Goal: Transaction & Acquisition: Book appointment/travel/reservation

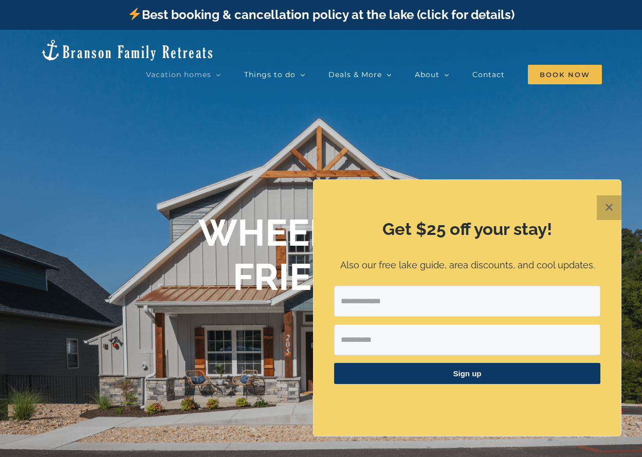
click at [607, 207] on button "✕" at bounding box center [609, 207] width 25 height 25
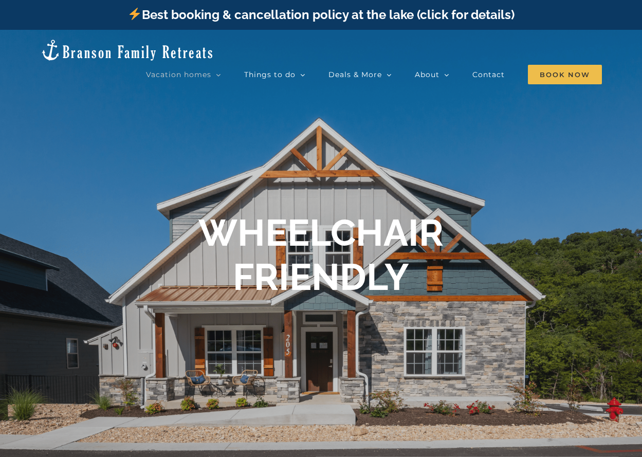
click at [275, 290] on h1 "WHEELCHAIR FRIENDLY" at bounding box center [320, 255] width 245 height 89
click at [301, 259] on h1 "WHEELCHAIR FRIENDLY" at bounding box center [320, 255] width 245 height 89
click at [340, 280] on h1 "WHEELCHAIR FRIENDLY" at bounding box center [320, 255] width 245 height 89
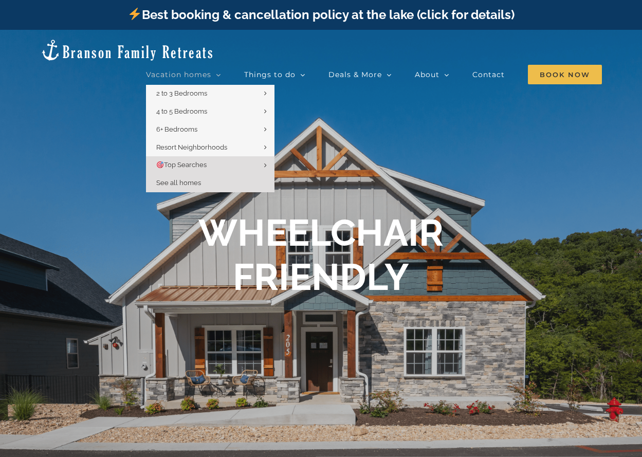
click at [191, 179] on span "See all homes" at bounding box center [178, 183] width 45 height 8
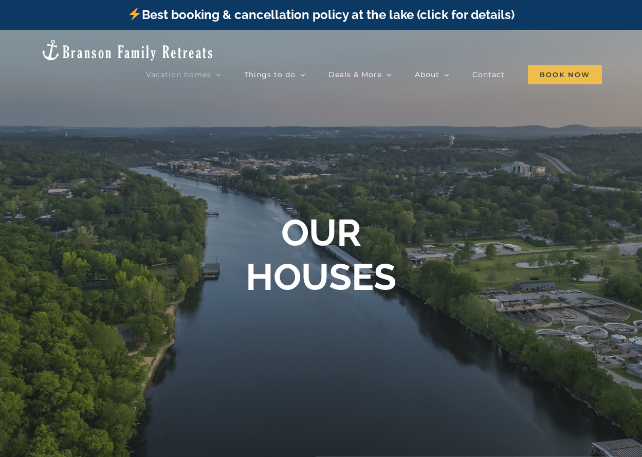
click at [392, 317] on div at bounding box center [321, 258] width 642 height 457
click at [294, 254] on b "OUR HOUSES" at bounding box center [321, 255] width 151 height 88
click at [410, 278] on div "OUR HOUSES" at bounding box center [321, 255] width 411 height 89
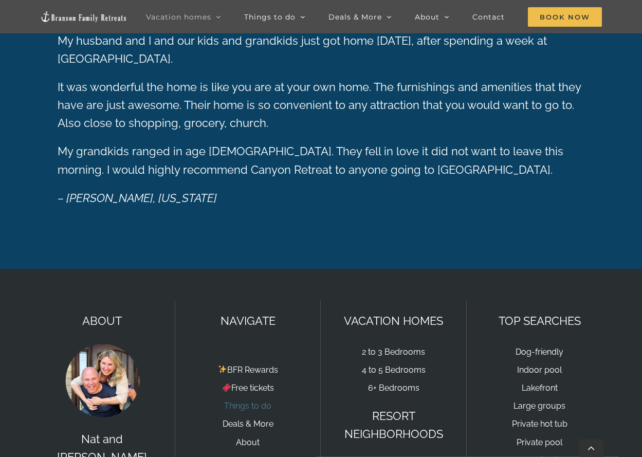
scroll to position [1696, 0]
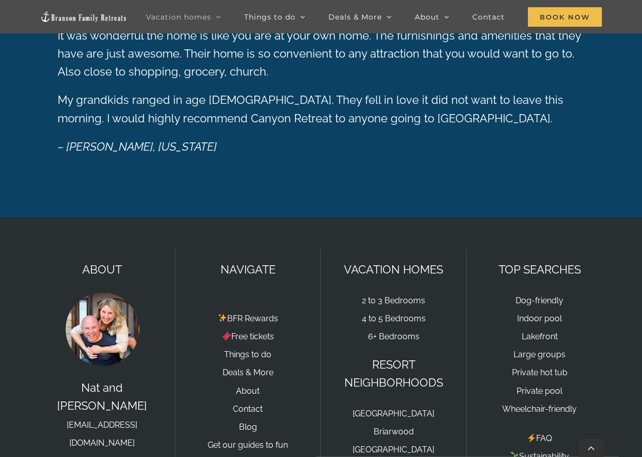
drag, startPoint x: 52, startPoint y: 406, endPoint x: 54, endPoint y: 320, distance: 85.4
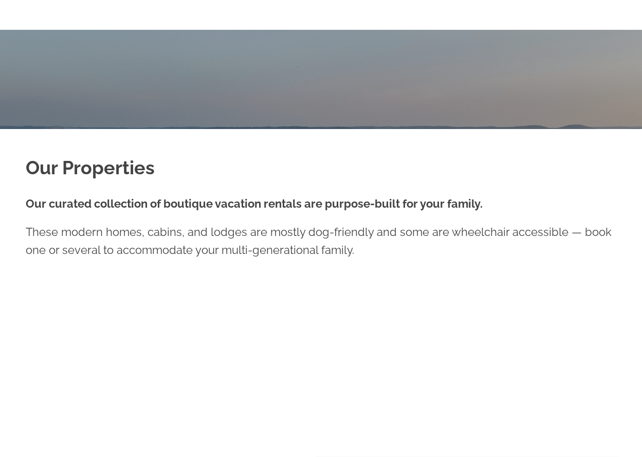
scroll to position [0, 0]
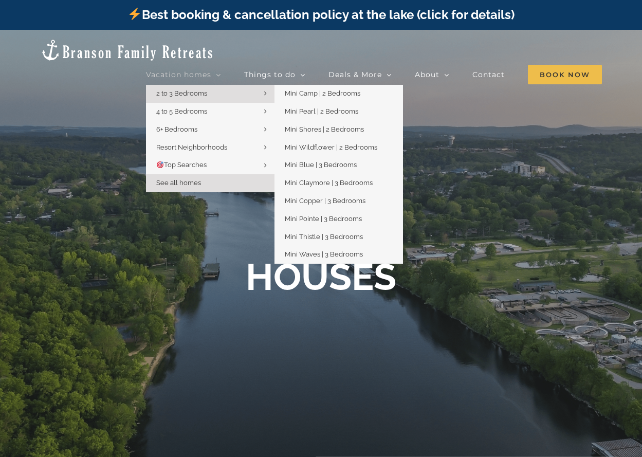
click at [266, 89] on icon "Main Menu" at bounding box center [265, 93] width 3 height 8
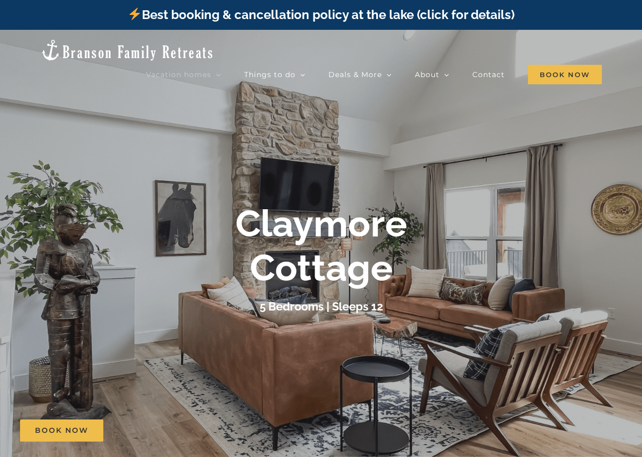
scroll to position [51, 0]
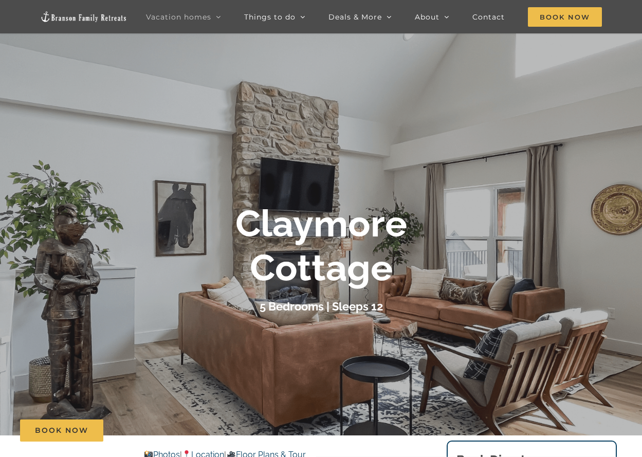
click at [308, 261] on b "Claymore Cottage" at bounding box center [321, 245] width 172 height 88
click at [263, 306] on h3 "5 Bedrooms | Sleeps 12" at bounding box center [321, 306] width 123 height 13
click at [233, 215] on div "Claymore Cottage" at bounding box center [321, 245] width 411 height 89
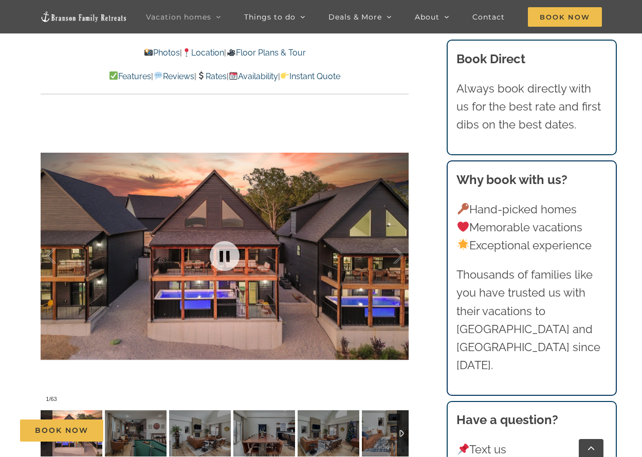
scroll to position [822, 0]
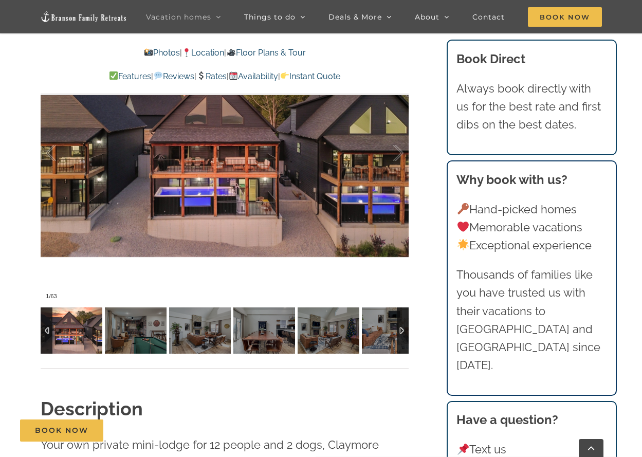
click at [67, 339] on img at bounding box center [72, 330] width 62 height 46
click at [352, 175] on div at bounding box center [225, 153] width 368 height 302
click at [285, 157] on div at bounding box center [225, 153] width 368 height 302
click at [218, 149] on link at bounding box center [224, 153] width 41 height 41
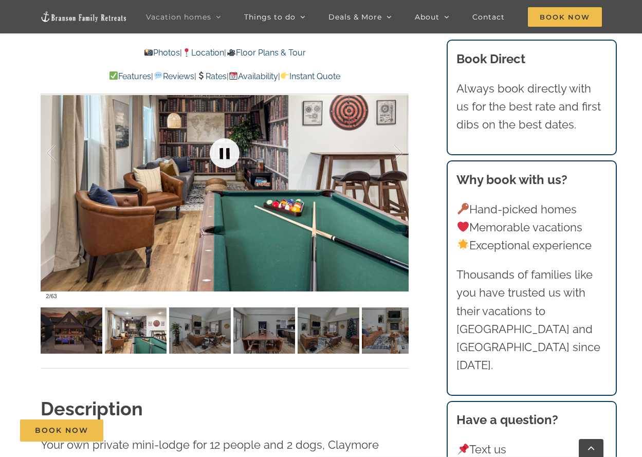
click at [225, 152] on link at bounding box center [224, 153] width 41 height 41
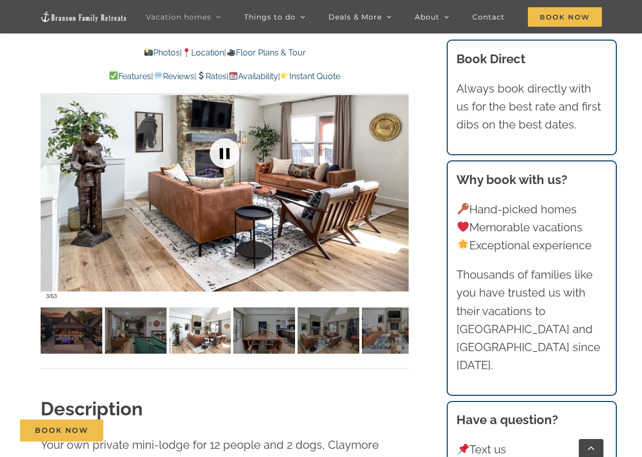
click at [225, 152] on link at bounding box center [224, 153] width 41 height 41
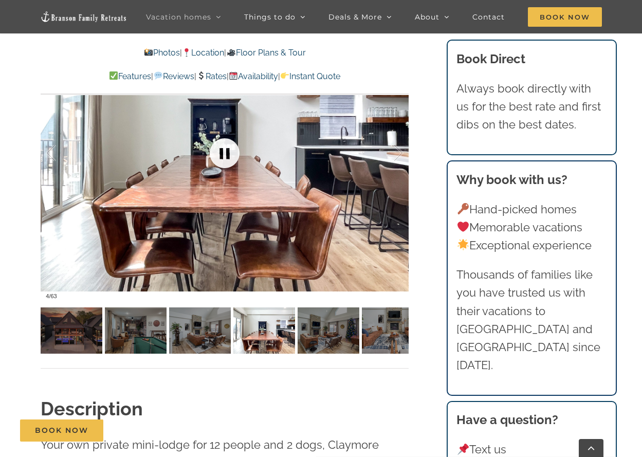
click at [226, 151] on link at bounding box center [224, 153] width 41 height 41
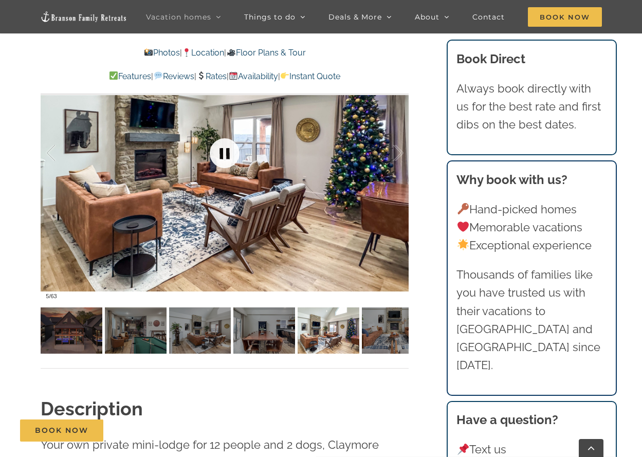
click at [226, 150] on link at bounding box center [224, 153] width 41 height 41
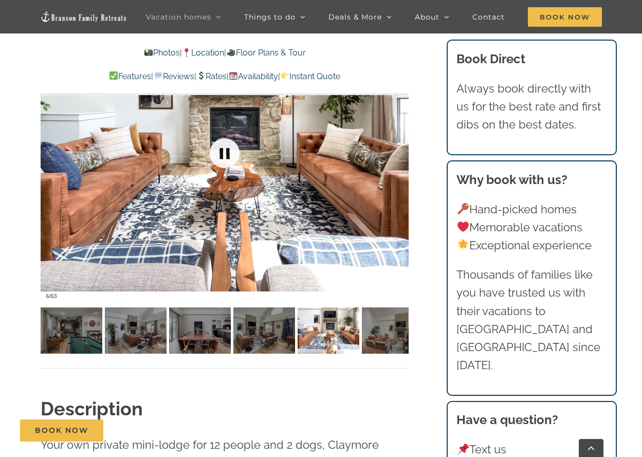
click at [226, 150] on link at bounding box center [224, 153] width 41 height 41
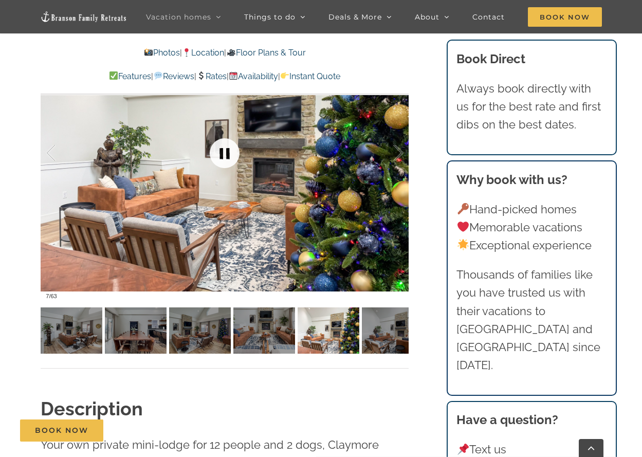
click at [226, 150] on link at bounding box center [224, 153] width 41 height 41
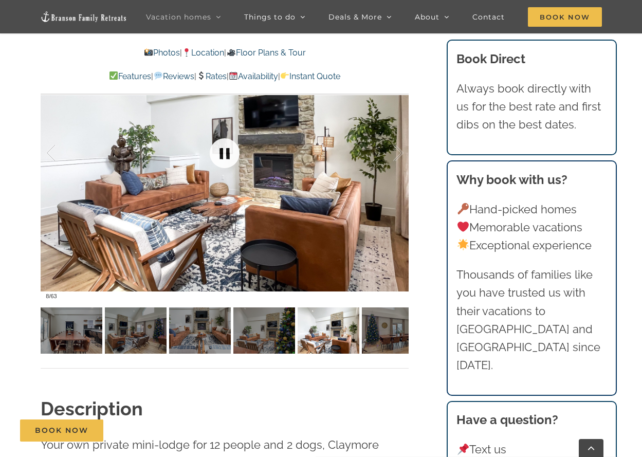
click at [226, 150] on link at bounding box center [224, 153] width 41 height 41
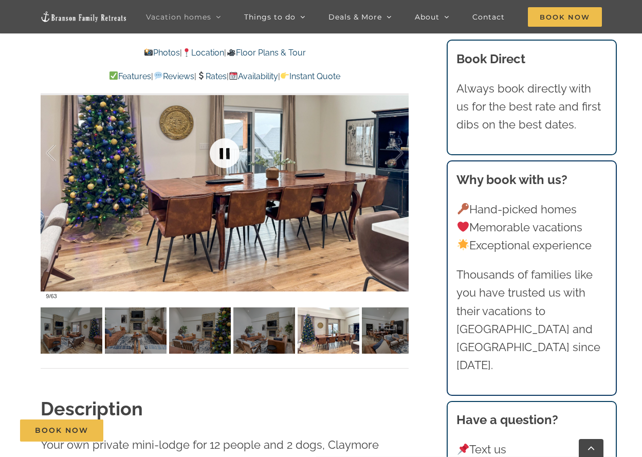
click at [226, 150] on link at bounding box center [224, 153] width 41 height 41
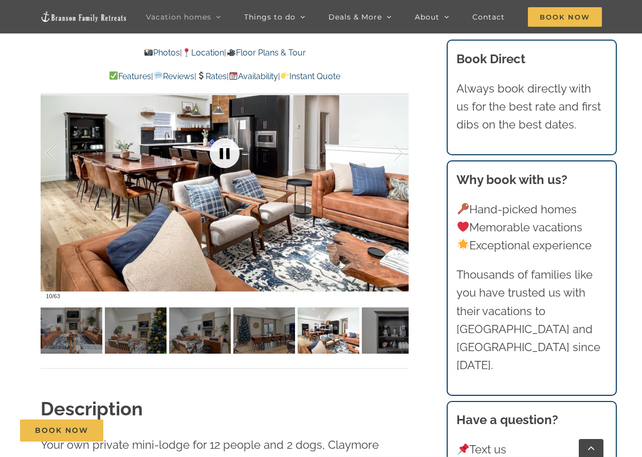
click at [226, 150] on link at bounding box center [224, 153] width 41 height 41
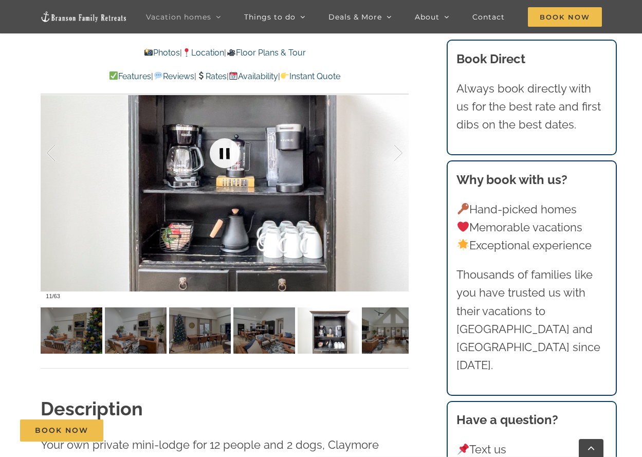
click at [226, 150] on link at bounding box center [224, 153] width 41 height 41
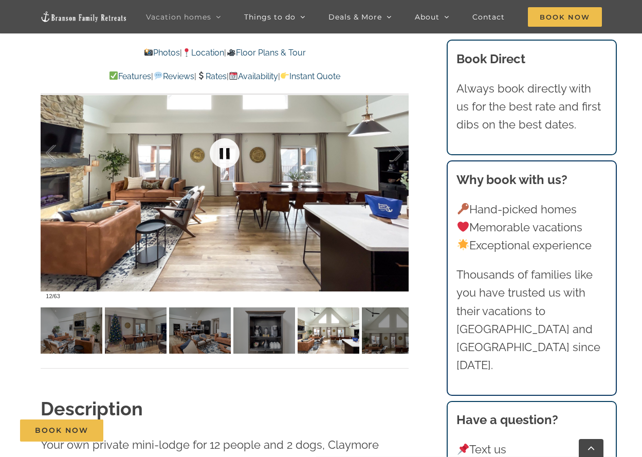
click at [226, 150] on link at bounding box center [224, 153] width 41 height 41
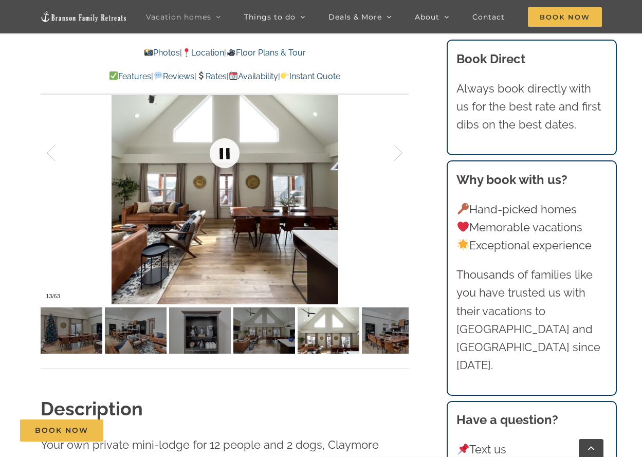
click at [226, 150] on link at bounding box center [224, 153] width 41 height 41
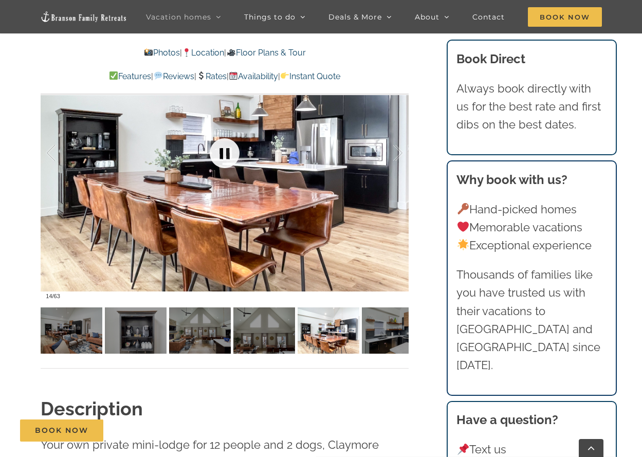
click at [226, 150] on link at bounding box center [224, 153] width 41 height 41
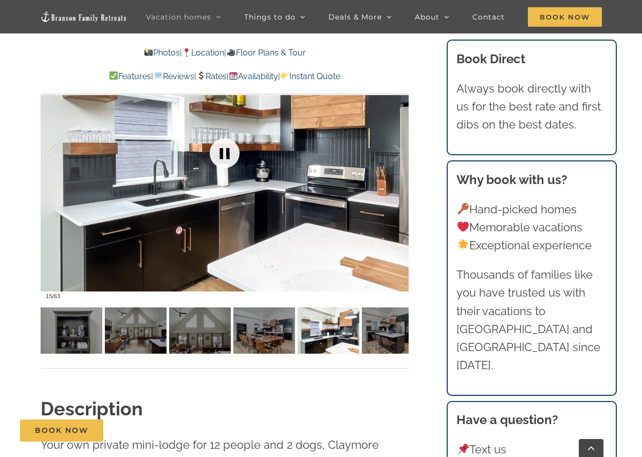
click at [226, 150] on link at bounding box center [224, 153] width 41 height 41
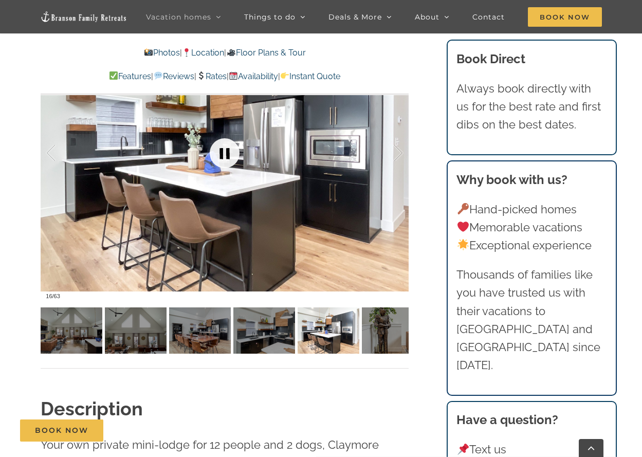
click at [225, 149] on link at bounding box center [224, 153] width 41 height 41
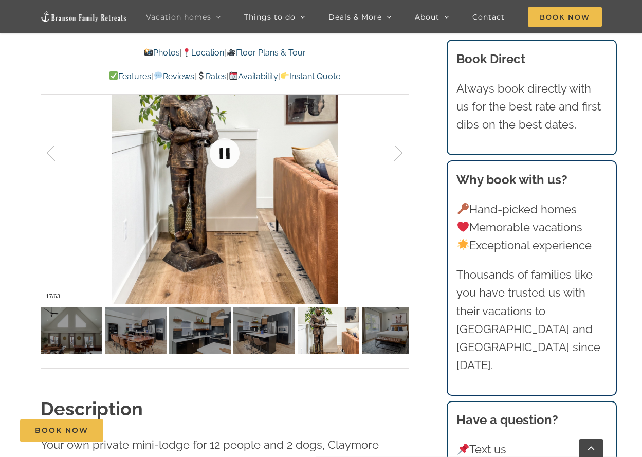
click at [225, 149] on link at bounding box center [224, 153] width 41 height 41
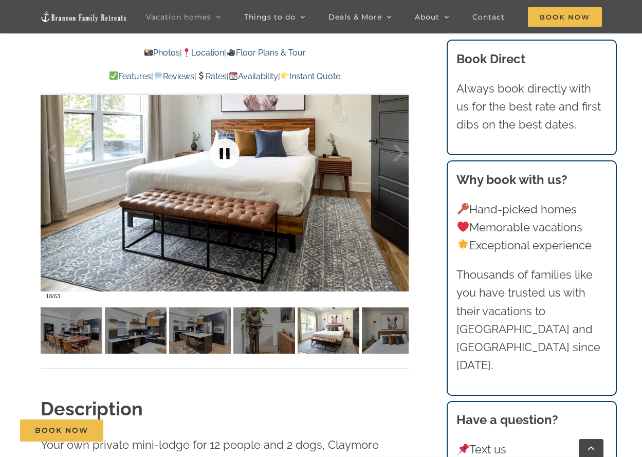
click at [225, 149] on link at bounding box center [224, 153] width 41 height 41
click at [223, 149] on link at bounding box center [224, 153] width 41 height 41
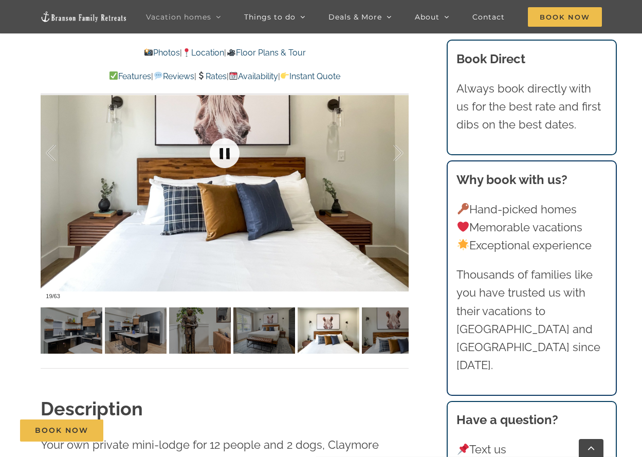
click at [221, 149] on link at bounding box center [224, 153] width 41 height 41
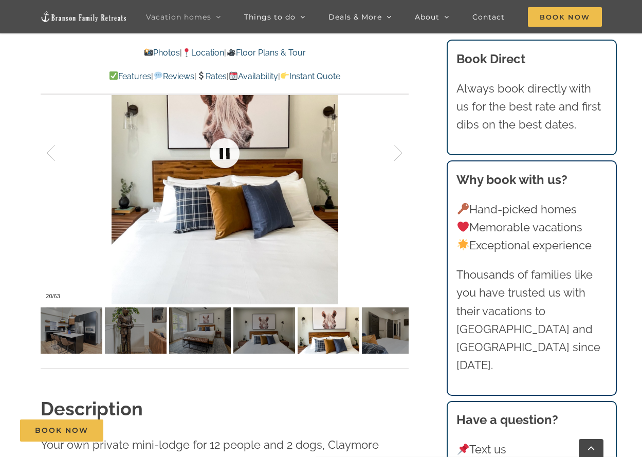
click at [219, 149] on link at bounding box center [224, 153] width 41 height 41
click at [218, 146] on link at bounding box center [224, 153] width 41 height 41
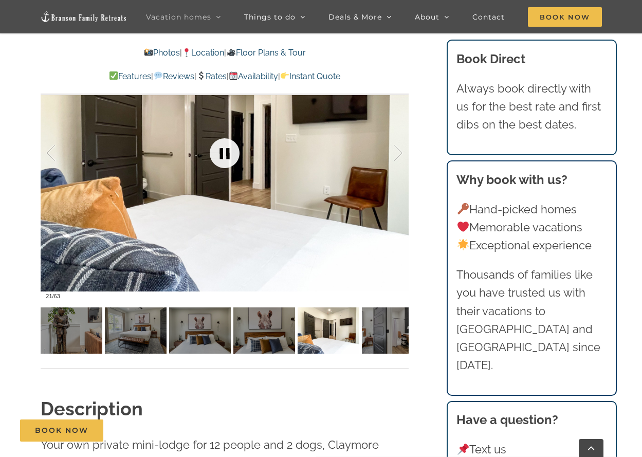
click at [218, 146] on link at bounding box center [224, 153] width 41 height 41
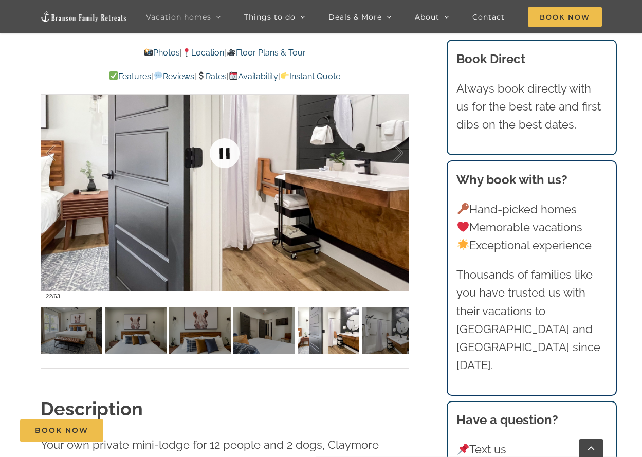
click at [218, 146] on link at bounding box center [224, 153] width 41 height 41
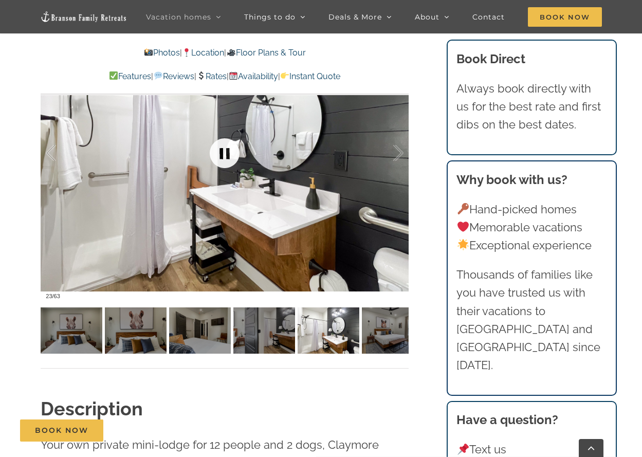
click at [215, 147] on link at bounding box center [224, 153] width 41 height 41
click at [222, 152] on link at bounding box center [224, 153] width 41 height 41
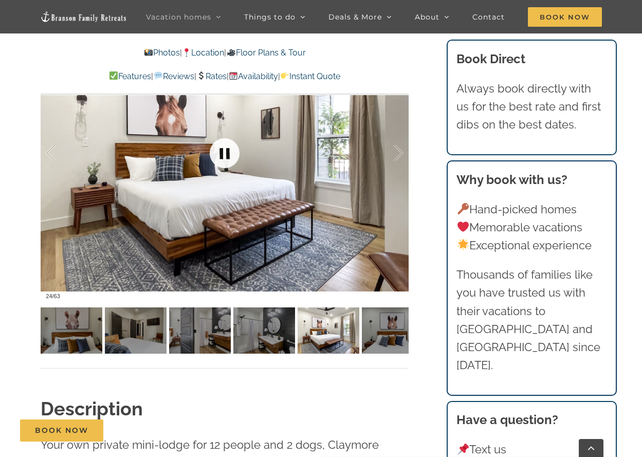
click at [226, 151] on link at bounding box center [224, 153] width 41 height 41
click at [225, 151] on link at bounding box center [224, 153] width 41 height 41
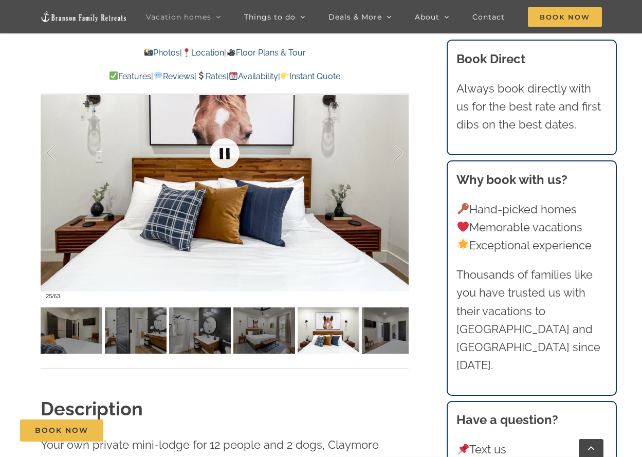
click at [225, 151] on link at bounding box center [224, 153] width 41 height 41
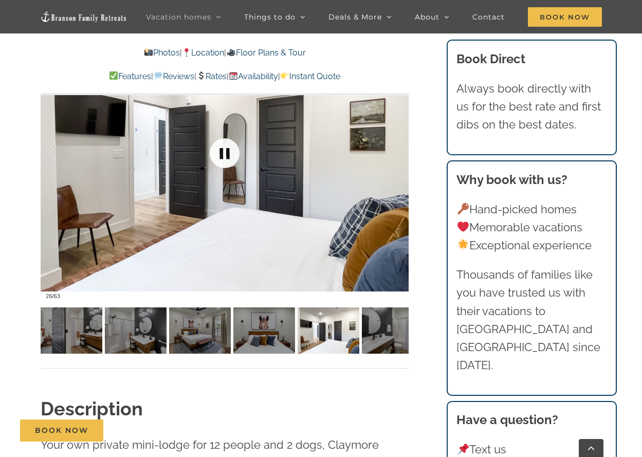
click at [224, 152] on link at bounding box center [224, 153] width 41 height 41
click at [222, 153] on link at bounding box center [224, 153] width 41 height 41
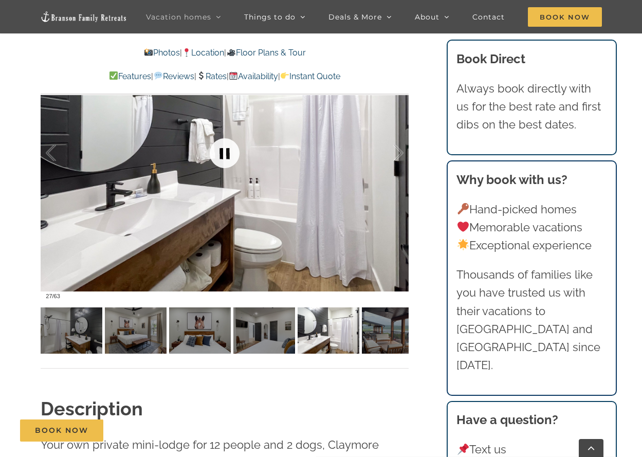
click at [221, 153] on link at bounding box center [224, 153] width 41 height 41
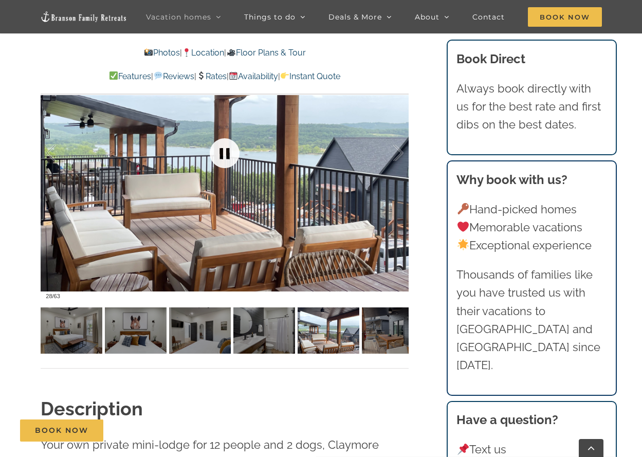
click at [221, 153] on link at bounding box center [224, 153] width 41 height 41
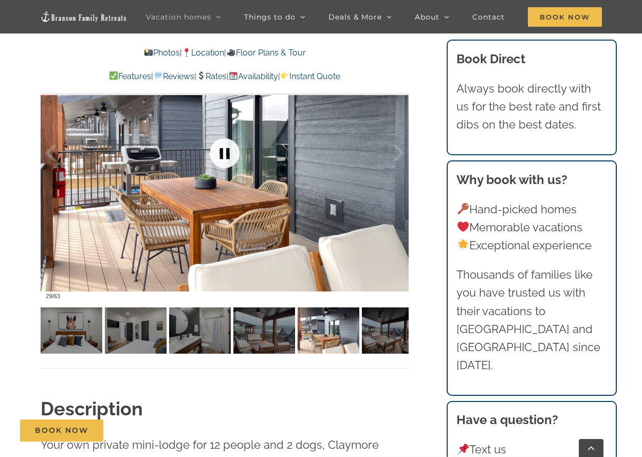
click at [221, 153] on link at bounding box center [224, 153] width 41 height 41
click at [219, 154] on link at bounding box center [224, 153] width 41 height 41
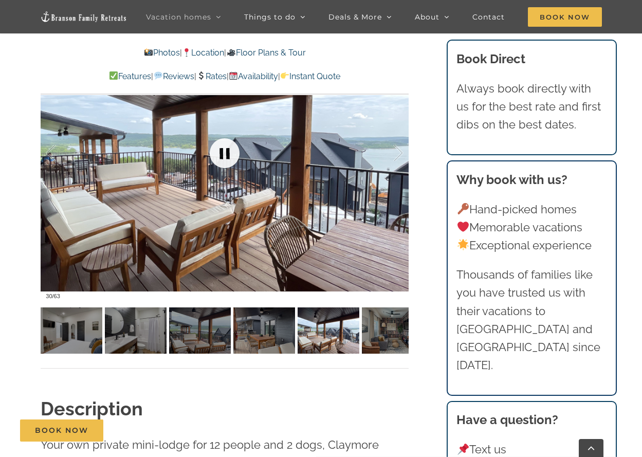
click at [219, 154] on link at bounding box center [224, 153] width 41 height 41
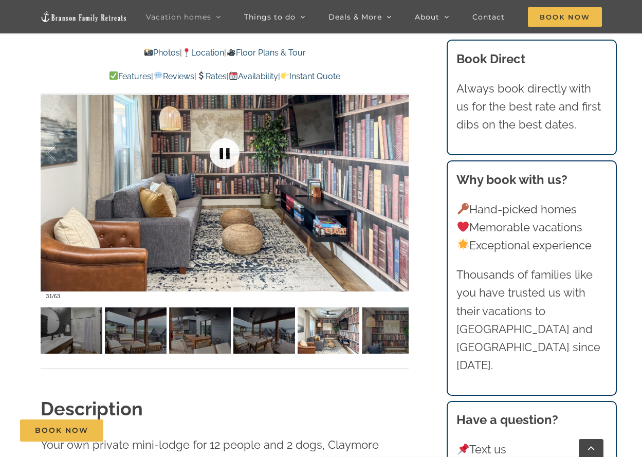
click at [219, 154] on link at bounding box center [224, 153] width 41 height 41
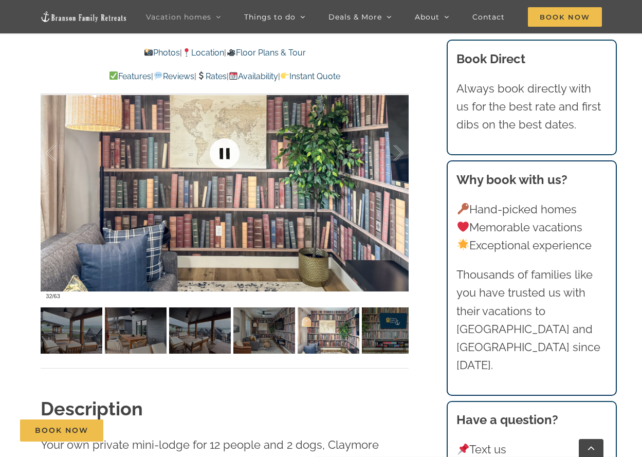
click at [217, 154] on link at bounding box center [224, 153] width 41 height 41
click at [215, 154] on link at bounding box center [224, 153] width 41 height 41
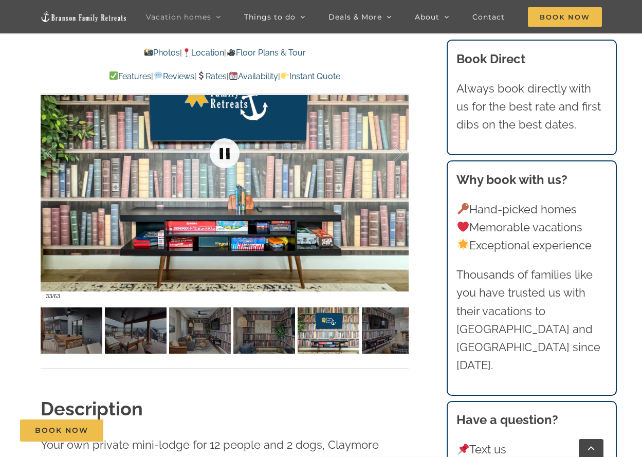
click at [215, 154] on link at bounding box center [224, 153] width 41 height 41
click at [214, 154] on link at bounding box center [224, 153] width 41 height 41
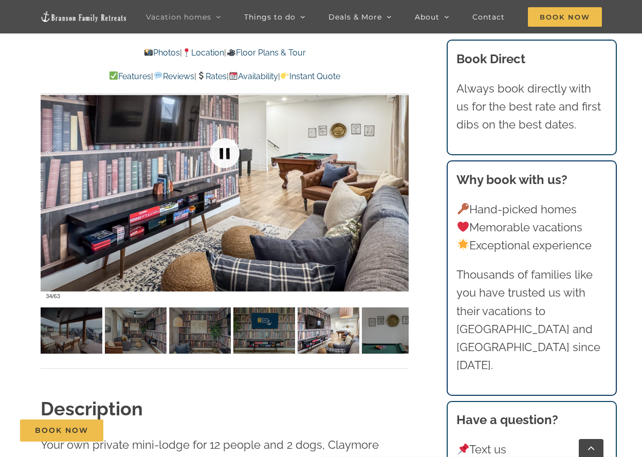
click at [214, 154] on link at bounding box center [224, 153] width 41 height 41
click at [213, 154] on link at bounding box center [224, 153] width 41 height 41
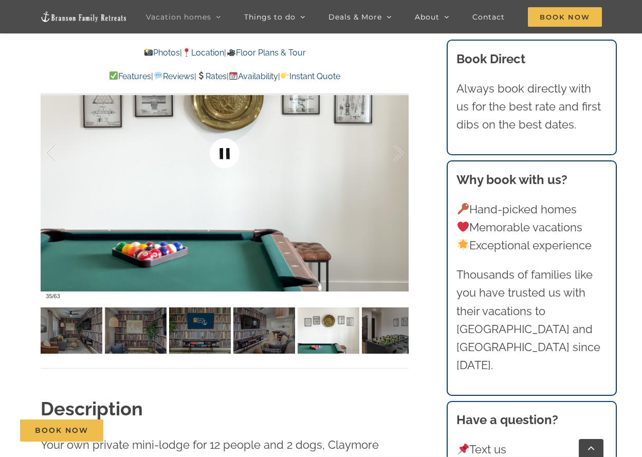
click at [213, 154] on link at bounding box center [224, 153] width 41 height 41
click at [212, 154] on link at bounding box center [224, 153] width 41 height 41
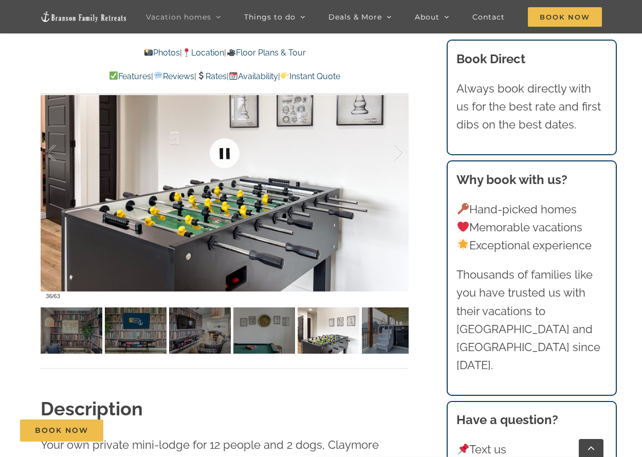
click at [212, 147] on link at bounding box center [224, 153] width 41 height 41
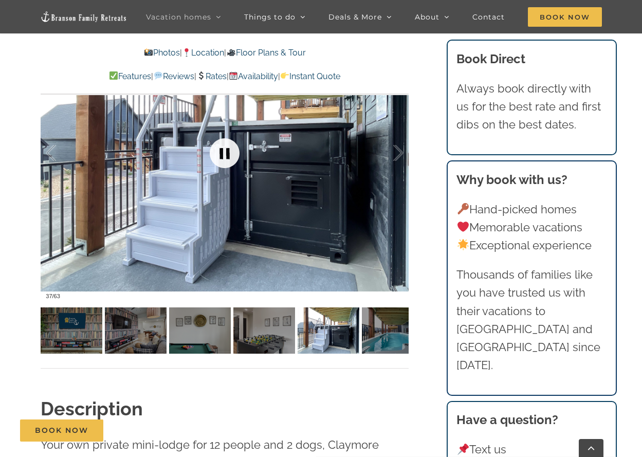
click at [212, 147] on link at bounding box center [224, 153] width 41 height 41
click at [210, 149] on link at bounding box center [224, 153] width 41 height 41
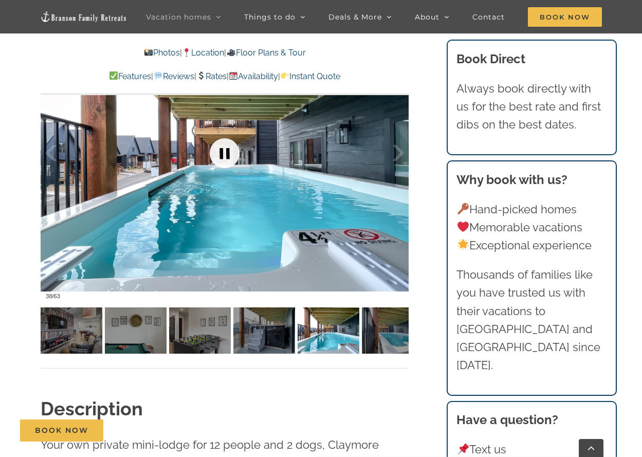
click at [209, 150] on link at bounding box center [224, 153] width 41 height 41
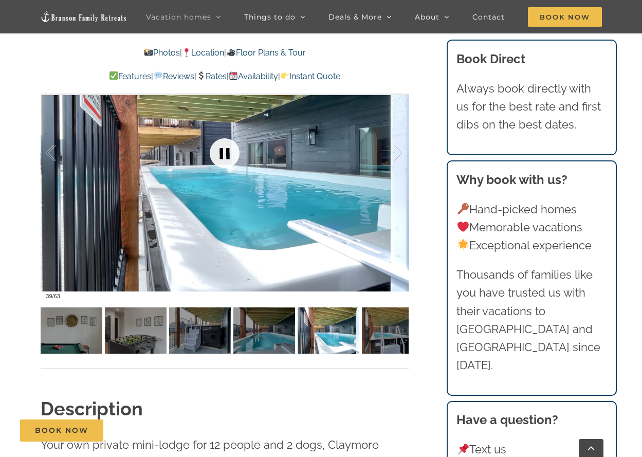
click at [209, 149] on link at bounding box center [224, 153] width 41 height 41
click at [228, 154] on link at bounding box center [224, 153] width 41 height 41
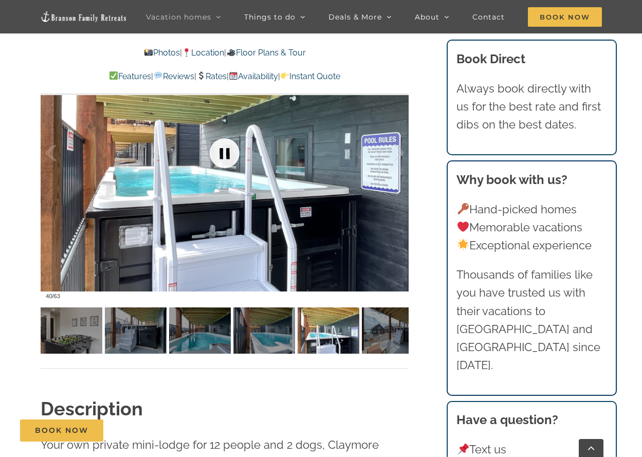
click at [227, 151] on link at bounding box center [224, 153] width 41 height 41
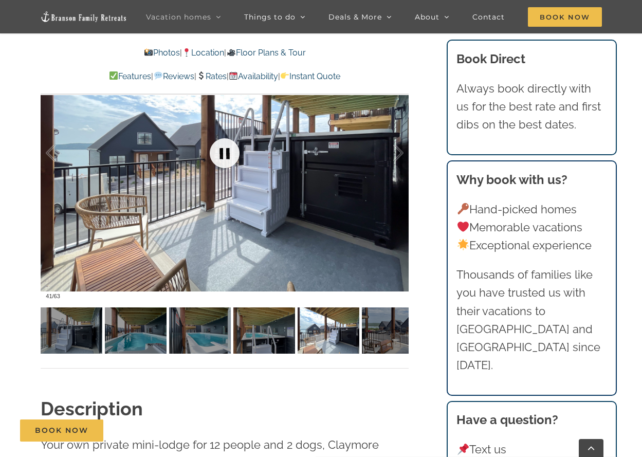
click at [227, 151] on link at bounding box center [224, 153] width 41 height 41
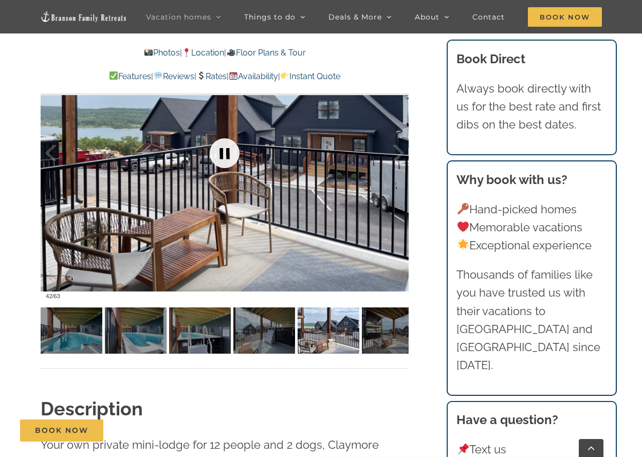
click at [226, 150] on link at bounding box center [224, 153] width 41 height 41
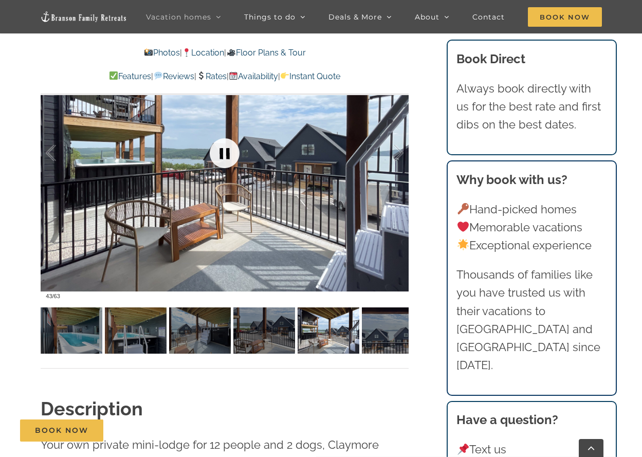
click at [226, 150] on link at bounding box center [224, 153] width 41 height 41
click at [224, 150] on link at bounding box center [224, 153] width 41 height 41
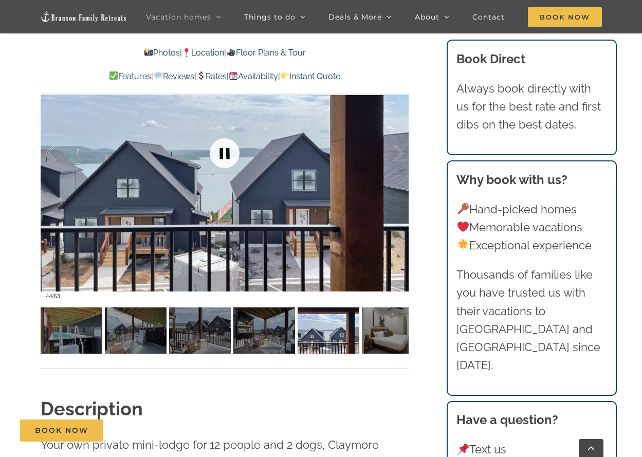
click at [224, 150] on link at bounding box center [224, 153] width 41 height 41
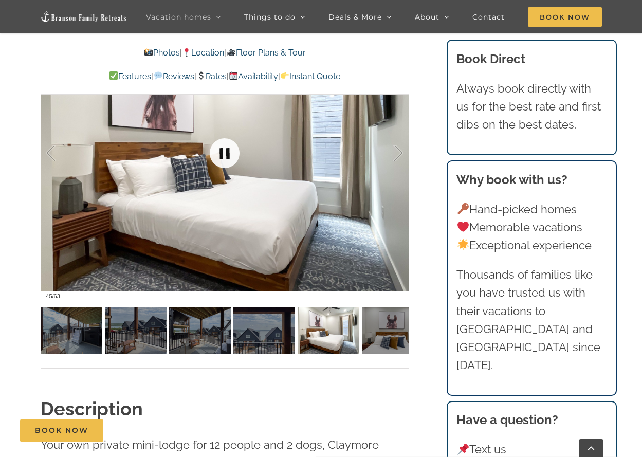
click at [224, 150] on link at bounding box center [224, 153] width 41 height 41
click at [221, 150] on link at bounding box center [224, 153] width 41 height 41
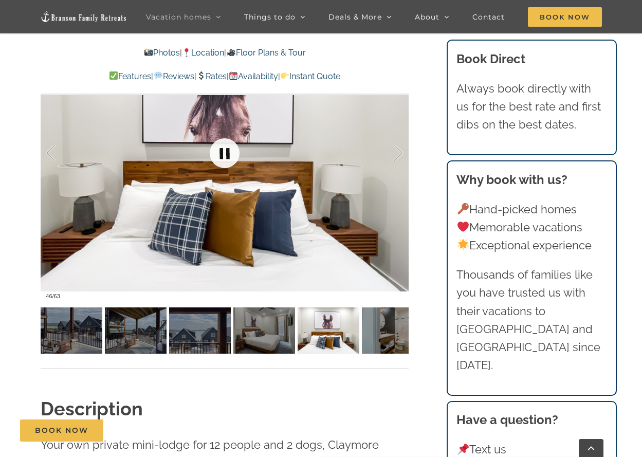
click at [219, 154] on link at bounding box center [224, 153] width 41 height 41
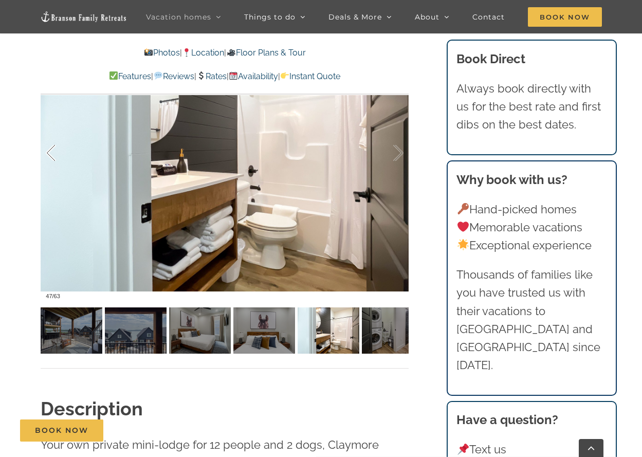
click at [58, 158] on div at bounding box center [62, 153] width 32 height 64
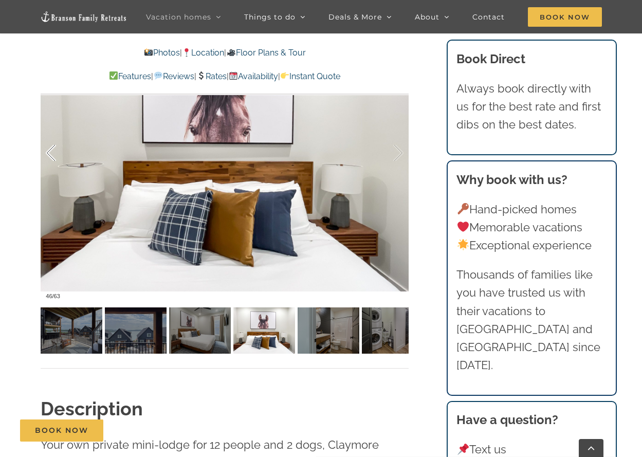
click at [61, 155] on div at bounding box center [62, 153] width 32 height 64
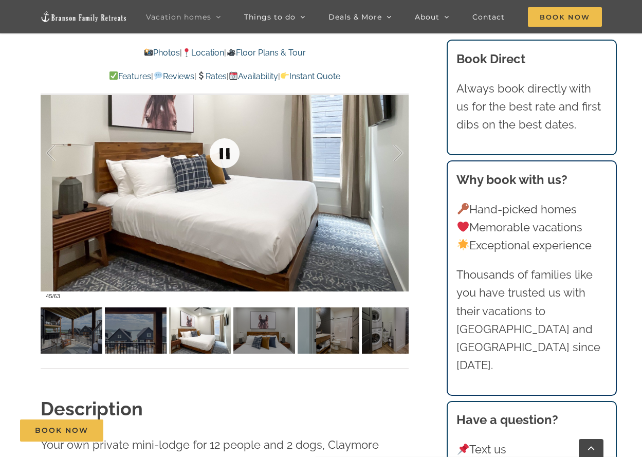
click at [224, 152] on link at bounding box center [224, 153] width 41 height 41
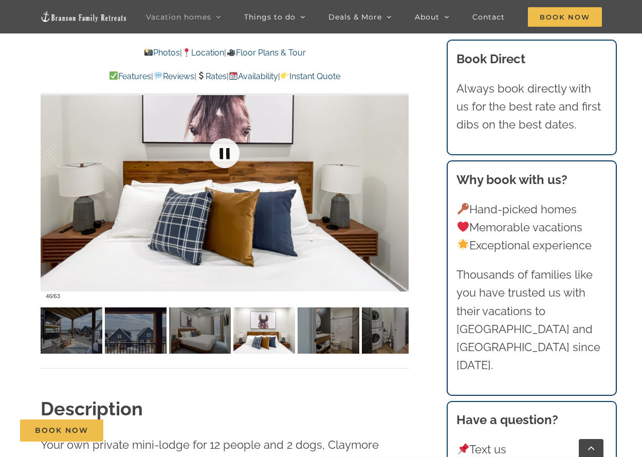
click at [224, 152] on link at bounding box center [224, 153] width 41 height 41
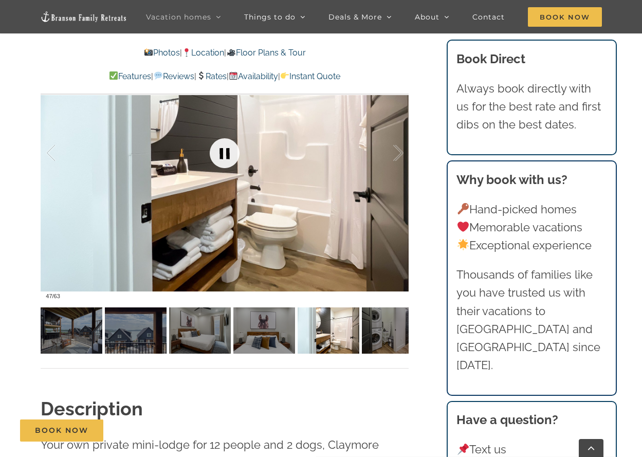
click at [223, 153] on link at bounding box center [224, 153] width 41 height 41
click at [222, 153] on link at bounding box center [224, 153] width 41 height 41
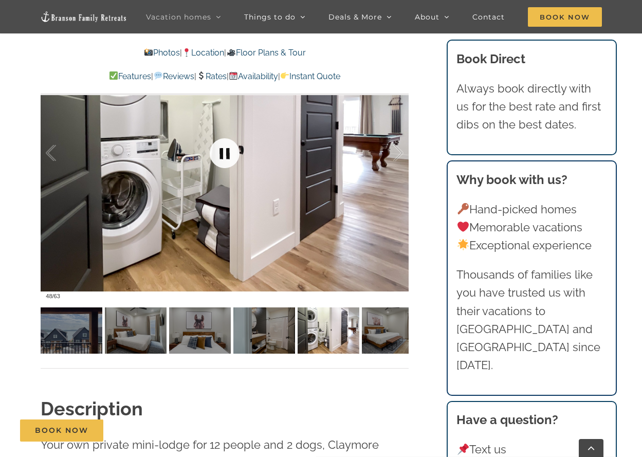
click at [222, 153] on link at bounding box center [224, 153] width 41 height 41
click at [220, 153] on link at bounding box center [224, 153] width 41 height 41
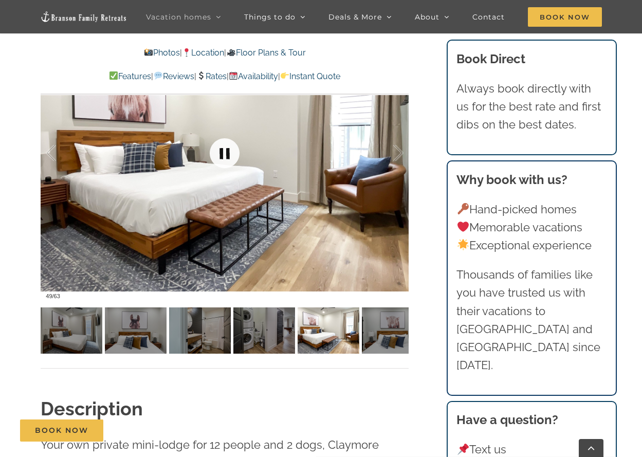
click at [220, 153] on link at bounding box center [224, 153] width 41 height 41
click at [219, 153] on link at bounding box center [224, 153] width 41 height 41
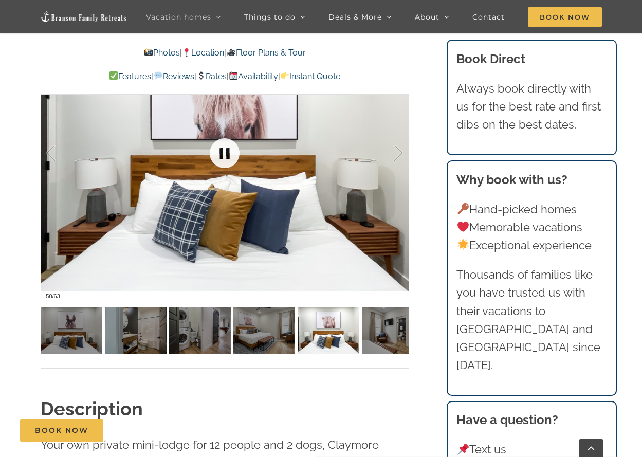
click at [219, 153] on link at bounding box center [224, 153] width 41 height 41
click at [219, 151] on link at bounding box center [224, 153] width 41 height 41
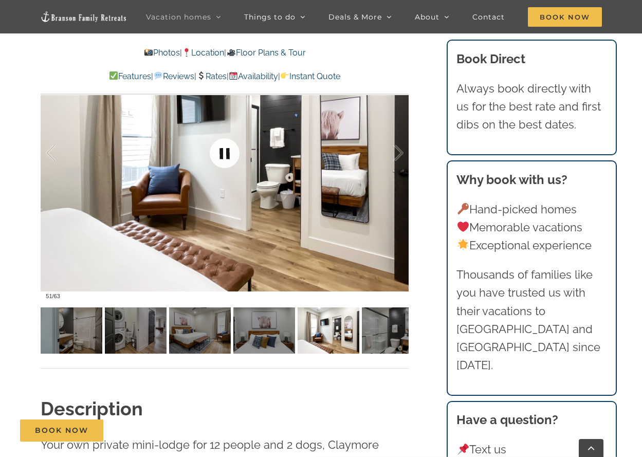
click at [219, 151] on link at bounding box center [224, 153] width 41 height 41
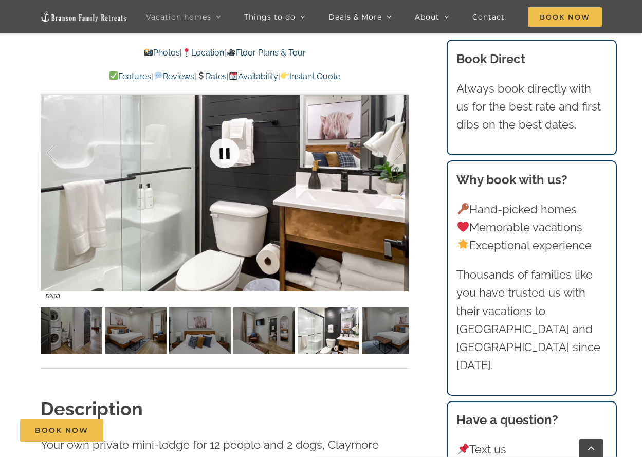
click at [219, 150] on link at bounding box center [224, 153] width 41 height 41
click at [217, 151] on link at bounding box center [224, 153] width 41 height 41
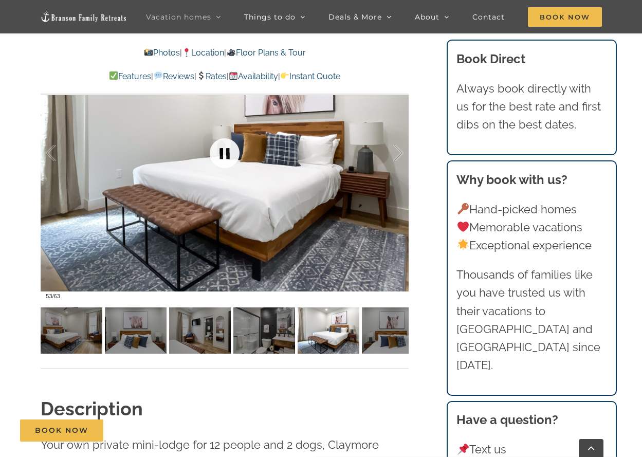
click at [217, 150] on link at bounding box center [224, 153] width 41 height 41
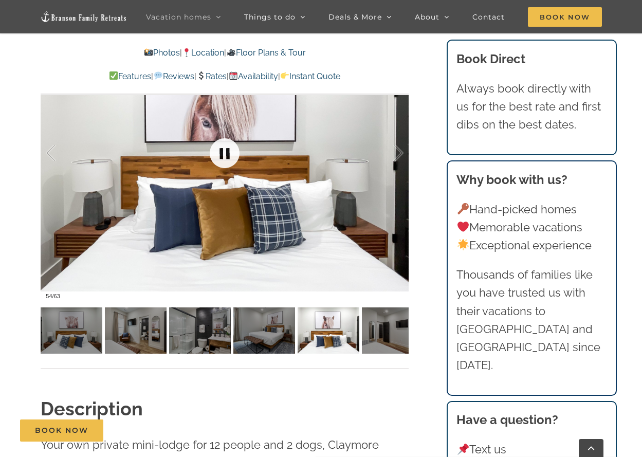
click at [217, 150] on link at bounding box center [224, 153] width 41 height 41
click at [214, 151] on link at bounding box center [224, 153] width 41 height 41
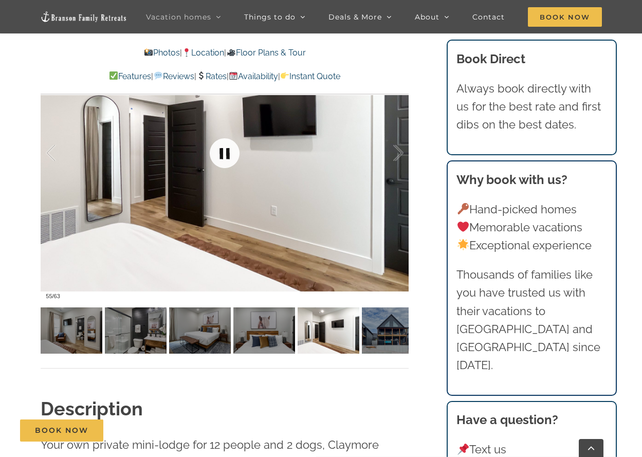
click at [213, 151] on link at bounding box center [224, 153] width 41 height 41
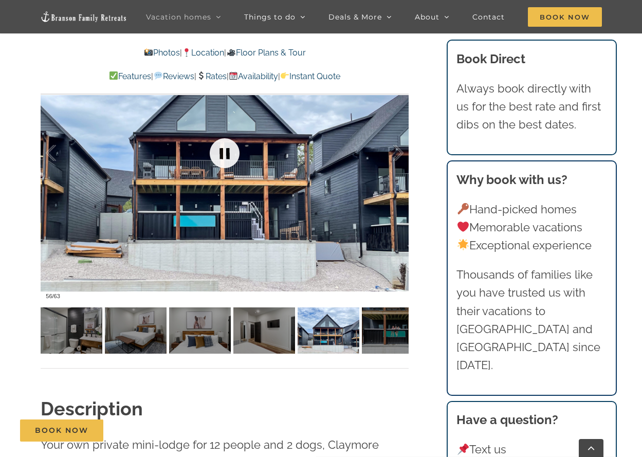
click at [213, 151] on link at bounding box center [224, 153] width 41 height 41
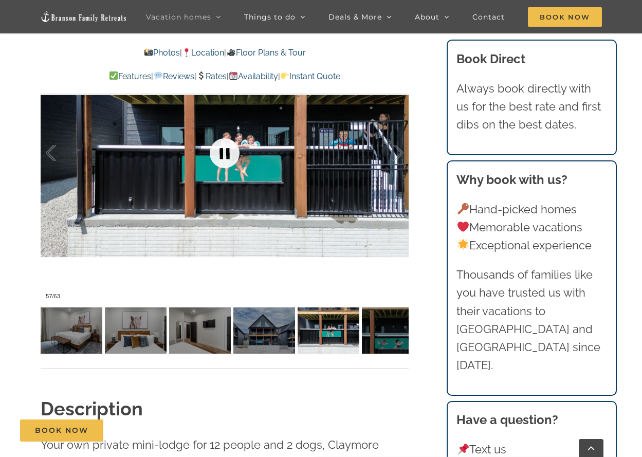
click at [212, 148] on link at bounding box center [224, 153] width 41 height 41
click at [224, 155] on link at bounding box center [224, 153] width 41 height 41
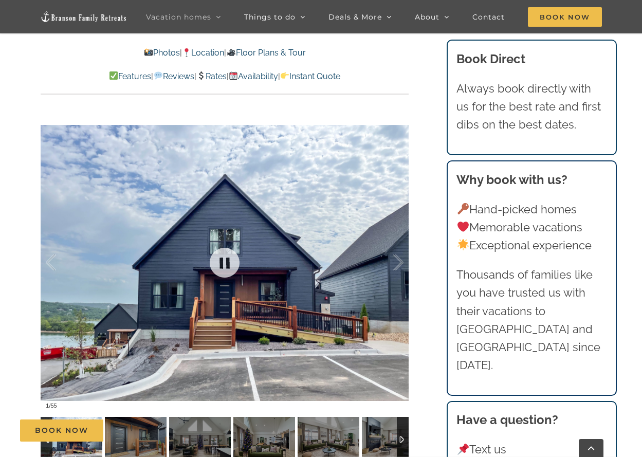
scroll to position [822, 0]
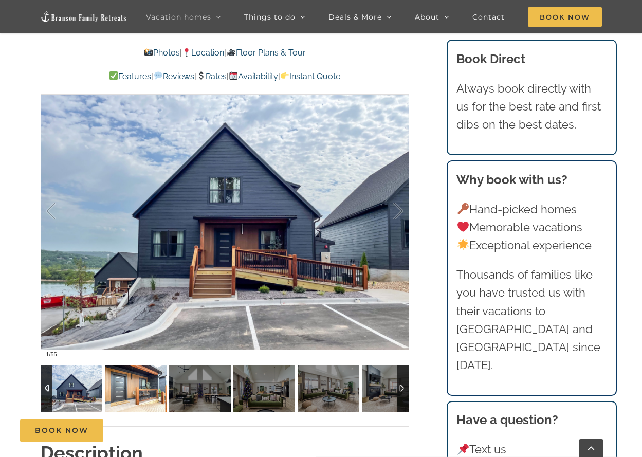
click at [114, 388] on img at bounding box center [136, 388] width 62 height 46
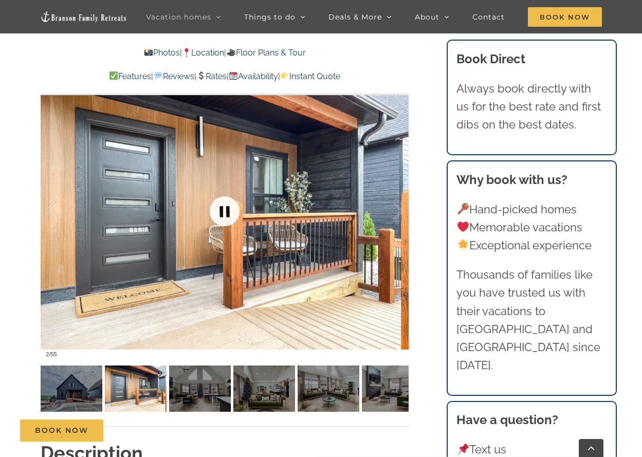
click at [226, 216] on link at bounding box center [224, 211] width 41 height 41
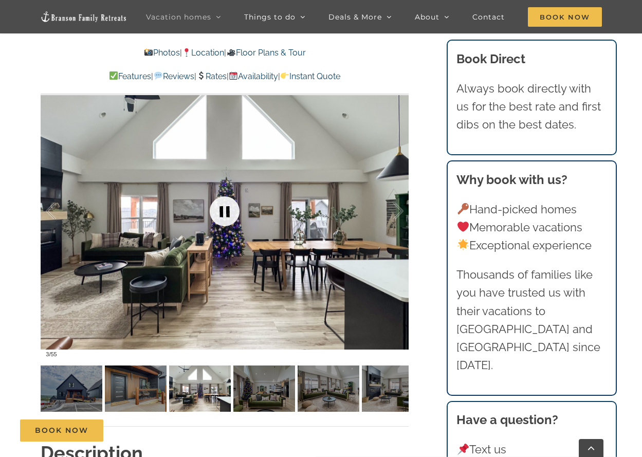
click at [225, 216] on link at bounding box center [224, 211] width 41 height 41
click at [225, 211] on link at bounding box center [224, 211] width 41 height 41
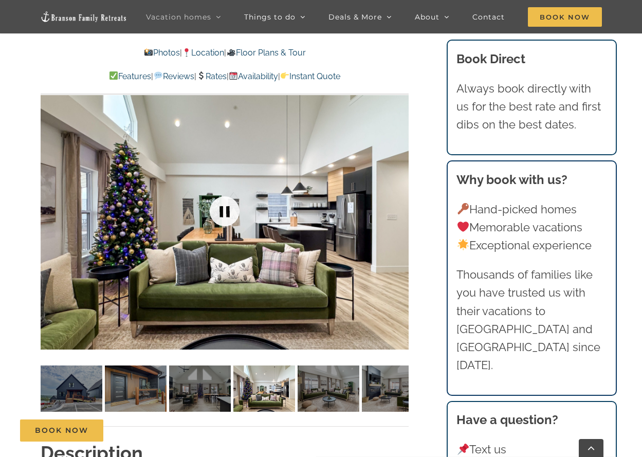
click at [225, 211] on link at bounding box center [224, 211] width 41 height 41
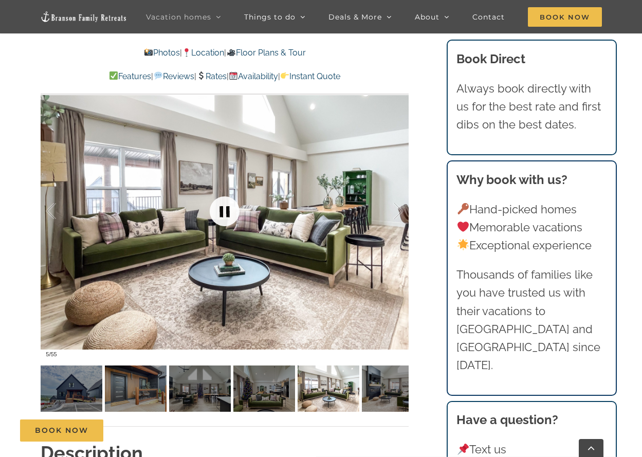
click at [223, 210] on link at bounding box center [224, 211] width 41 height 41
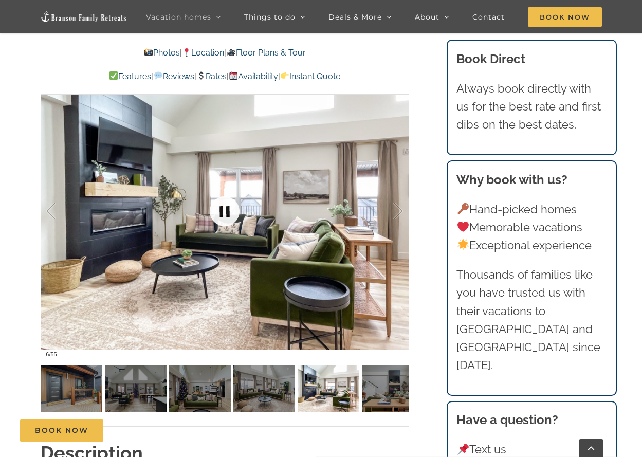
click at [216, 209] on link at bounding box center [224, 211] width 41 height 41
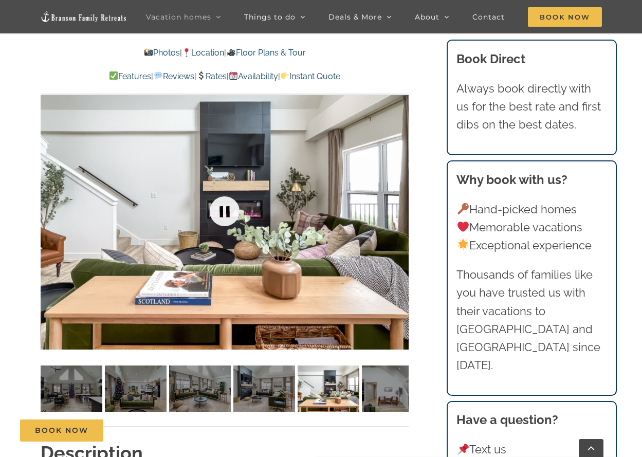
click at [219, 210] on link at bounding box center [224, 211] width 41 height 41
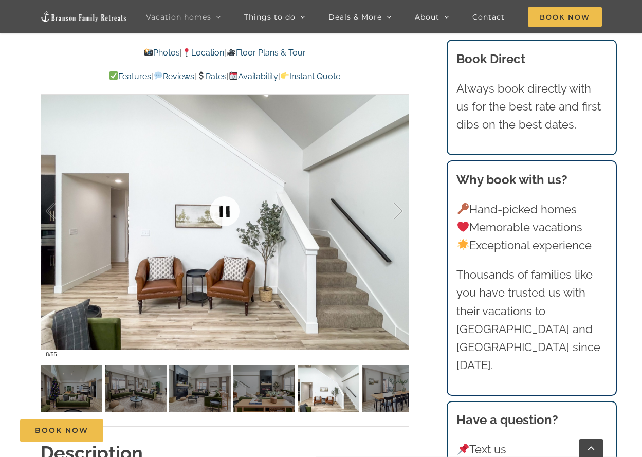
click at [219, 210] on link at bounding box center [224, 211] width 41 height 41
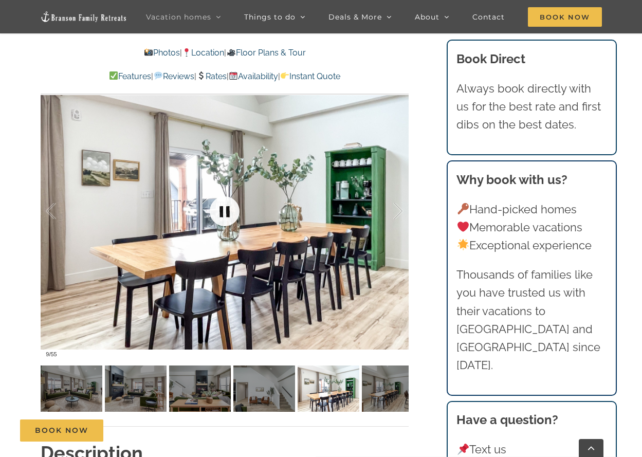
click at [219, 210] on link at bounding box center [224, 211] width 41 height 41
click at [218, 210] on link at bounding box center [224, 211] width 41 height 41
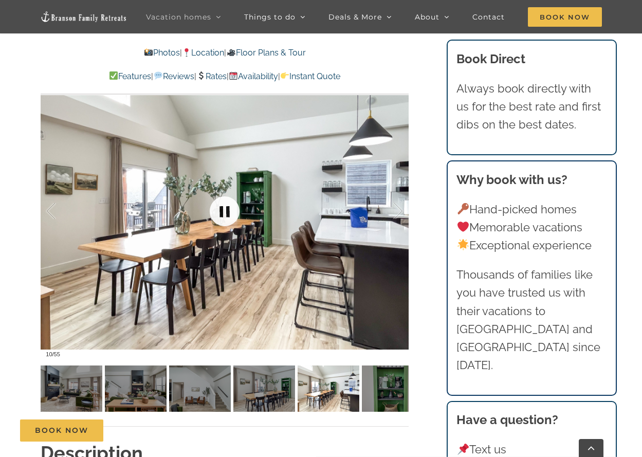
click at [217, 210] on link at bounding box center [224, 211] width 41 height 41
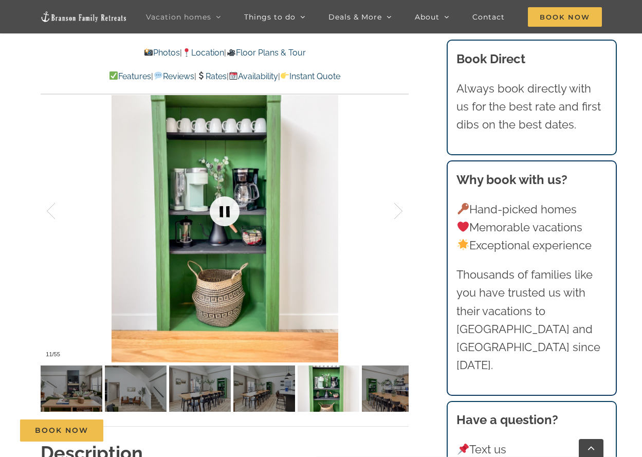
click at [217, 210] on link at bounding box center [224, 211] width 41 height 41
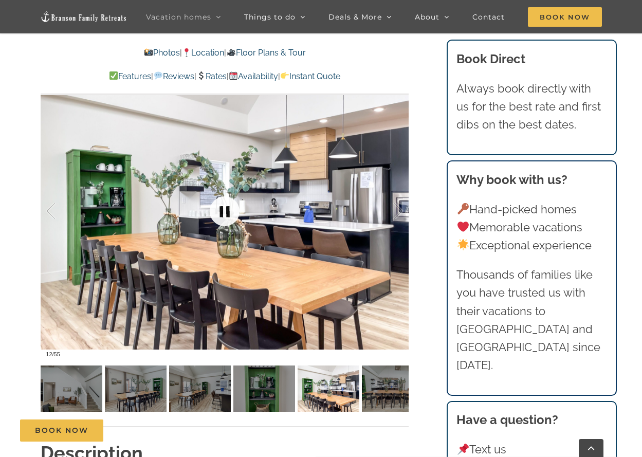
click at [217, 210] on link at bounding box center [224, 211] width 41 height 41
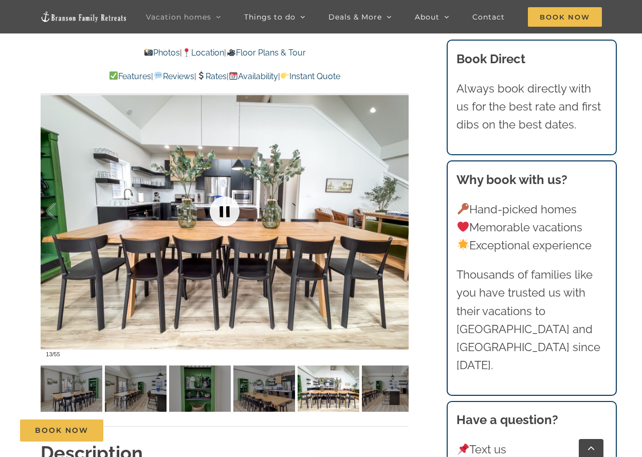
click at [217, 210] on link at bounding box center [224, 211] width 41 height 41
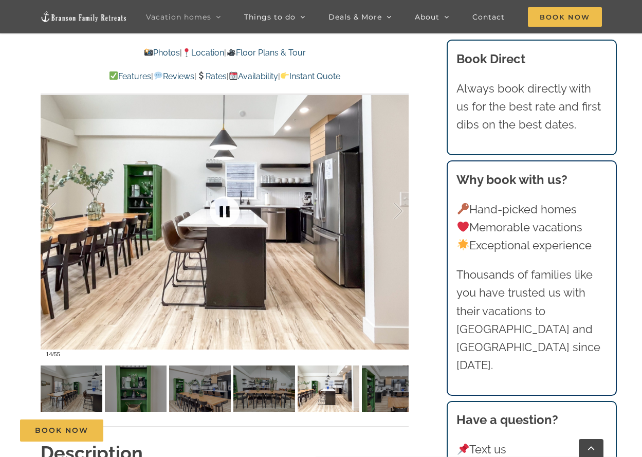
click at [217, 210] on link at bounding box center [224, 211] width 41 height 41
click at [215, 212] on link at bounding box center [224, 211] width 41 height 41
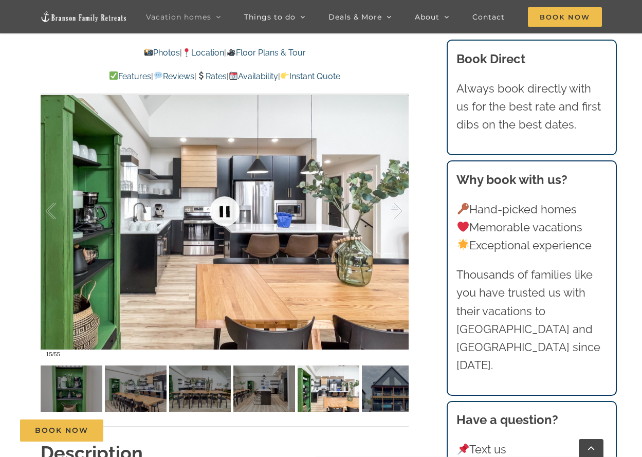
click at [214, 211] on link at bounding box center [224, 211] width 41 height 41
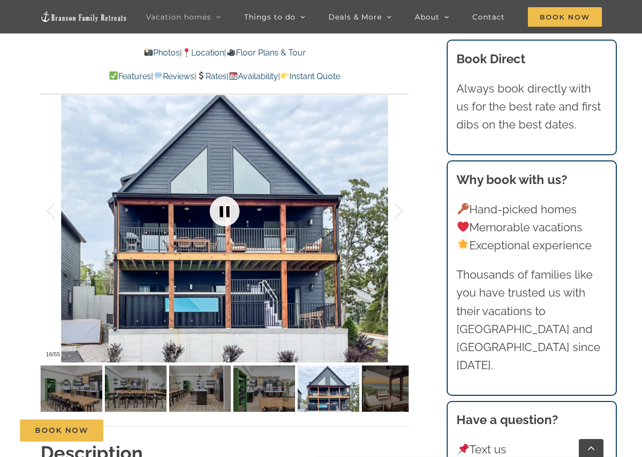
click at [216, 210] on link at bounding box center [224, 211] width 41 height 41
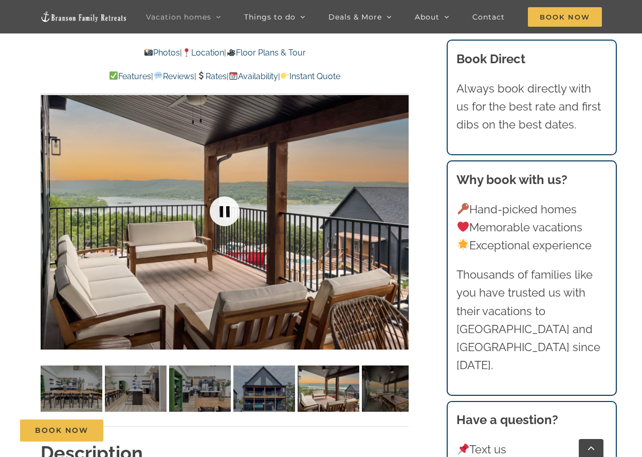
click at [216, 210] on link at bounding box center [224, 211] width 41 height 41
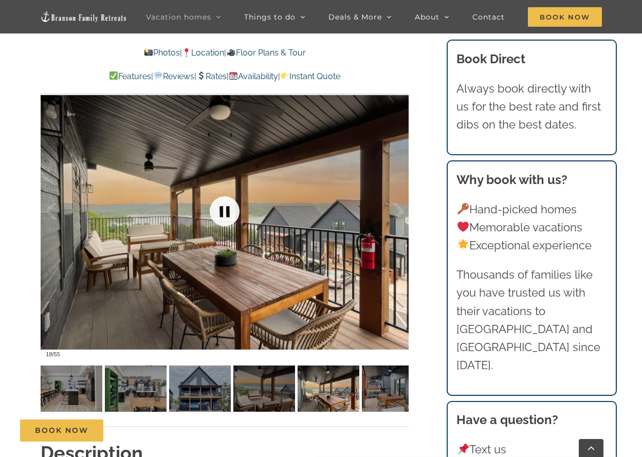
click at [214, 212] on link at bounding box center [224, 211] width 41 height 41
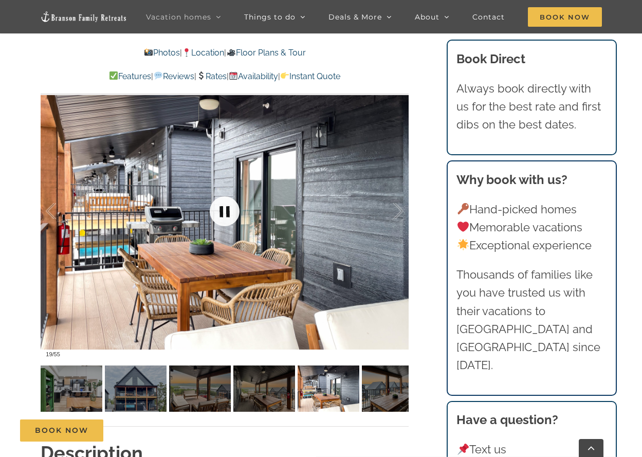
click at [214, 212] on link at bounding box center [224, 211] width 41 height 41
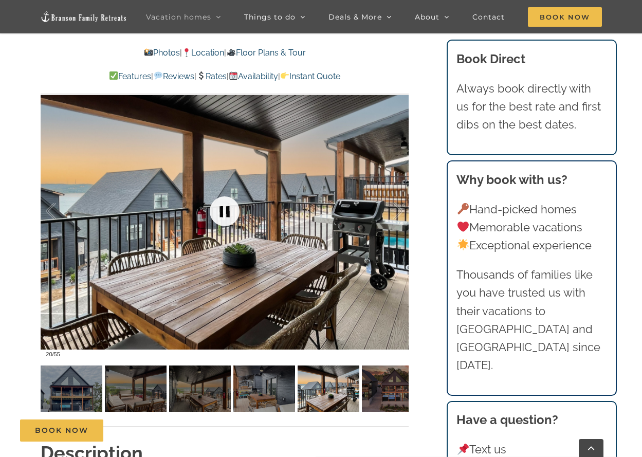
click at [214, 212] on link at bounding box center [224, 211] width 41 height 41
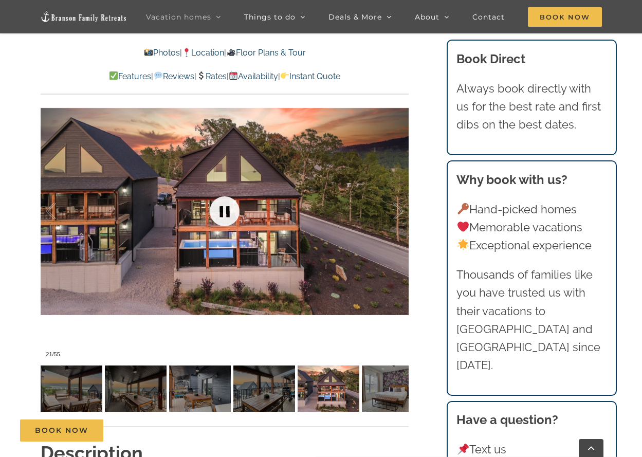
click at [214, 212] on link at bounding box center [224, 211] width 41 height 41
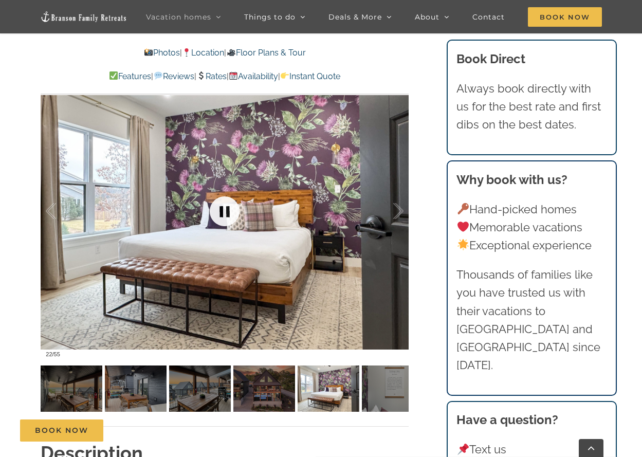
click at [215, 215] on link at bounding box center [224, 211] width 41 height 41
click at [215, 217] on link at bounding box center [224, 211] width 41 height 41
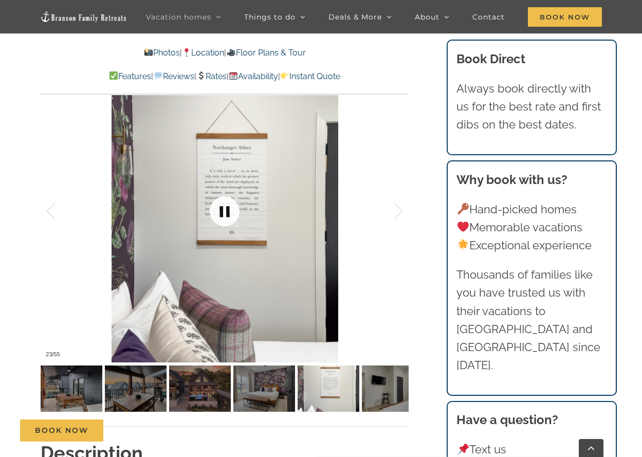
click at [226, 213] on link at bounding box center [224, 211] width 41 height 41
click at [226, 214] on link at bounding box center [224, 211] width 41 height 41
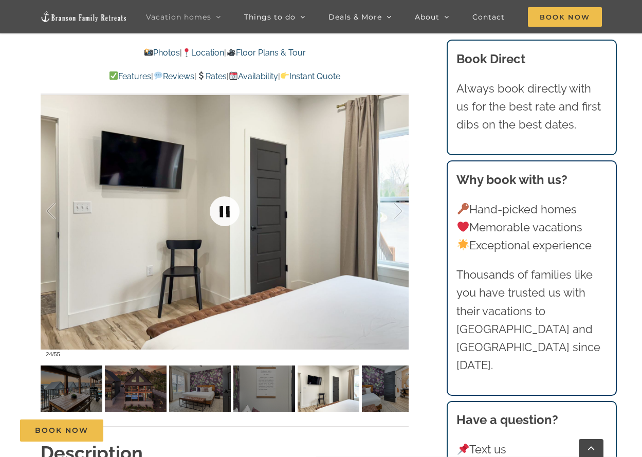
click at [224, 216] on link at bounding box center [224, 211] width 41 height 41
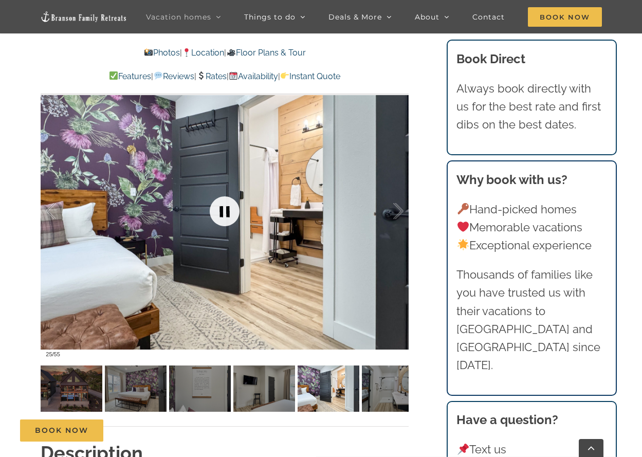
click at [224, 216] on link at bounding box center [224, 211] width 41 height 41
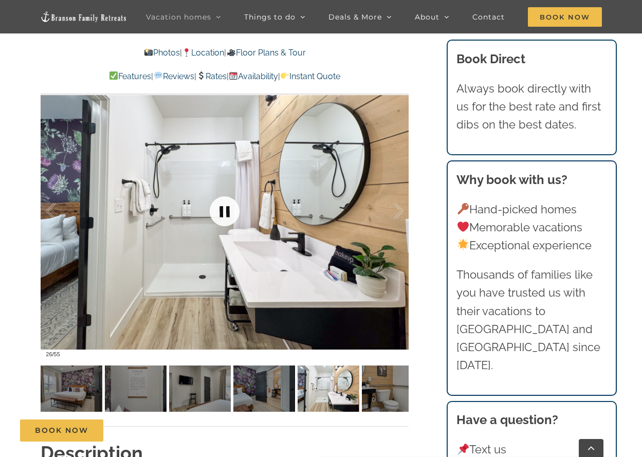
click at [236, 211] on link at bounding box center [224, 211] width 41 height 41
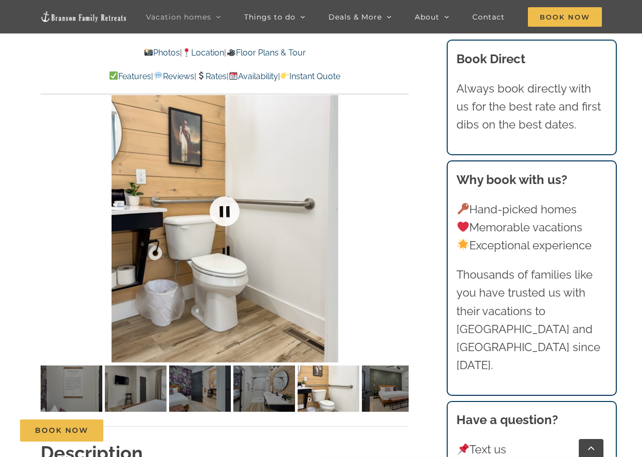
click at [236, 211] on link at bounding box center [224, 211] width 41 height 41
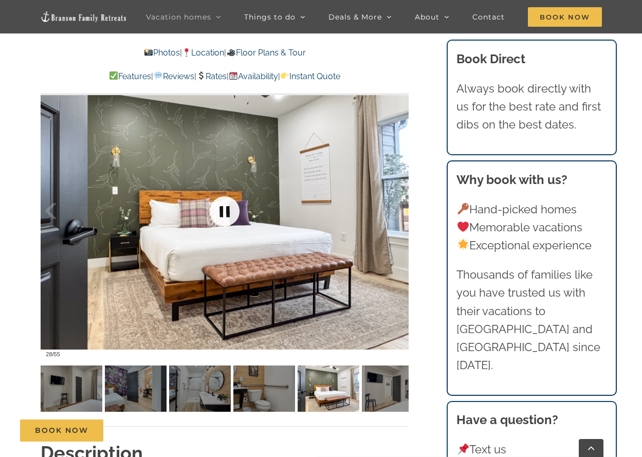
click at [236, 211] on link at bounding box center [224, 211] width 41 height 41
click at [235, 211] on link at bounding box center [224, 211] width 41 height 41
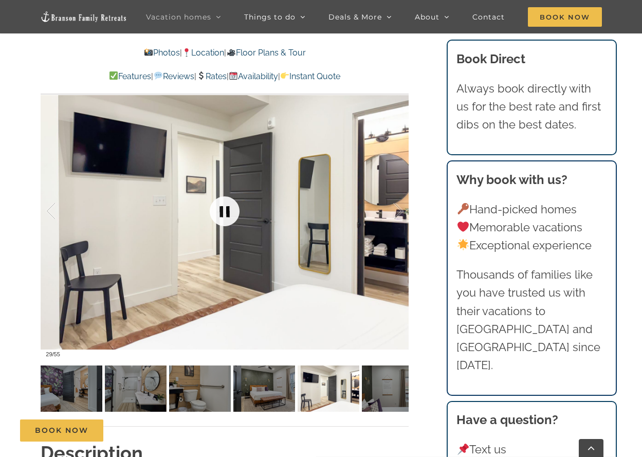
click at [235, 211] on link at bounding box center [224, 211] width 41 height 41
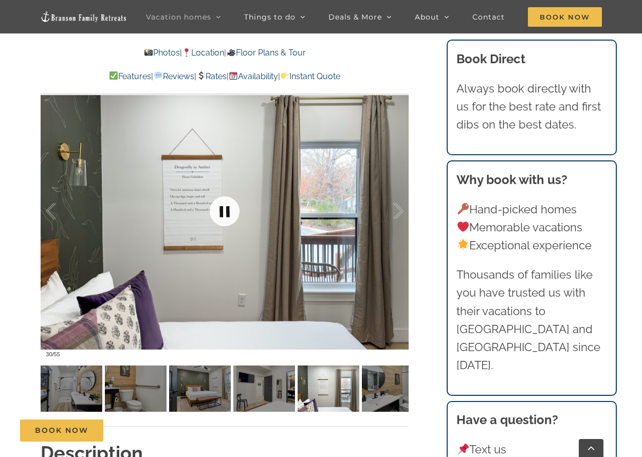
click at [235, 211] on link at bounding box center [224, 211] width 41 height 41
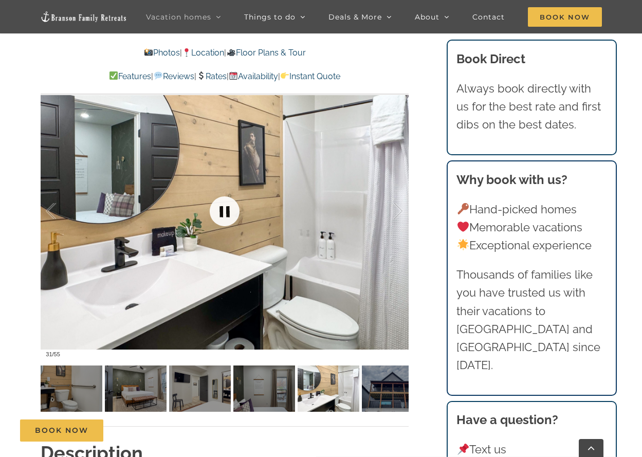
click at [235, 211] on link at bounding box center [224, 211] width 41 height 41
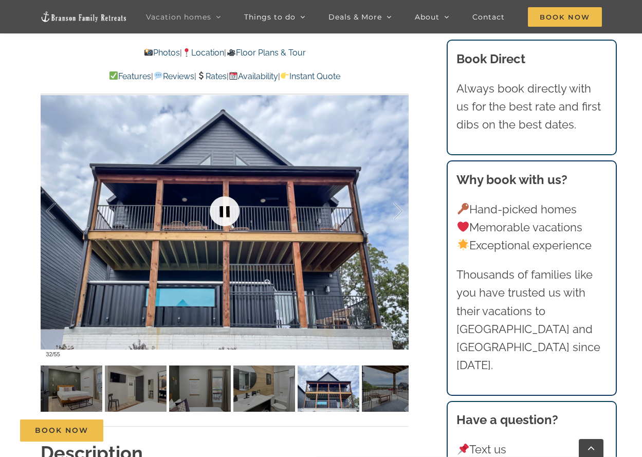
click at [234, 211] on link at bounding box center [224, 211] width 41 height 41
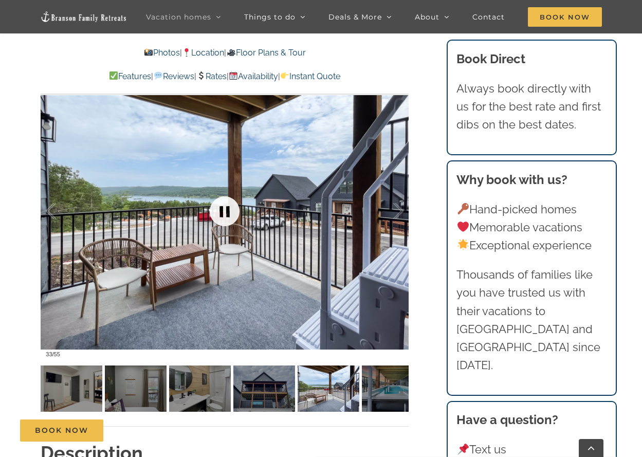
click at [234, 211] on link at bounding box center [224, 211] width 41 height 41
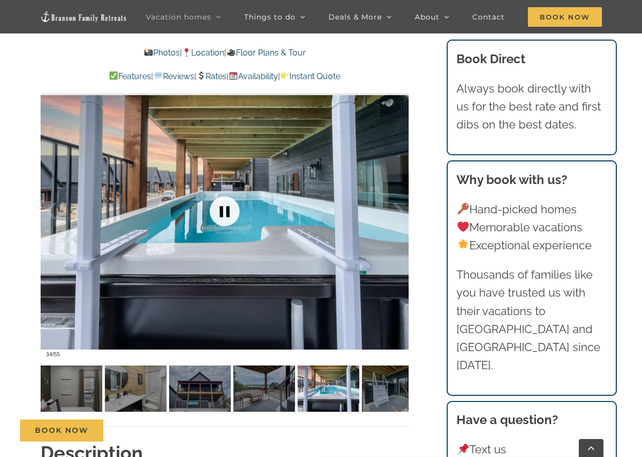
click at [234, 211] on link at bounding box center [224, 211] width 41 height 41
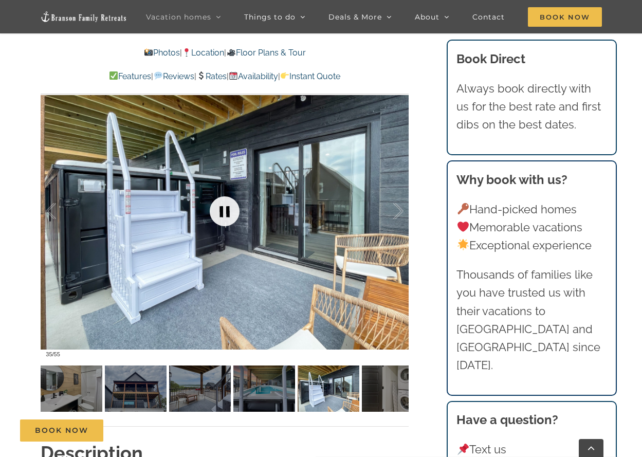
click at [231, 211] on link at bounding box center [224, 211] width 41 height 41
click at [229, 212] on link at bounding box center [224, 211] width 41 height 41
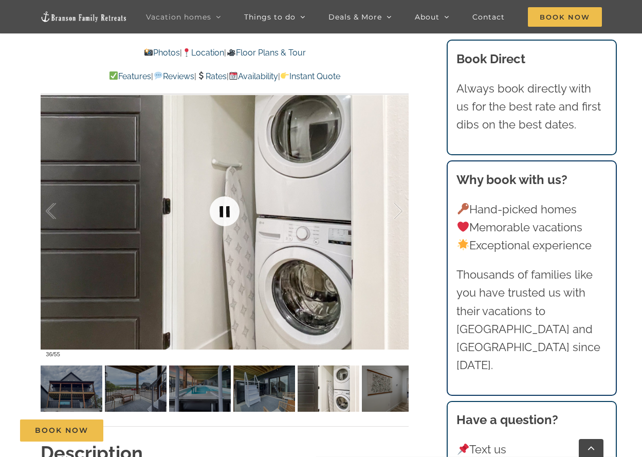
click at [228, 212] on link at bounding box center [224, 211] width 41 height 41
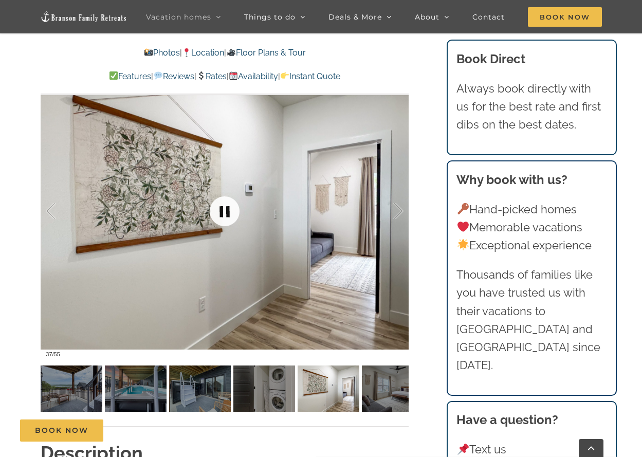
click at [228, 212] on link at bounding box center [224, 211] width 41 height 41
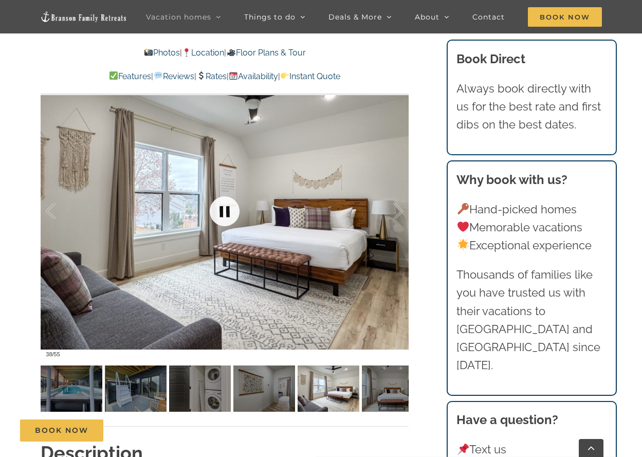
click at [224, 209] on link at bounding box center [224, 211] width 41 height 41
click at [223, 210] on link at bounding box center [224, 211] width 41 height 41
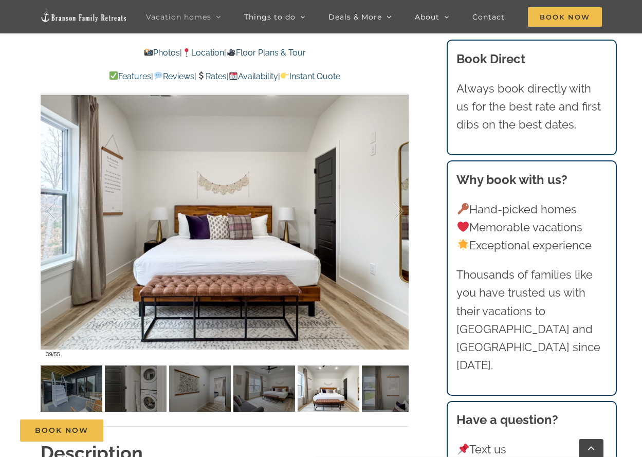
click at [41, 213] on div "Mini Thistle It doesn’t get much cozier than this Branson cottage rental! With …" at bounding box center [225, 83] width 409 height 713
click at [82, 214] on div at bounding box center [225, 211] width 368 height 302
drag, startPoint x: 108, startPoint y: 212, endPoint x: 70, endPoint y: 212, distance: 38.0
click at [70, 212] on div "39 / 55" at bounding box center [225, 211] width 368 height 302
click at [28, 210] on div "Mini Thistle It doesn’t get much cozier than this Branson cottage rental! With …" at bounding box center [225, 83] width 409 height 713
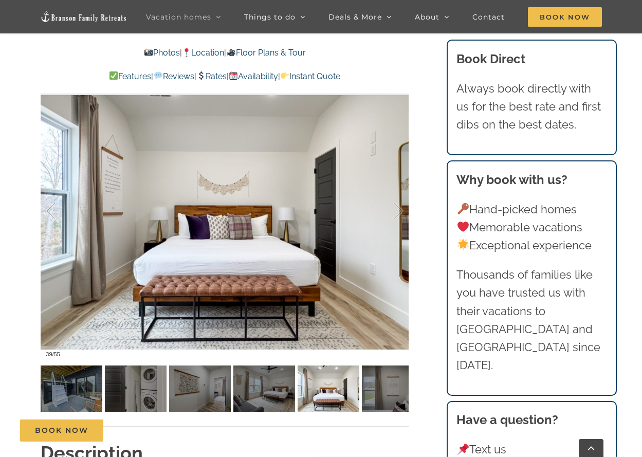
click at [225, 215] on link at bounding box center [224, 211] width 41 height 41
click at [158, 210] on div at bounding box center [225, 211] width 368 height 302
click at [95, 212] on div at bounding box center [225, 211] width 368 height 302
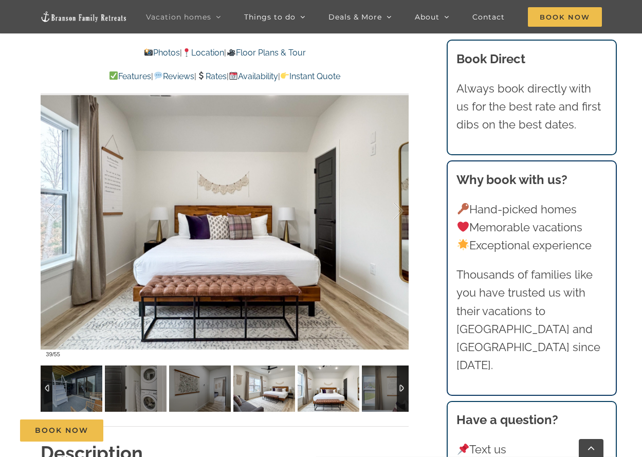
click at [272, 391] on img at bounding box center [264, 388] width 62 height 46
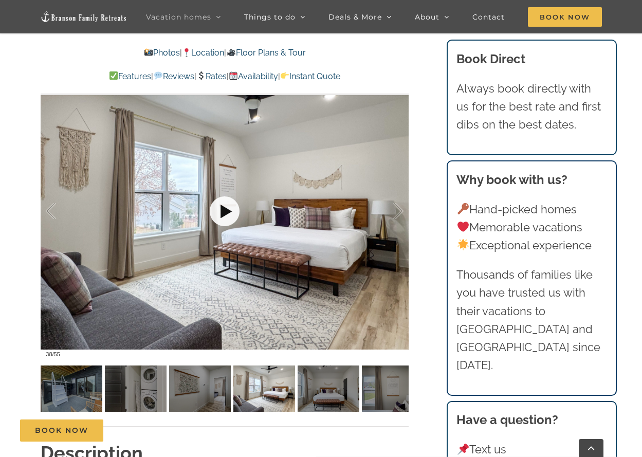
click at [217, 207] on link at bounding box center [224, 211] width 41 height 41
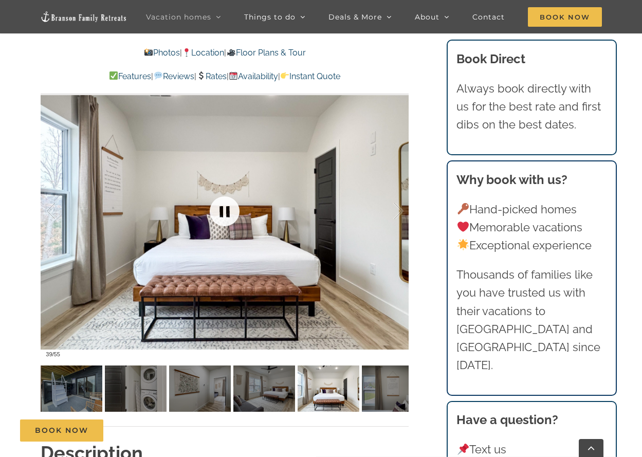
click at [225, 212] on link at bounding box center [224, 211] width 41 height 41
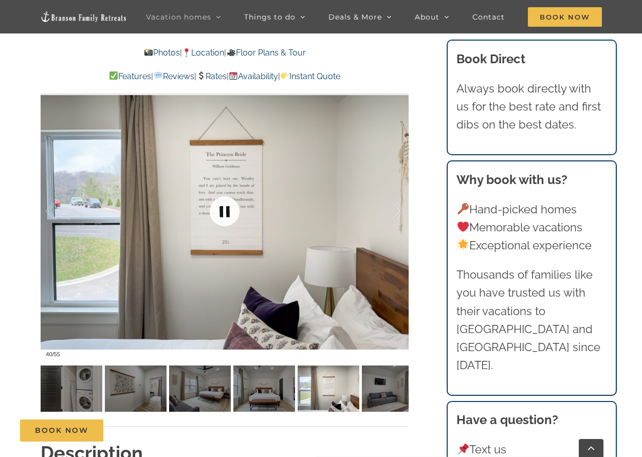
click at [225, 212] on link at bounding box center [224, 211] width 41 height 41
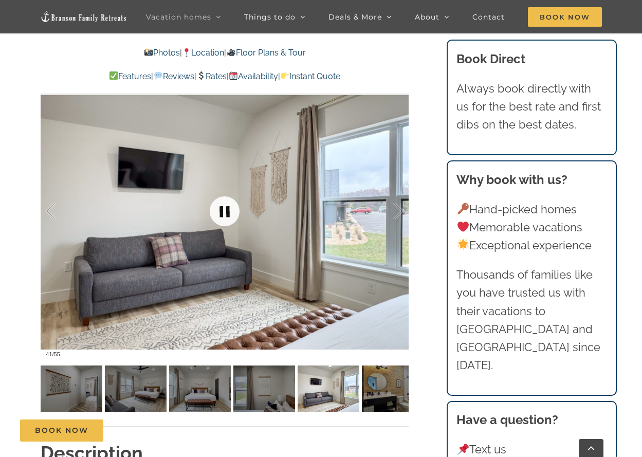
click at [225, 212] on link at bounding box center [224, 211] width 41 height 41
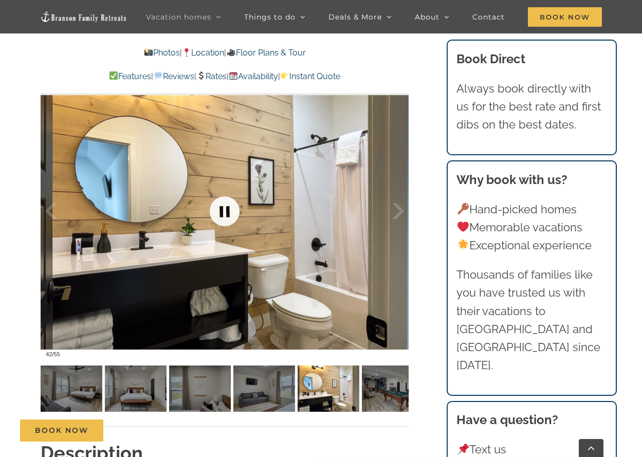
click at [225, 212] on link at bounding box center [224, 211] width 41 height 41
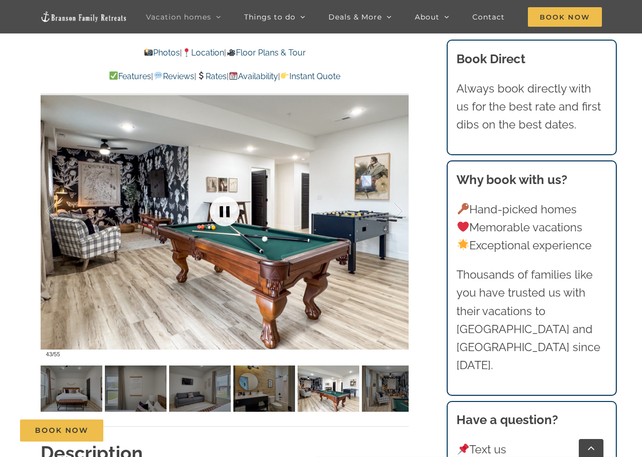
click at [222, 212] on link at bounding box center [224, 211] width 41 height 41
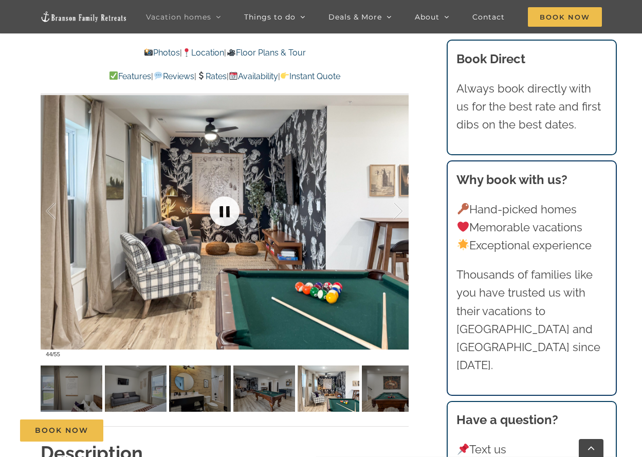
click at [222, 212] on link at bounding box center [224, 211] width 41 height 41
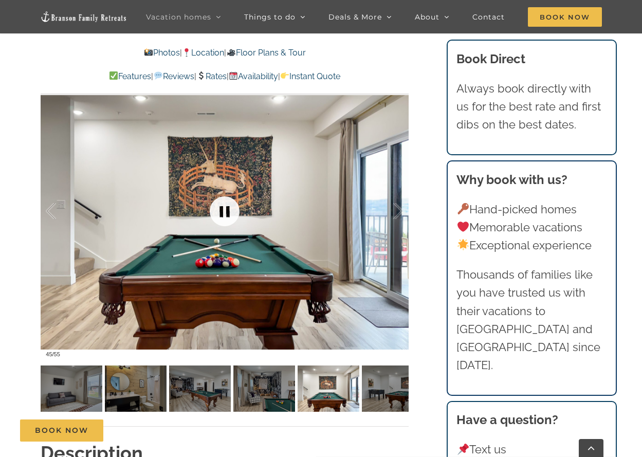
click at [222, 212] on link at bounding box center [224, 211] width 41 height 41
click at [220, 212] on link at bounding box center [224, 211] width 41 height 41
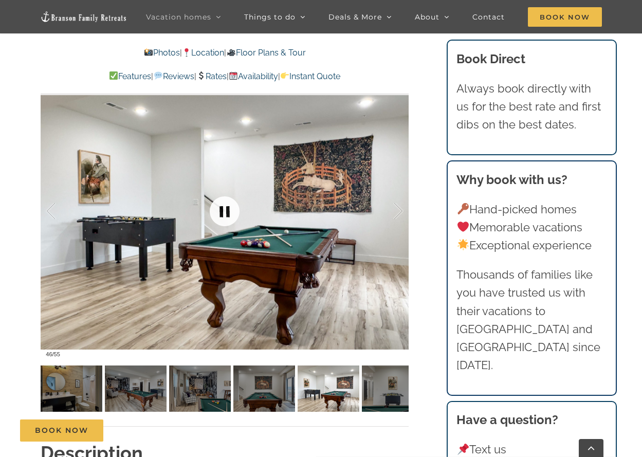
click at [219, 212] on link at bounding box center [224, 211] width 41 height 41
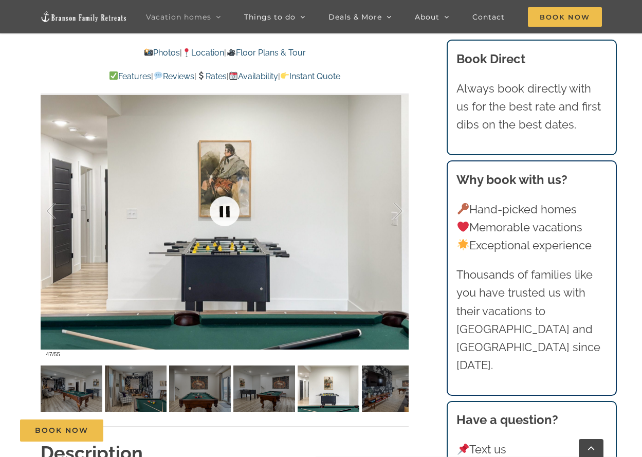
click at [219, 212] on link at bounding box center [224, 211] width 41 height 41
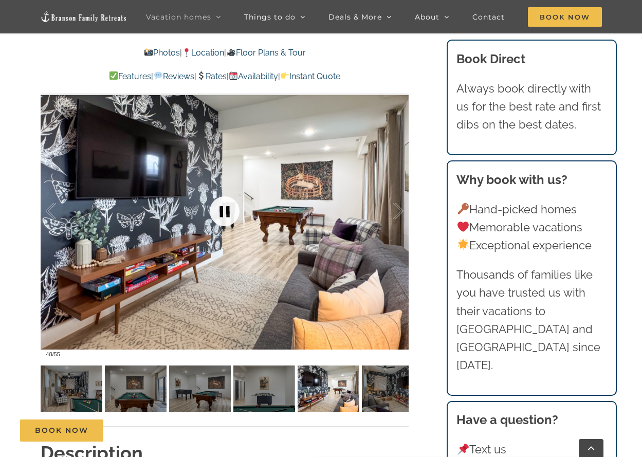
click at [219, 212] on link at bounding box center [224, 211] width 41 height 41
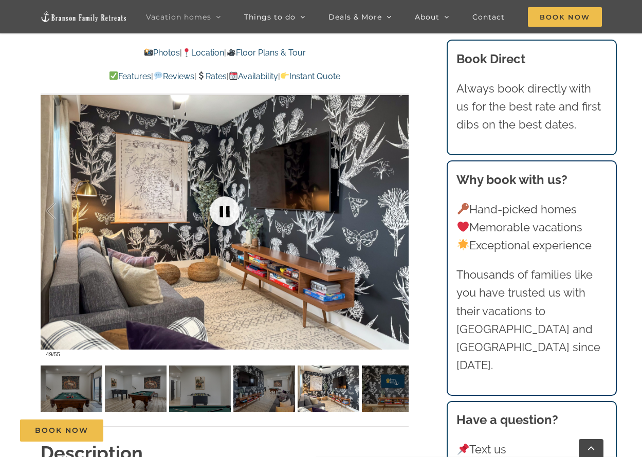
click at [218, 212] on link at bounding box center [224, 211] width 41 height 41
click at [216, 212] on link at bounding box center [224, 211] width 41 height 41
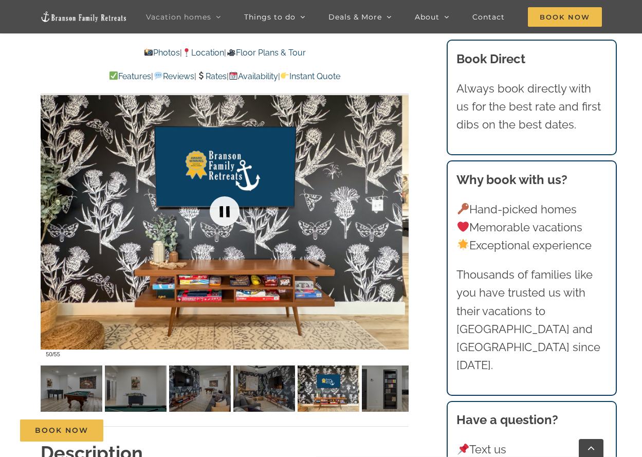
click at [215, 212] on link at bounding box center [224, 211] width 41 height 41
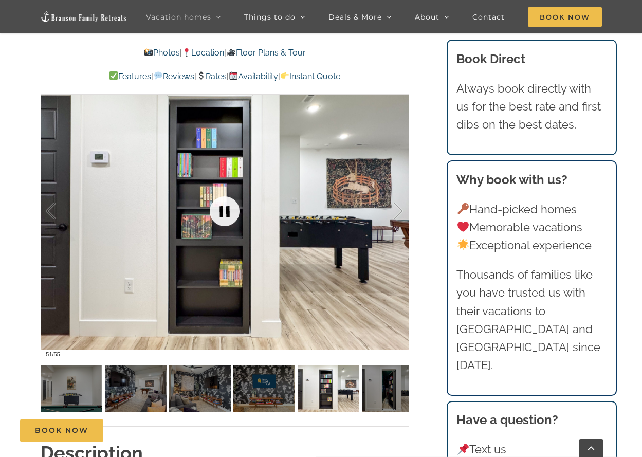
click at [215, 212] on link at bounding box center [224, 211] width 41 height 41
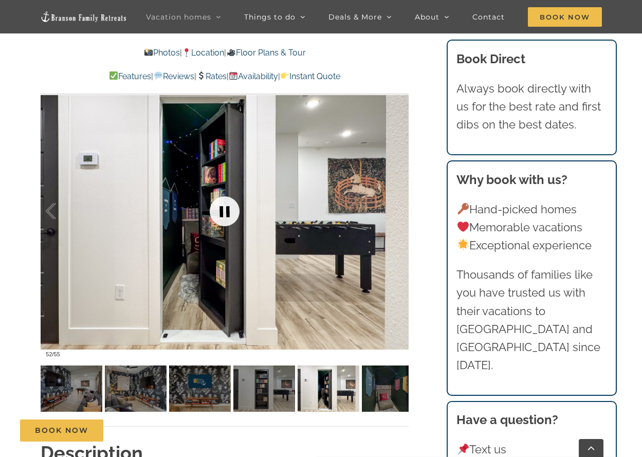
click at [215, 212] on link at bounding box center [224, 211] width 41 height 41
click at [213, 212] on link at bounding box center [224, 211] width 41 height 41
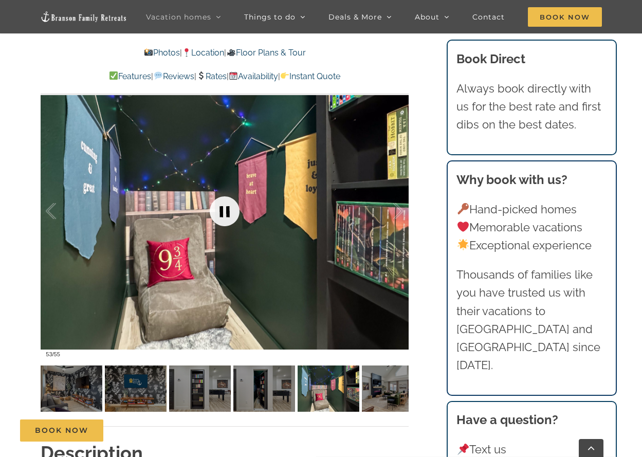
click at [213, 212] on link at bounding box center [224, 211] width 41 height 41
click at [211, 212] on link at bounding box center [224, 211] width 41 height 41
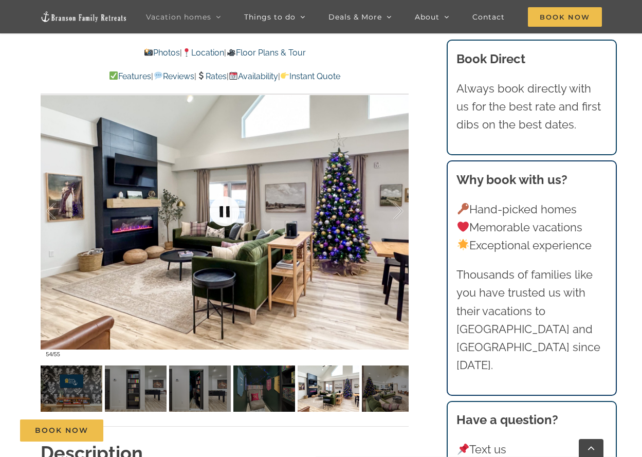
click at [209, 211] on link at bounding box center [224, 211] width 41 height 41
click at [209, 212] on link at bounding box center [224, 211] width 41 height 41
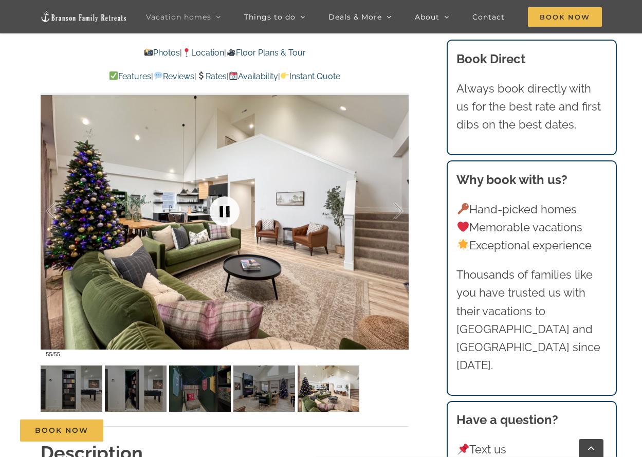
click at [221, 211] on link at bounding box center [224, 211] width 41 height 41
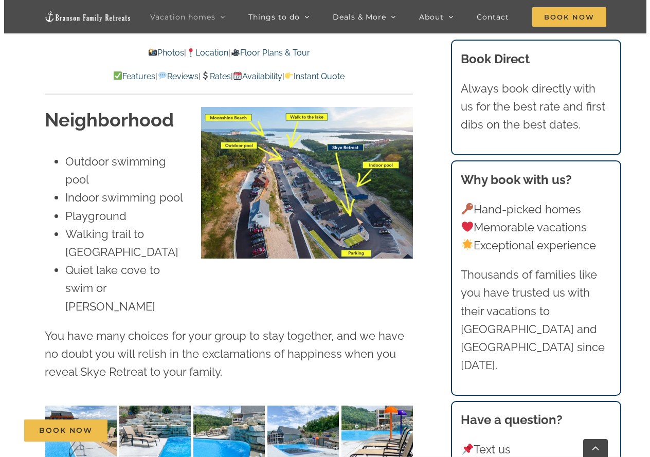
scroll to position [2673, 0]
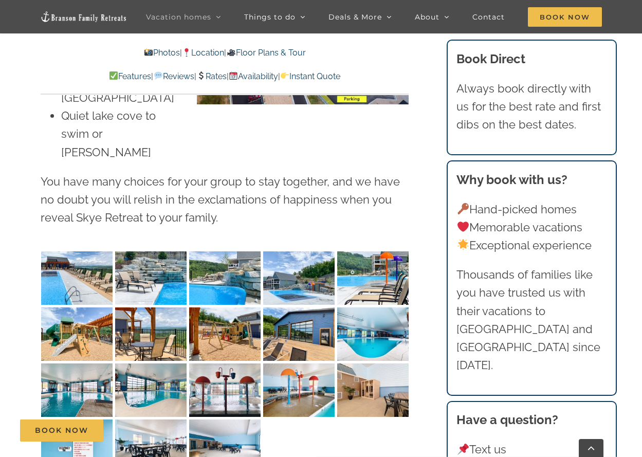
click at [70, 251] on img "Skye-Retreat-1051" at bounding box center [76, 277] width 71 height 53
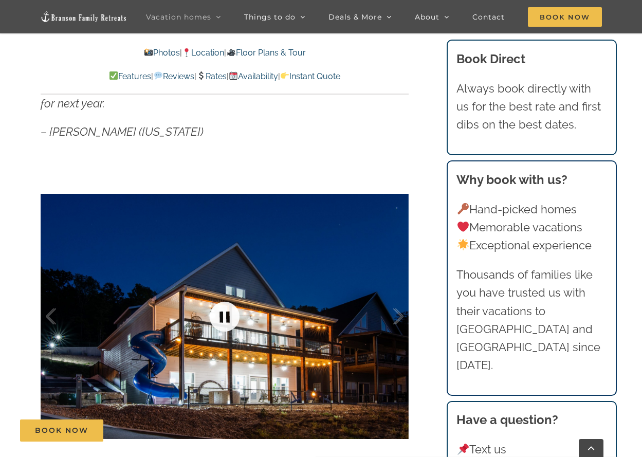
scroll to position [822, 0]
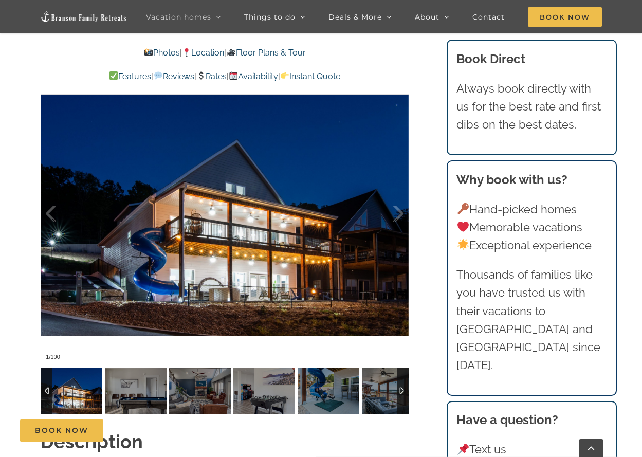
click at [80, 384] on img at bounding box center [72, 391] width 62 height 46
click at [244, 229] on link at bounding box center [224, 213] width 41 height 41
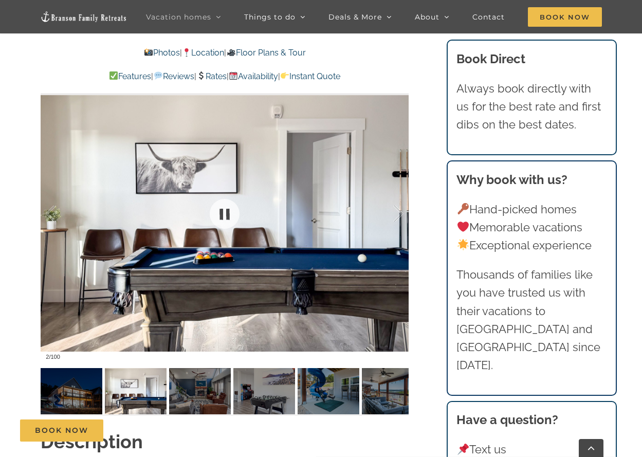
click at [252, 234] on div at bounding box center [225, 213] width 368 height 302
click at [253, 230] on div at bounding box center [225, 213] width 368 height 302
click at [221, 206] on link at bounding box center [224, 213] width 41 height 41
click at [221, 209] on link at bounding box center [224, 213] width 41 height 41
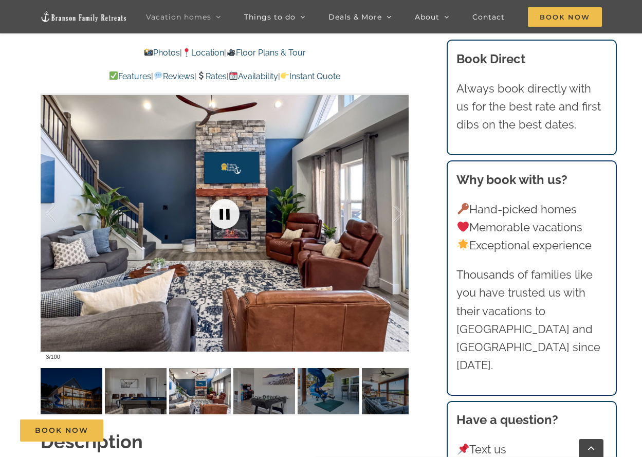
click at [221, 208] on link at bounding box center [224, 213] width 41 height 41
click at [221, 209] on link at bounding box center [224, 213] width 41 height 41
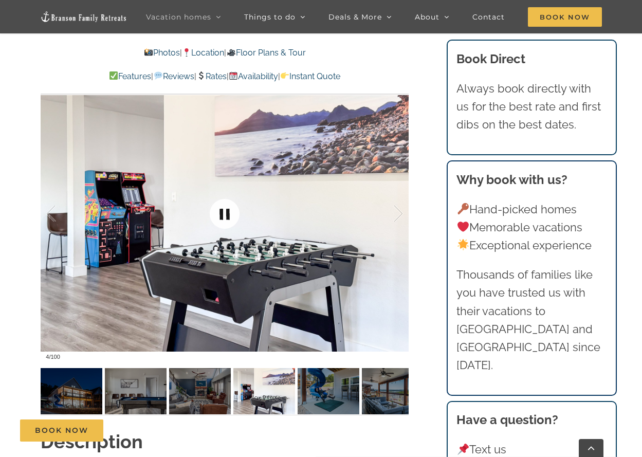
click at [224, 209] on link at bounding box center [224, 213] width 41 height 41
click at [223, 208] on link at bounding box center [224, 213] width 41 height 41
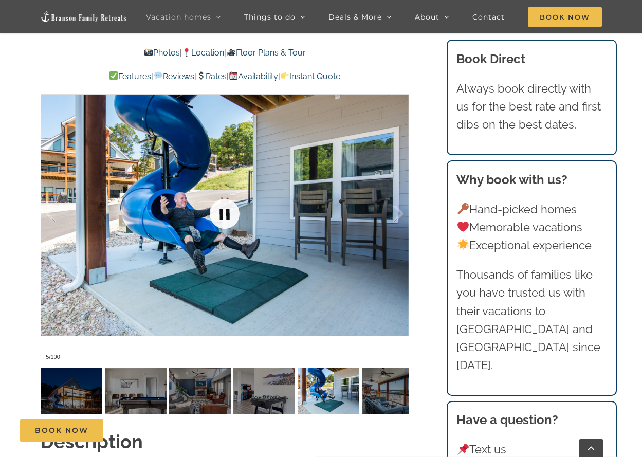
click at [221, 207] on link at bounding box center [224, 213] width 41 height 41
click at [219, 208] on link at bounding box center [224, 213] width 41 height 41
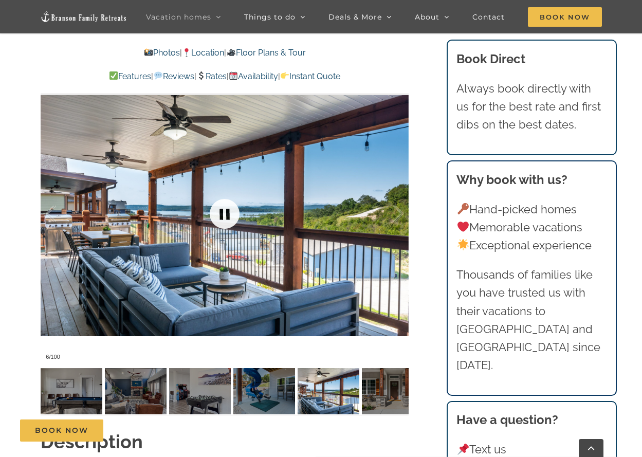
click at [223, 211] on link at bounding box center [224, 213] width 41 height 41
click at [222, 211] on link at bounding box center [224, 213] width 41 height 41
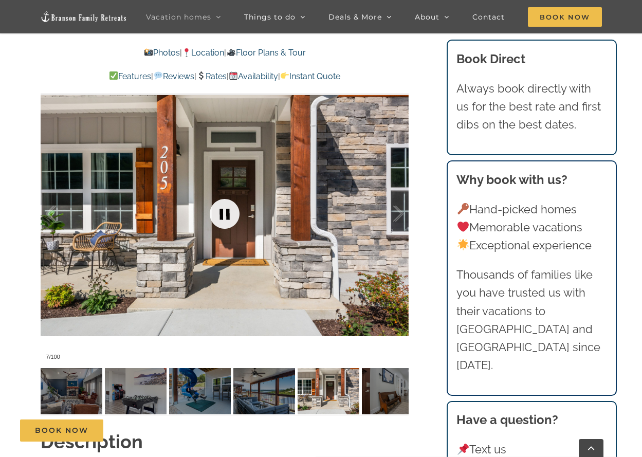
click at [221, 211] on link at bounding box center [224, 213] width 41 height 41
click at [221, 210] on link at bounding box center [224, 213] width 41 height 41
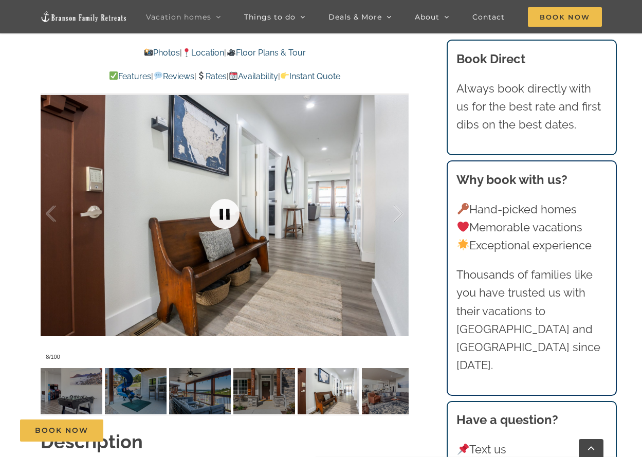
click at [223, 210] on link at bounding box center [224, 213] width 41 height 41
click at [222, 209] on link at bounding box center [224, 213] width 41 height 41
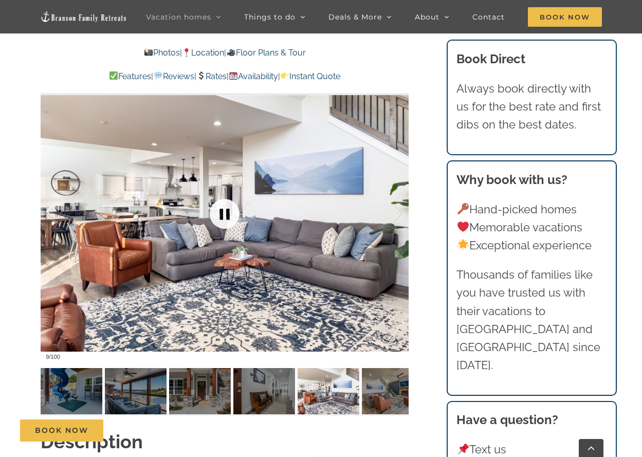
click at [220, 209] on link at bounding box center [224, 213] width 41 height 41
click at [219, 209] on link at bounding box center [224, 213] width 41 height 41
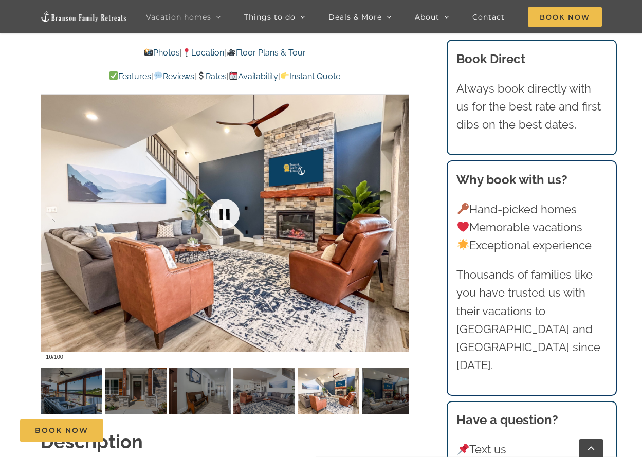
click at [217, 209] on link at bounding box center [224, 213] width 41 height 41
click at [216, 209] on link at bounding box center [224, 213] width 41 height 41
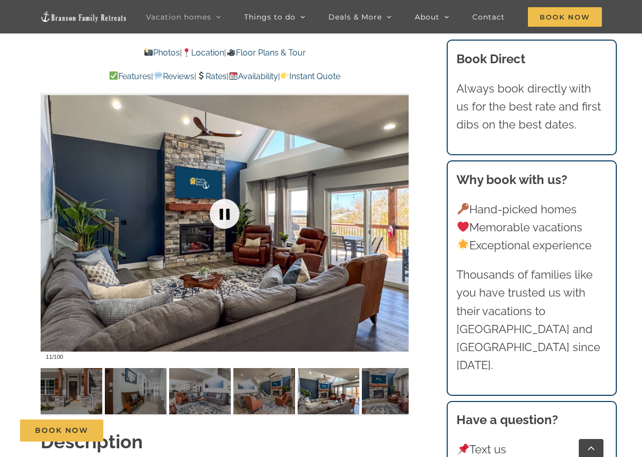
click at [214, 209] on link at bounding box center [224, 213] width 41 height 41
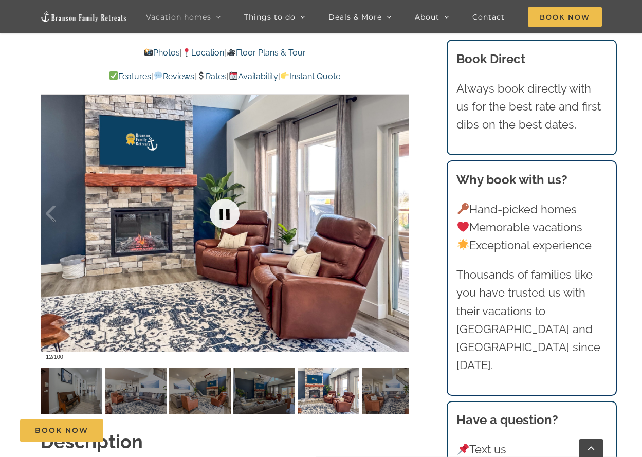
click at [214, 209] on link at bounding box center [224, 213] width 41 height 41
click at [212, 211] on link at bounding box center [224, 213] width 41 height 41
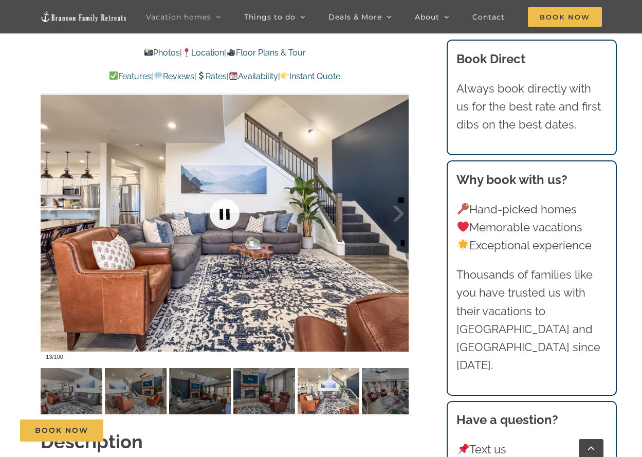
click at [211, 210] on link at bounding box center [224, 213] width 41 height 41
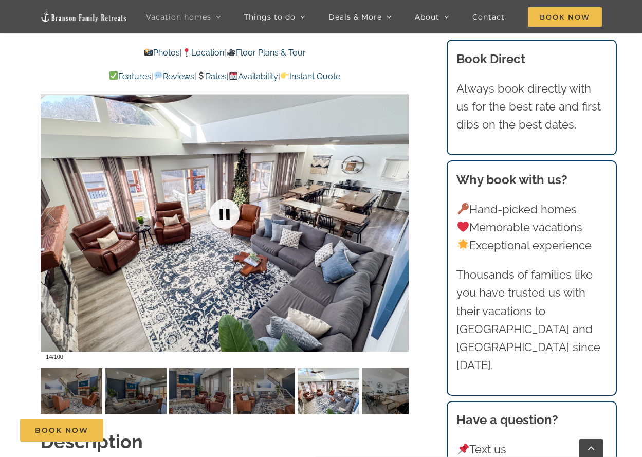
click at [211, 210] on link at bounding box center [224, 213] width 41 height 41
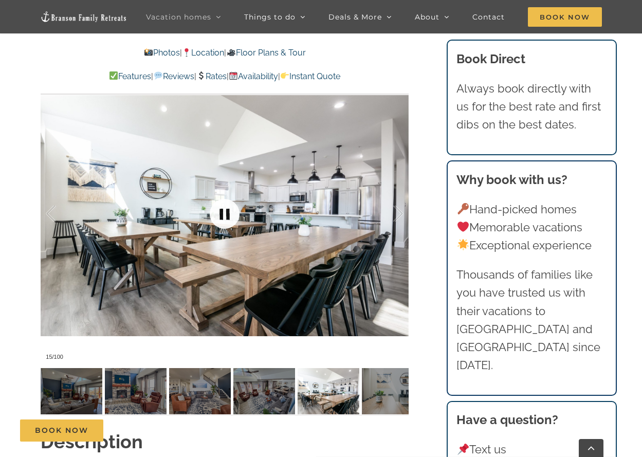
click at [211, 210] on link at bounding box center [224, 213] width 41 height 41
click at [211, 211] on link at bounding box center [224, 213] width 41 height 41
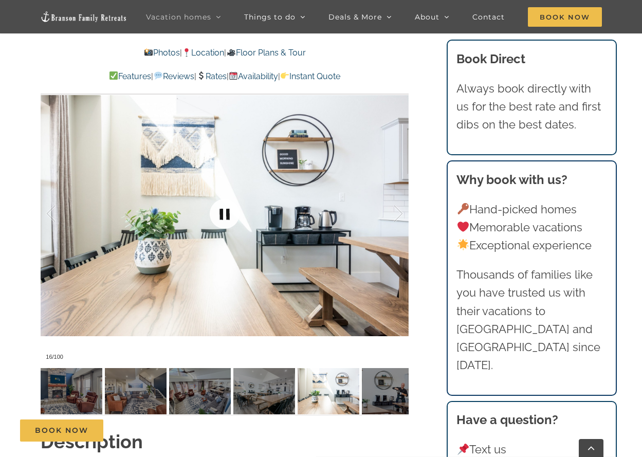
click at [211, 211] on link at bounding box center [224, 213] width 41 height 41
click at [210, 211] on link at bounding box center [224, 213] width 41 height 41
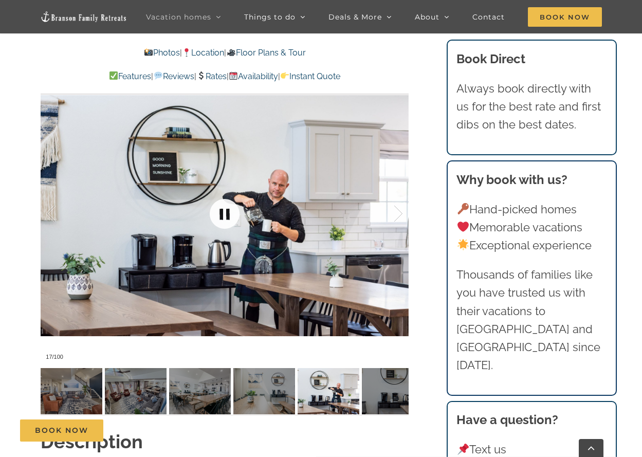
click at [210, 210] on link at bounding box center [224, 213] width 41 height 41
click at [209, 211] on link at bounding box center [224, 213] width 41 height 41
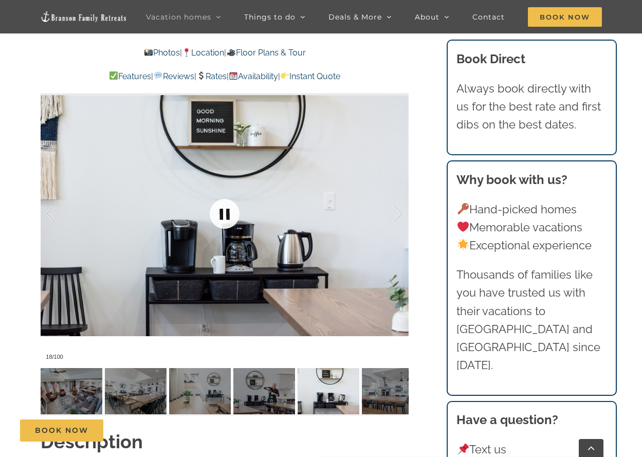
click at [205, 212] on link at bounding box center [224, 213] width 41 height 41
click at [204, 212] on link at bounding box center [224, 213] width 41 height 41
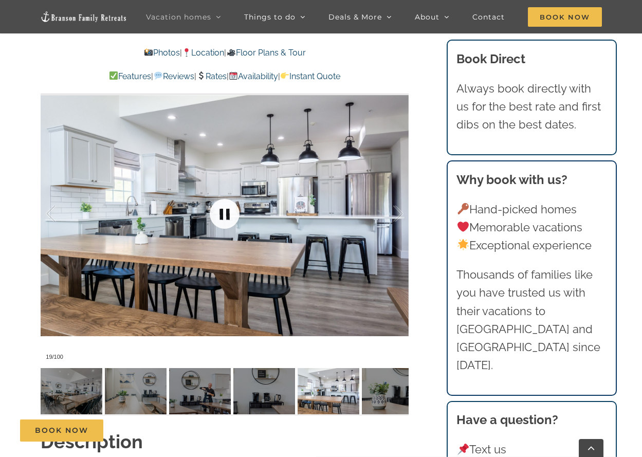
click at [216, 213] on link at bounding box center [224, 213] width 41 height 41
click at [215, 213] on link at bounding box center [224, 213] width 41 height 41
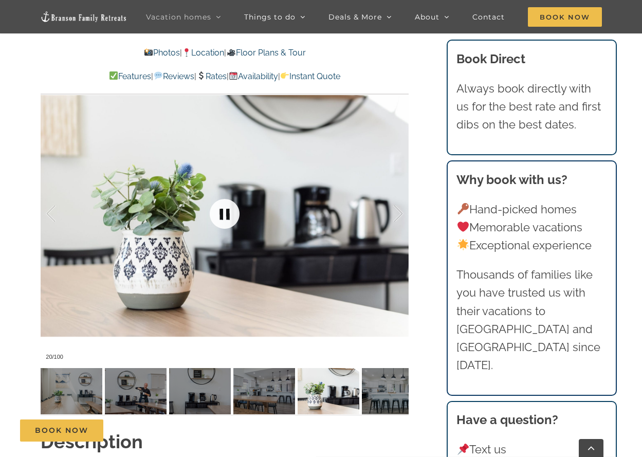
click at [216, 211] on link at bounding box center [224, 213] width 41 height 41
click at [216, 212] on link at bounding box center [224, 213] width 41 height 41
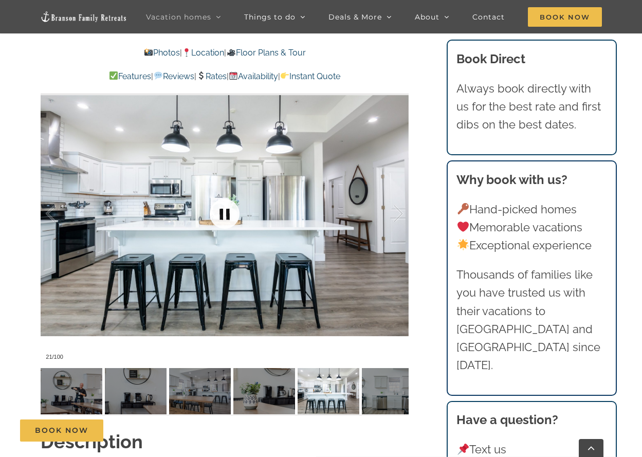
click at [215, 211] on link at bounding box center [224, 213] width 41 height 41
click at [214, 213] on link at bounding box center [224, 213] width 41 height 41
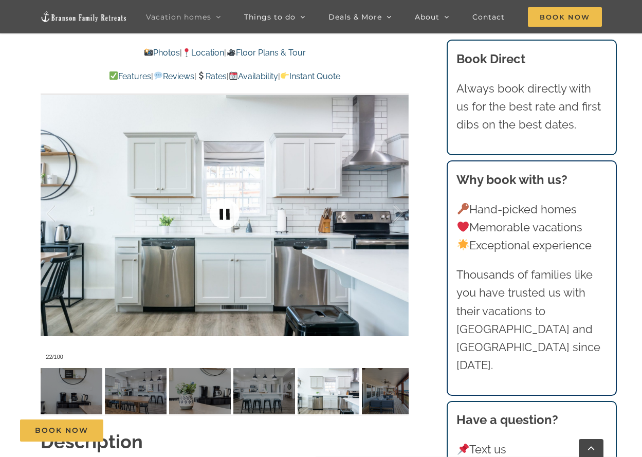
click at [213, 212] on link at bounding box center [224, 213] width 41 height 41
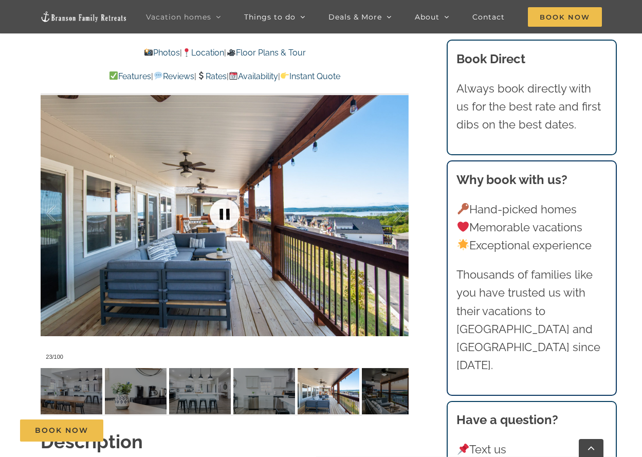
click at [213, 212] on link at bounding box center [224, 213] width 41 height 41
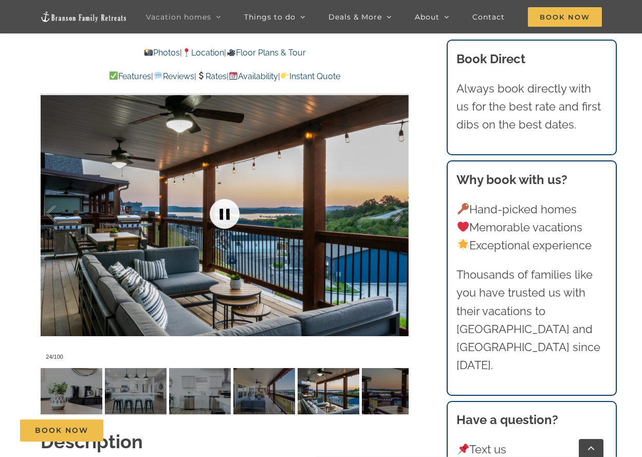
click at [225, 212] on link at bounding box center [224, 213] width 41 height 41
click at [223, 214] on link at bounding box center [224, 213] width 41 height 41
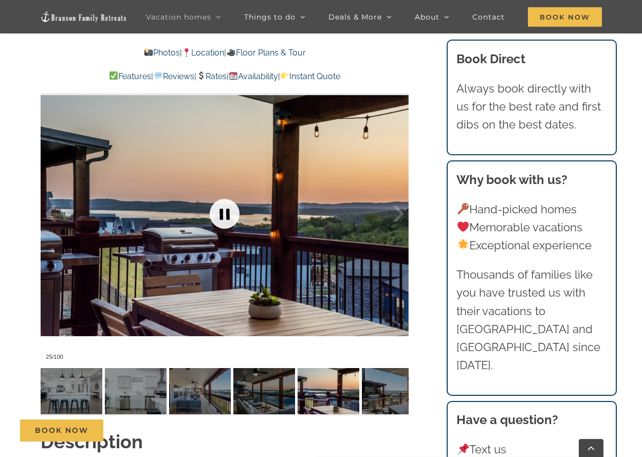
click at [223, 209] on link at bounding box center [224, 213] width 41 height 41
click at [223, 210] on link at bounding box center [224, 213] width 41 height 41
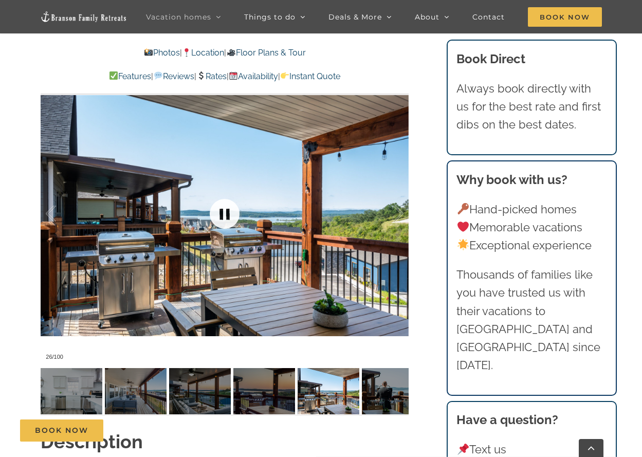
click at [220, 210] on link at bounding box center [224, 213] width 41 height 41
click at [219, 211] on link at bounding box center [224, 213] width 41 height 41
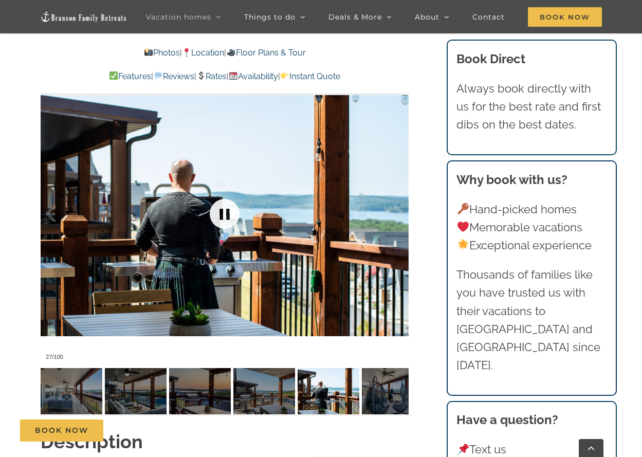
click at [217, 211] on link at bounding box center [224, 213] width 41 height 41
click at [216, 213] on link at bounding box center [224, 213] width 41 height 41
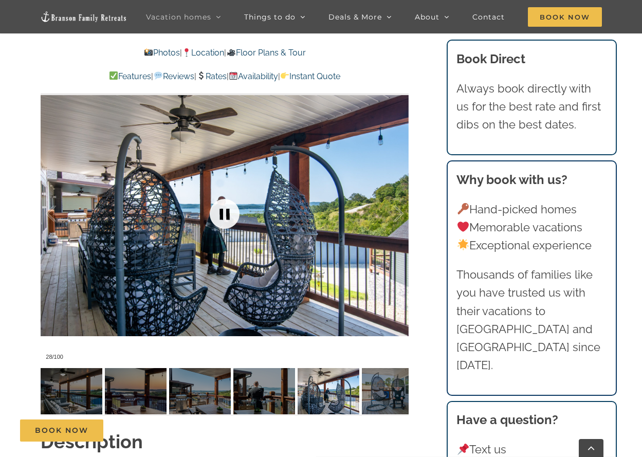
click at [215, 211] on link at bounding box center [224, 213] width 41 height 41
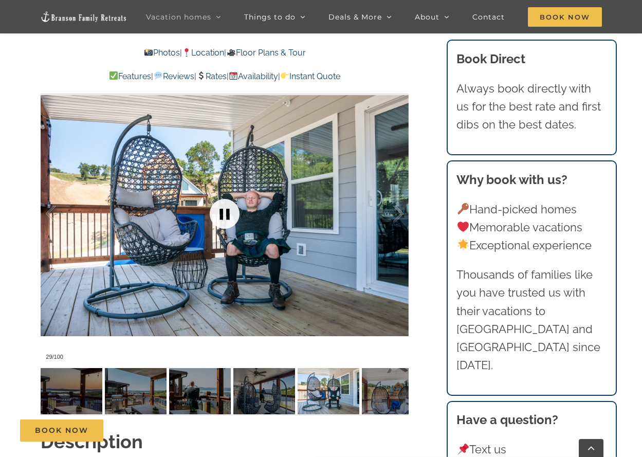
click at [214, 210] on link at bounding box center [224, 213] width 41 height 41
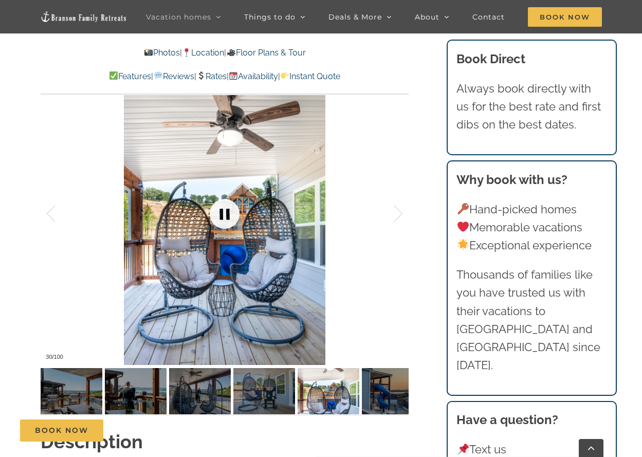
click at [214, 210] on link at bounding box center [224, 213] width 41 height 41
click at [214, 209] on link at bounding box center [224, 213] width 41 height 41
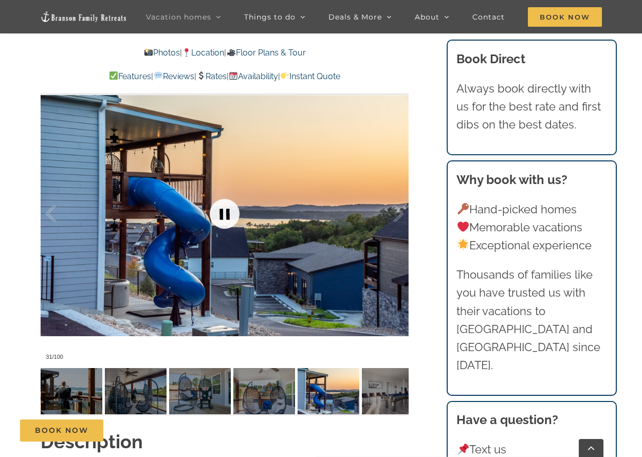
click at [214, 209] on link at bounding box center [224, 213] width 41 height 41
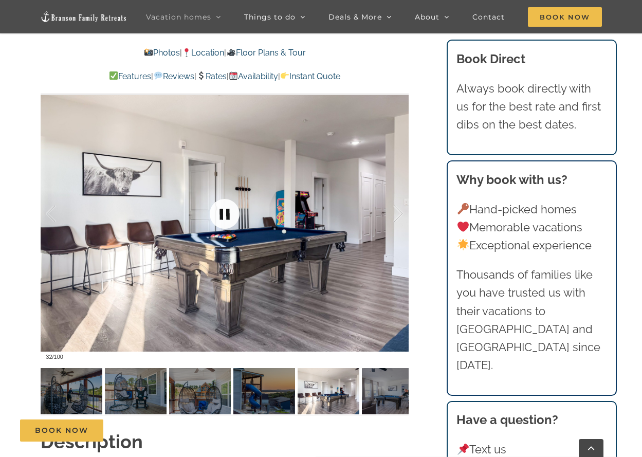
click at [213, 208] on link at bounding box center [224, 213] width 41 height 41
click at [212, 209] on link at bounding box center [224, 213] width 41 height 41
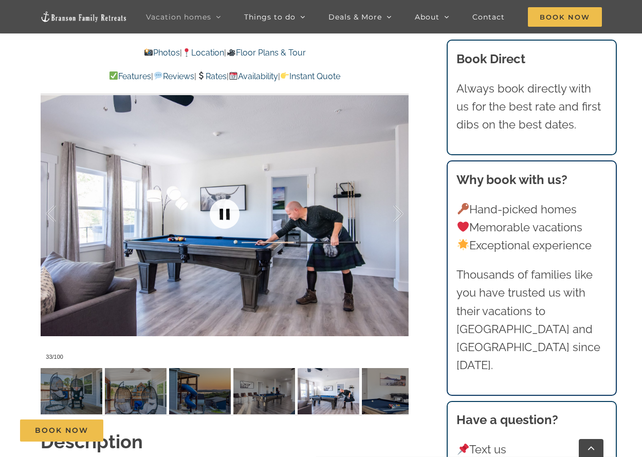
click at [212, 209] on link at bounding box center [224, 213] width 41 height 41
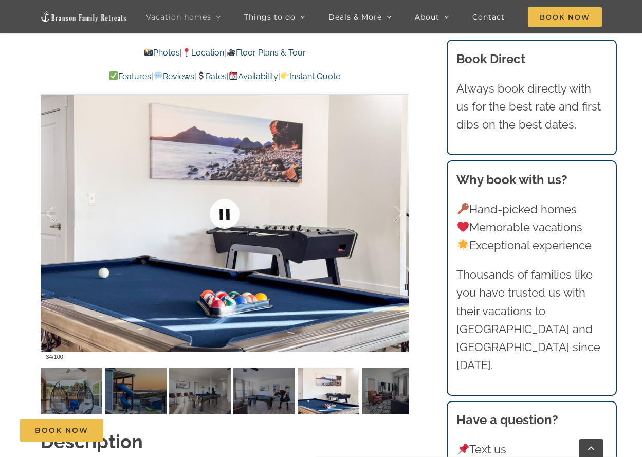
click at [211, 209] on link at bounding box center [224, 213] width 41 height 41
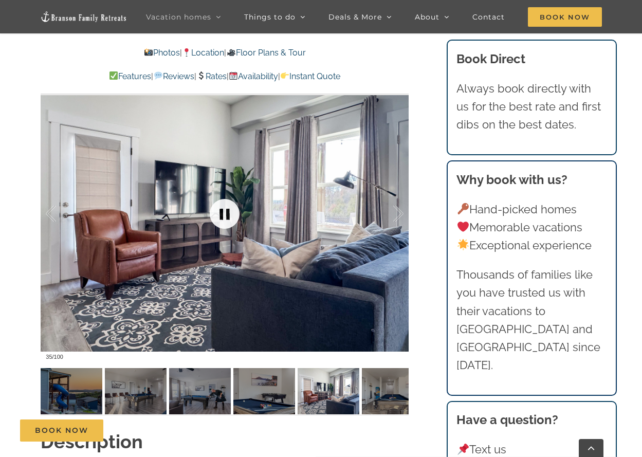
click at [211, 208] on link at bounding box center [224, 213] width 41 height 41
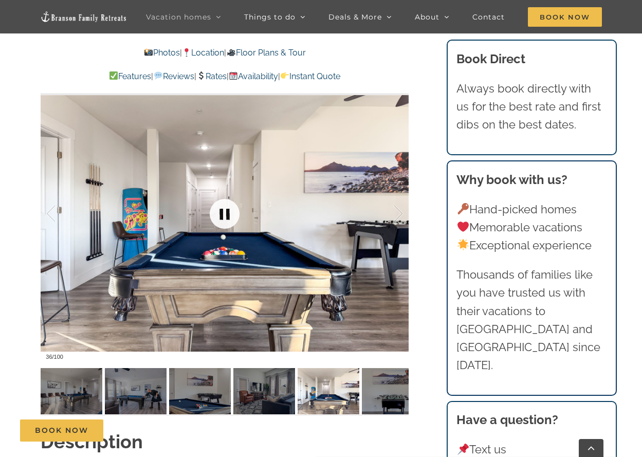
click at [209, 206] on link at bounding box center [224, 213] width 41 height 41
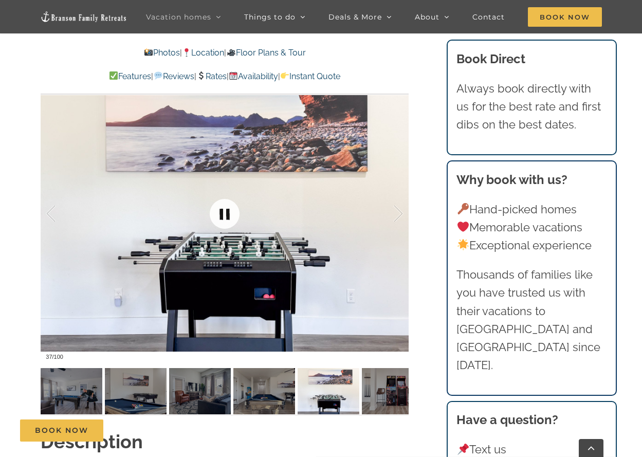
click at [209, 206] on link at bounding box center [224, 213] width 41 height 41
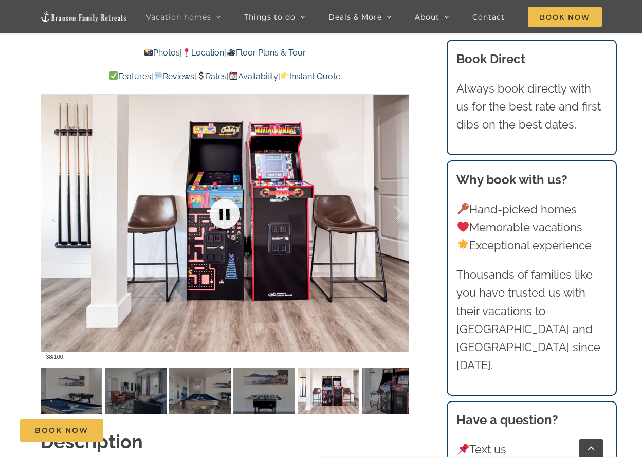
click at [208, 206] on link at bounding box center [224, 213] width 41 height 41
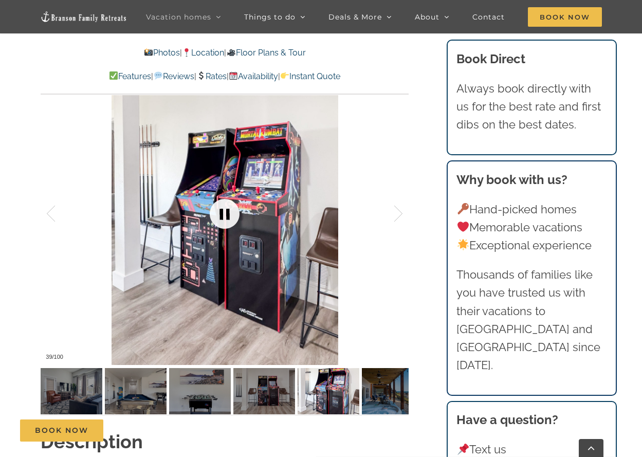
click at [206, 204] on link at bounding box center [224, 213] width 41 height 41
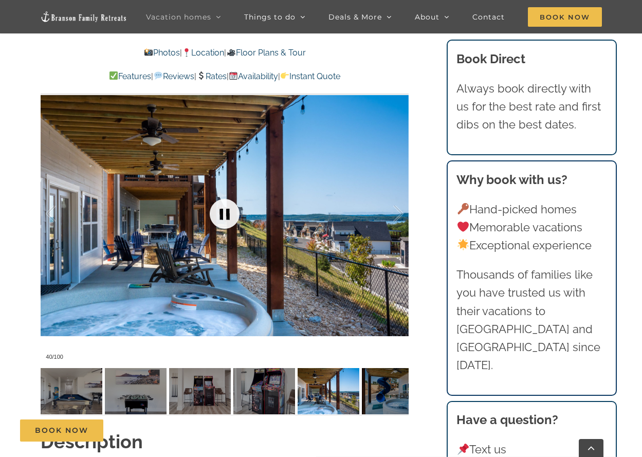
click at [205, 200] on link at bounding box center [224, 213] width 41 height 41
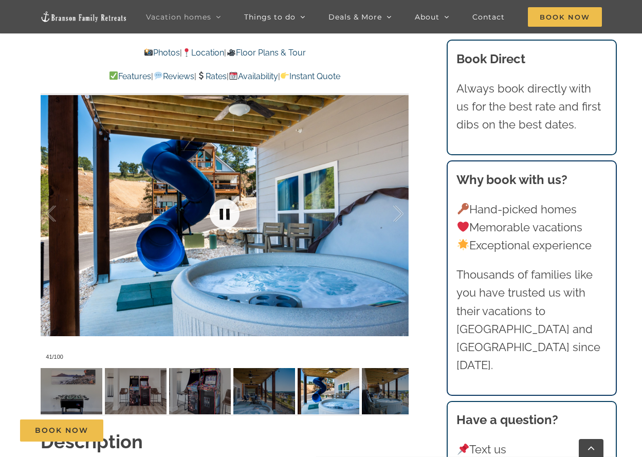
click at [205, 200] on link at bounding box center [224, 213] width 41 height 41
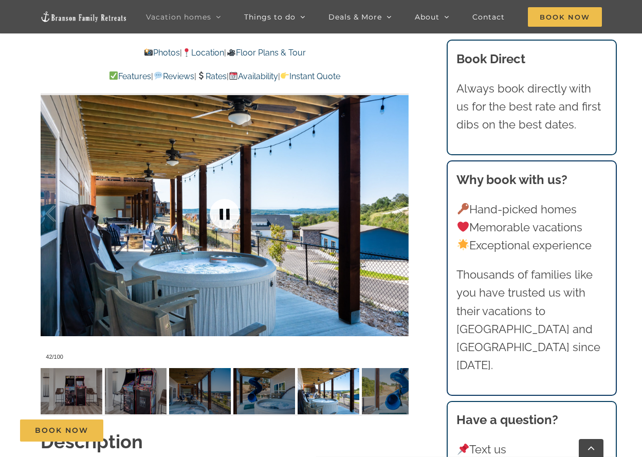
click at [205, 200] on link at bounding box center [224, 213] width 41 height 41
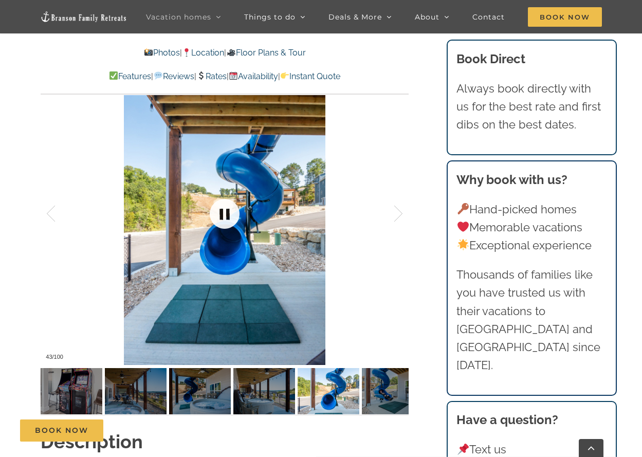
click at [205, 200] on link at bounding box center [224, 213] width 41 height 41
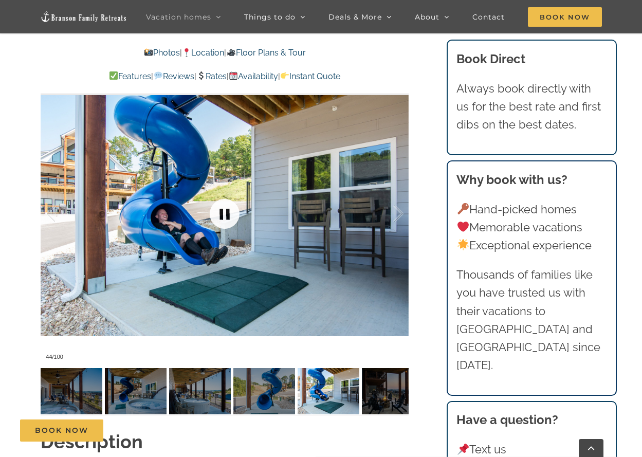
click at [205, 200] on link at bounding box center [224, 213] width 41 height 41
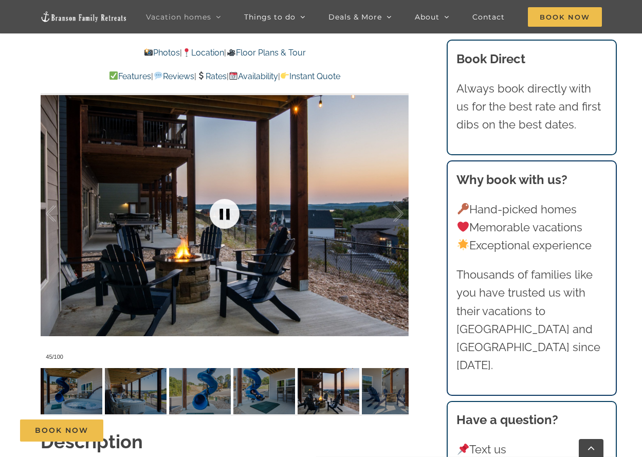
click at [205, 200] on link at bounding box center [224, 213] width 41 height 41
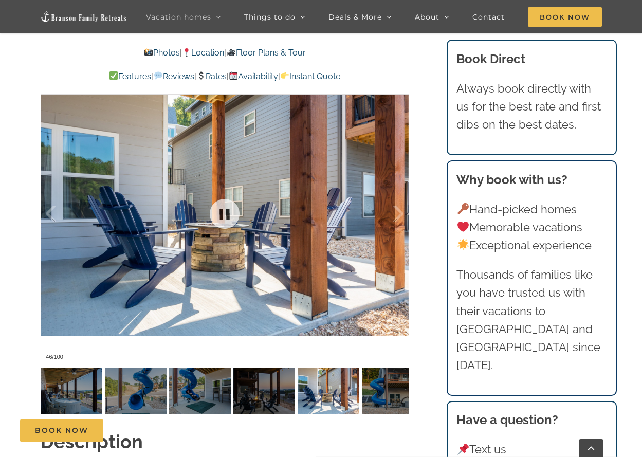
click at [199, 200] on div at bounding box center [225, 213] width 368 height 302
click at [198, 200] on div at bounding box center [225, 213] width 368 height 302
click at [223, 208] on link at bounding box center [224, 213] width 41 height 41
click at [217, 208] on link at bounding box center [224, 213] width 41 height 41
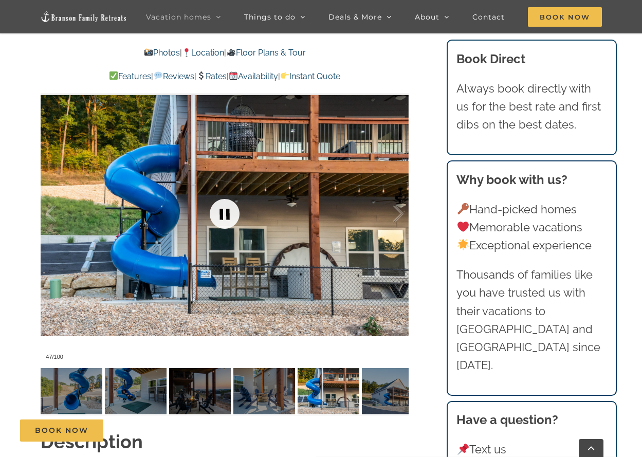
click at [216, 206] on link at bounding box center [224, 213] width 41 height 41
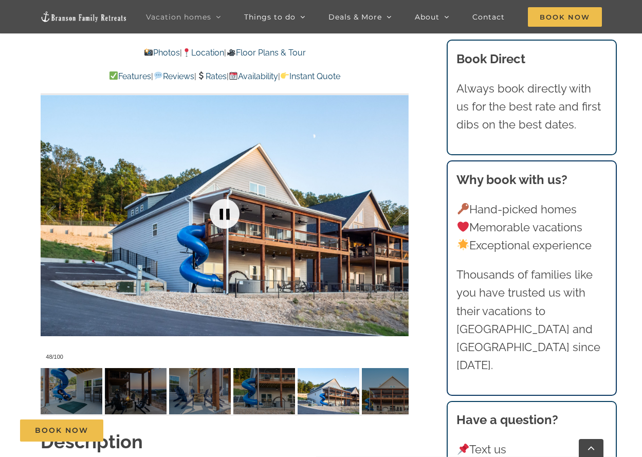
click at [216, 206] on link at bounding box center [224, 213] width 41 height 41
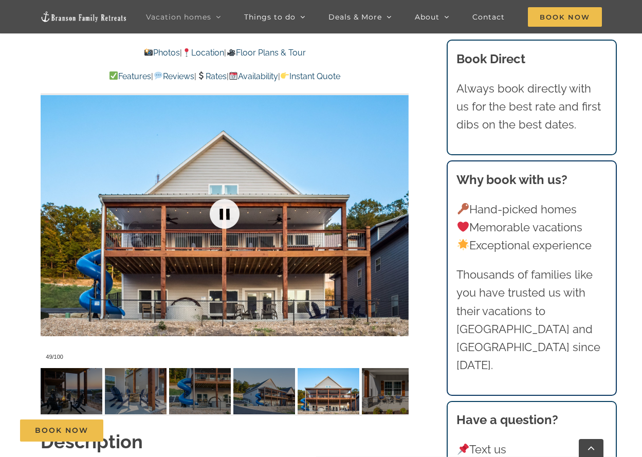
click at [216, 206] on link at bounding box center [224, 213] width 41 height 41
click at [215, 206] on link at bounding box center [224, 213] width 41 height 41
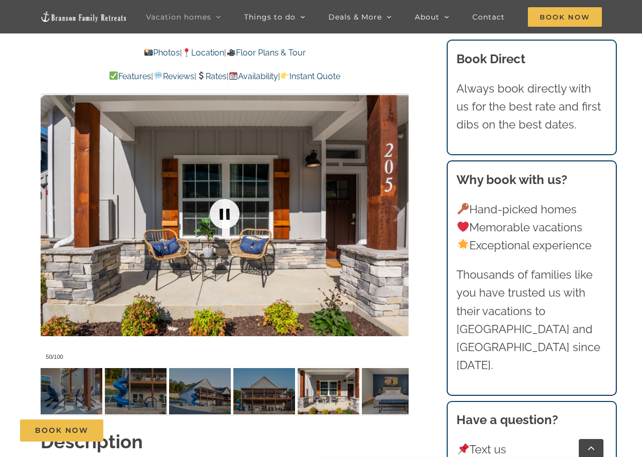
click at [210, 205] on link at bounding box center [224, 213] width 41 height 41
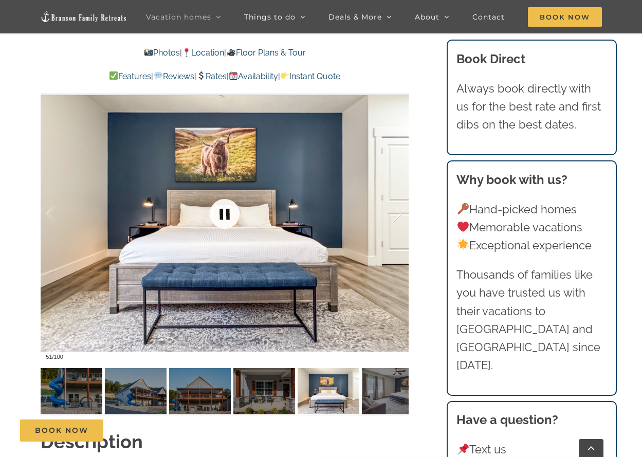
click at [216, 210] on link at bounding box center [224, 213] width 41 height 41
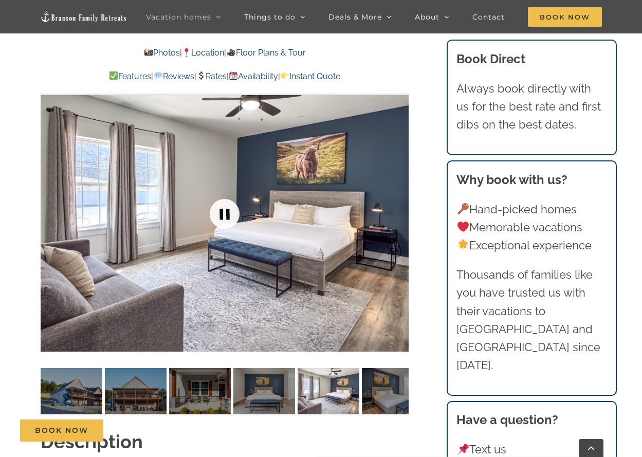
click at [216, 210] on link at bounding box center [224, 213] width 41 height 41
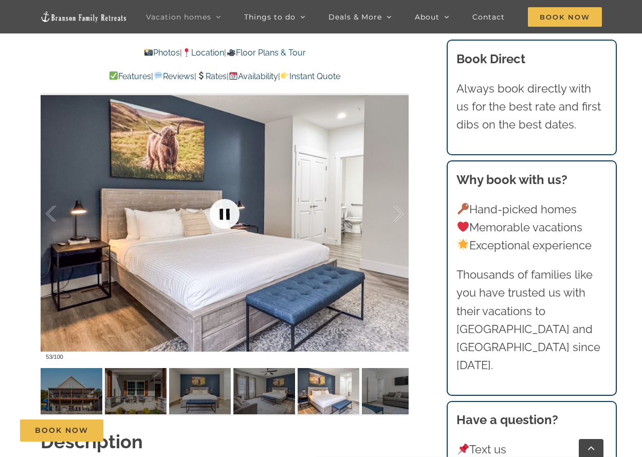
click at [216, 210] on link at bounding box center [224, 213] width 41 height 41
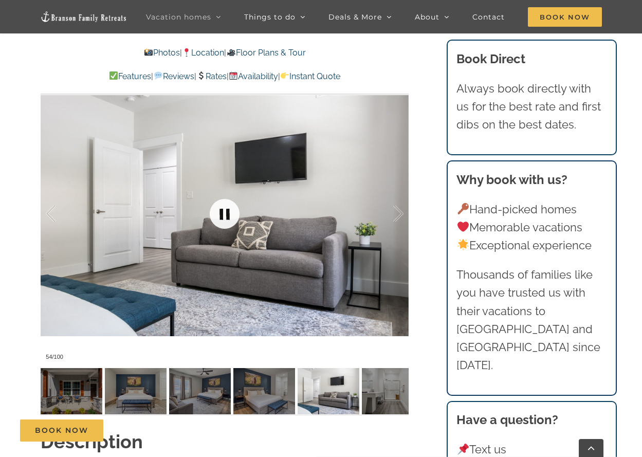
click at [216, 210] on link at bounding box center [224, 213] width 41 height 41
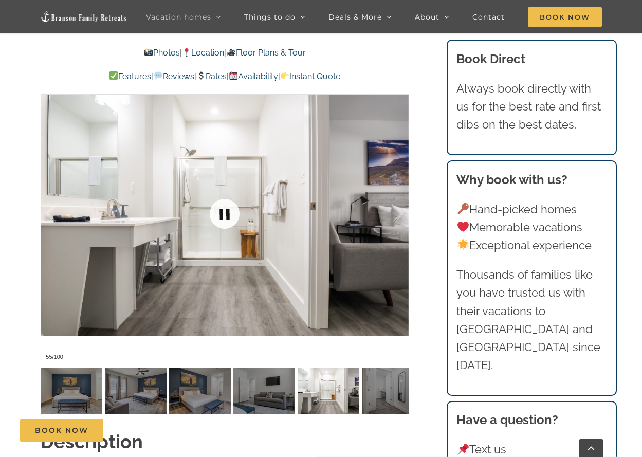
click at [223, 212] on link at bounding box center [224, 213] width 41 height 41
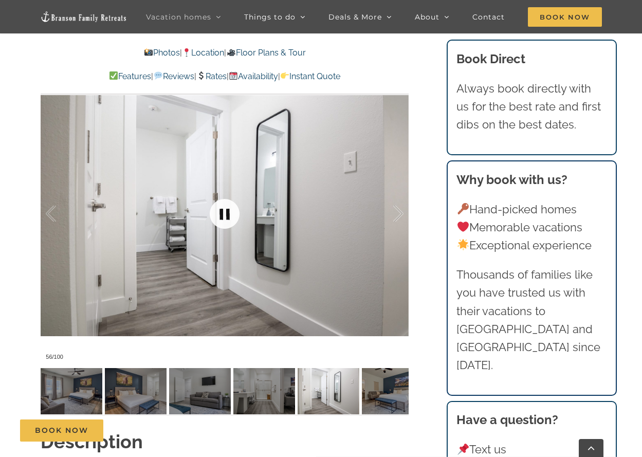
click at [220, 213] on link at bounding box center [224, 213] width 41 height 41
click at [219, 213] on link at bounding box center [224, 213] width 41 height 41
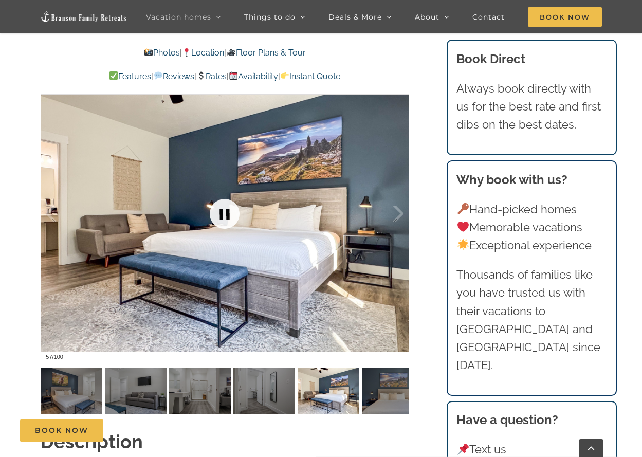
click at [216, 214] on link at bounding box center [224, 213] width 41 height 41
click at [216, 213] on link at bounding box center [224, 213] width 41 height 41
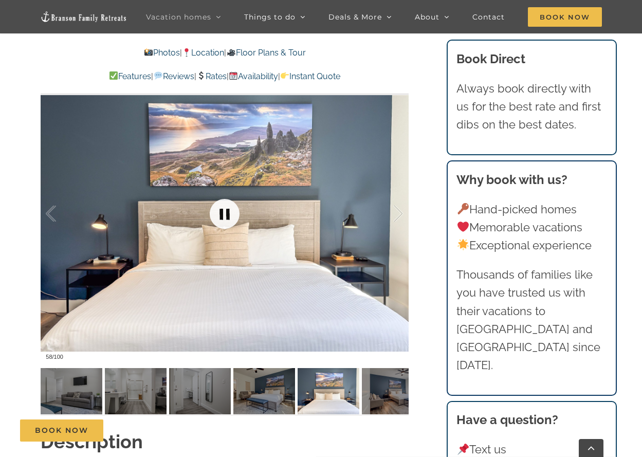
click at [216, 213] on link at bounding box center [224, 213] width 41 height 41
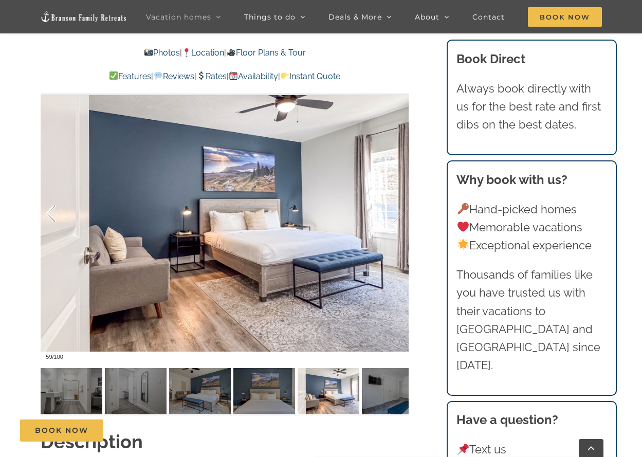
click at [57, 214] on div at bounding box center [62, 214] width 32 height 64
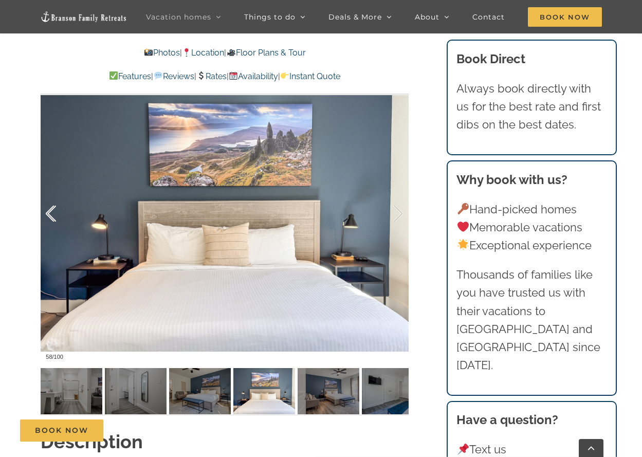
click at [58, 212] on div at bounding box center [62, 214] width 32 height 64
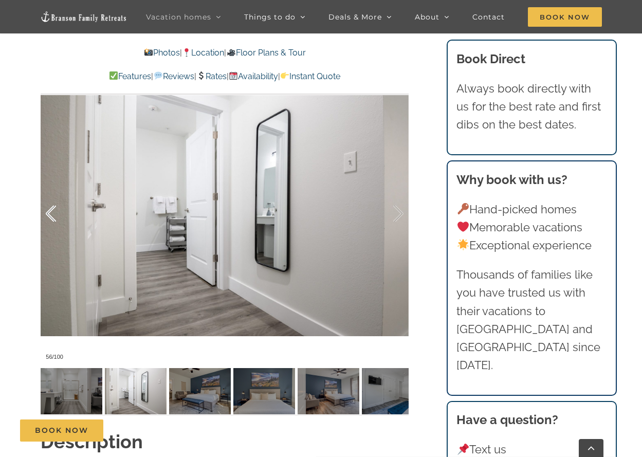
click at [58, 211] on div at bounding box center [62, 214] width 32 height 64
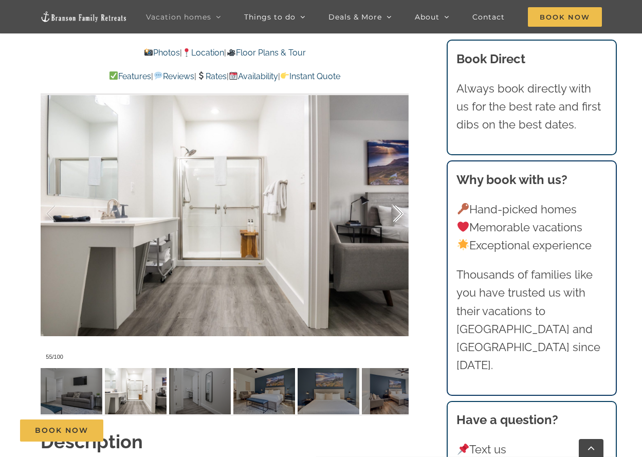
click at [388, 210] on div at bounding box center [388, 214] width 32 height 64
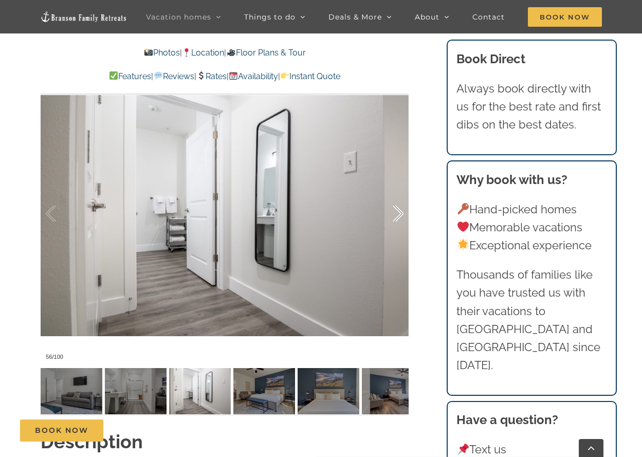
click at [387, 212] on div at bounding box center [388, 214] width 32 height 64
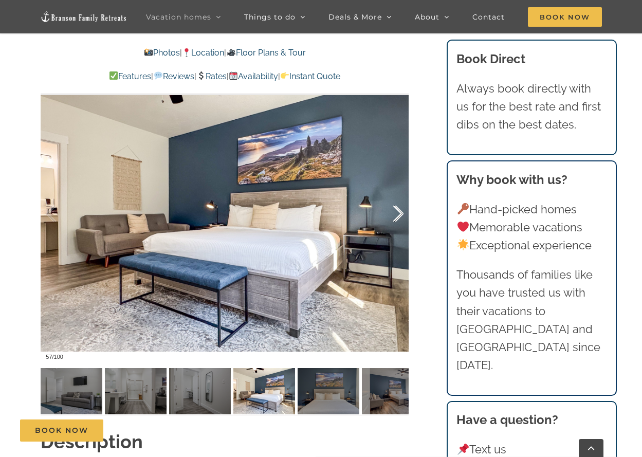
click at [387, 212] on div at bounding box center [388, 214] width 32 height 64
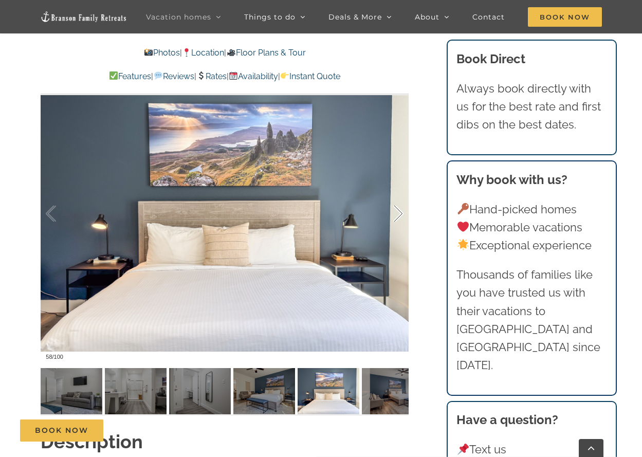
click at [387, 212] on div at bounding box center [388, 214] width 32 height 64
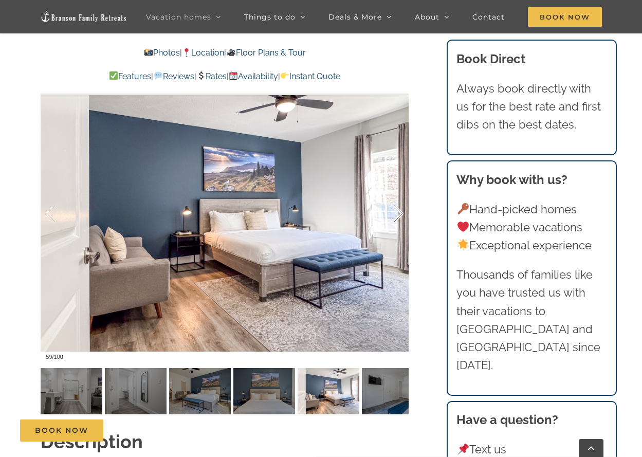
click at [387, 212] on div at bounding box center [388, 214] width 32 height 64
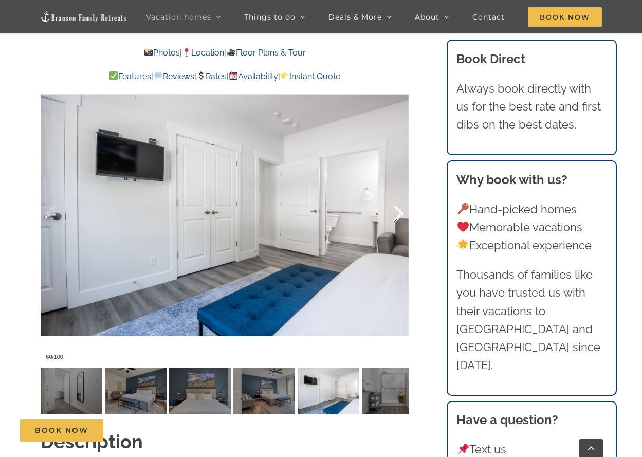
click at [387, 212] on div at bounding box center [388, 214] width 32 height 64
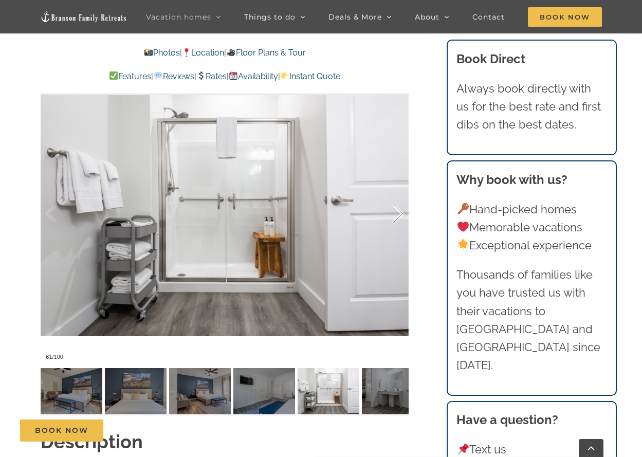
click at [387, 212] on div at bounding box center [388, 214] width 32 height 64
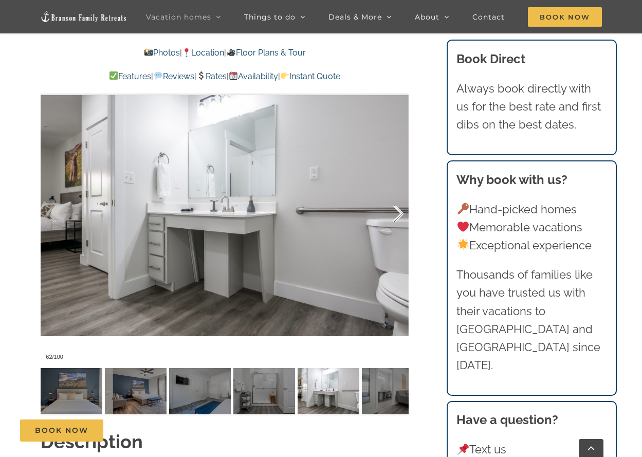
click at [388, 212] on div at bounding box center [388, 214] width 32 height 64
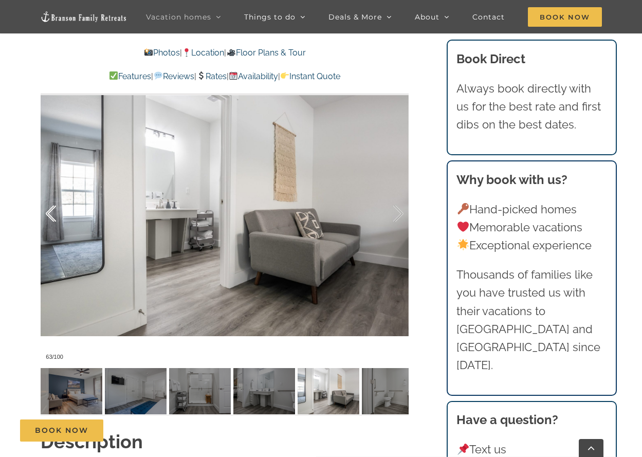
click at [47, 211] on div at bounding box center [62, 214] width 32 height 64
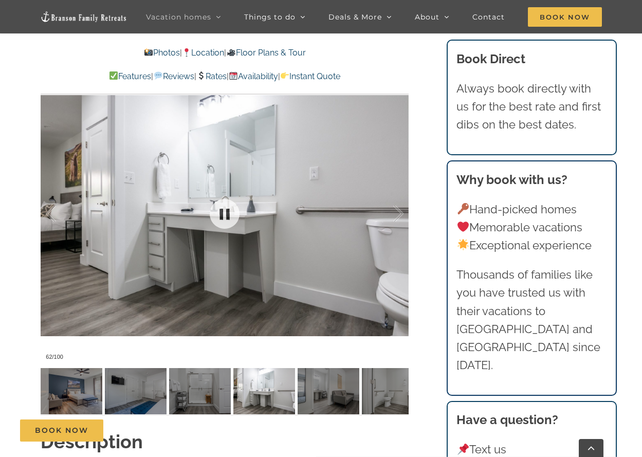
click at [45, 208] on div at bounding box center [225, 213] width 368 height 302
click at [52, 210] on div at bounding box center [62, 214] width 32 height 64
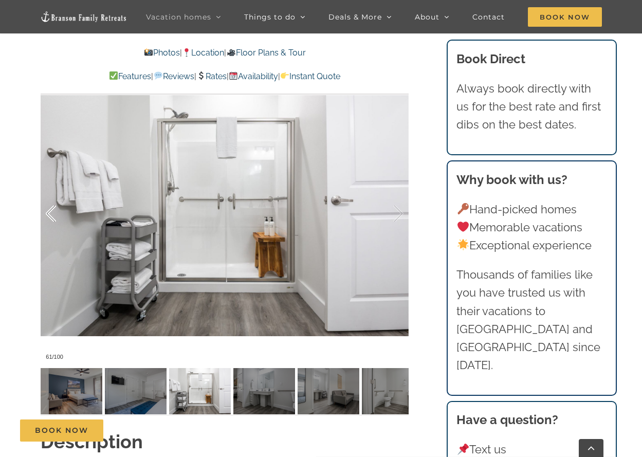
click at [56, 210] on div at bounding box center [62, 214] width 32 height 64
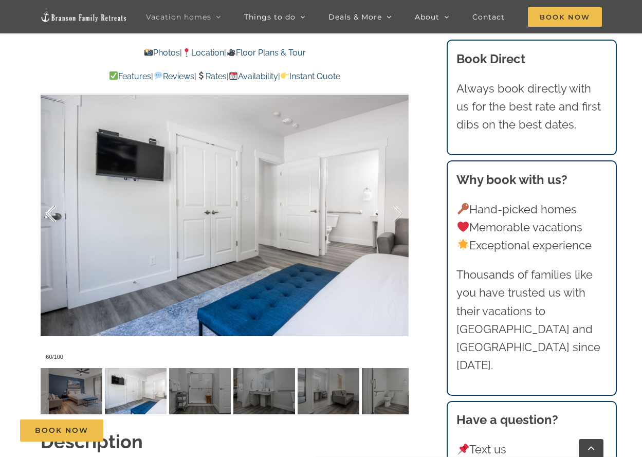
click at [56, 210] on div at bounding box center [62, 214] width 32 height 64
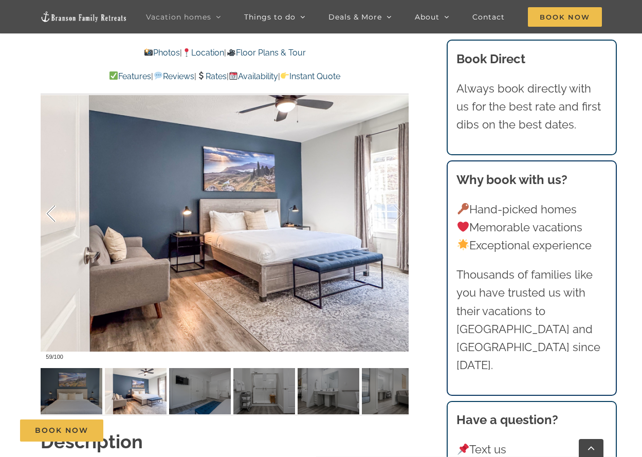
click at [56, 209] on div at bounding box center [62, 214] width 32 height 64
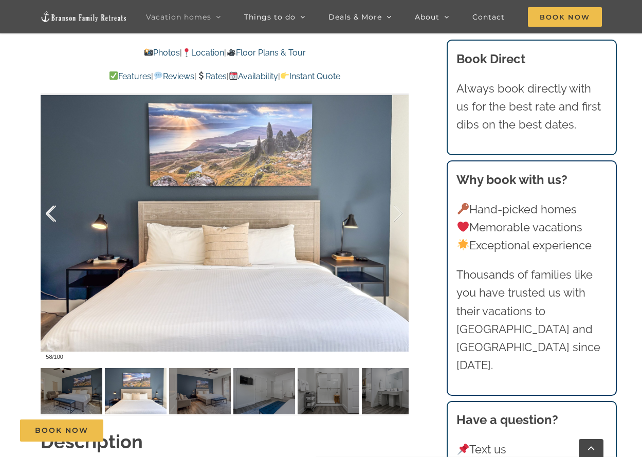
click at [56, 208] on div at bounding box center [62, 214] width 32 height 64
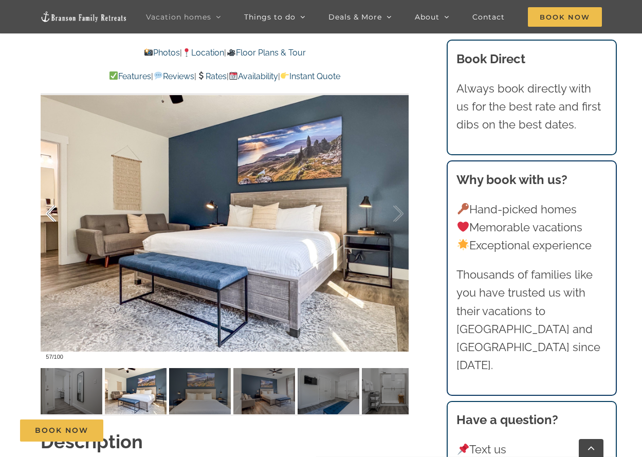
click at [56, 208] on div at bounding box center [62, 214] width 32 height 64
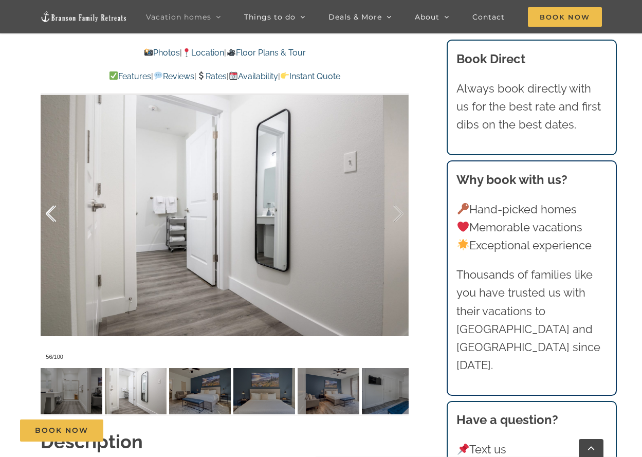
click at [56, 208] on div at bounding box center [62, 214] width 32 height 64
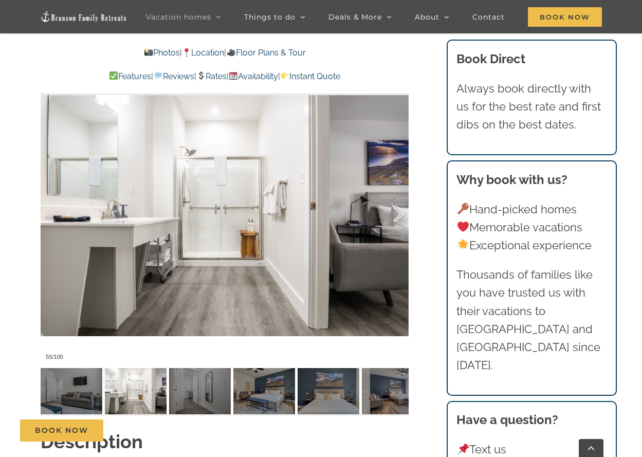
click at [399, 218] on div at bounding box center [388, 214] width 32 height 64
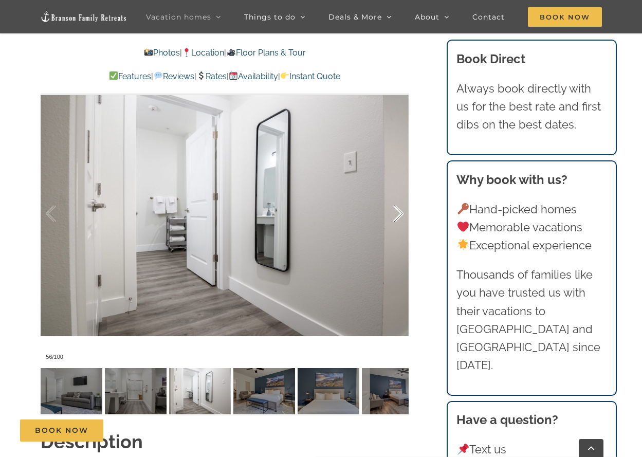
click at [399, 218] on div at bounding box center [388, 214] width 32 height 64
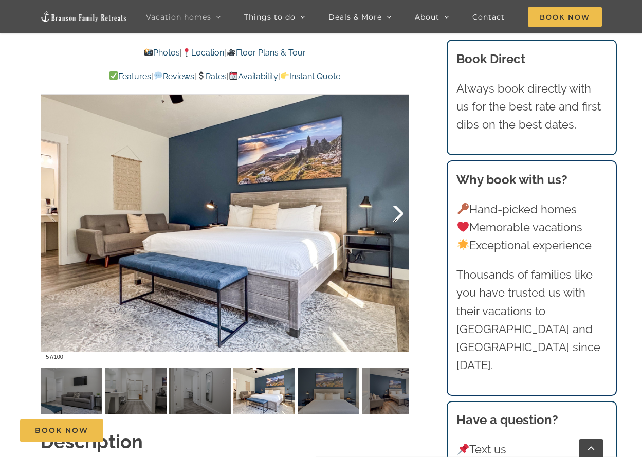
click at [399, 218] on div at bounding box center [388, 214] width 32 height 64
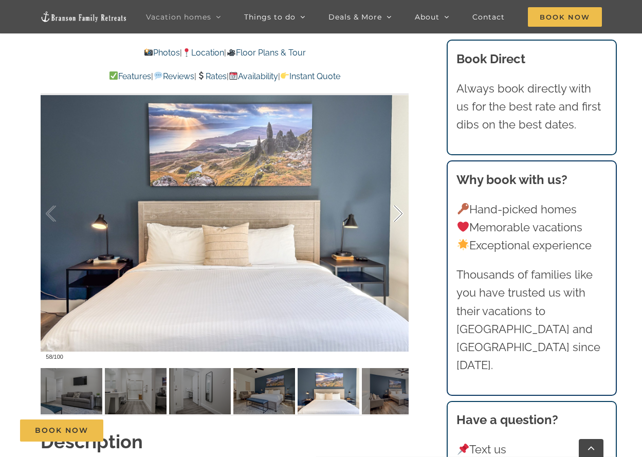
click at [399, 218] on div at bounding box center [388, 214] width 32 height 64
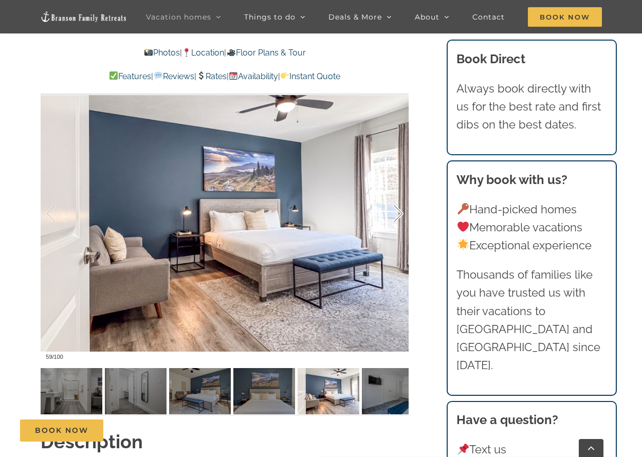
click at [399, 218] on div at bounding box center [388, 214] width 32 height 64
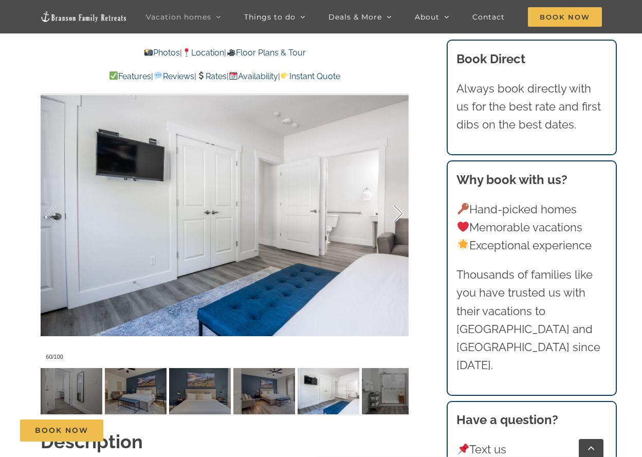
click at [399, 218] on div at bounding box center [388, 214] width 32 height 64
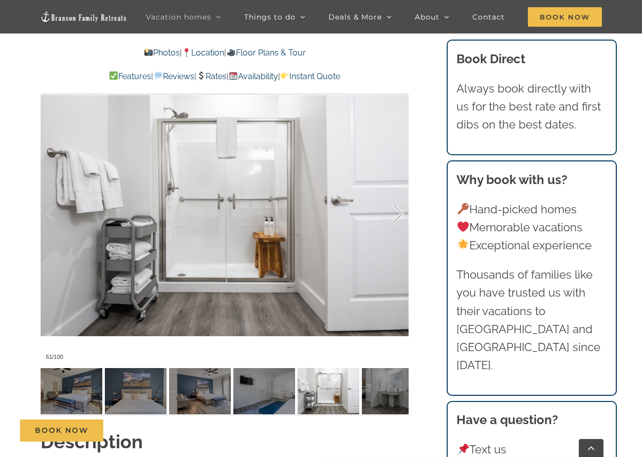
click at [399, 218] on div at bounding box center [388, 214] width 32 height 64
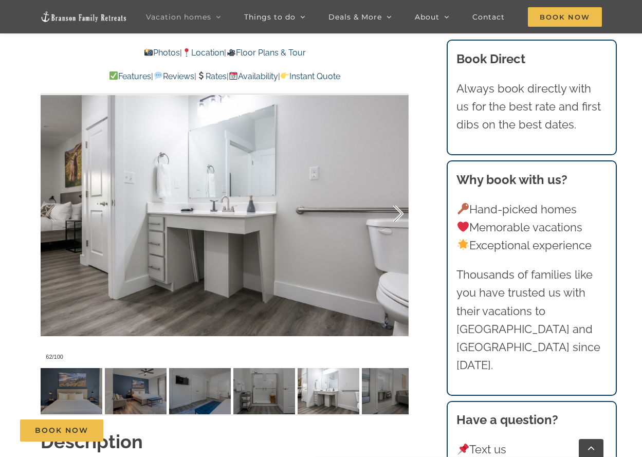
click at [399, 218] on div at bounding box center [388, 214] width 32 height 64
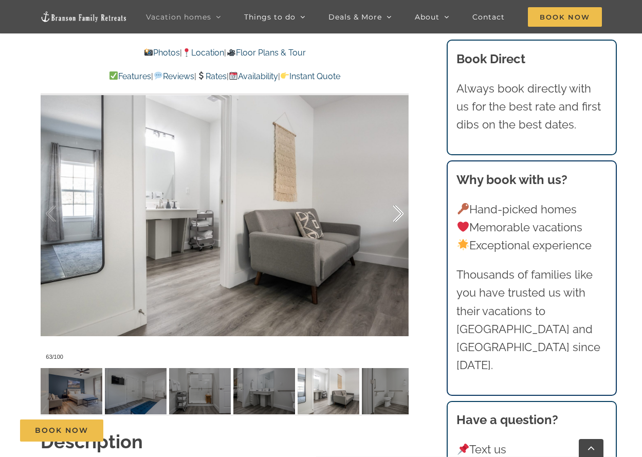
click at [399, 218] on div at bounding box center [388, 214] width 32 height 64
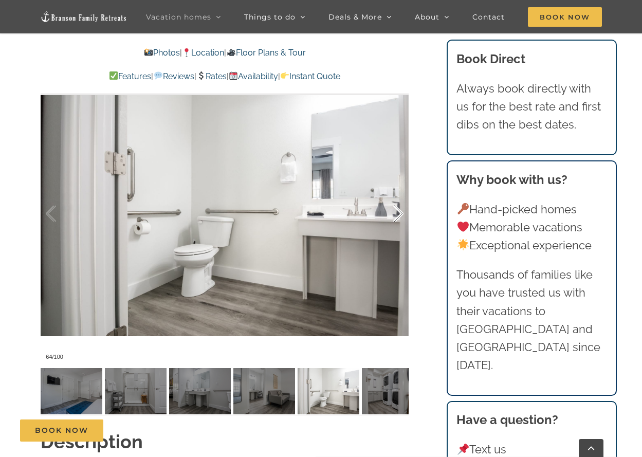
click at [399, 218] on div at bounding box center [388, 214] width 32 height 64
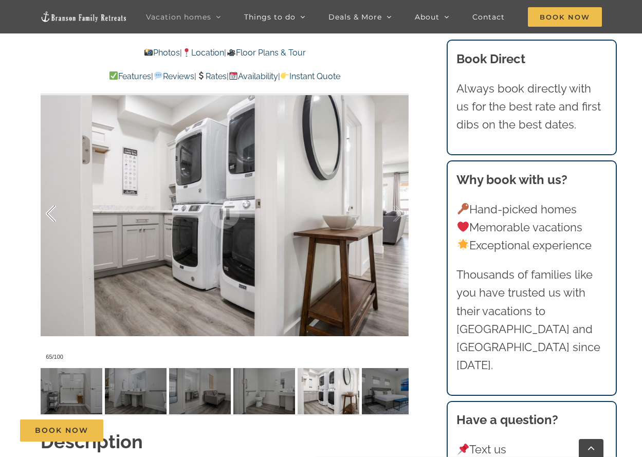
click at [48, 213] on div at bounding box center [62, 214] width 32 height 64
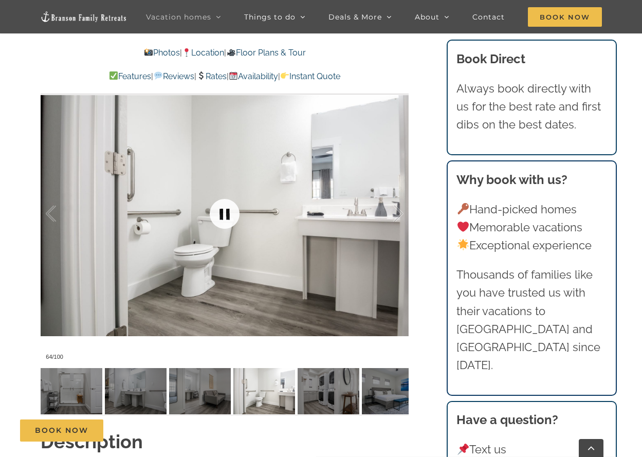
click at [230, 211] on link at bounding box center [224, 213] width 41 height 41
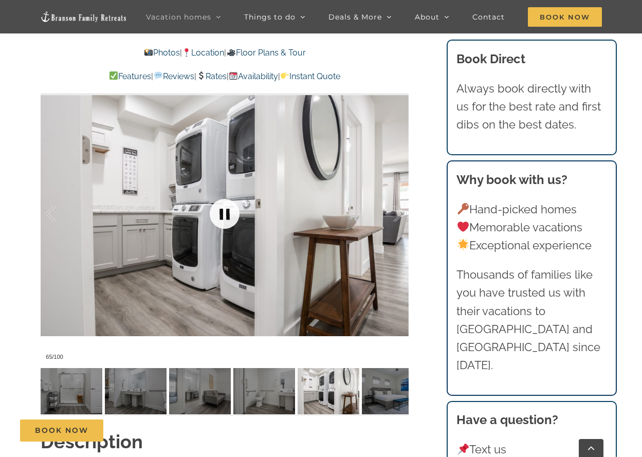
click at [230, 211] on link at bounding box center [224, 213] width 41 height 41
click at [219, 214] on link at bounding box center [224, 213] width 41 height 41
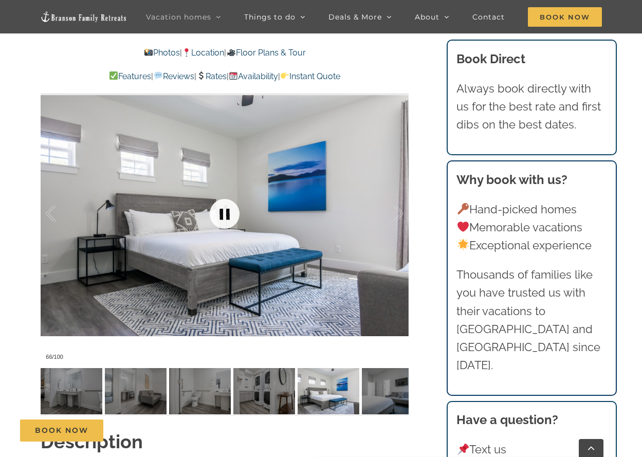
click at [219, 213] on link at bounding box center [224, 213] width 41 height 41
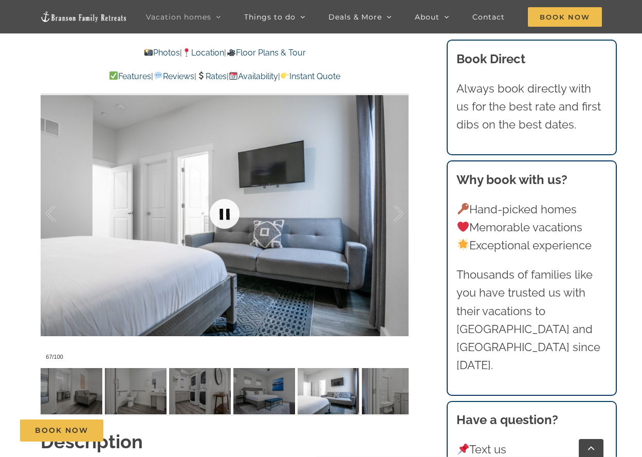
click at [218, 211] on link at bounding box center [224, 213] width 41 height 41
click at [215, 212] on link at bounding box center [224, 213] width 41 height 41
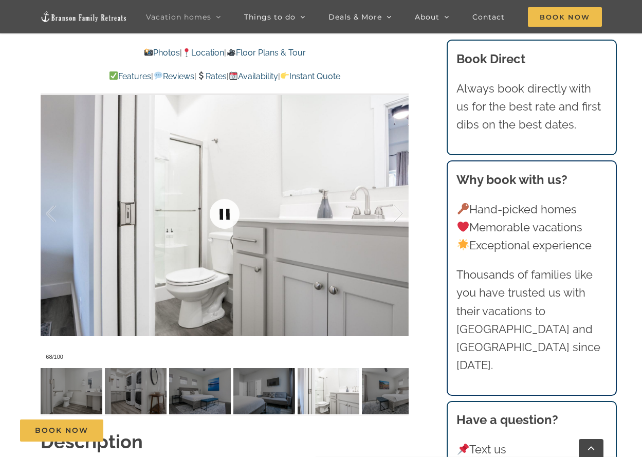
click at [214, 211] on link at bounding box center [224, 213] width 41 height 41
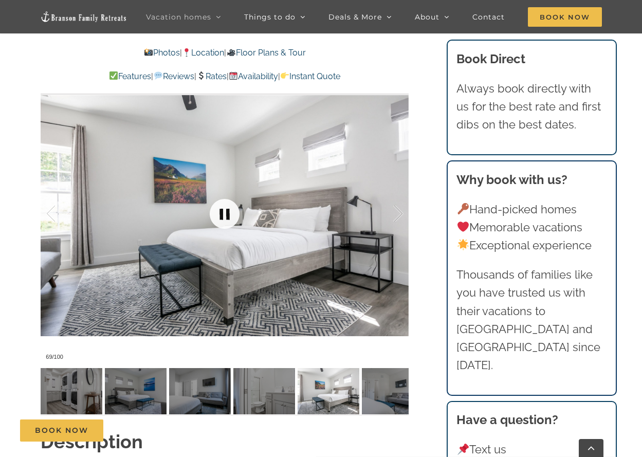
click at [224, 213] on link at bounding box center [224, 213] width 41 height 41
click at [224, 212] on link at bounding box center [224, 213] width 41 height 41
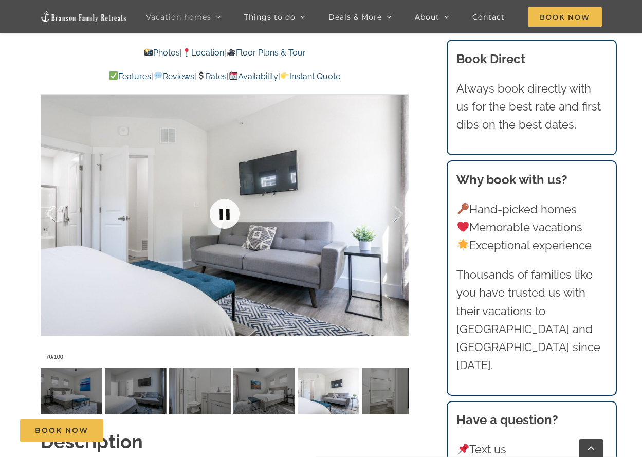
click at [224, 212] on link at bounding box center [224, 213] width 41 height 41
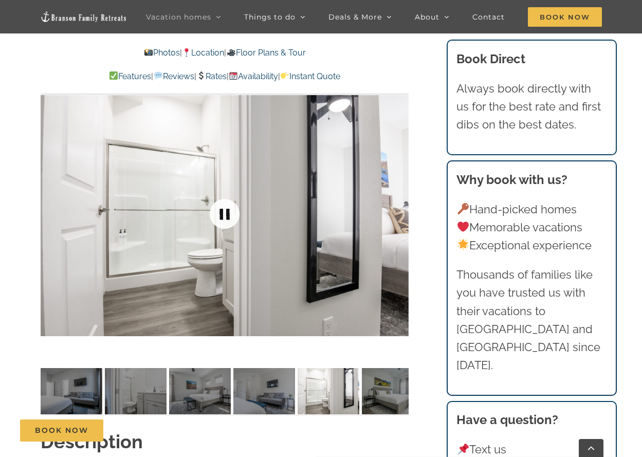
click at [224, 211] on link at bounding box center [224, 213] width 41 height 41
click at [223, 210] on link at bounding box center [224, 213] width 41 height 41
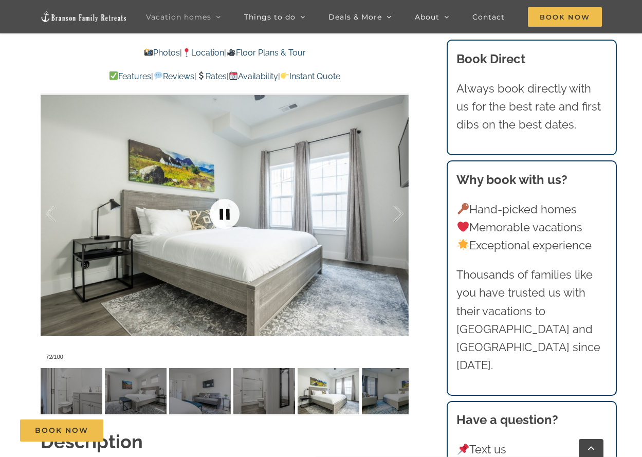
click at [223, 210] on link at bounding box center [224, 213] width 41 height 41
click at [222, 211] on link at bounding box center [224, 213] width 41 height 41
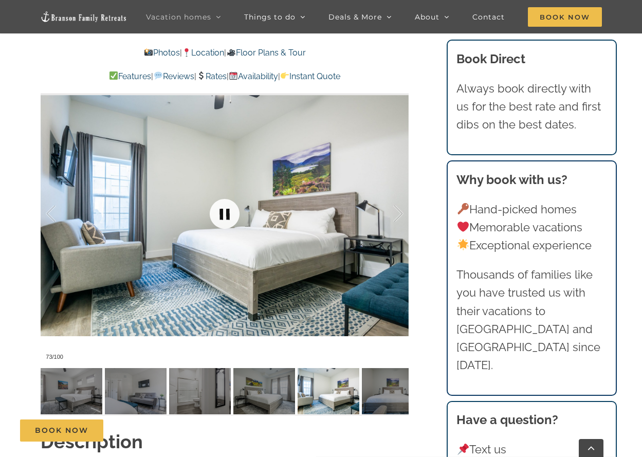
click at [221, 209] on link at bounding box center [224, 213] width 41 height 41
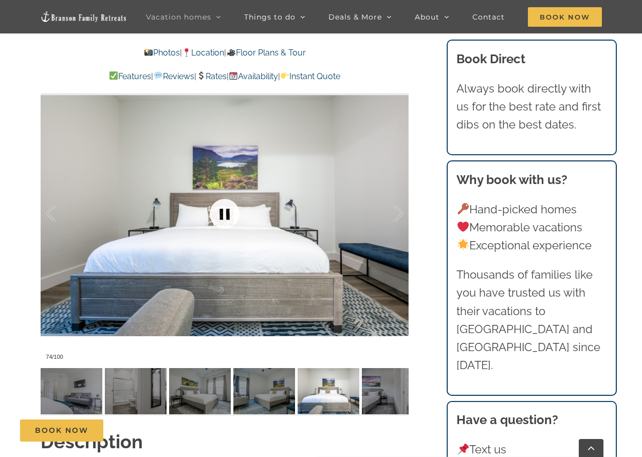
click at [220, 207] on link at bounding box center [224, 213] width 41 height 41
click at [219, 208] on link at bounding box center [224, 213] width 41 height 41
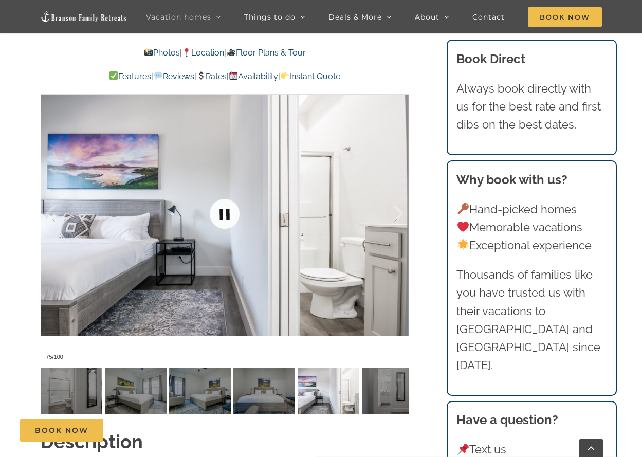
click at [219, 208] on link at bounding box center [224, 213] width 41 height 41
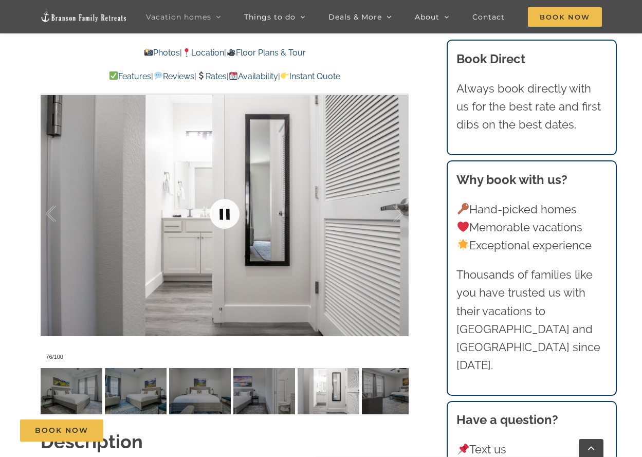
click at [216, 210] on link at bounding box center [224, 213] width 41 height 41
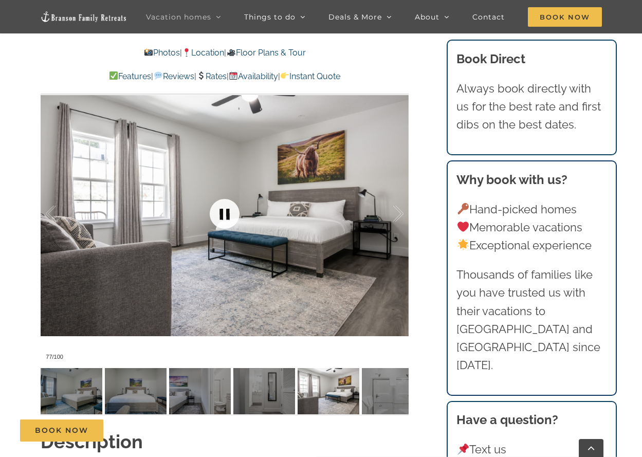
click at [216, 210] on link at bounding box center [224, 213] width 41 height 41
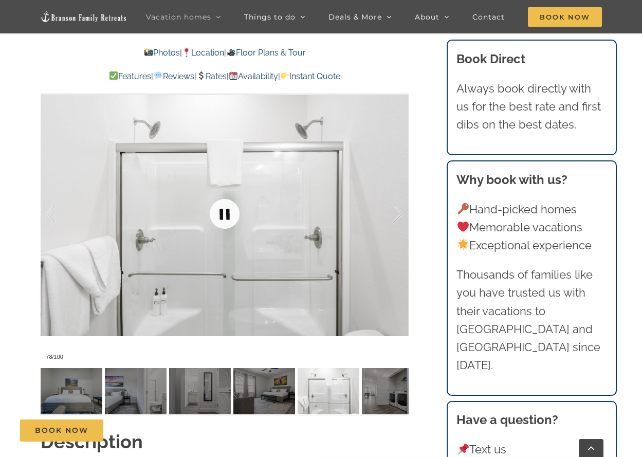
click at [216, 210] on link at bounding box center [224, 213] width 41 height 41
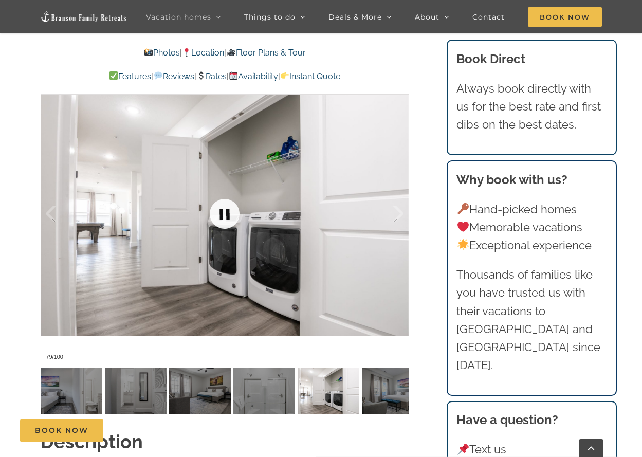
click at [216, 210] on link at bounding box center [224, 213] width 41 height 41
click at [215, 211] on link at bounding box center [224, 213] width 41 height 41
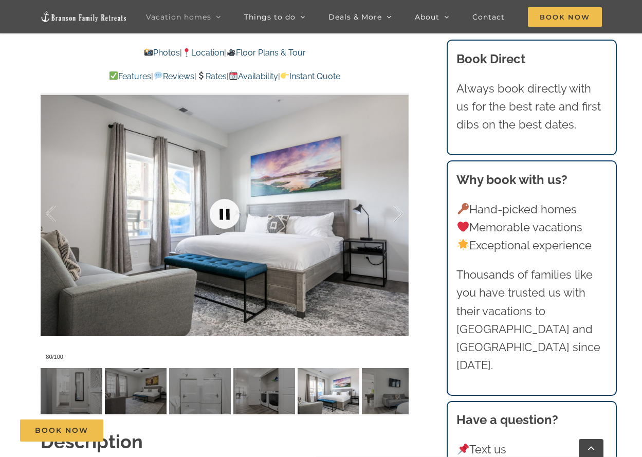
click at [214, 211] on link at bounding box center [224, 213] width 41 height 41
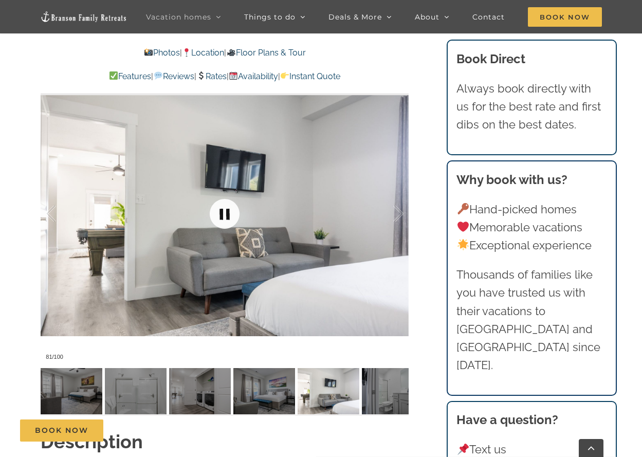
click at [213, 211] on link at bounding box center [224, 213] width 41 height 41
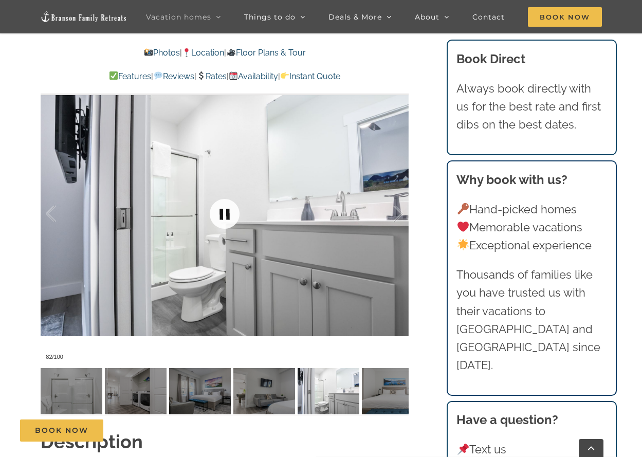
click at [213, 211] on link at bounding box center [224, 213] width 41 height 41
click at [211, 213] on link at bounding box center [224, 213] width 41 height 41
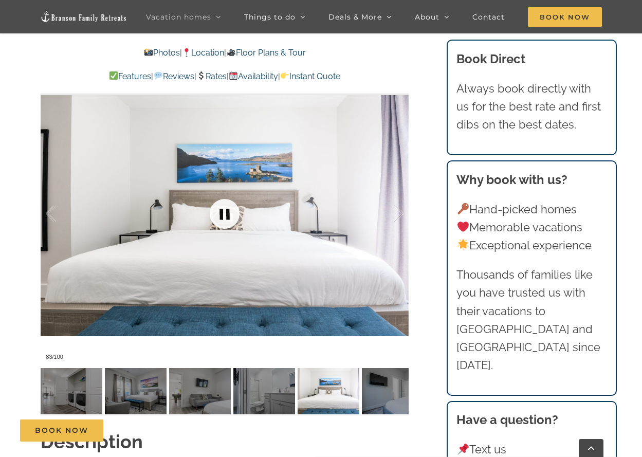
click at [211, 212] on link at bounding box center [224, 213] width 41 height 41
click at [210, 212] on link at bounding box center [224, 213] width 41 height 41
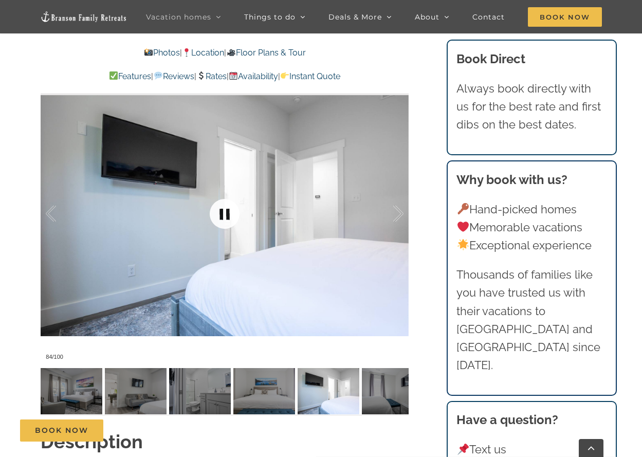
click at [209, 213] on link at bounding box center [224, 213] width 41 height 41
click at [208, 213] on link at bounding box center [224, 213] width 41 height 41
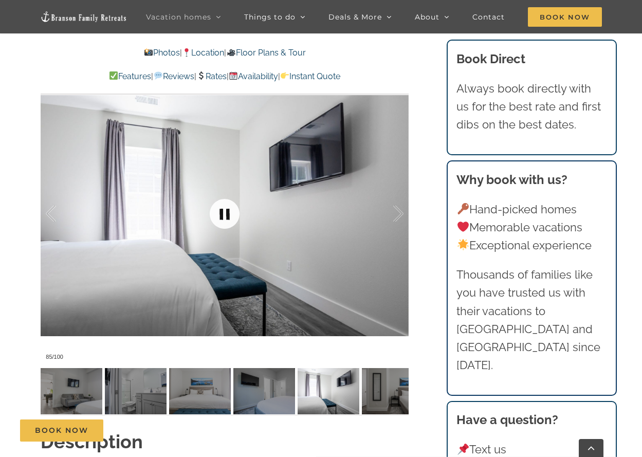
click at [208, 212] on link at bounding box center [224, 213] width 41 height 41
click at [208, 213] on link at bounding box center [224, 213] width 41 height 41
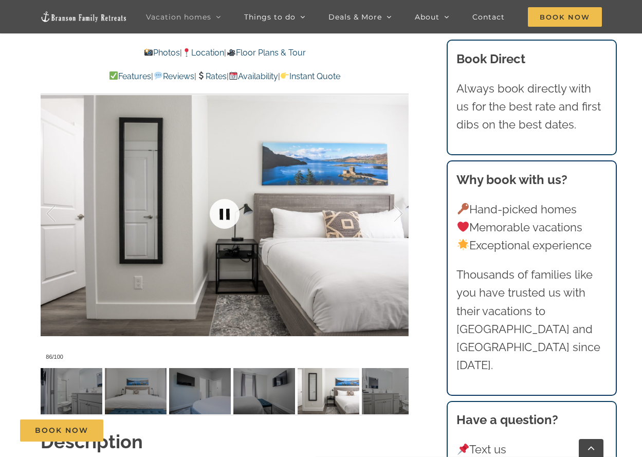
click at [207, 212] on link at bounding box center [224, 213] width 41 height 41
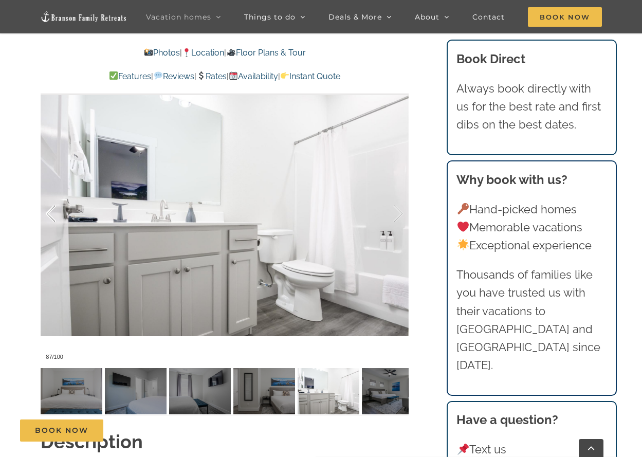
click at [60, 211] on div at bounding box center [62, 214] width 32 height 64
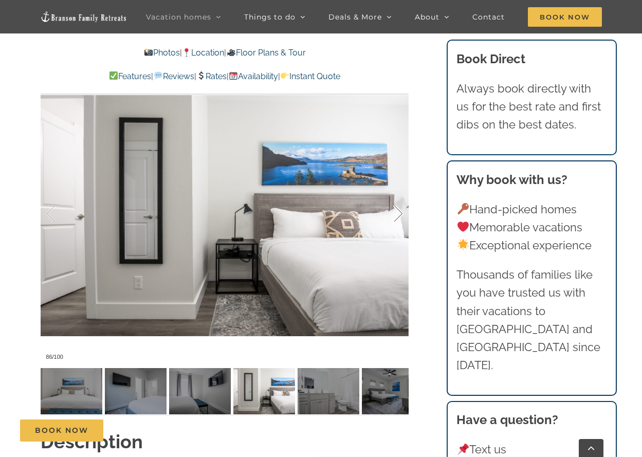
click at [402, 208] on div at bounding box center [388, 214] width 32 height 64
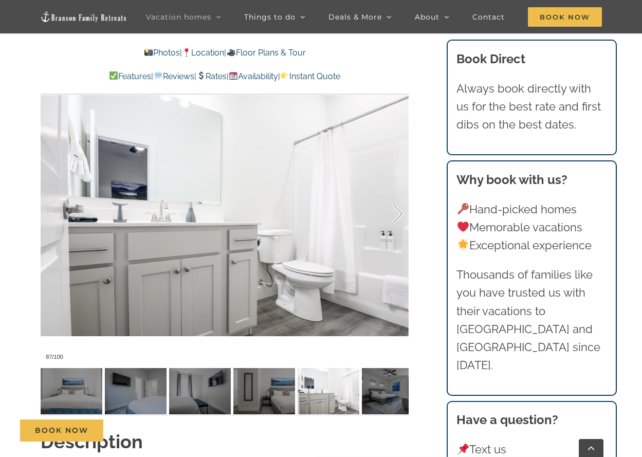
click at [402, 208] on div at bounding box center [388, 214] width 32 height 64
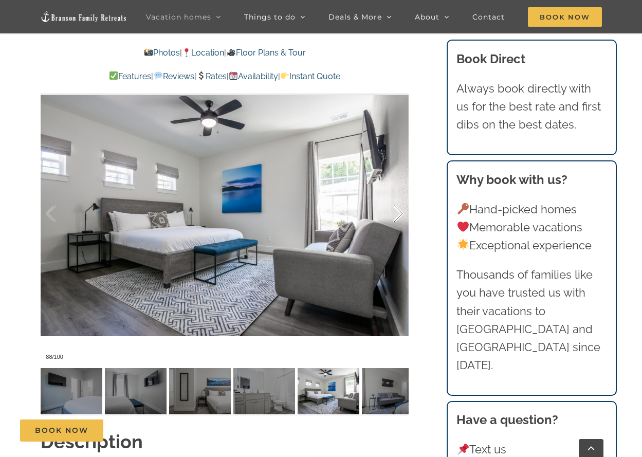
click at [402, 209] on div at bounding box center [388, 214] width 32 height 64
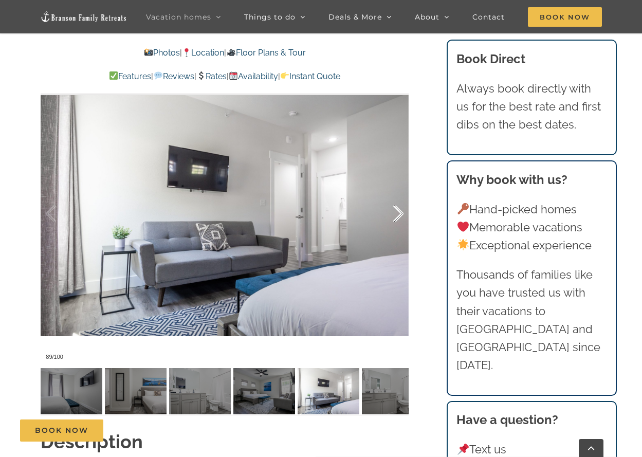
click at [394, 212] on div at bounding box center [388, 214] width 32 height 64
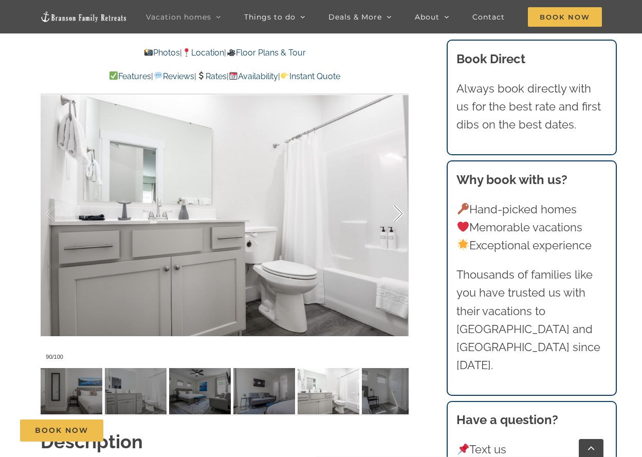
click at [393, 212] on div at bounding box center [388, 214] width 32 height 64
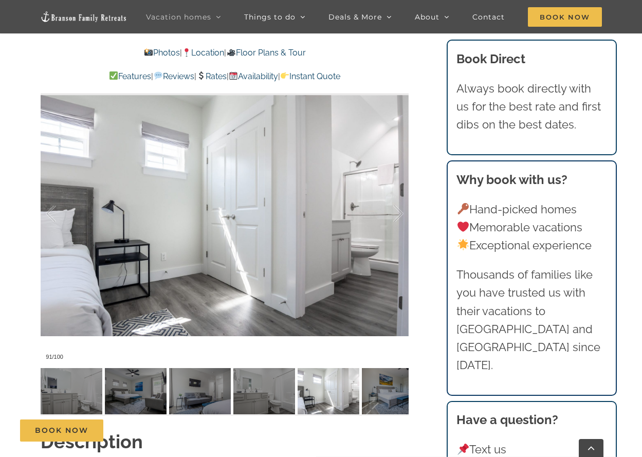
click at [216, 78] on link "Rates" at bounding box center [211, 76] width 30 height 10
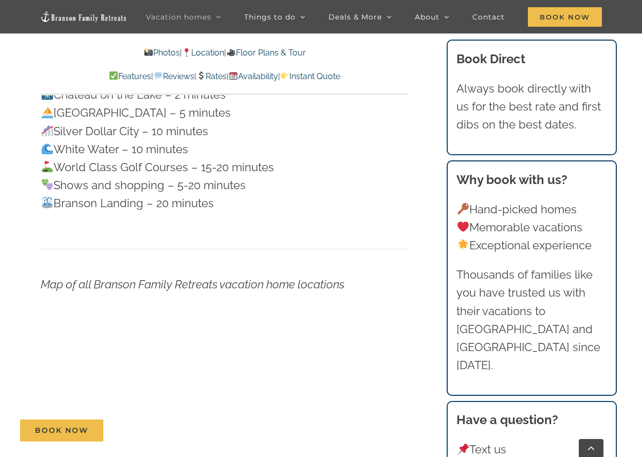
scroll to position [2984, 0]
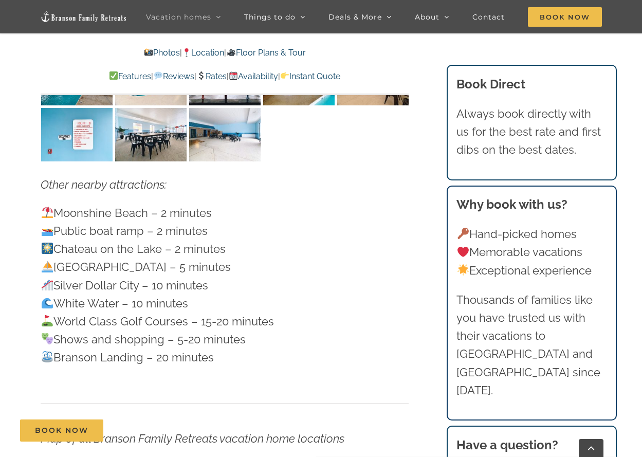
click at [329, 76] on link "Instant Quote" at bounding box center [310, 76] width 60 height 10
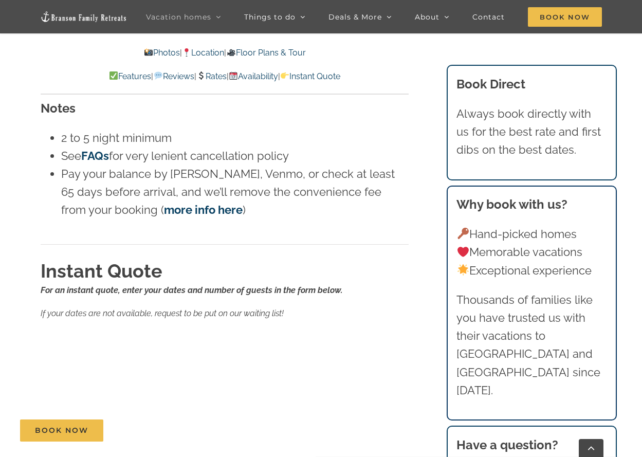
scroll to position [6582, 0]
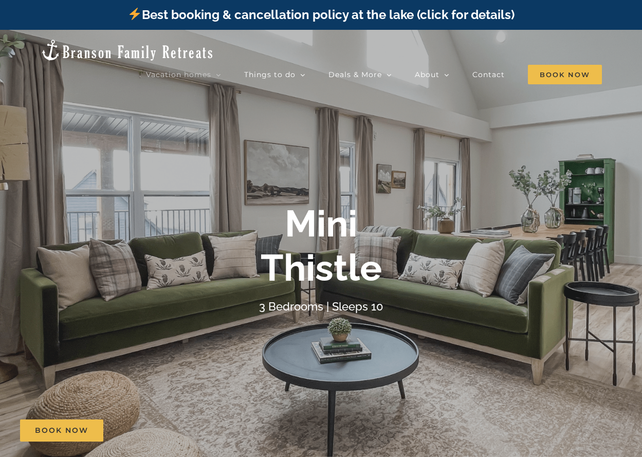
scroll to position [154, 0]
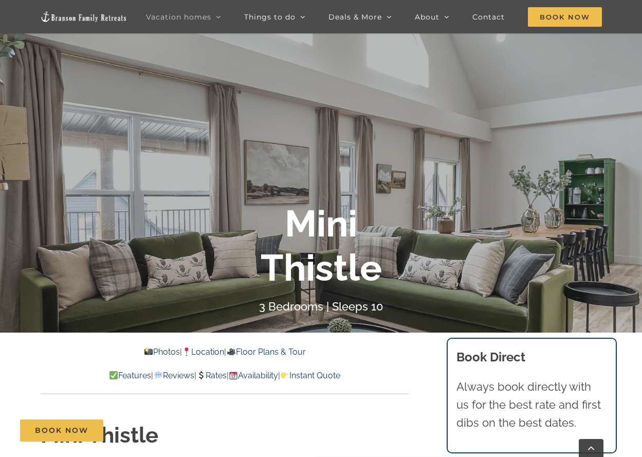
click at [340, 375] on link "Instant Quote" at bounding box center [310, 376] width 60 height 10
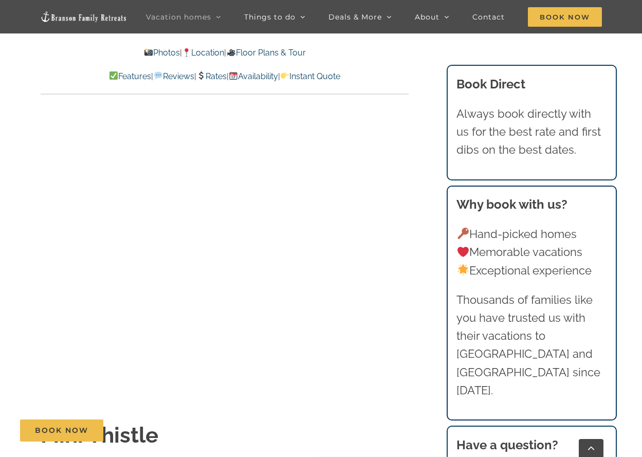
scroll to position [6920, 0]
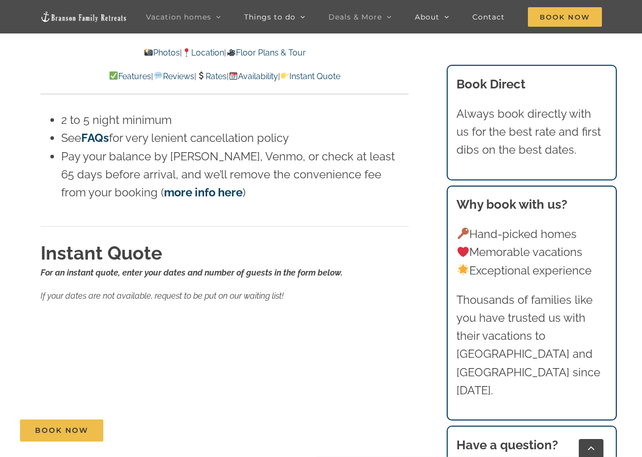
scroll to position [154, 0]
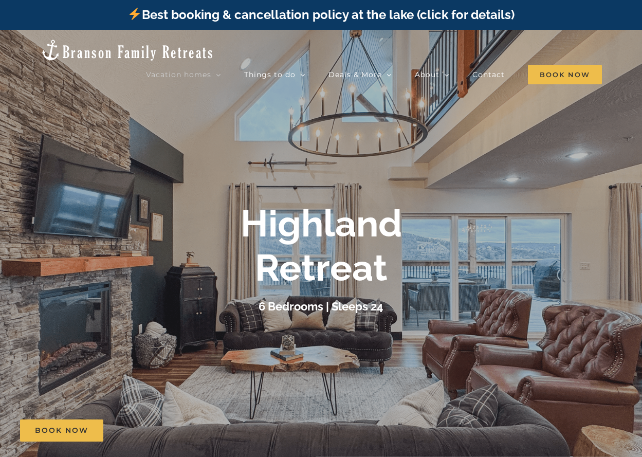
scroll to position [206, 0]
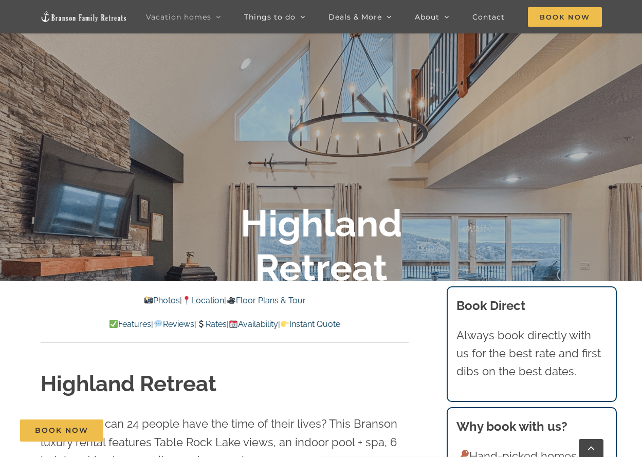
click at [340, 323] on link "Instant Quote" at bounding box center [310, 324] width 60 height 10
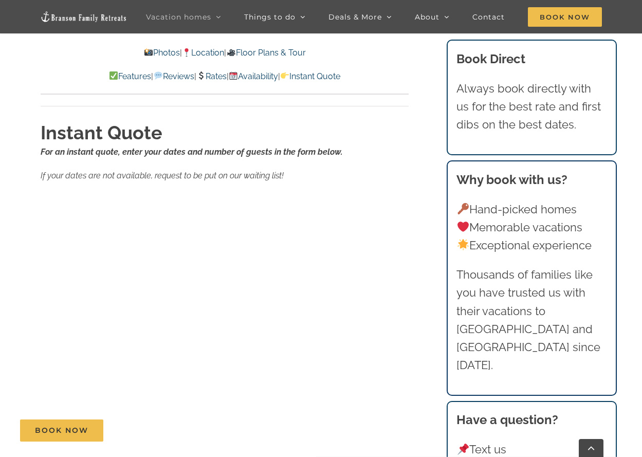
scroll to position [5753, 0]
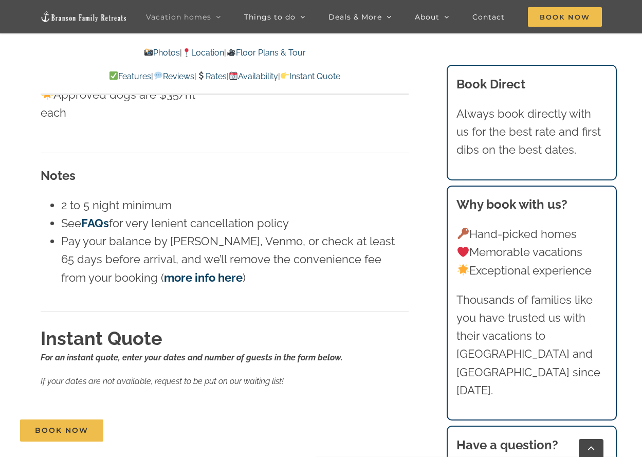
click at [164, 271] on link "more info here" at bounding box center [203, 277] width 79 height 13
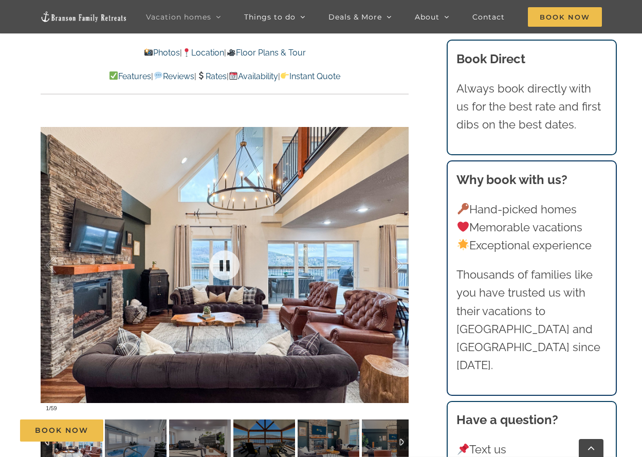
scroll to position [925, 0]
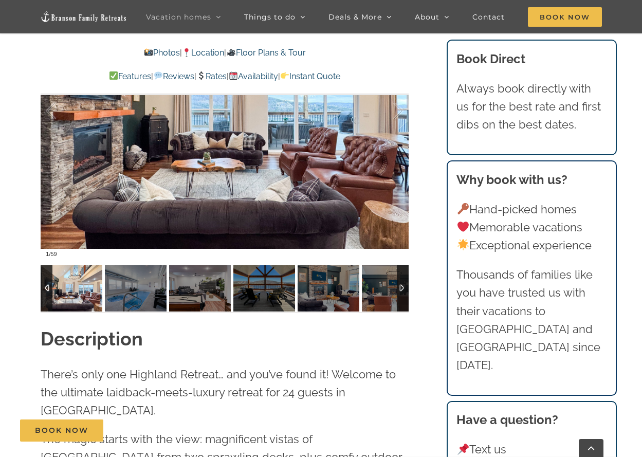
click at [81, 291] on img at bounding box center [72, 288] width 62 height 46
click at [233, 164] on div at bounding box center [225, 110] width 368 height 302
click at [223, 112] on link at bounding box center [224, 110] width 41 height 41
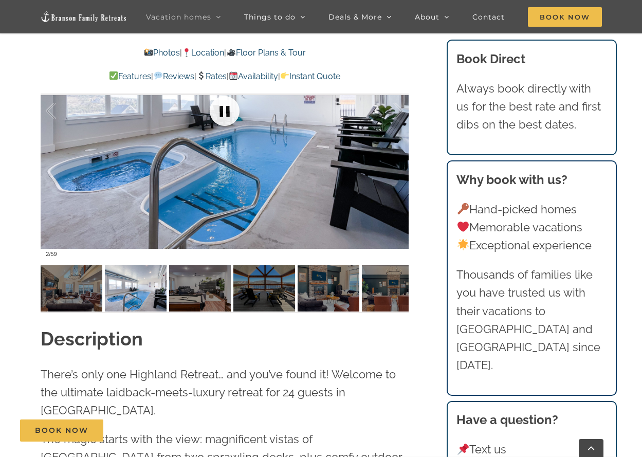
click at [223, 112] on link at bounding box center [224, 110] width 41 height 41
click at [224, 112] on link at bounding box center [224, 110] width 41 height 41
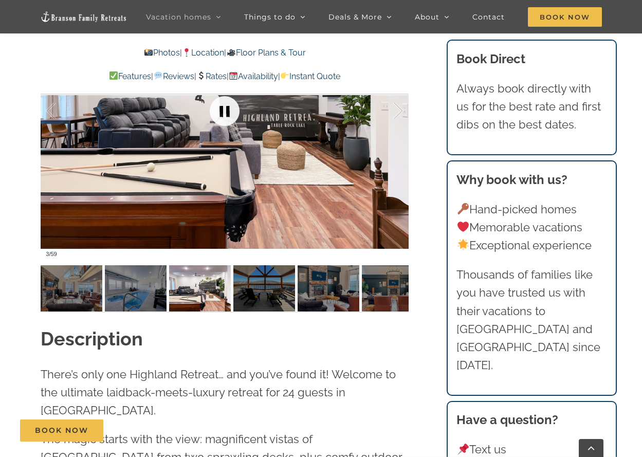
click at [224, 112] on link at bounding box center [224, 110] width 41 height 41
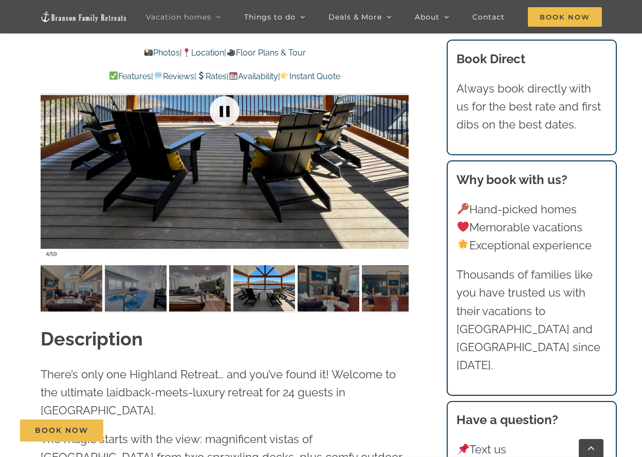
click at [224, 112] on link at bounding box center [224, 110] width 41 height 41
click at [224, 111] on link at bounding box center [224, 110] width 41 height 41
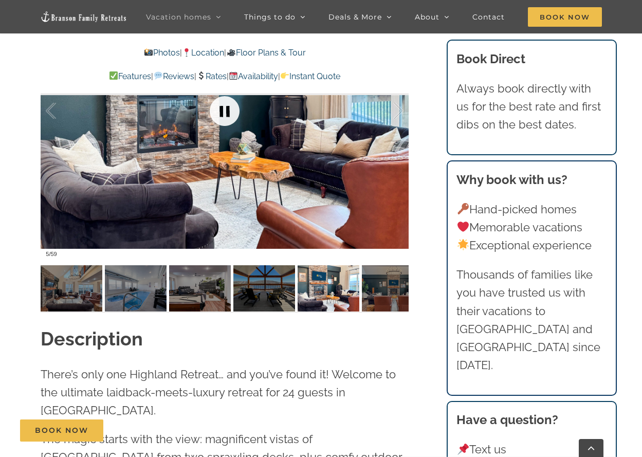
click at [223, 111] on link at bounding box center [224, 110] width 41 height 41
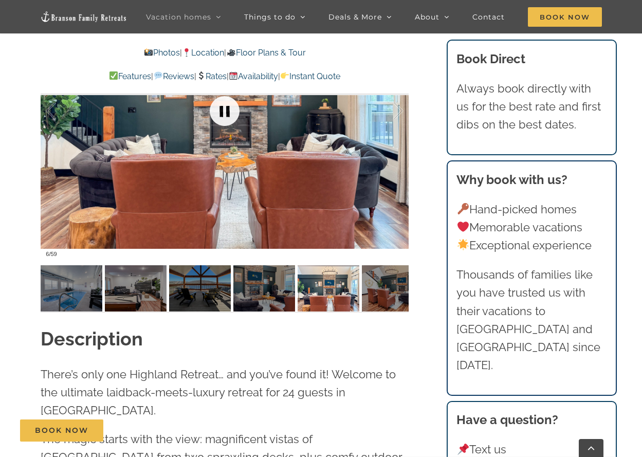
click at [223, 110] on link at bounding box center [224, 110] width 41 height 41
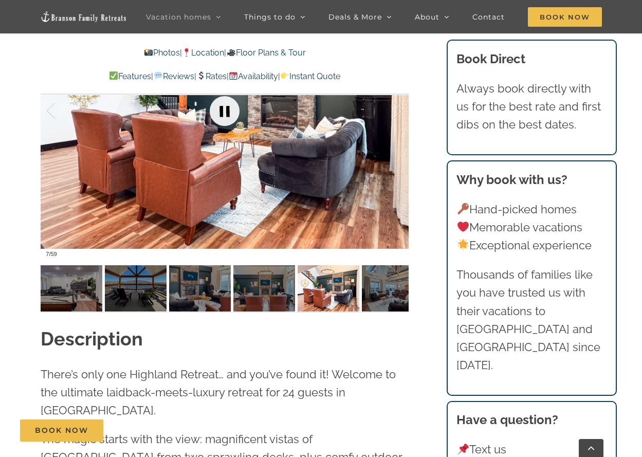
click at [223, 110] on link at bounding box center [224, 110] width 41 height 41
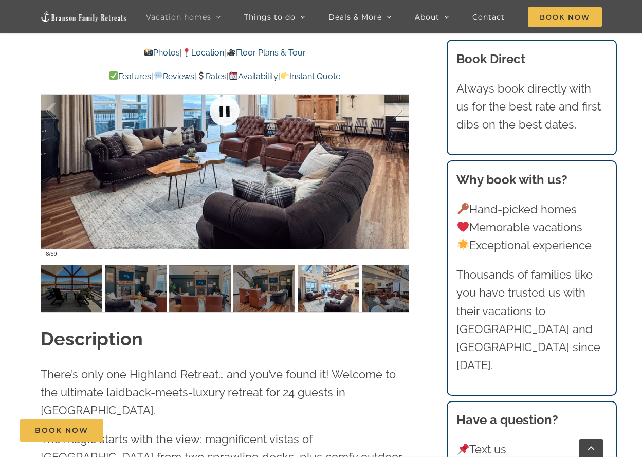
click at [223, 110] on link at bounding box center [224, 110] width 41 height 41
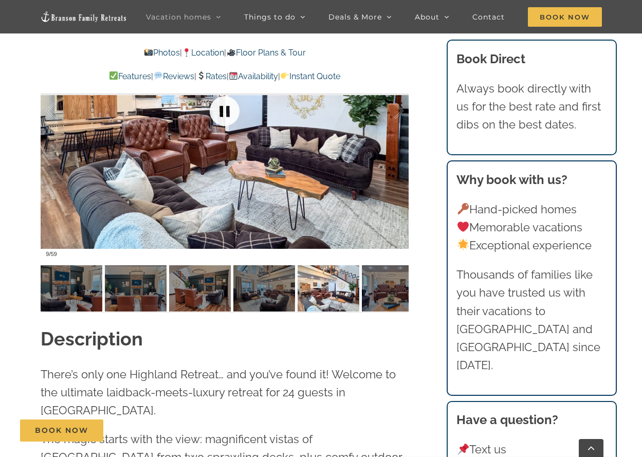
click at [221, 111] on link at bounding box center [224, 110] width 41 height 41
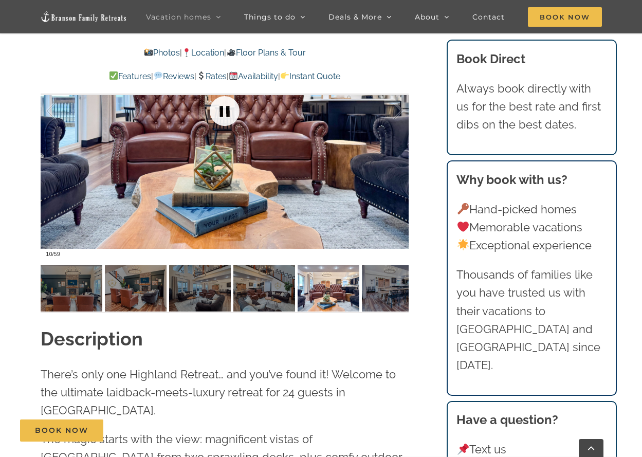
click at [221, 111] on link at bounding box center [224, 110] width 41 height 41
click at [220, 111] on link at bounding box center [224, 110] width 41 height 41
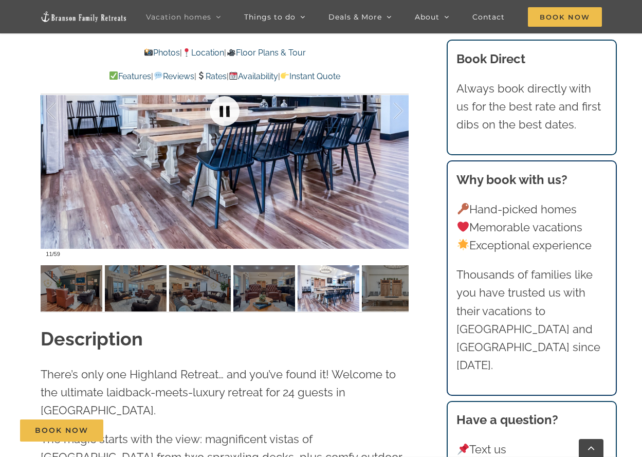
click at [219, 111] on link at bounding box center [224, 110] width 41 height 41
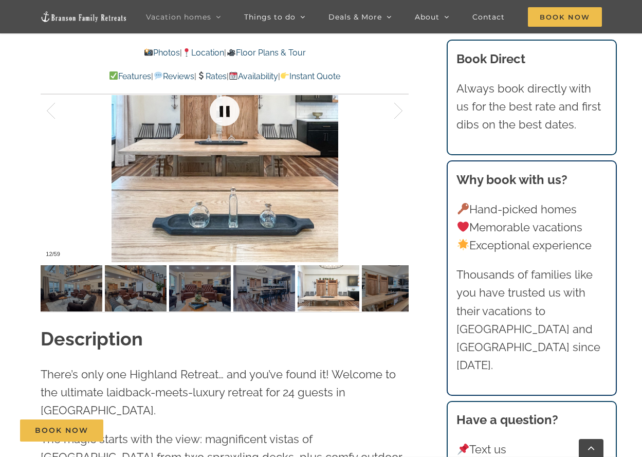
click at [219, 111] on link at bounding box center [224, 110] width 41 height 41
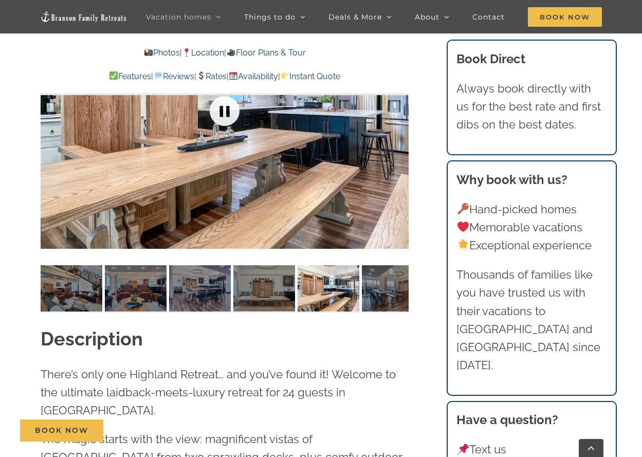
click at [219, 111] on link at bounding box center [224, 110] width 41 height 41
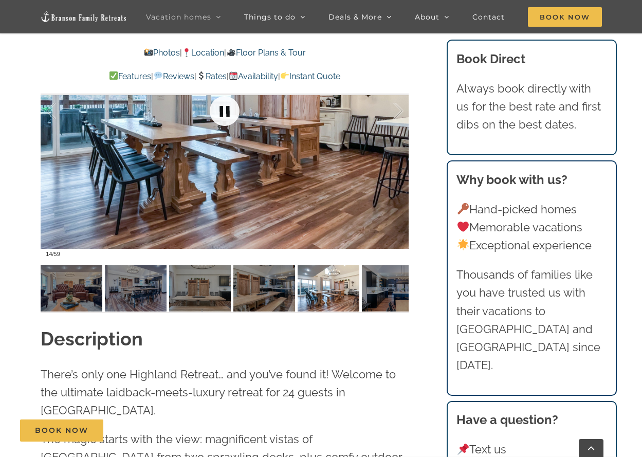
click at [217, 110] on link at bounding box center [224, 110] width 41 height 41
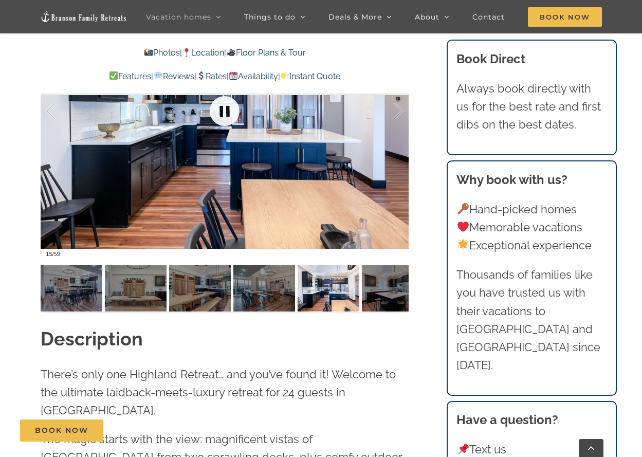
click at [215, 112] on link at bounding box center [224, 110] width 41 height 41
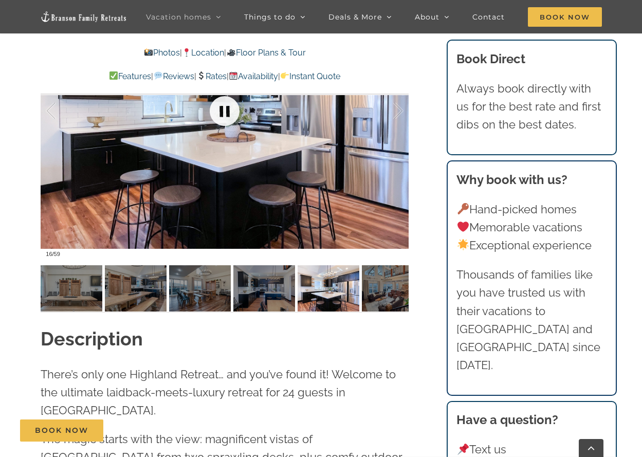
click at [219, 114] on link at bounding box center [224, 110] width 41 height 41
click at [219, 113] on link at bounding box center [224, 110] width 41 height 41
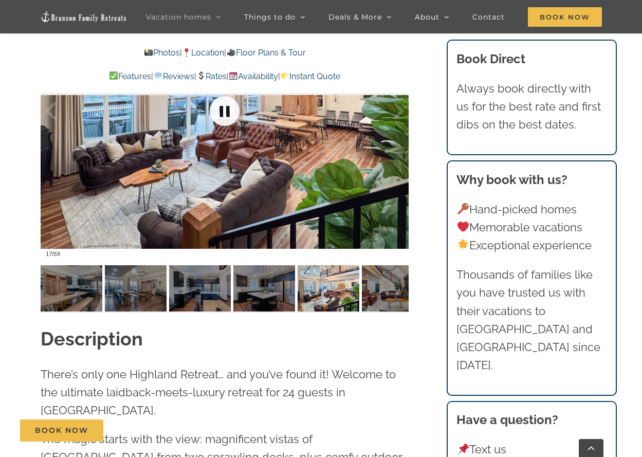
click at [219, 113] on link at bounding box center [224, 110] width 41 height 41
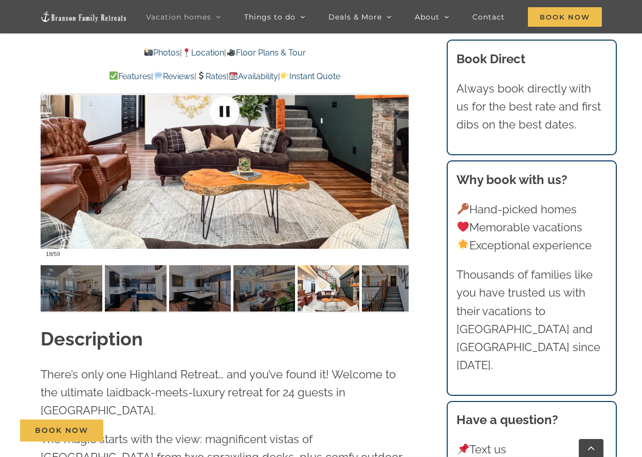
click at [219, 113] on link at bounding box center [224, 110] width 41 height 41
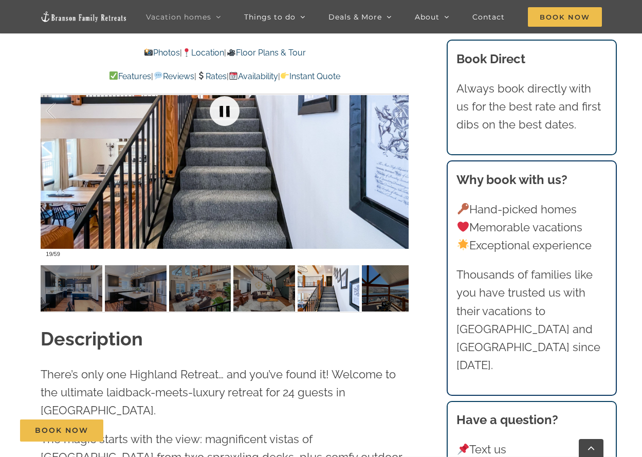
click at [219, 113] on link at bounding box center [224, 110] width 41 height 41
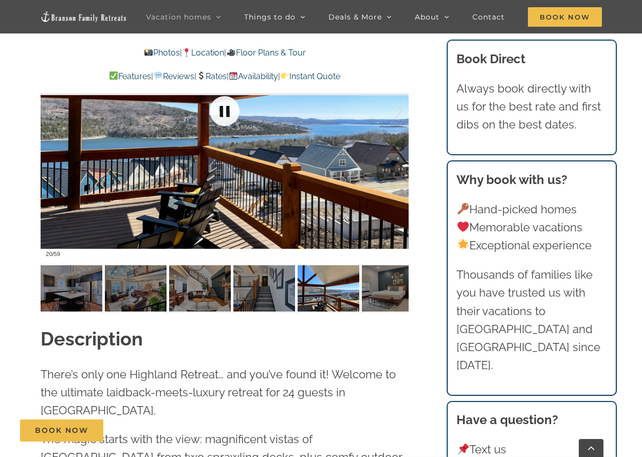
click at [219, 113] on link at bounding box center [224, 110] width 41 height 41
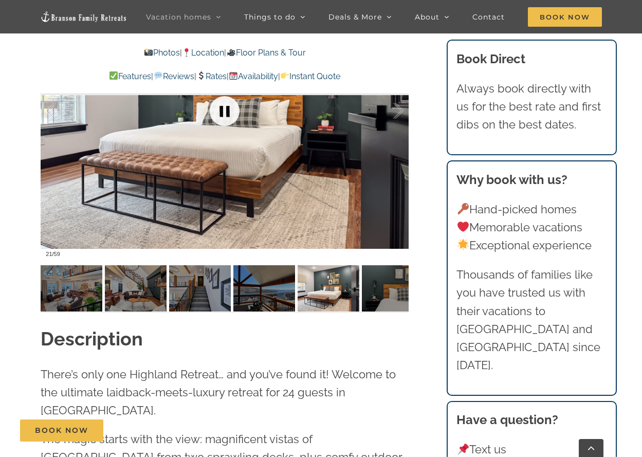
click at [219, 113] on link at bounding box center [224, 110] width 41 height 41
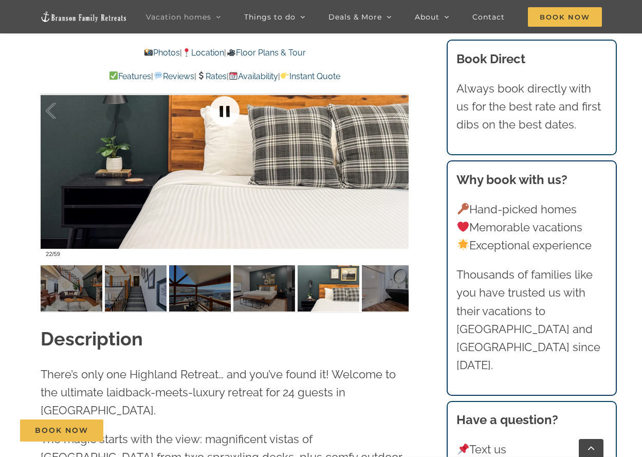
click at [218, 114] on link at bounding box center [224, 110] width 41 height 41
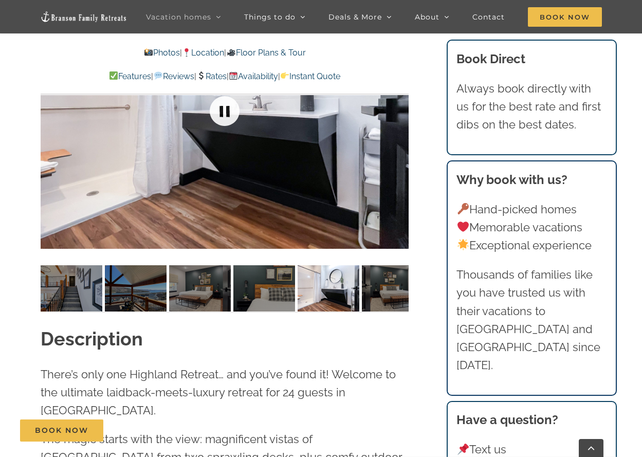
click at [218, 114] on link at bounding box center [224, 110] width 41 height 41
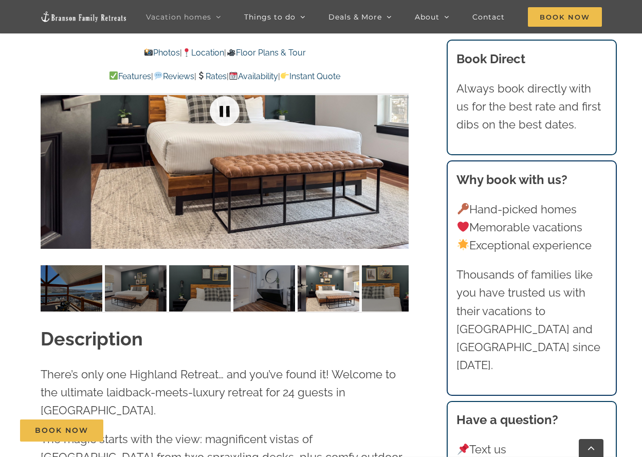
click at [218, 114] on link at bounding box center [224, 110] width 41 height 41
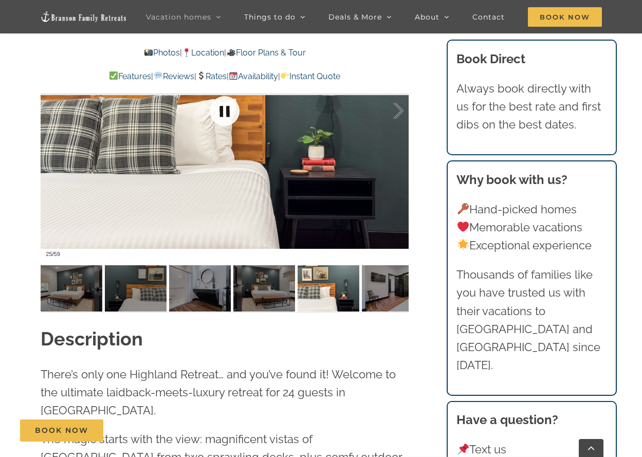
click at [218, 114] on link at bounding box center [224, 110] width 41 height 41
click at [217, 114] on link at bounding box center [224, 110] width 41 height 41
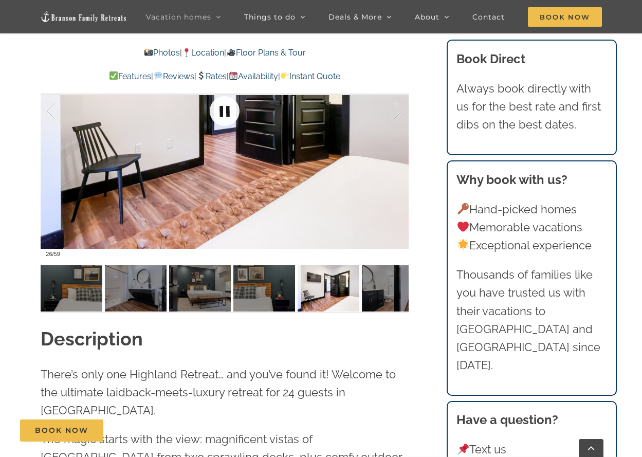
click at [217, 114] on link at bounding box center [224, 110] width 41 height 41
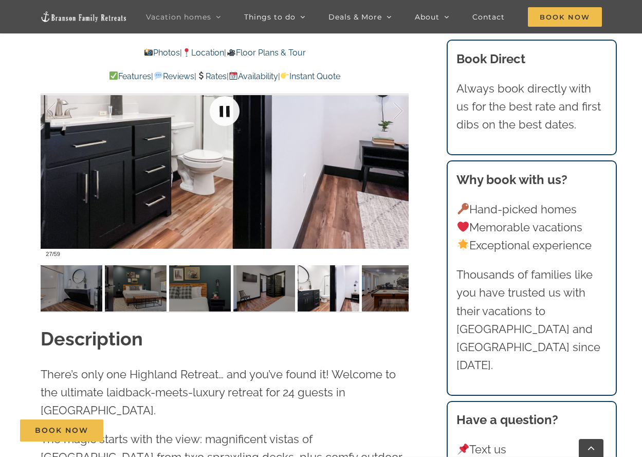
click at [216, 114] on link at bounding box center [224, 110] width 41 height 41
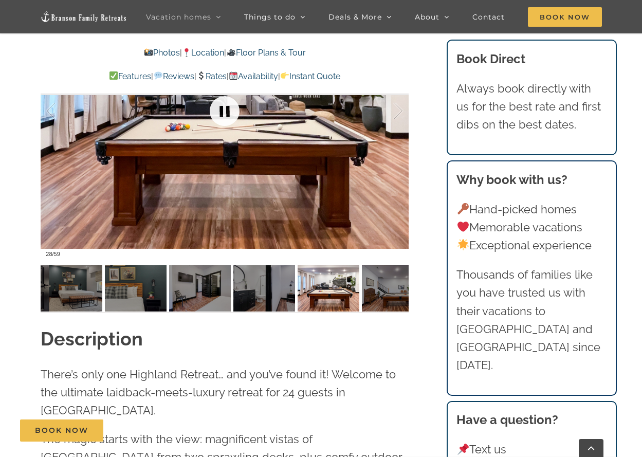
click at [216, 114] on link at bounding box center [224, 110] width 41 height 41
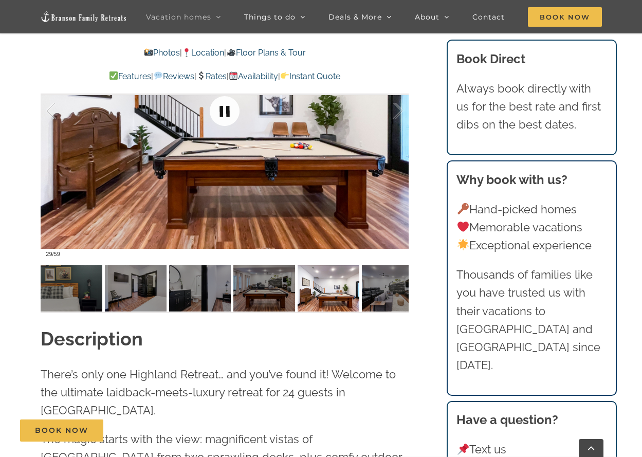
click at [216, 114] on link at bounding box center [224, 110] width 41 height 41
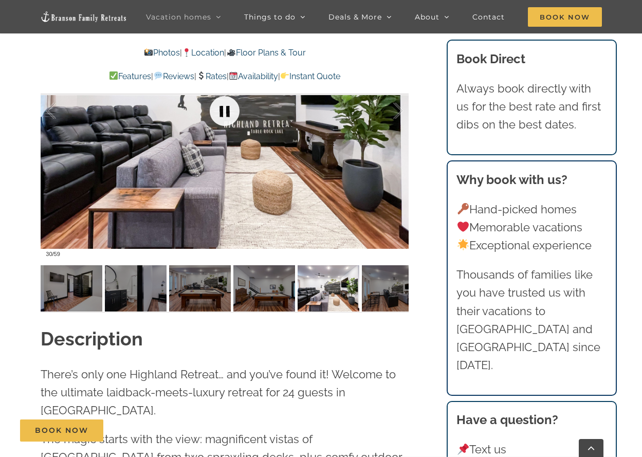
click at [216, 114] on link at bounding box center [224, 110] width 41 height 41
click at [215, 115] on link at bounding box center [224, 110] width 41 height 41
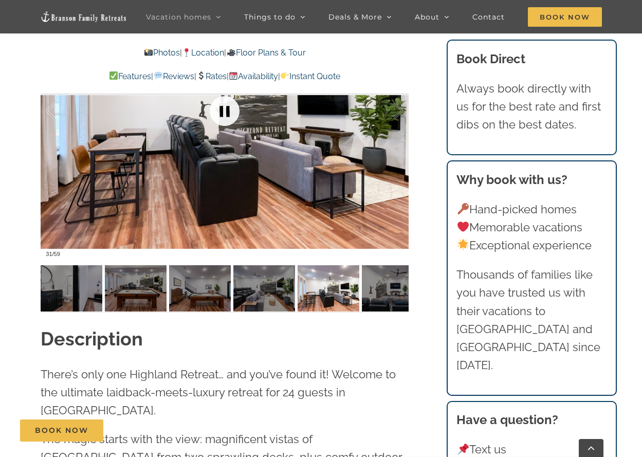
click at [213, 115] on link at bounding box center [224, 110] width 41 height 41
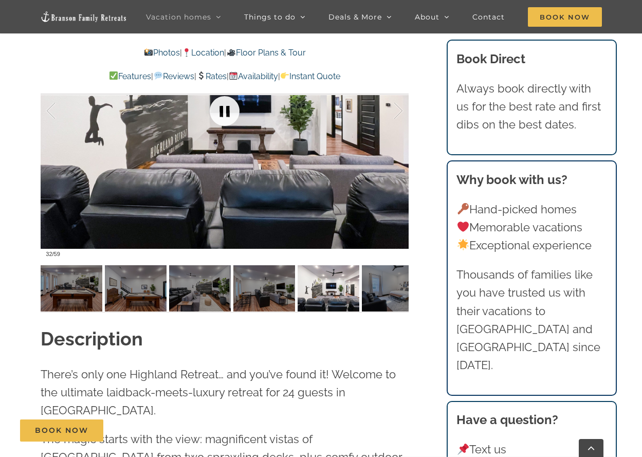
click at [213, 115] on link at bounding box center [224, 110] width 41 height 41
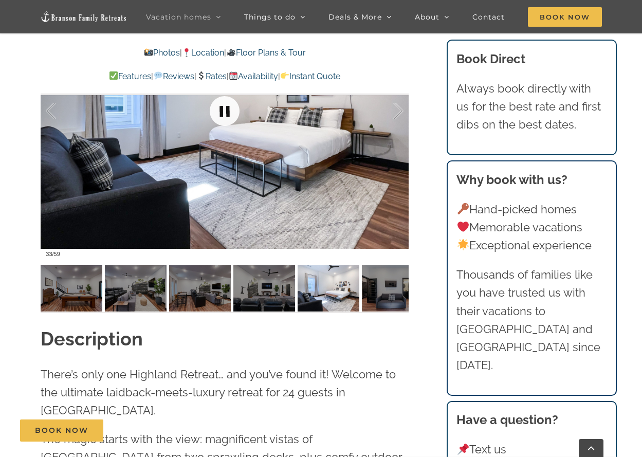
click at [213, 115] on link at bounding box center [224, 110] width 41 height 41
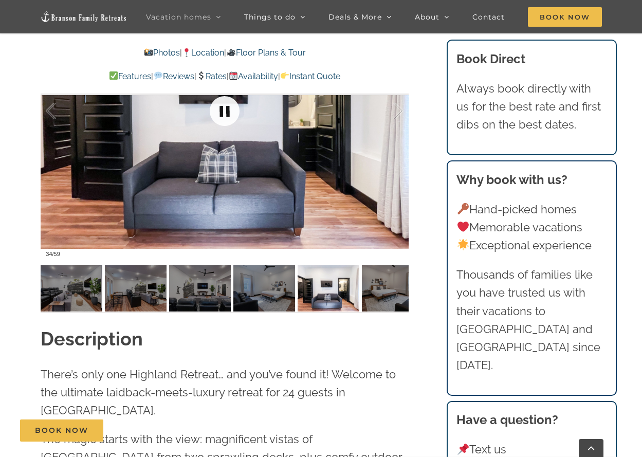
click at [213, 115] on link at bounding box center [224, 110] width 41 height 41
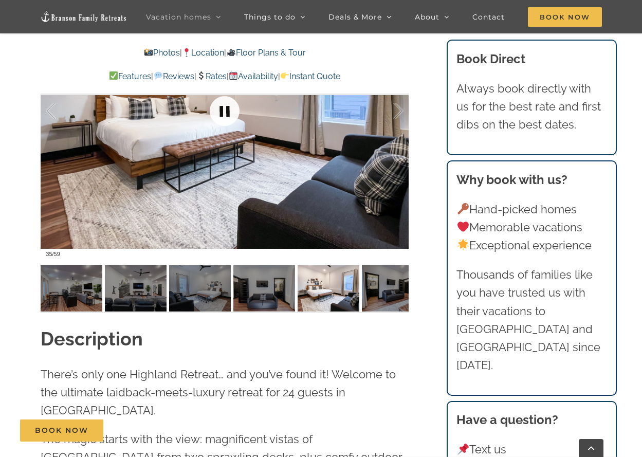
click at [213, 115] on link at bounding box center [224, 110] width 41 height 41
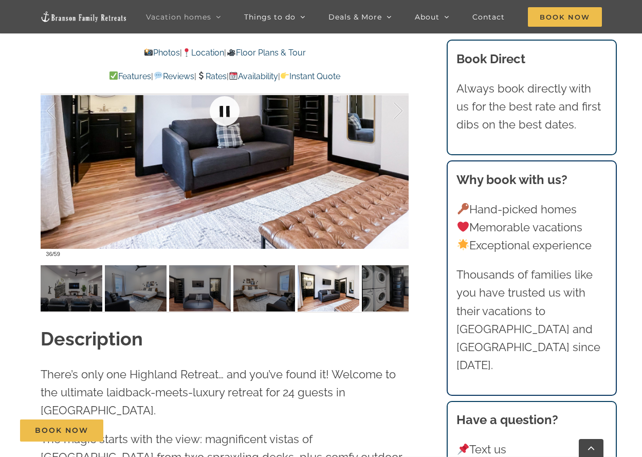
click at [212, 115] on link at bounding box center [224, 110] width 41 height 41
click at [211, 115] on link at bounding box center [224, 110] width 41 height 41
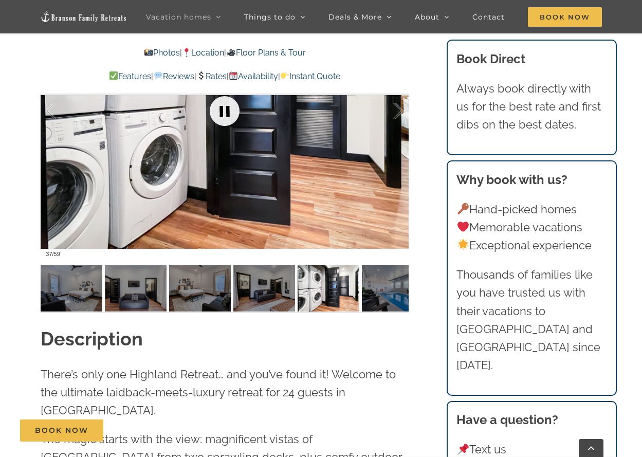
click at [211, 115] on link at bounding box center [224, 110] width 41 height 41
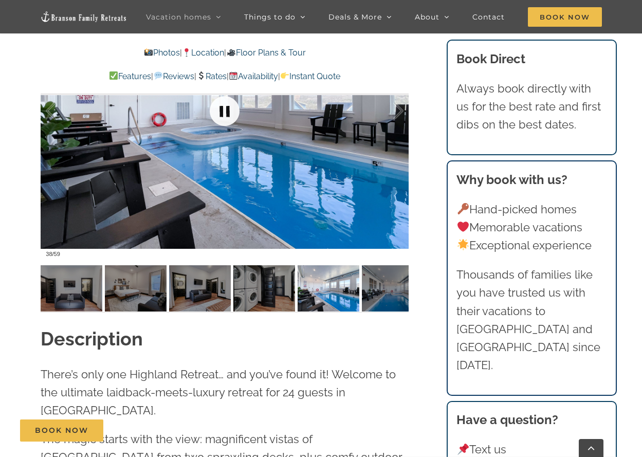
click at [211, 115] on link at bounding box center [224, 110] width 41 height 41
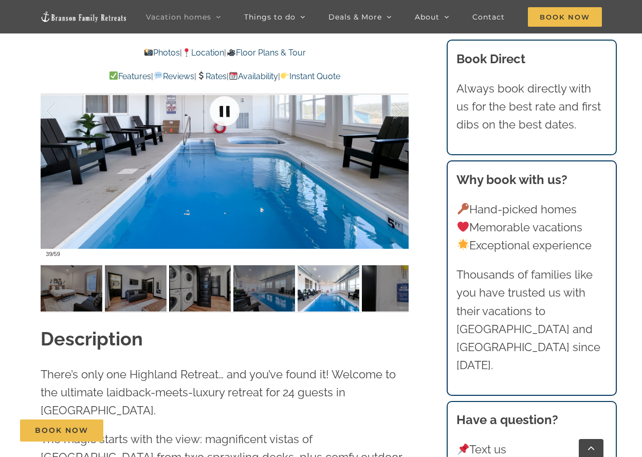
click at [211, 115] on link at bounding box center [224, 110] width 41 height 41
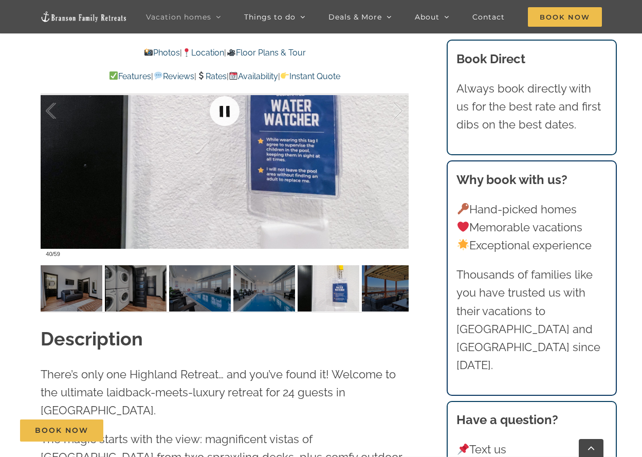
click at [211, 114] on link at bounding box center [224, 110] width 41 height 41
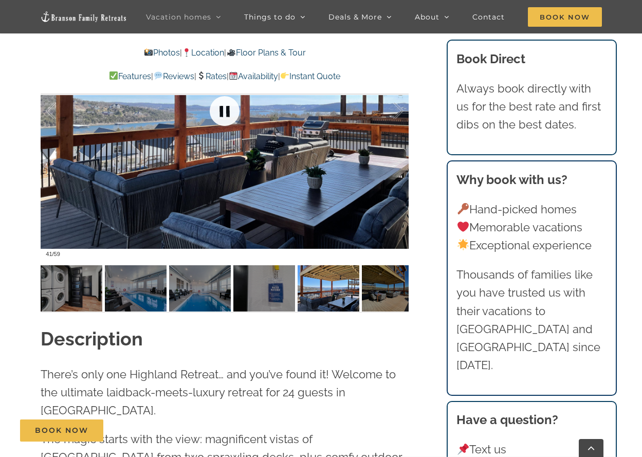
click at [210, 114] on link at bounding box center [224, 110] width 41 height 41
click at [209, 115] on link at bounding box center [224, 110] width 41 height 41
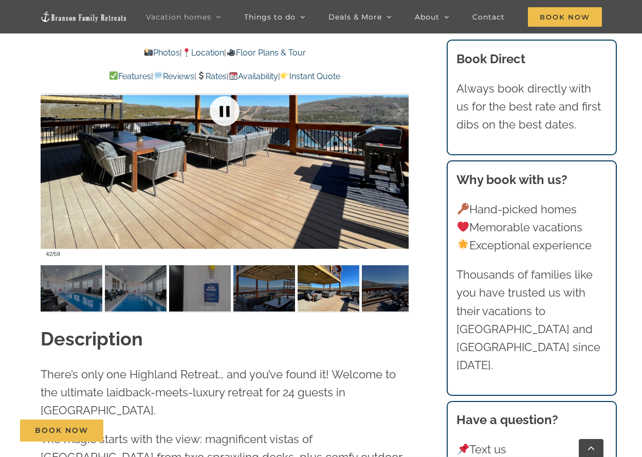
click at [208, 115] on link at bounding box center [224, 110] width 41 height 41
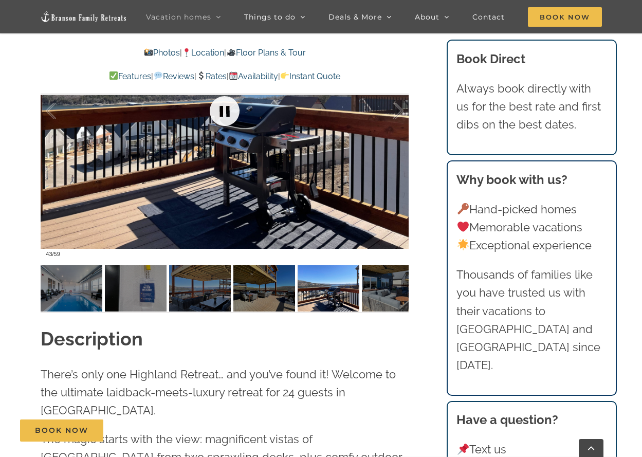
click at [208, 115] on link at bounding box center [224, 110] width 41 height 41
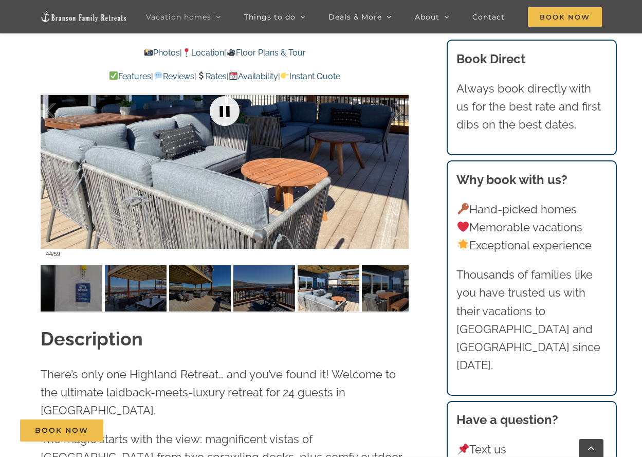
click at [208, 115] on link at bounding box center [224, 110] width 41 height 41
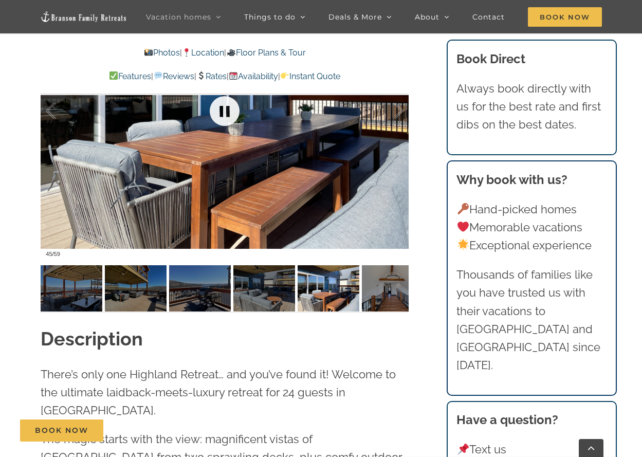
click at [208, 115] on link at bounding box center [224, 110] width 41 height 41
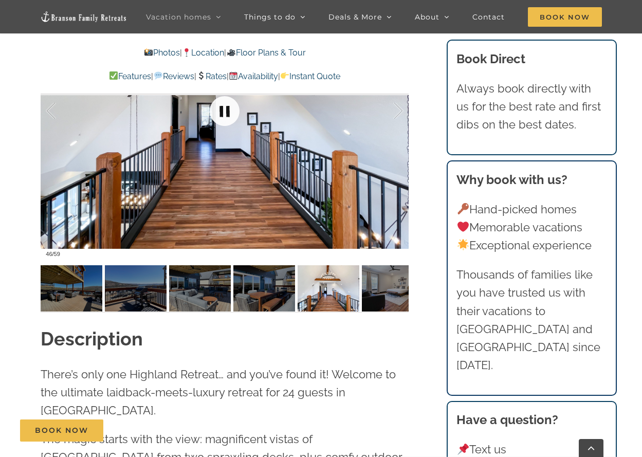
click at [207, 115] on link at bounding box center [224, 110] width 41 height 41
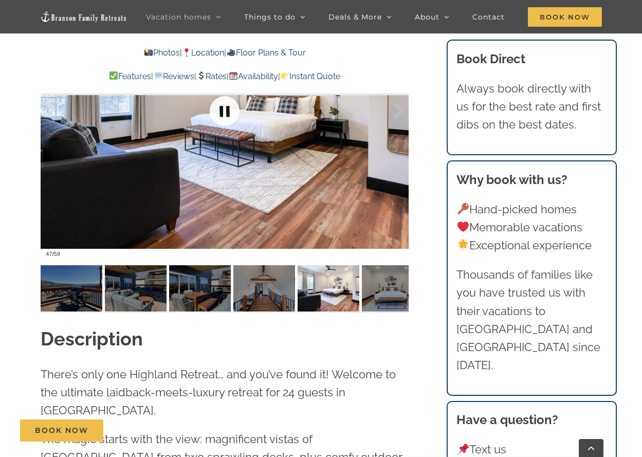
click at [207, 115] on link at bounding box center [224, 110] width 41 height 41
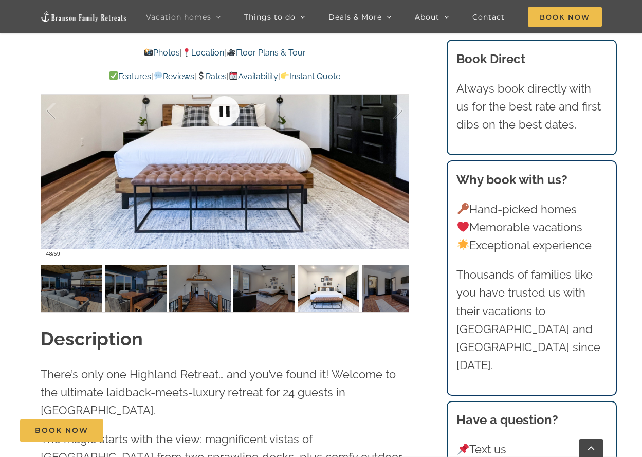
click at [207, 115] on link at bounding box center [224, 110] width 41 height 41
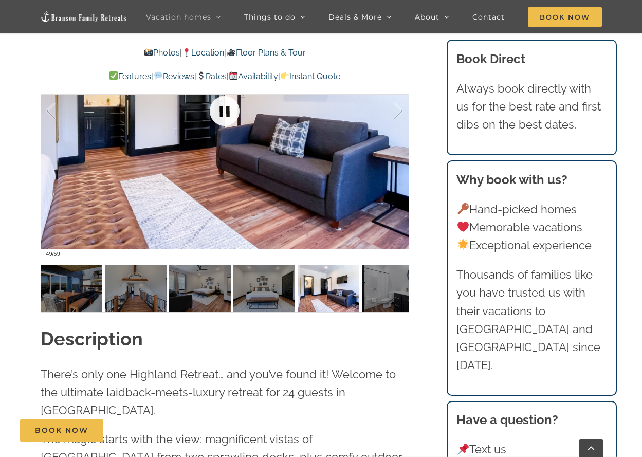
click at [207, 115] on link at bounding box center [224, 110] width 41 height 41
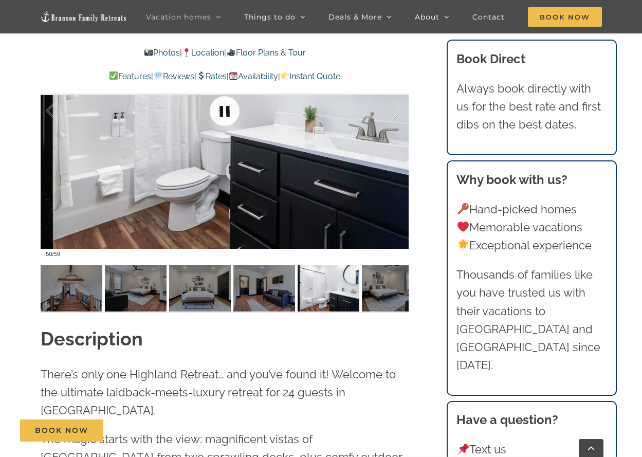
click at [207, 115] on link at bounding box center [224, 110] width 41 height 41
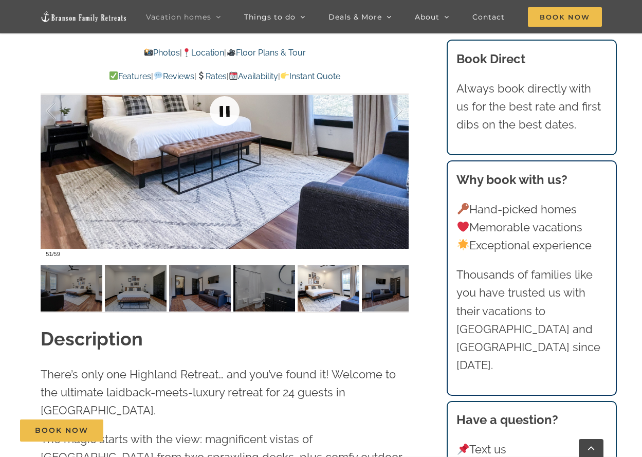
click at [207, 115] on link at bounding box center [224, 110] width 41 height 41
click at [205, 115] on link at bounding box center [224, 110] width 41 height 41
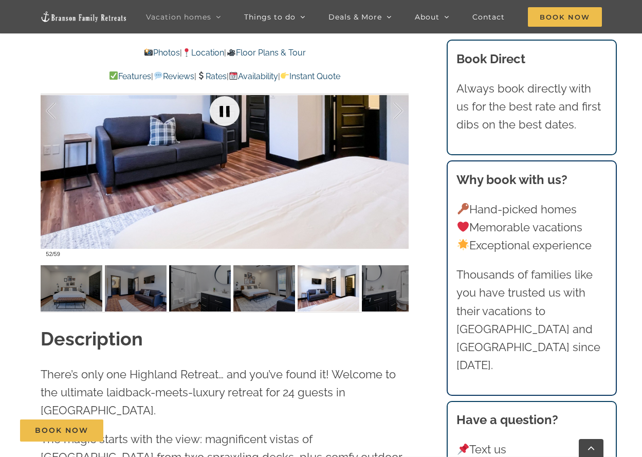
click at [205, 115] on link at bounding box center [224, 110] width 41 height 41
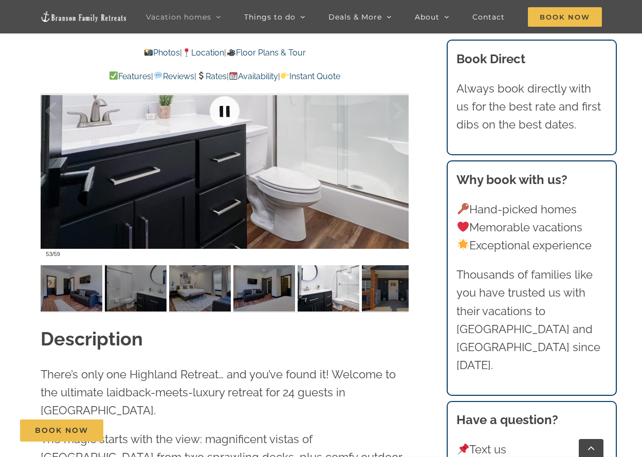
click at [205, 115] on link at bounding box center [224, 110] width 41 height 41
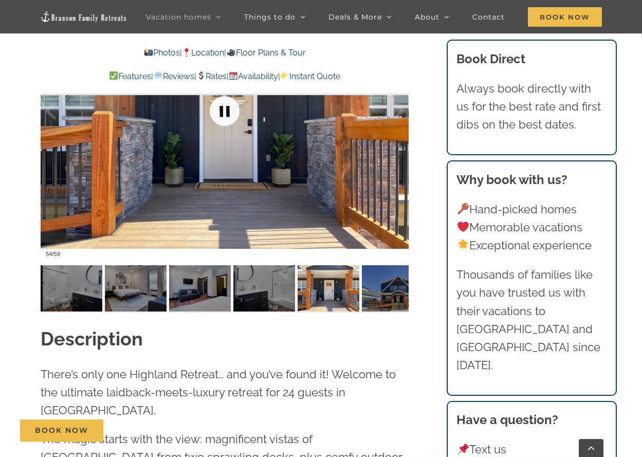
click at [205, 115] on link at bounding box center [224, 110] width 41 height 41
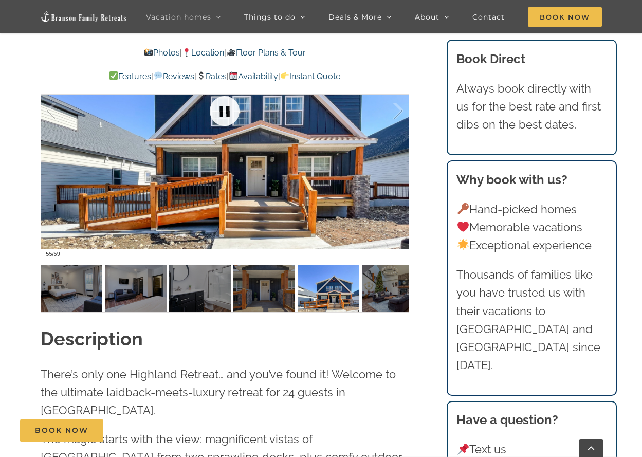
click at [205, 115] on link at bounding box center [224, 110] width 41 height 41
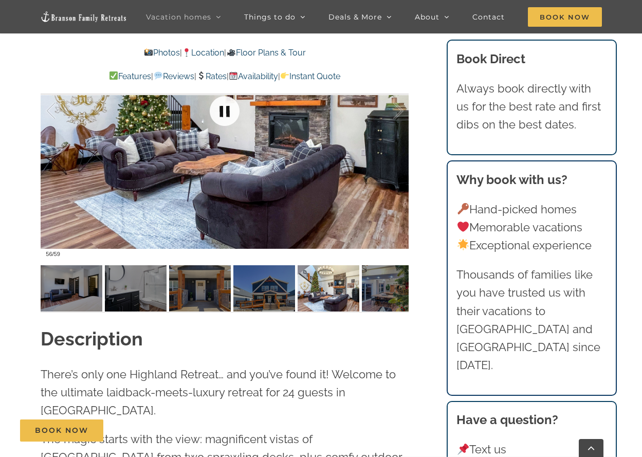
click at [205, 115] on link at bounding box center [224, 110] width 41 height 41
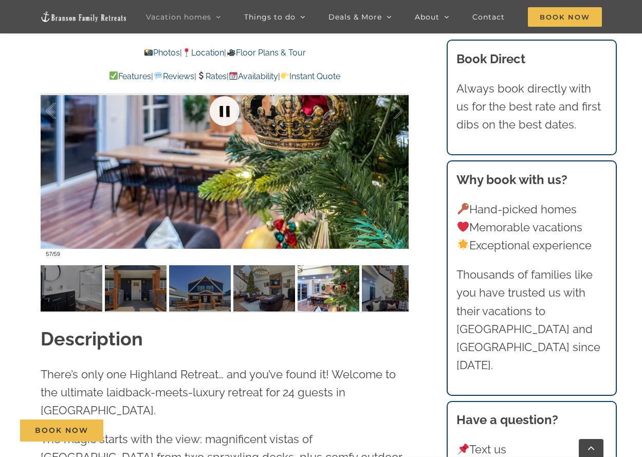
click at [205, 115] on link at bounding box center [224, 110] width 41 height 41
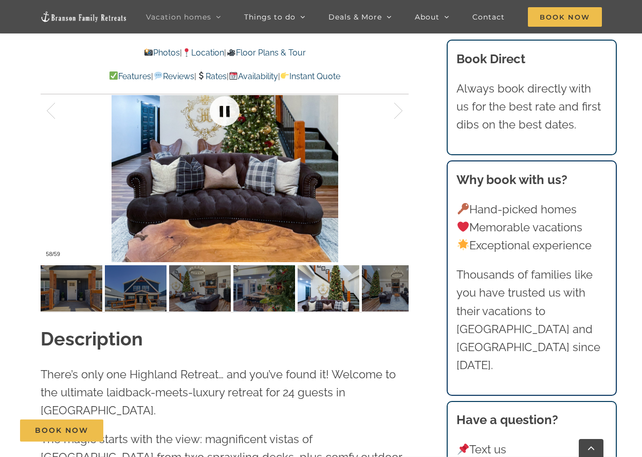
click at [205, 115] on link at bounding box center [224, 110] width 41 height 41
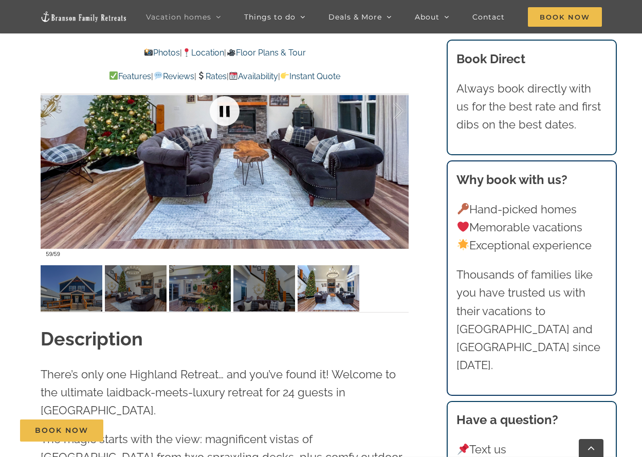
click at [205, 115] on link at bounding box center [224, 110] width 41 height 41
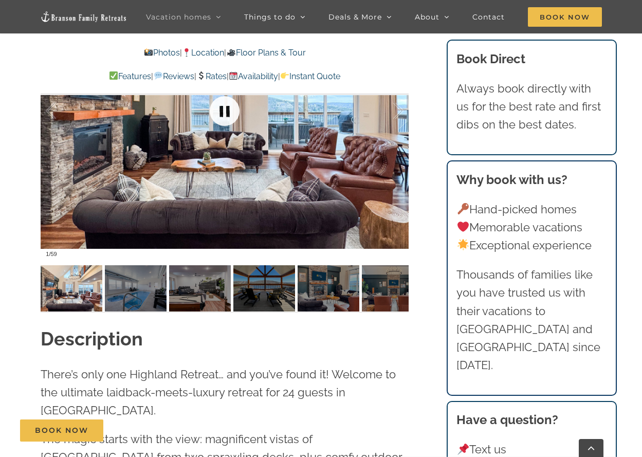
click at [205, 115] on link at bounding box center [224, 110] width 41 height 41
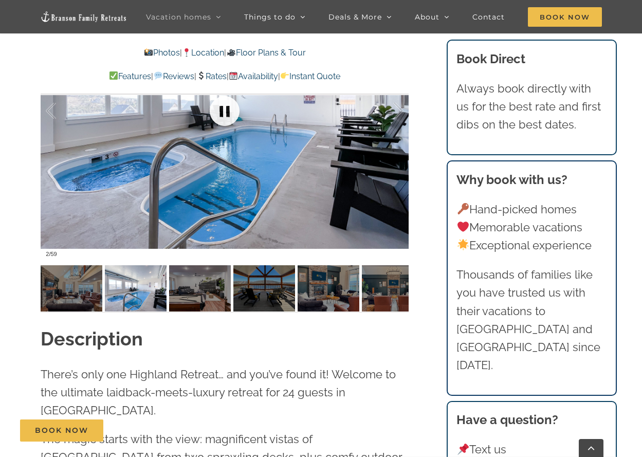
click at [209, 111] on link at bounding box center [224, 110] width 41 height 41
click at [221, 113] on link at bounding box center [224, 110] width 41 height 41
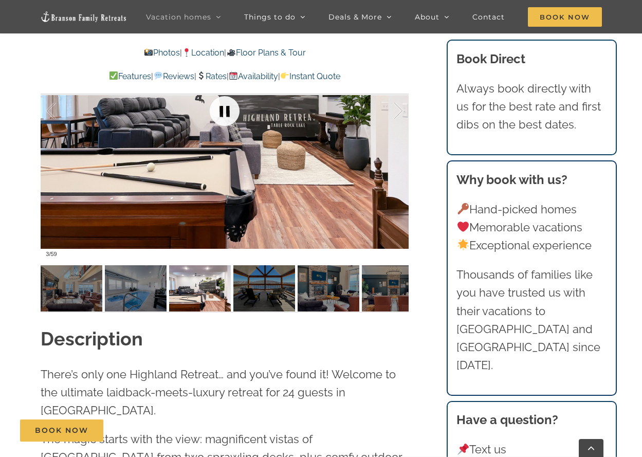
click at [221, 115] on link at bounding box center [224, 110] width 41 height 41
click at [221, 117] on link at bounding box center [224, 110] width 41 height 41
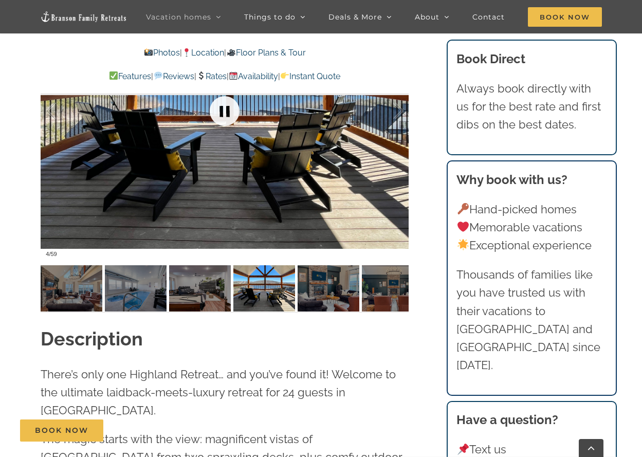
click at [222, 118] on link at bounding box center [224, 110] width 41 height 41
click at [223, 118] on link at bounding box center [224, 110] width 41 height 41
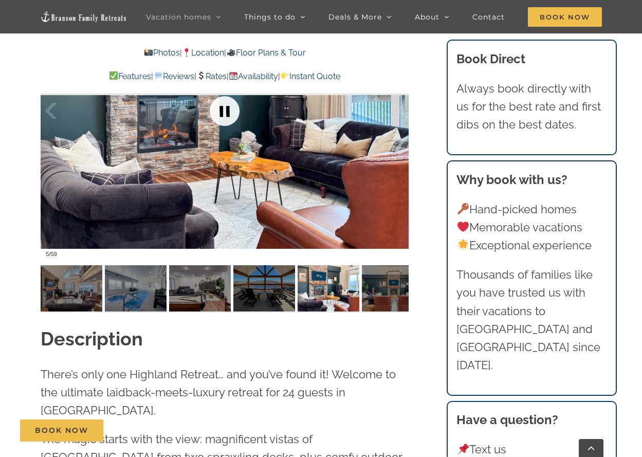
click at [222, 119] on link at bounding box center [224, 110] width 41 height 41
click at [222, 120] on link at bounding box center [224, 110] width 41 height 41
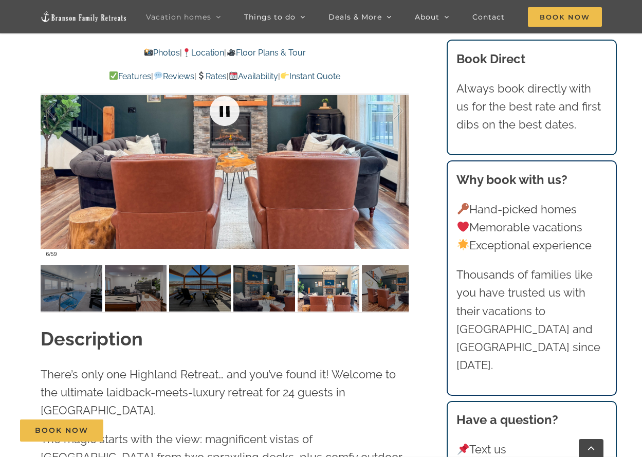
click at [222, 120] on link at bounding box center [224, 110] width 41 height 41
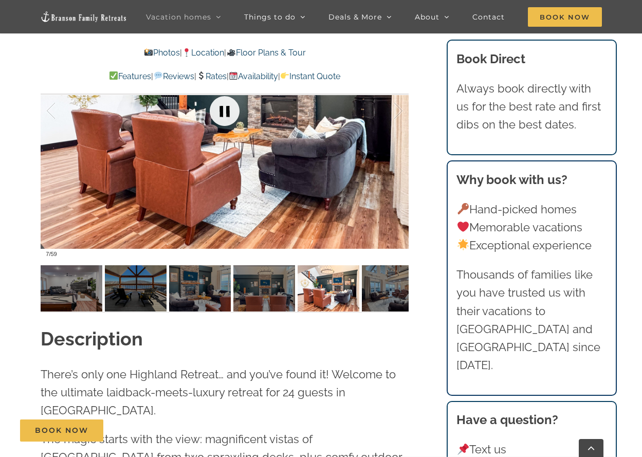
click at [222, 120] on link at bounding box center [224, 110] width 41 height 41
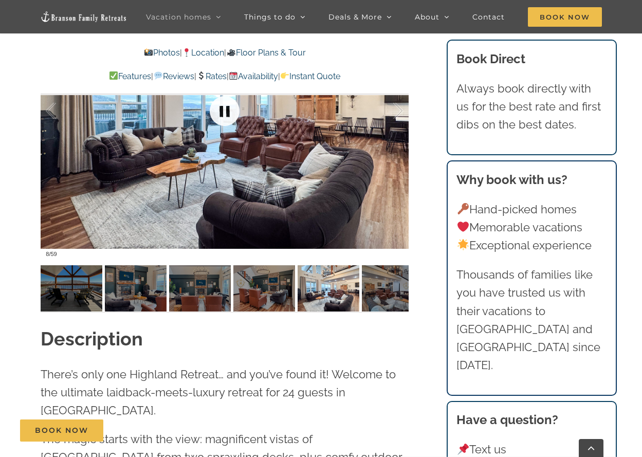
click at [222, 120] on link at bounding box center [224, 110] width 41 height 41
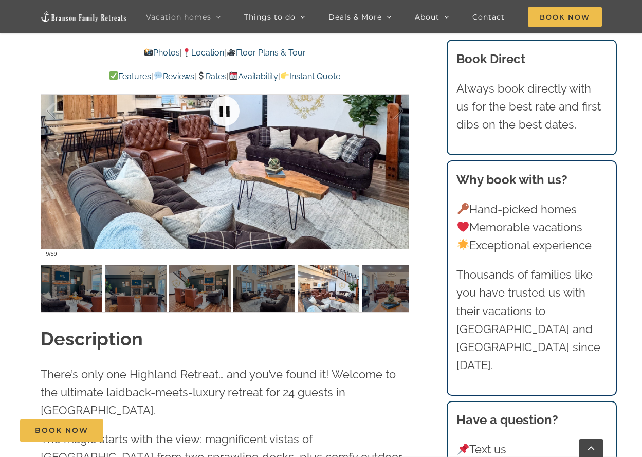
click at [222, 120] on link at bounding box center [224, 110] width 41 height 41
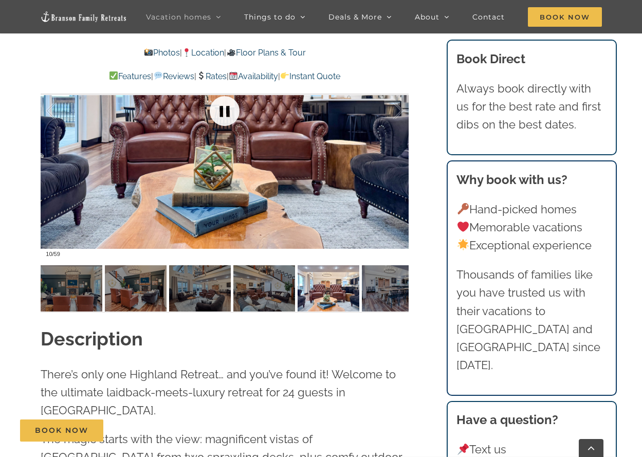
click at [222, 120] on link at bounding box center [224, 110] width 41 height 41
click at [221, 120] on link at bounding box center [224, 110] width 41 height 41
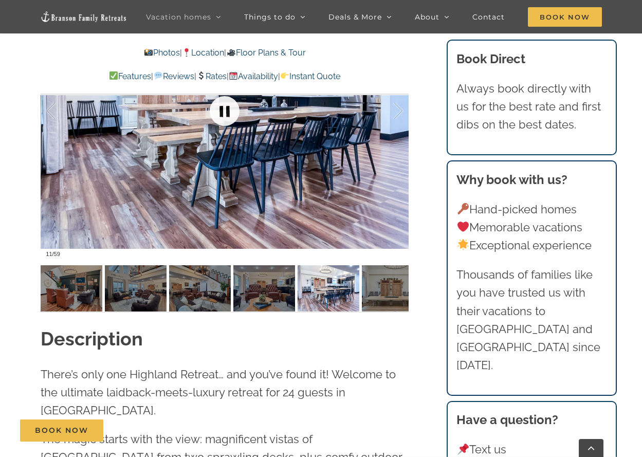
click at [221, 120] on link at bounding box center [224, 110] width 41 height 41
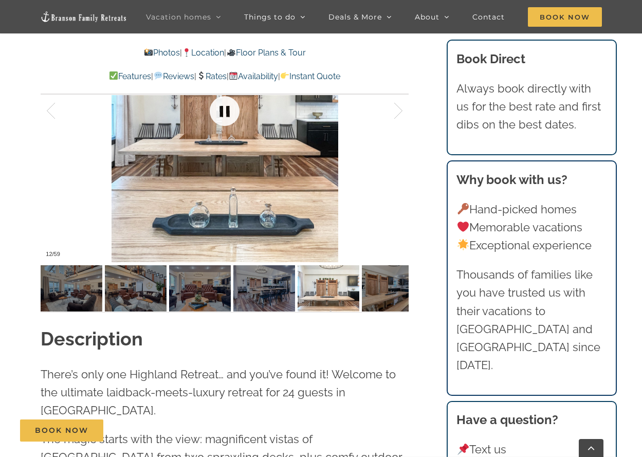
click at [221, 119] on link at bounding box center [224, 110] width 41 height 41
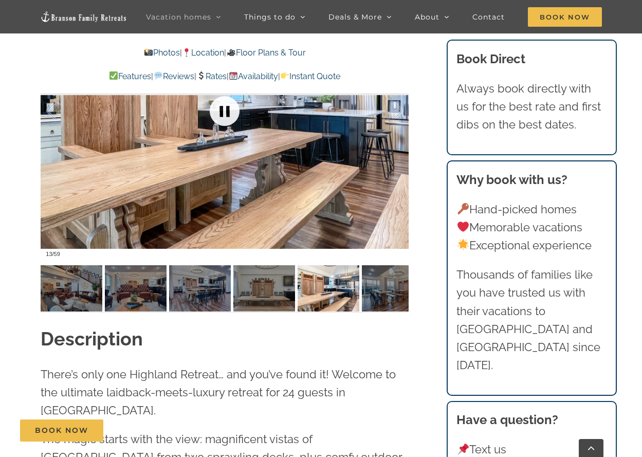
click at [221, 119] on link at bounding box center [224, 110] width 41 height 41
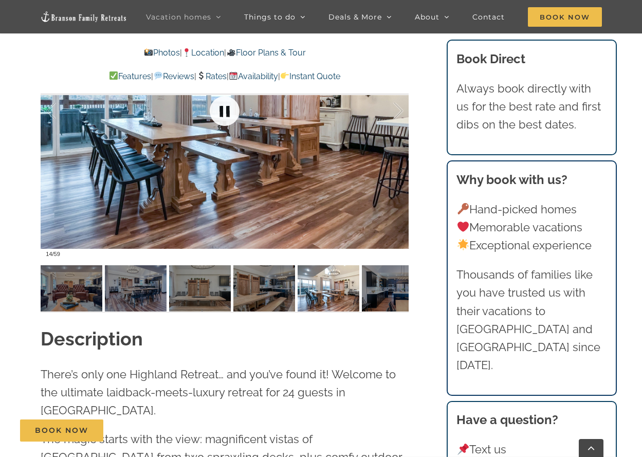
click at [221, 119] on link at bounding box center [224, 110] width 41 height 41
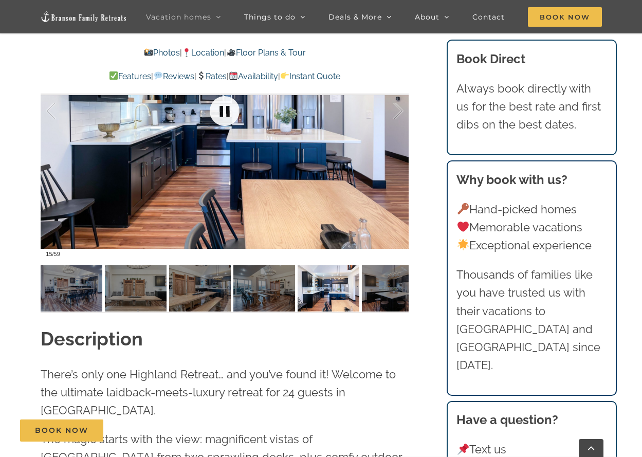
click at [221, 119] on link at bounding box center [224, 110] width 41 height 41
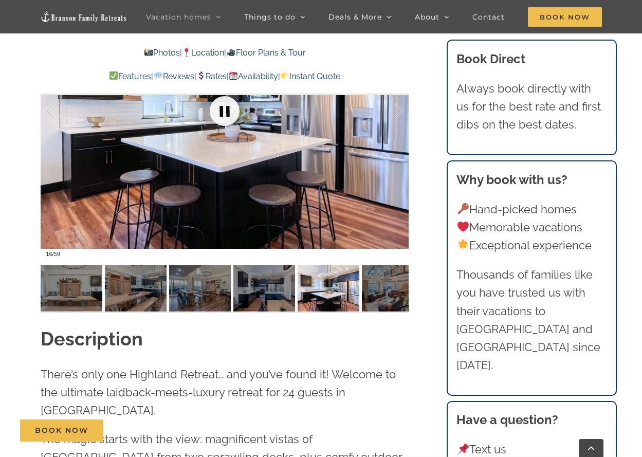
click at [221, 119] on link at bounding box center [224, 110] width 41 height 41
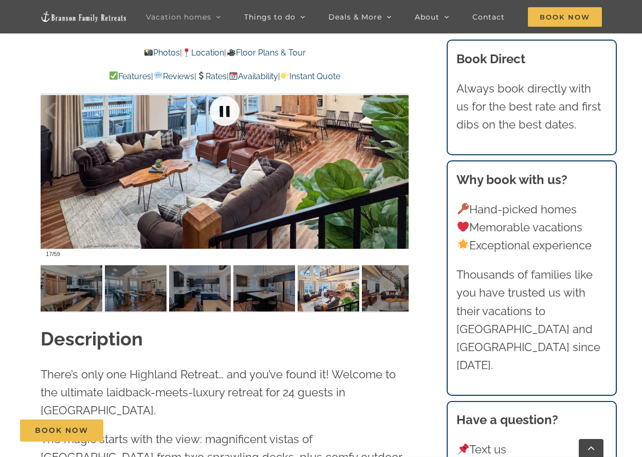
click at [221, 119] on link at bounding box center [224, 110] width 41 height 41
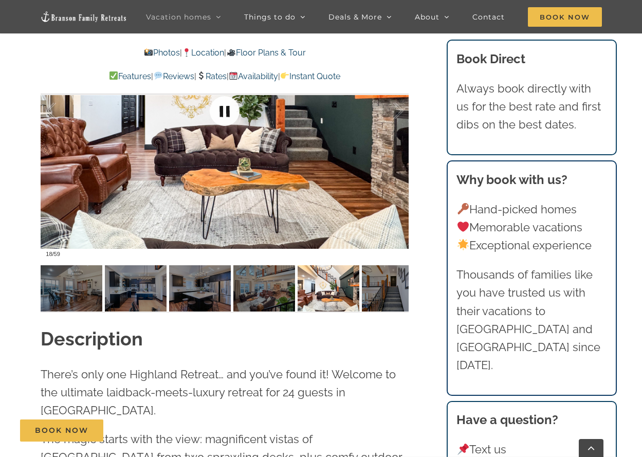
click at [221, 119] on link at bounding box center [224, 110] width 41 height 41
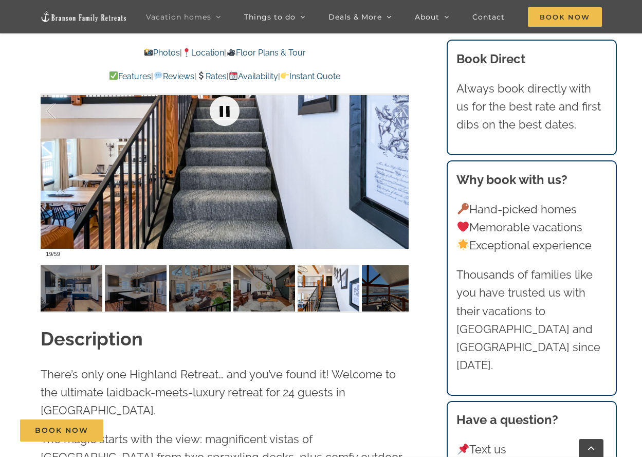
click at [221, 119] on link at bounding box center [224, 110] width 41 height 41
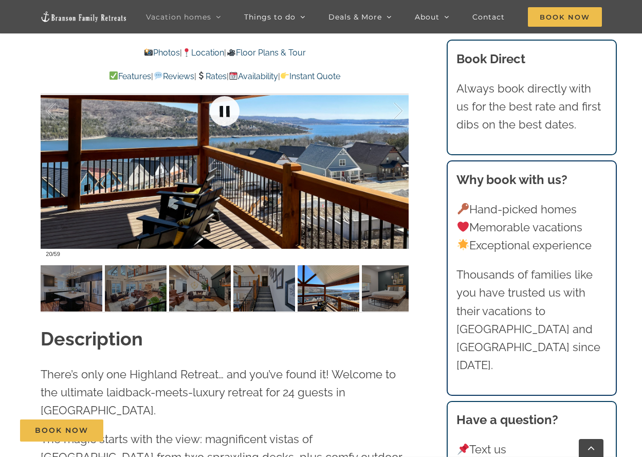
click at [221, 119] on link at bounding box center [224, 110] width 41 height 41
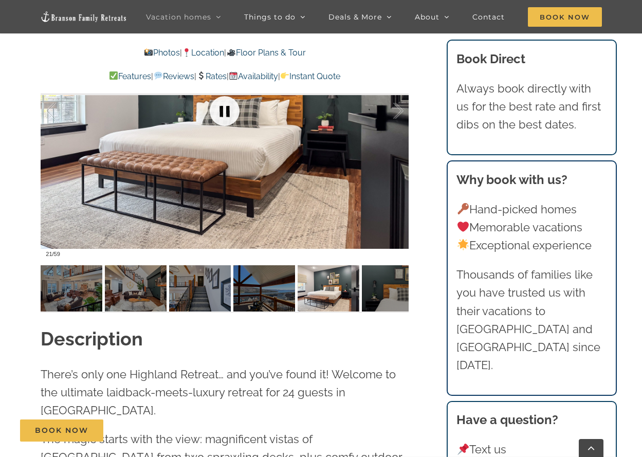
click at [220, 118] on link at bounding box center [224, 110] width 41 height 41
click at [219, 118] on link at bounding box center [224, 110] width 41 height 41
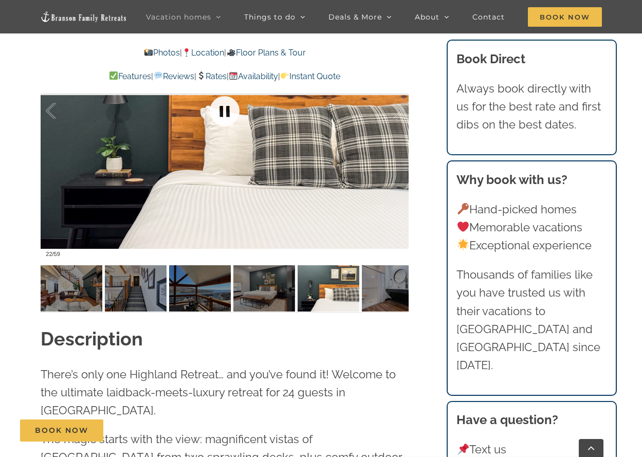
click at [219, 118] on link at bounding box center [224, 110] width 41 height 41
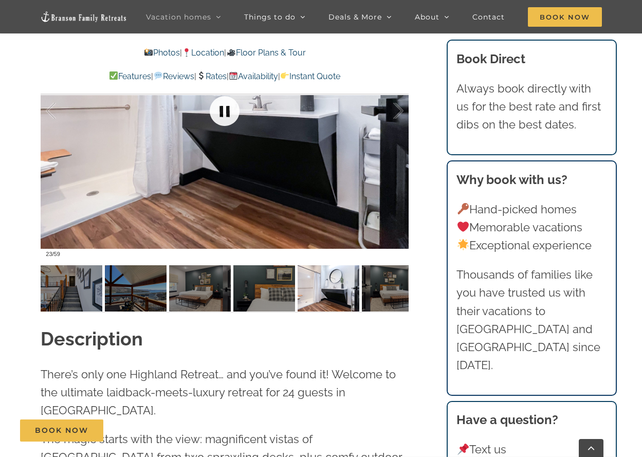
click at [223, 116] on link at bounding box center [224, 110] width 41 height 41
click at [222, 117] on link at bounding box center [224, 110] width 41 height 41
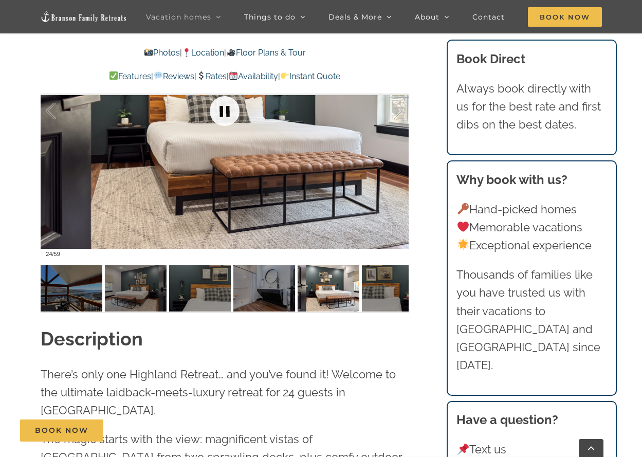
click at [221, 117] on link at bounding box center [224, 110] width 41 height 41
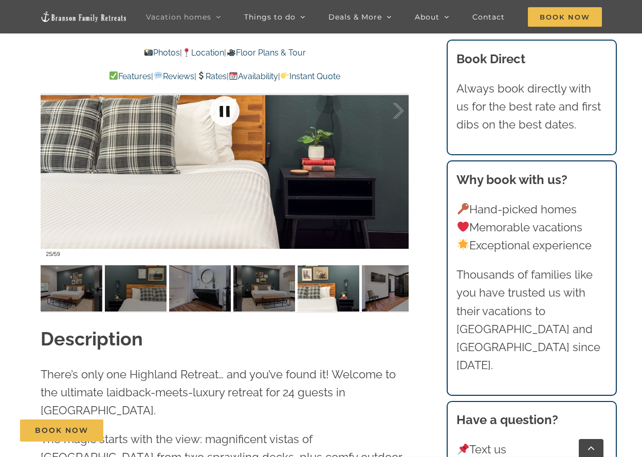
click at [221, 116] on link at bounding box center [224, 110] width 41 height 41
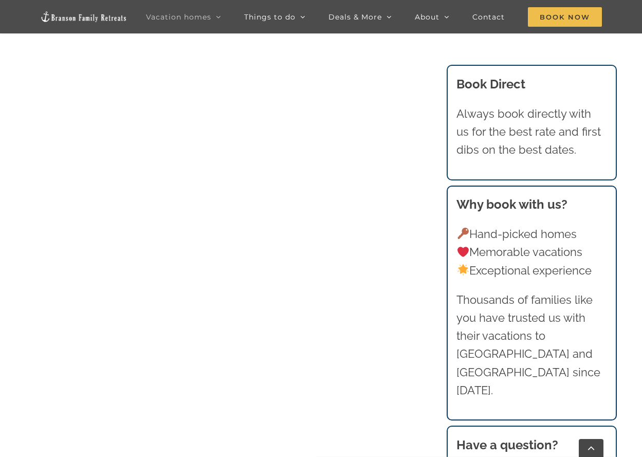
scroll to position [1028, 0]
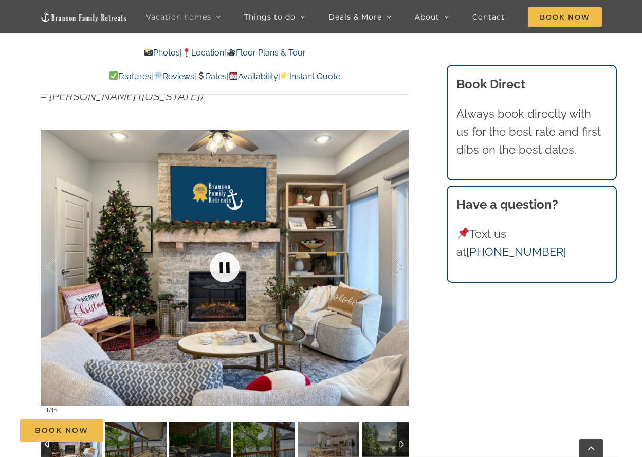
scroll to position [720, 0]
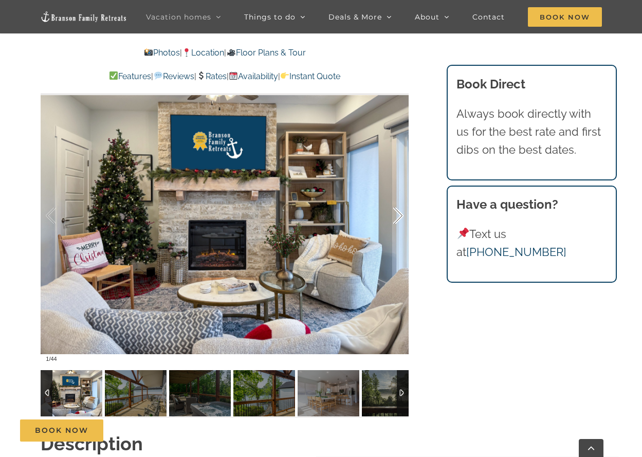
click at [394, 217] on div at bounding box center [388, 216] width 32 height 64
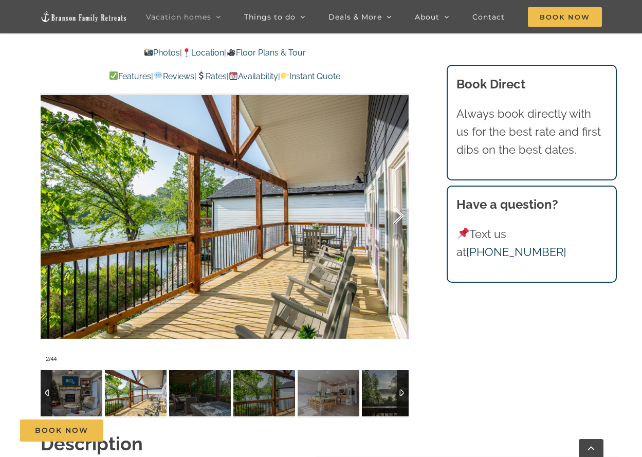
click at [396, 217] on div at bounding box center [388, 216] width 32 height 64
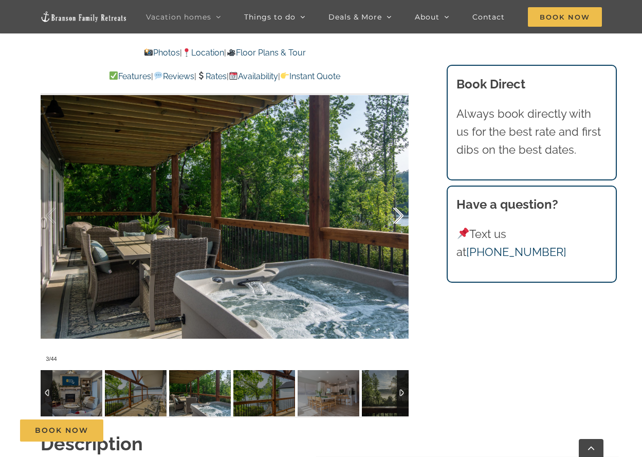
click at [401, 215] on div at bounding box center [388, 216] width 32 height 64
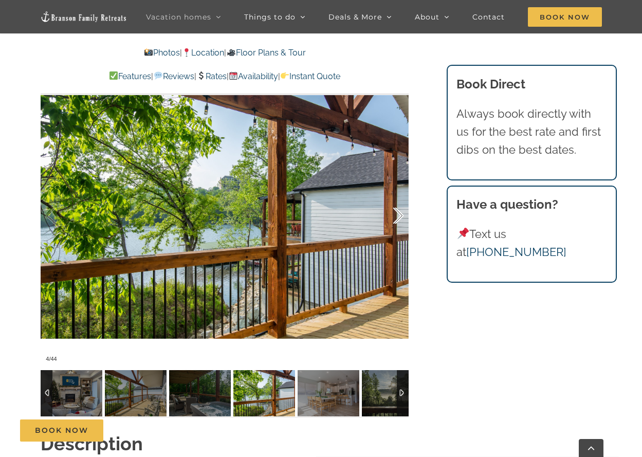
click at [396, 217] on div at bounding box center [388, 216] width 32 height 64
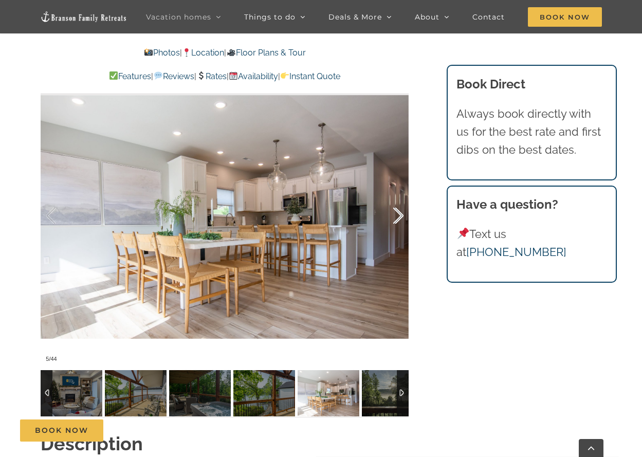
click at [395, 218] on div at bounding box center [388, 216] width 32 height 64
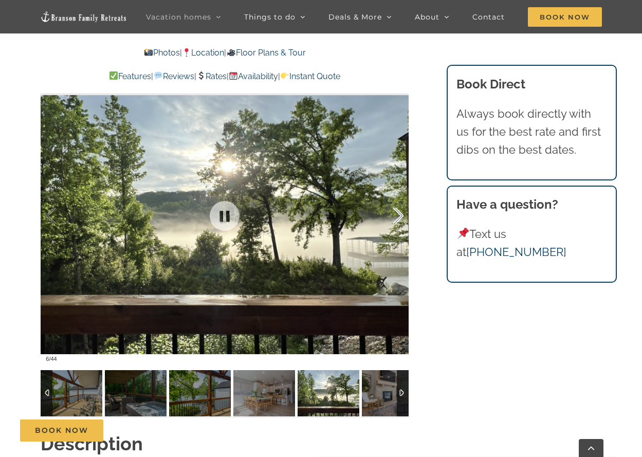
click at [394, 218] on div "6 / 44" at bounding box center [225, 216] width 368 height 302
click at [397, 215] on div at bounding box center [388, 216] width 32 height 64
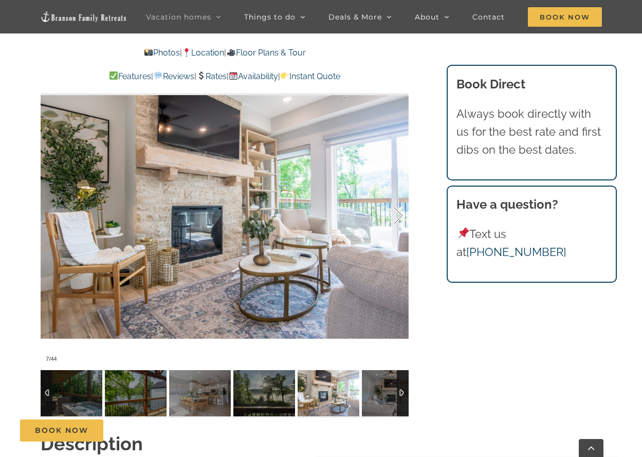
click at [396, 215] on div at bounding box center [388, 216] width 32 height 64
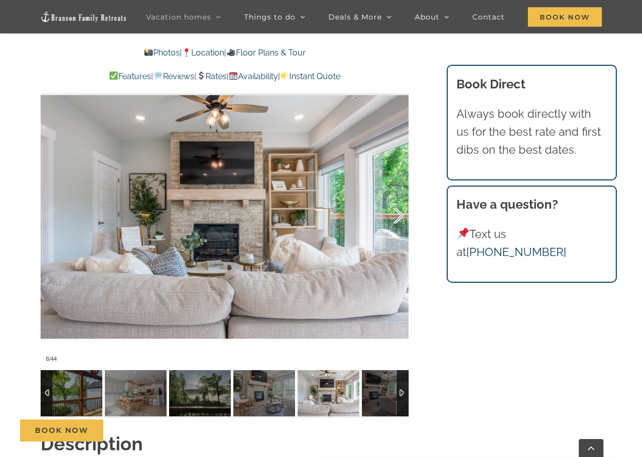
click at [398, 214] on div at bounding box center [388, 216] width 32 height 64
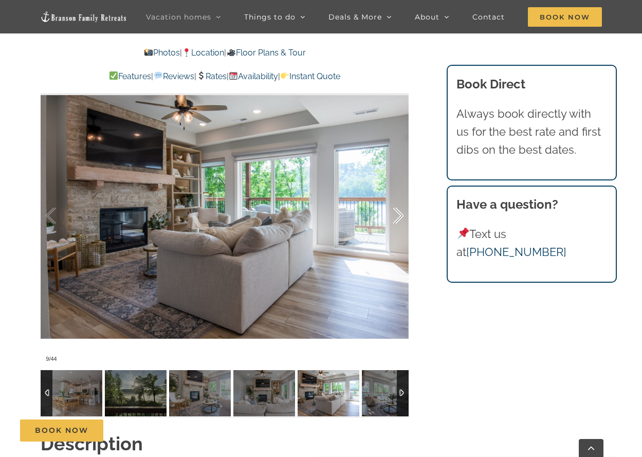
click at [398, 214] on div at bounding box center [388, 216] width 32 height 64
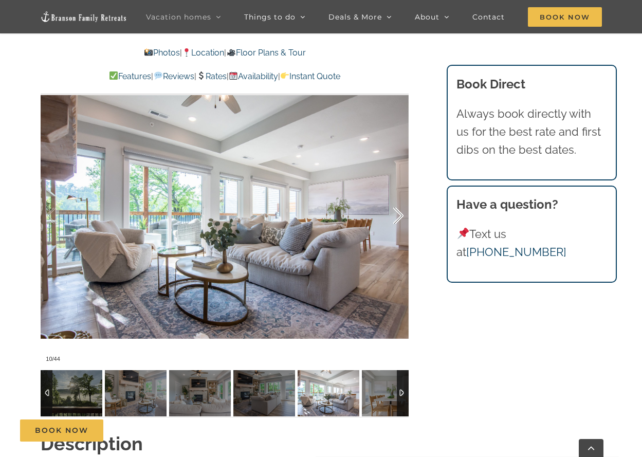
click at [398, 214] on div at bounding box center [388, 216] width 32 height 64
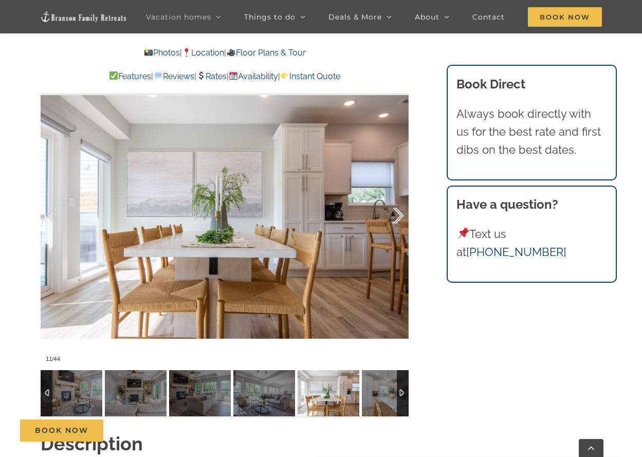
click at [398, 214] on div at bounding box center [388, 216] width 32 height 64
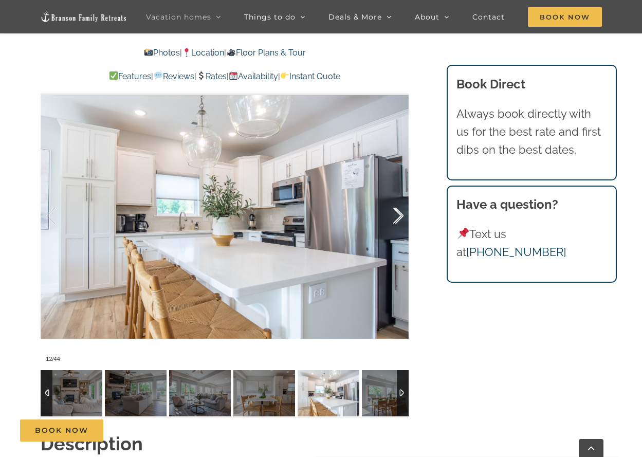
click at [398, 214] on div at bounding box center [388, 216] width 32 height 64
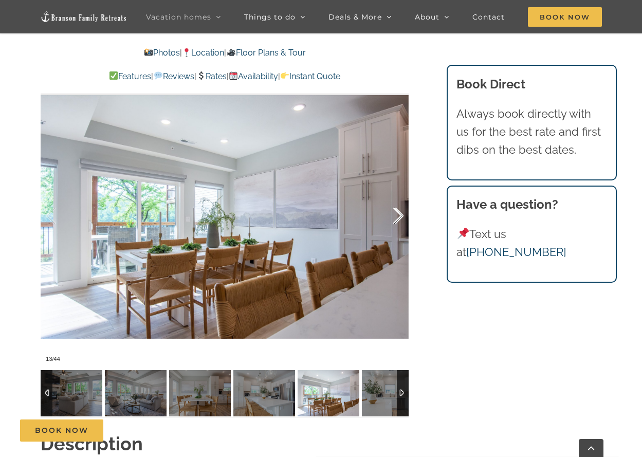
click at [396, 214] on div at bounding box center [388, 216] width 32 height 64
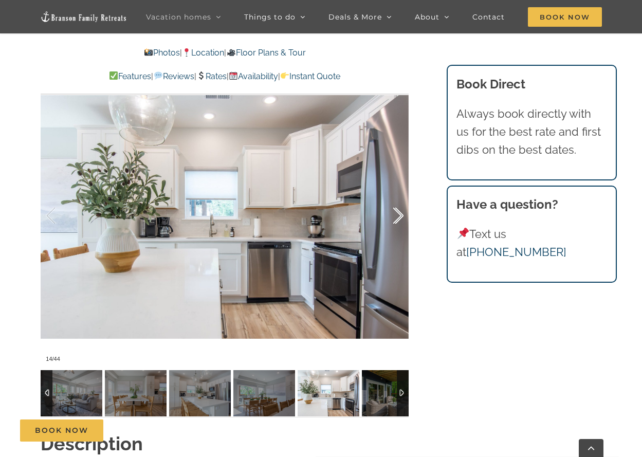
click at [395, 215] on div at bounding box center [388, 216] width 32 height 64
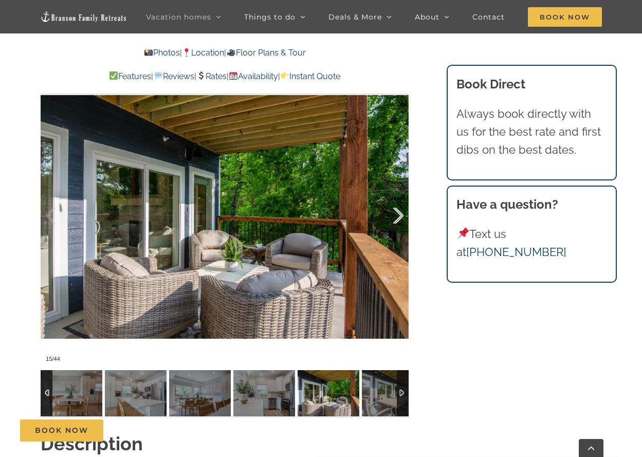
click at [392, 215] on div at bounding box center [388, 216] width 32 height 64
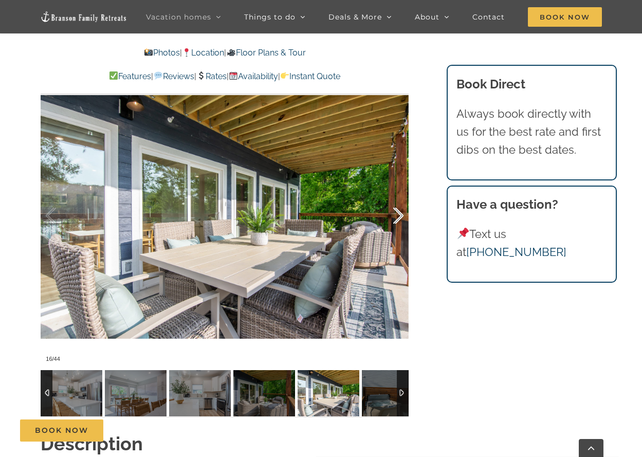
click at [391, 215] on div at bounding box center [388, 216] width 32 height 64
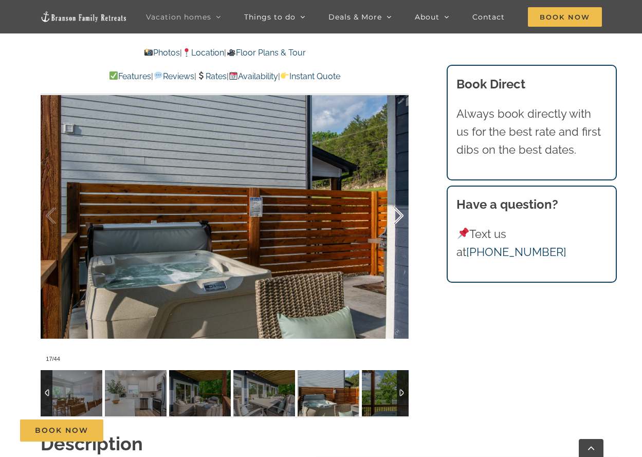
click at [402, 218] on div at bounding box center [388, 216] width 32 height 64
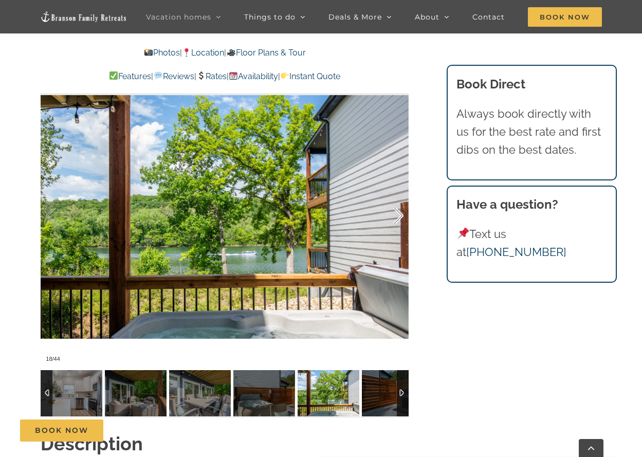
click at [401, 216] on div at bounding box center [388, 216] width 32 height 64
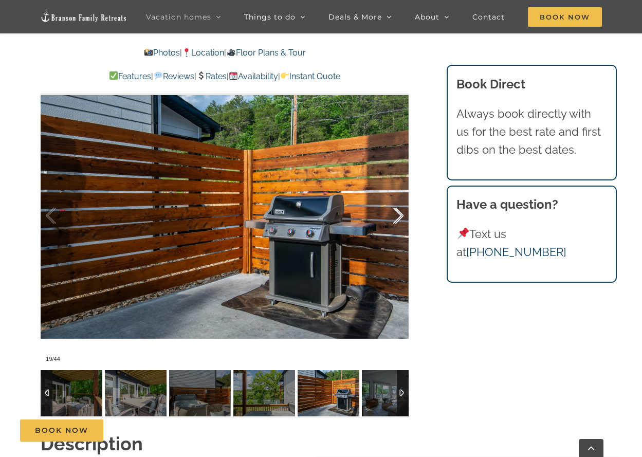
click at [400, 216] on div at bounding box center [388, 216] width 32 height 64
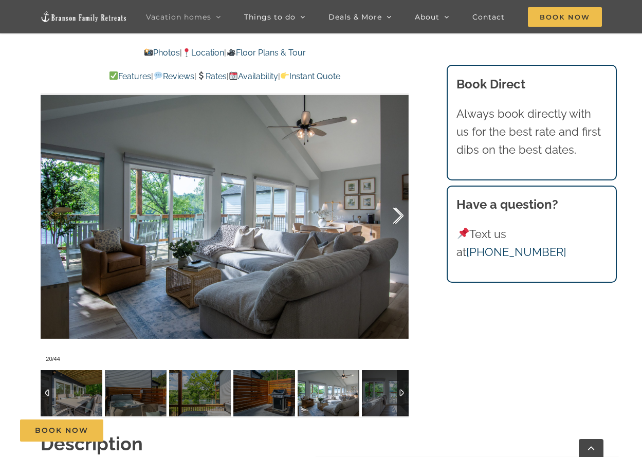
click at [400, 215] on div at bounding box center [388, 216] width 32 height 64
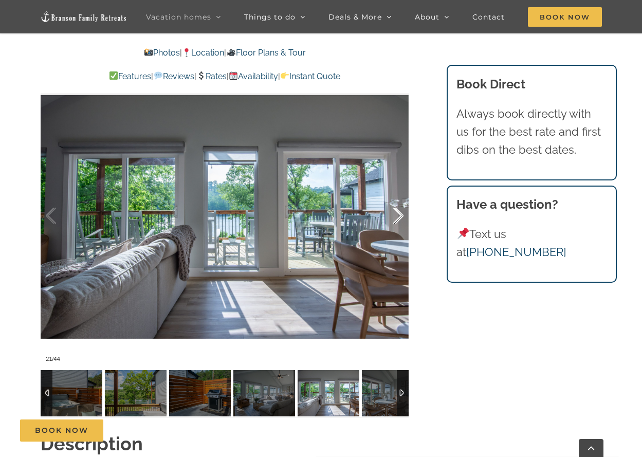
click at [400, 215] on div at bounding box center [388, 216] width 32 height 64
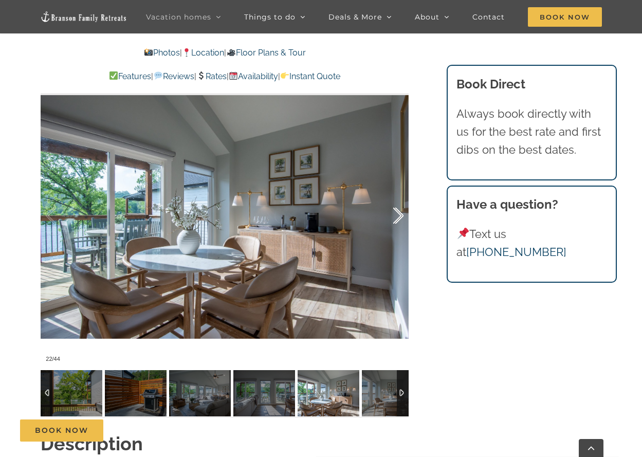
click at [400, 215] on div at bounding box center [388, 216] width 32 height 64
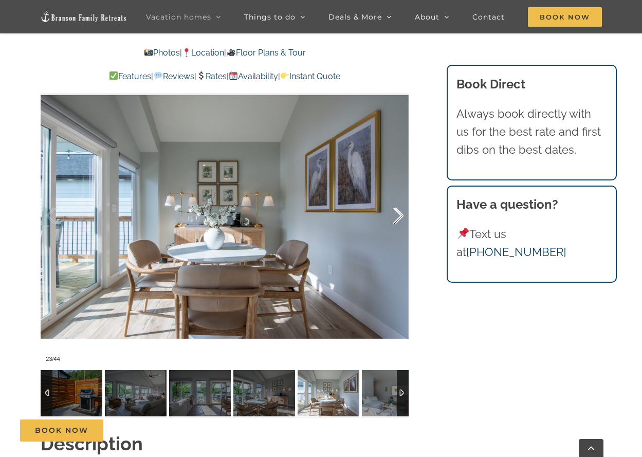
click at [399, 214] on div at bounding box center [388, 216] width 32 height 64
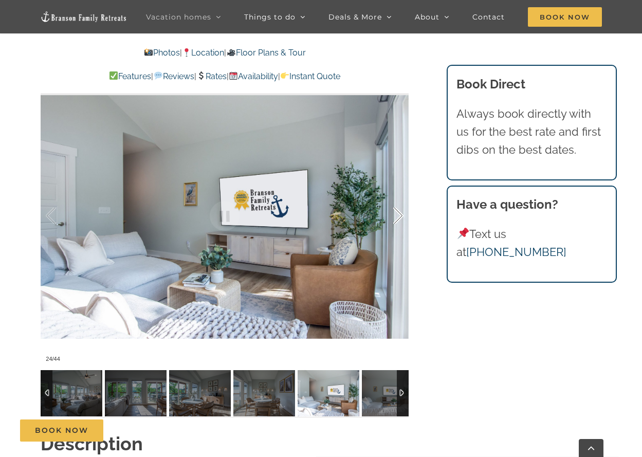
click at [396, 215] on div at bounding box center [388, 216] width 32 height 64
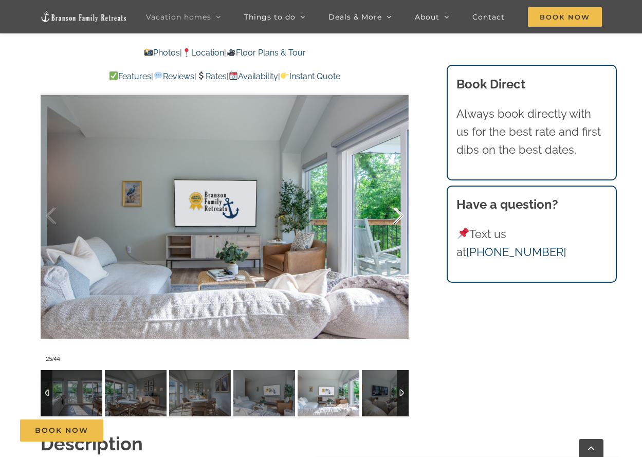
click at [396, 215] on div at bounding box center [388, 216] width 32 height 64
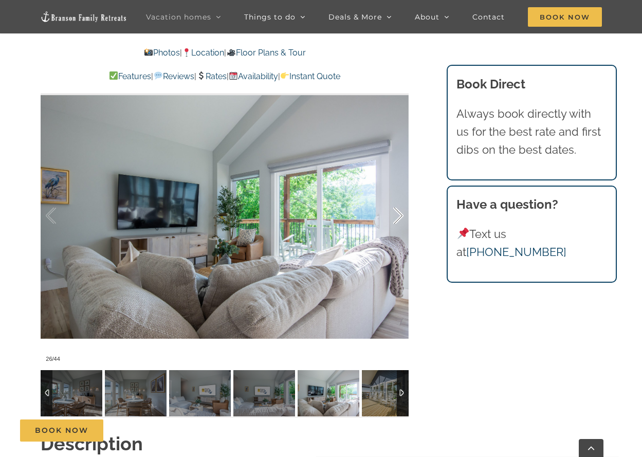
click at [395, 216] on div at bounding box center [388, 216] width 32 height 64
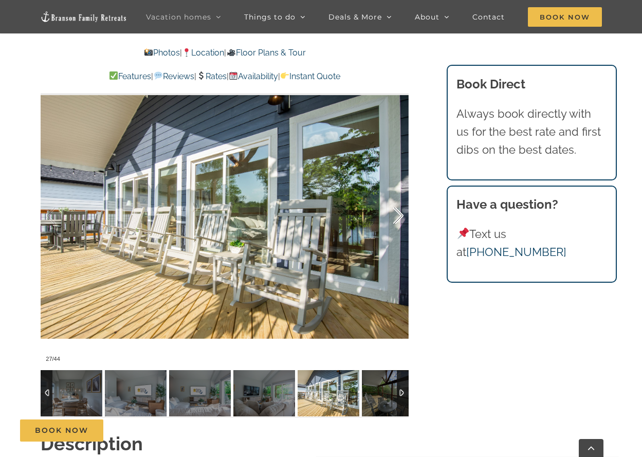
click at [395, 216] on div at bounding box center [388, 216] width 32 height 64
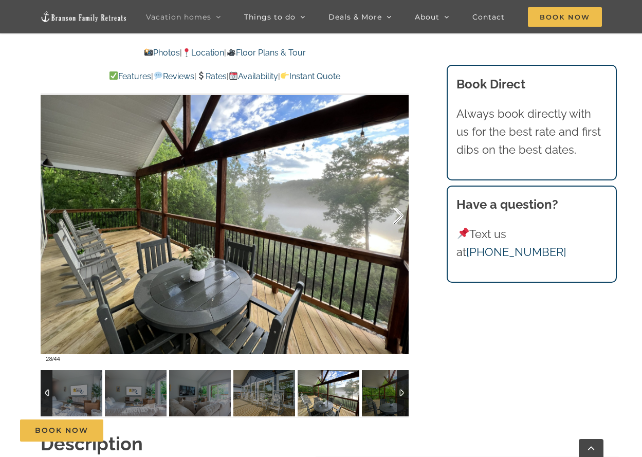
click at [392, 216] on div at bounding box center [388, 216] width 32 height 64
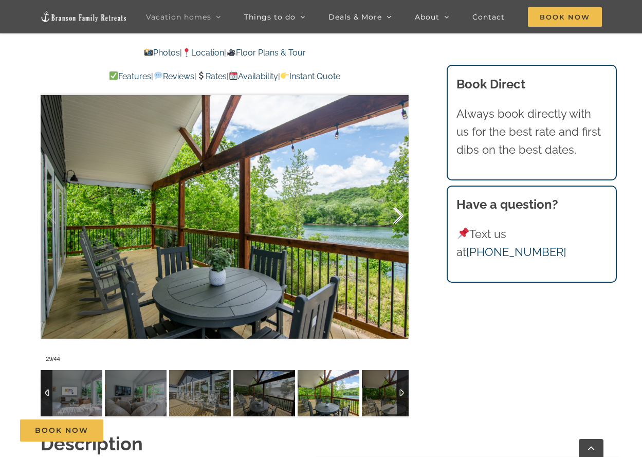
click at [392, 216] on div at bounding box center [388, 216] width 32 height 64
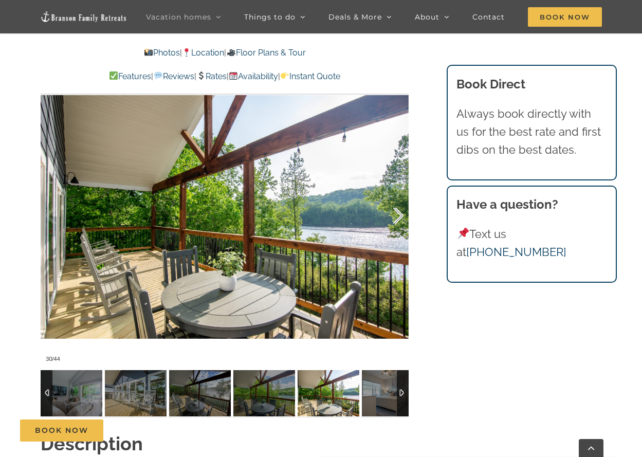
click at [392, 216] on div at bounding box center [388, 216] width 32 height 64
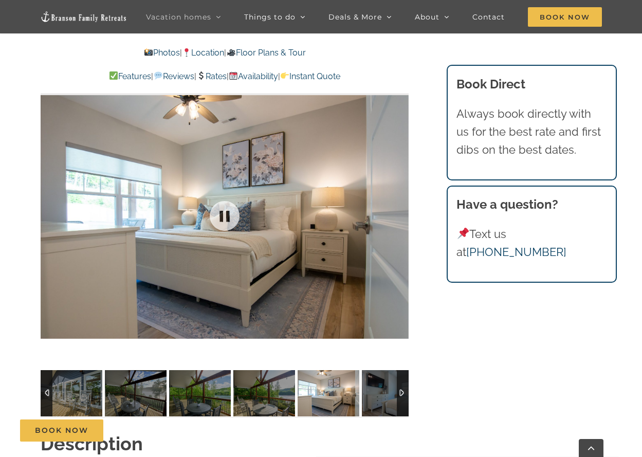
click at [392, 216] on div at bounding box center [225, 216] width 368 height 302
click at [399, 217] on div at bounding box center [388, 216] width 32 height 64
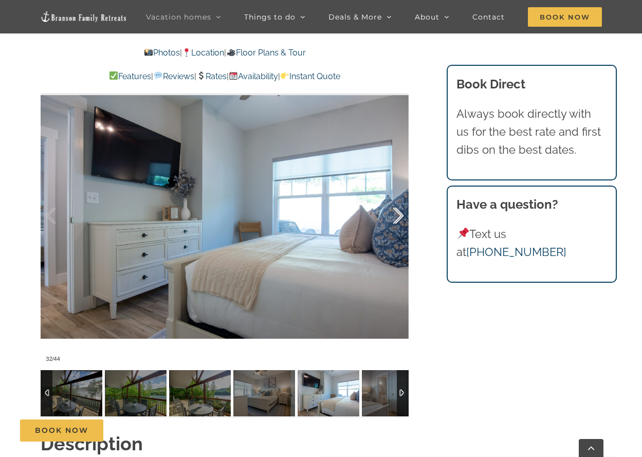
click at [398, 217] on div at bounding box center [388, 216] width 32 height 64
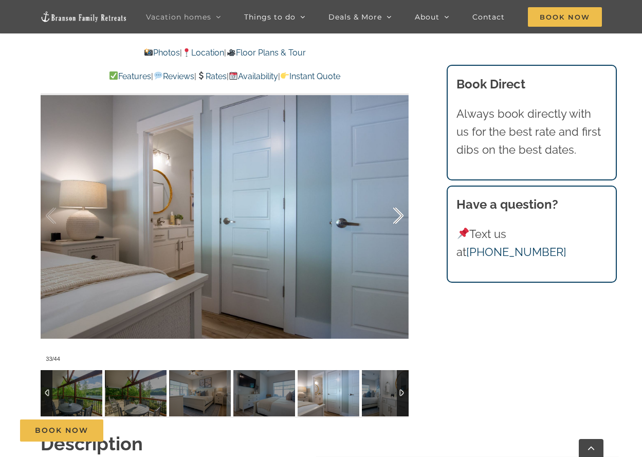
click at [397, 216] on div at bounding box center [388, 216] width 32 height 64
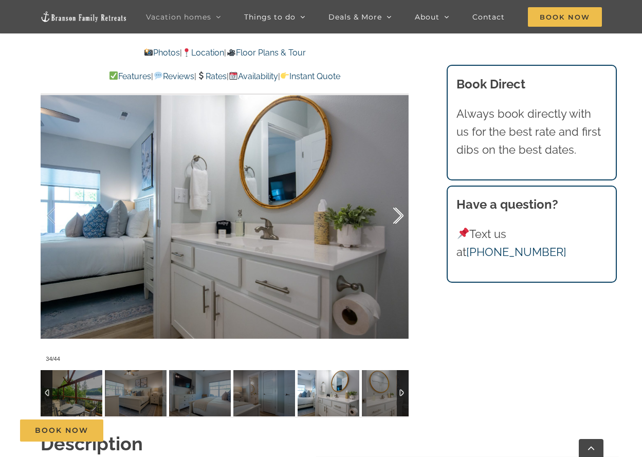
click at [397, 215] on div at bounding box center [388, 216] width 32 height 64
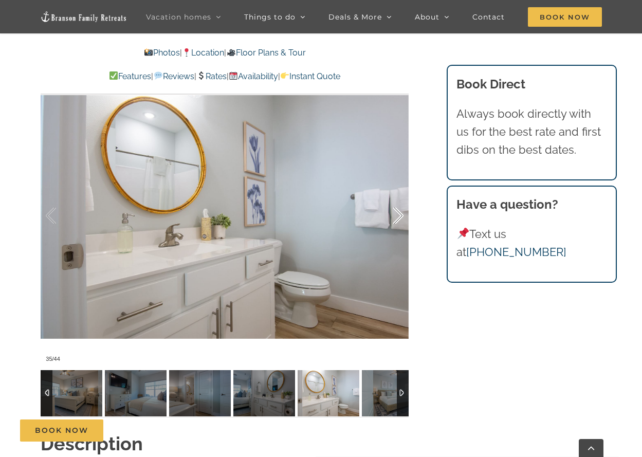
click at [396, 215] on div at bounding box center [388, 216] width 32 height 64
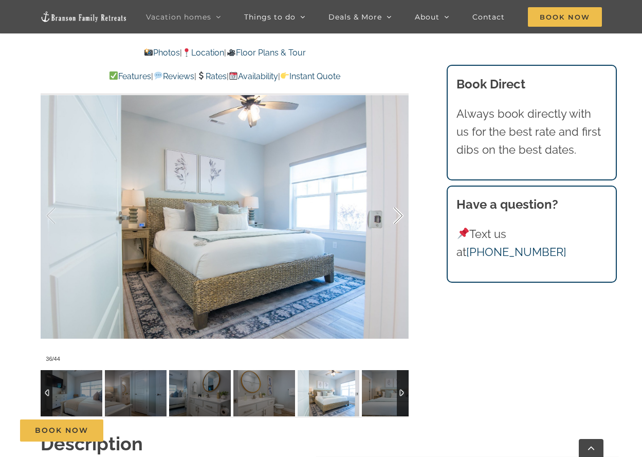
click at [396, 215] on div at bounding box center [388, 216] width 32 height 64
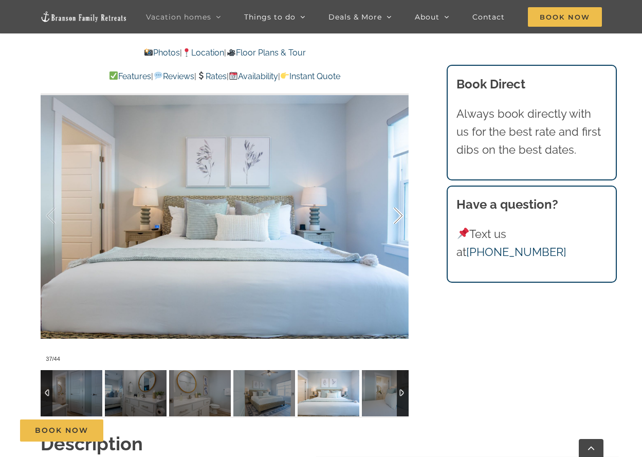
click at [394, 215] on div at bounding box center [388, 216] width 32 height 64
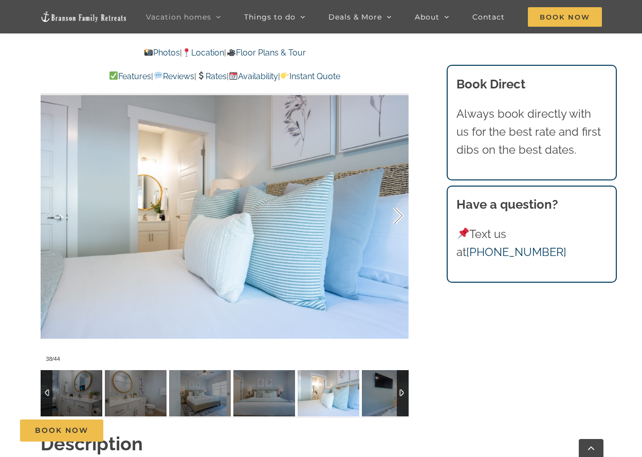
click at [394, 215] on div at bounding box center [388, 216] width 32 height 64
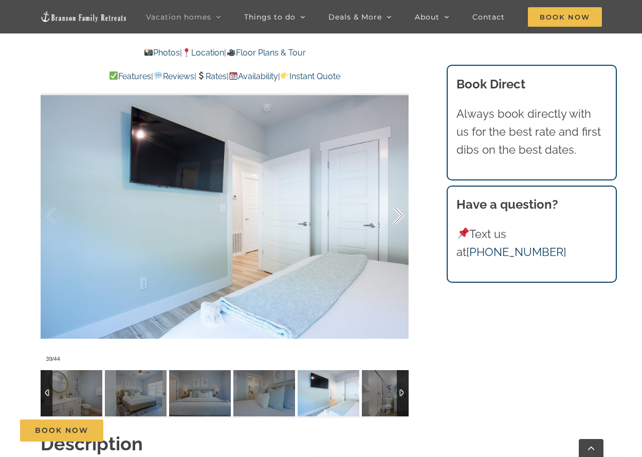
click at [394, 215] on div at bounding box center [388, 216] width 32 height 64
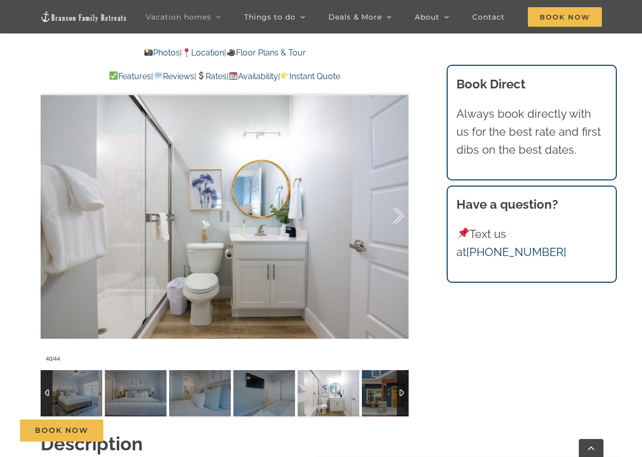
click at [391, 216] on div at bounding box center [388, 216] width 32 height 64
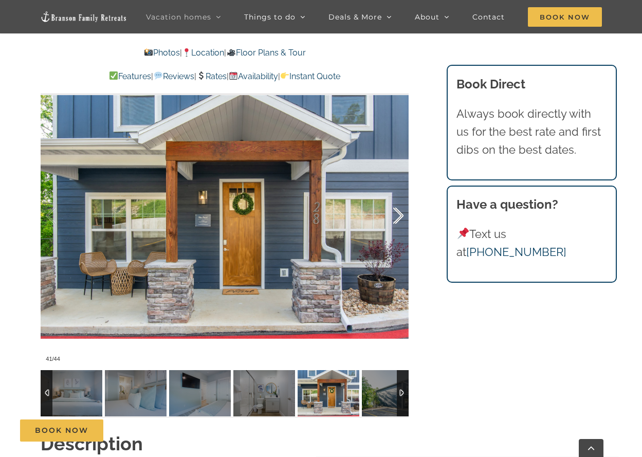
click at [391, 216] on div at bounding box center [388, 216] width 32 height 64
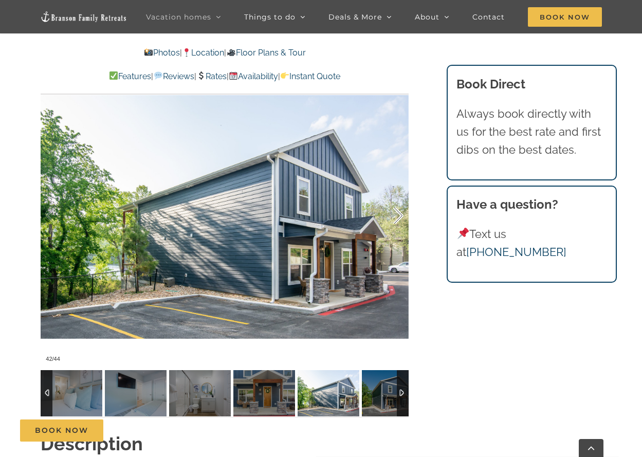
click at [400, 224] on div at bounding box center [388, 216] width 32 height 64
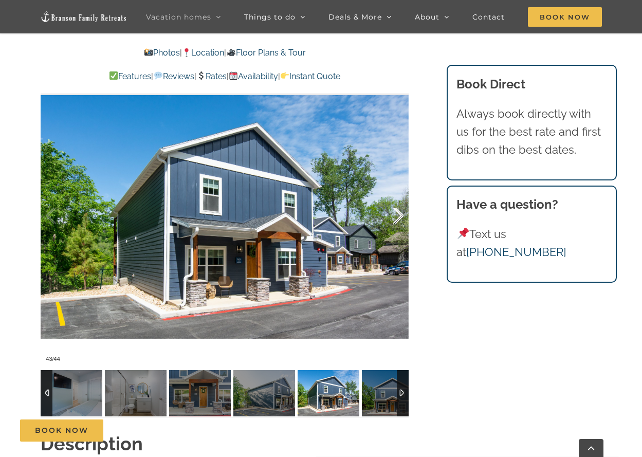
click at [396, 218] on div at bounding box center [388, 216] width 32 height 64
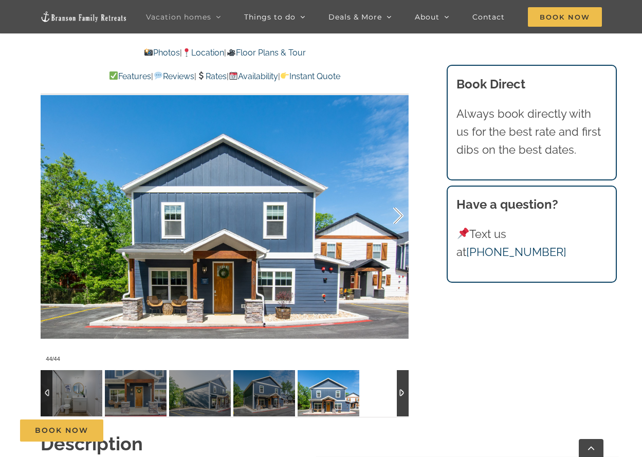
click at [395, 220] on div at bounding box center [388, 216] width 32 height 64
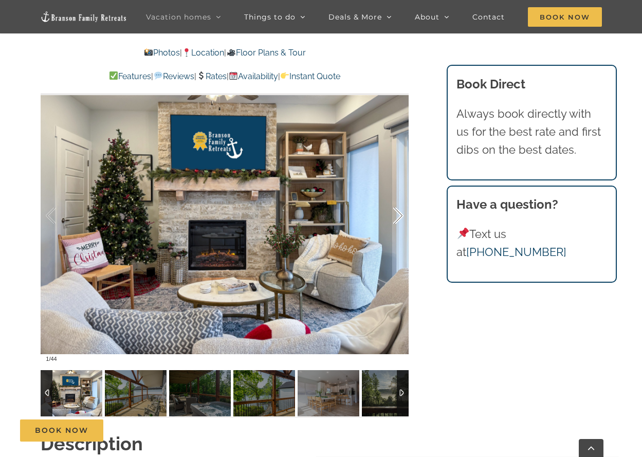
click at [393, 221] on div at bounding box center [388, 216] width 32 height 64
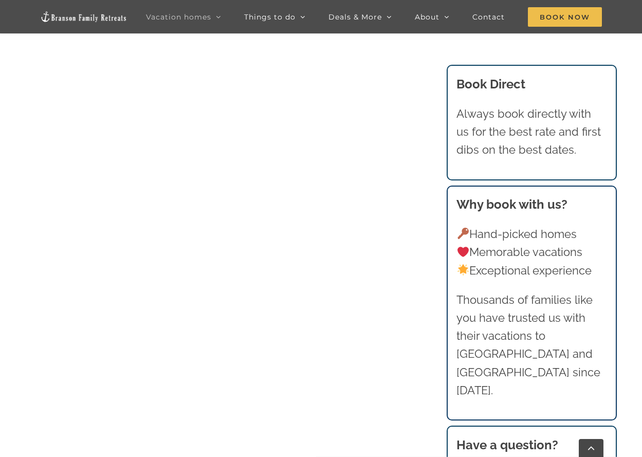
scroll to position [1131, 0]
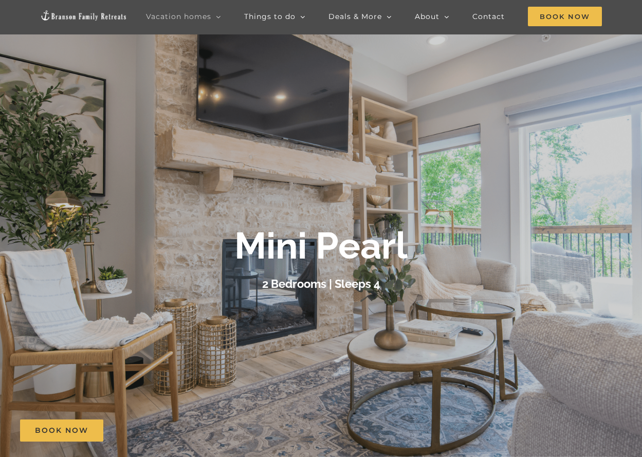
scroll to position [103, 0]
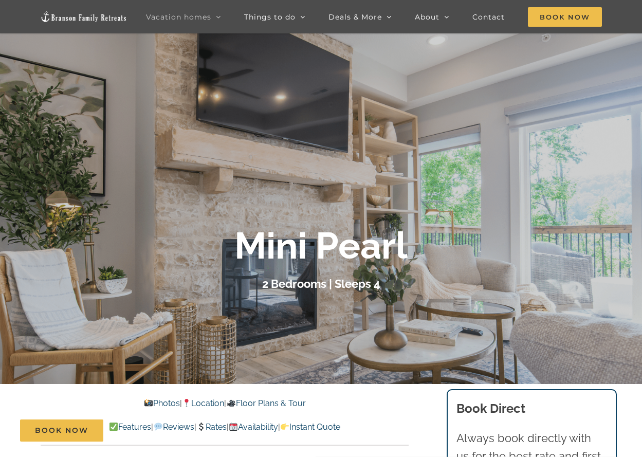
click at [353, 426] on div "Book Now" at bounding box center [328, 430] width 617 height 22
click at [333, 427] on div "Book Now" at bounding box center [328, 430] width 617 height 22
click at [338, 425] on div "Book Now" at bounding box center [328, 430] width 617 height 22
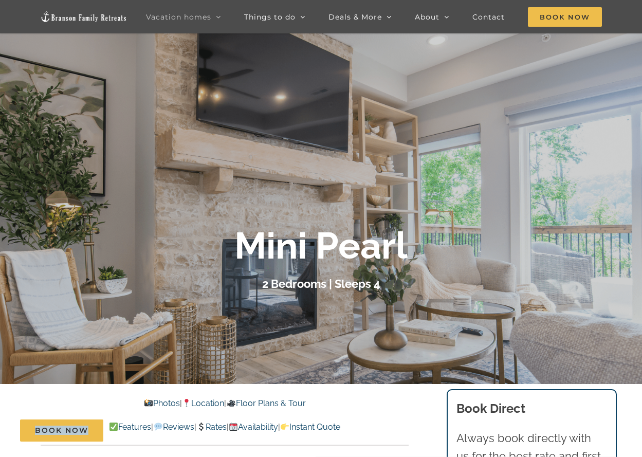
click at [338, 425] on div "Book Now" at bounding box center [328, 430] width 617 height 22
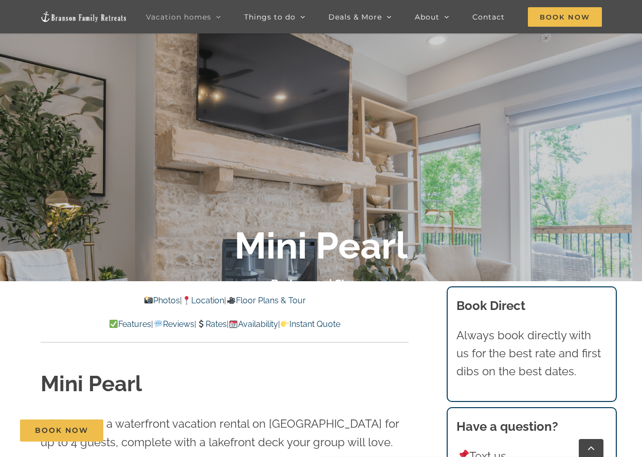
click at [340, 326] on link "Instant Quote" at bounding box center [310, 324] width 60 height 10
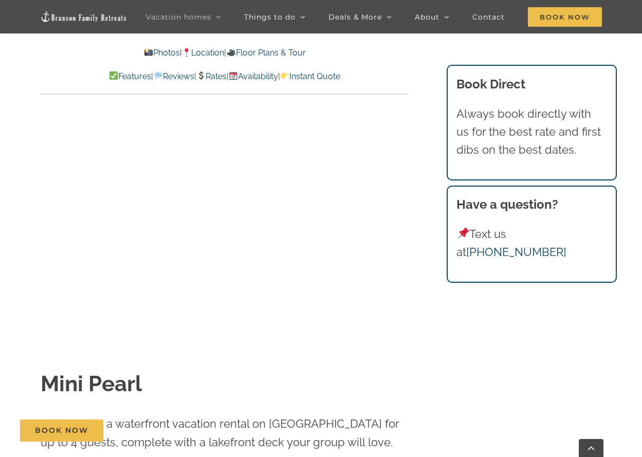
scroll to position [5623, 0]
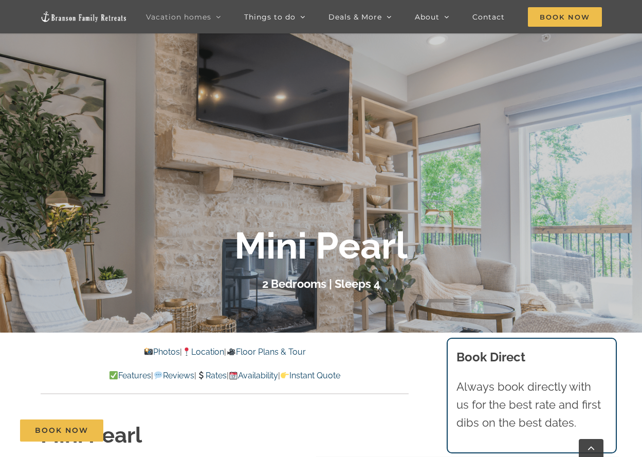
scroll to position [51, 0]
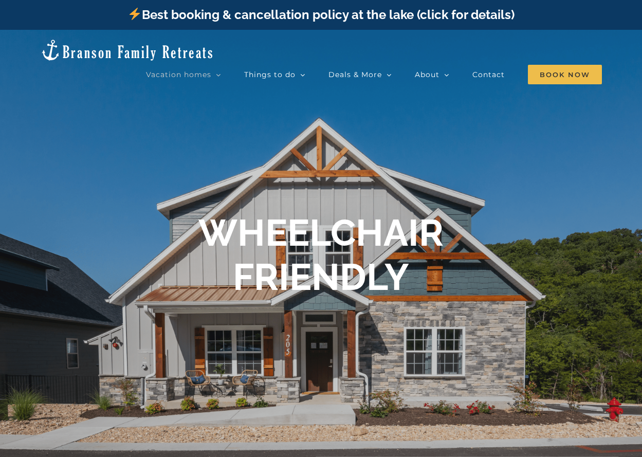
click at [284, 18] on link "Best booking & cancellation policy at the lake (click for details)" at bounding box center [320, 14] width 387 height 15
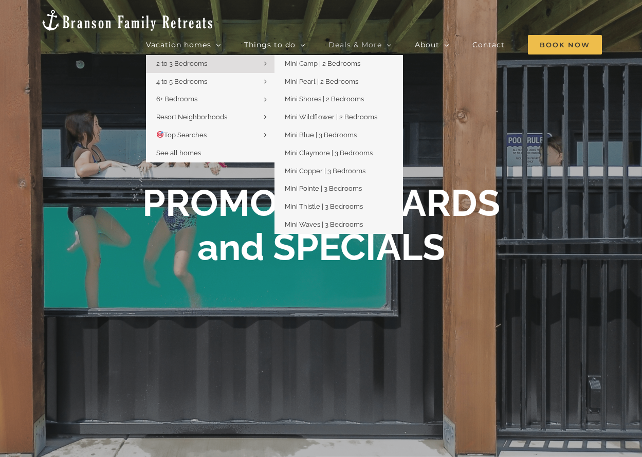
click at [192, 60] on span "2 to 3 Bedrooms" at bounding box center [181, 64] width 51 height 8
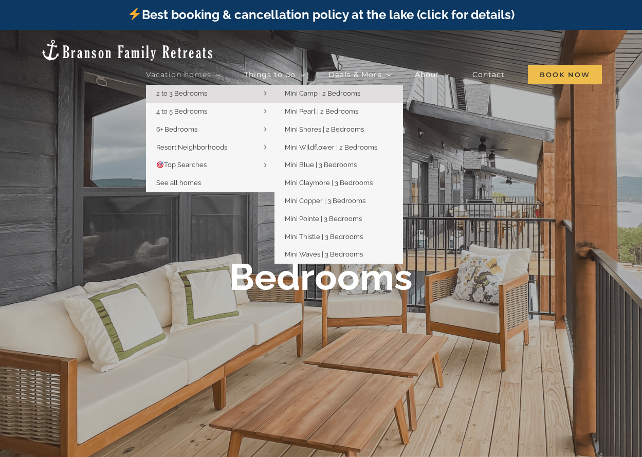
click at [303, 89] on span "Mini Camp | 2 Bedrooms" at bounding box center [323, 93] width 76 height 8
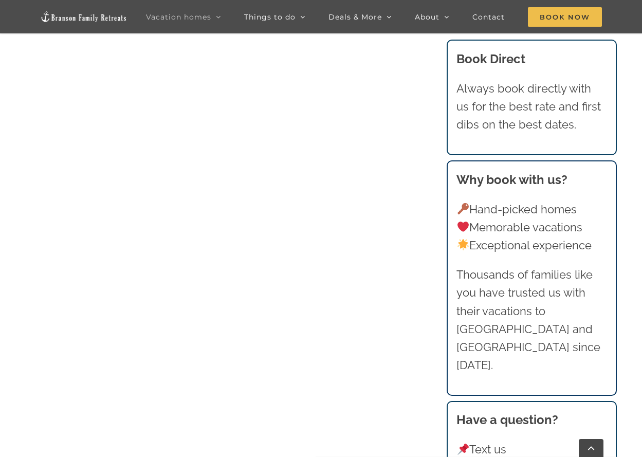
scroll to position [1336, 0]
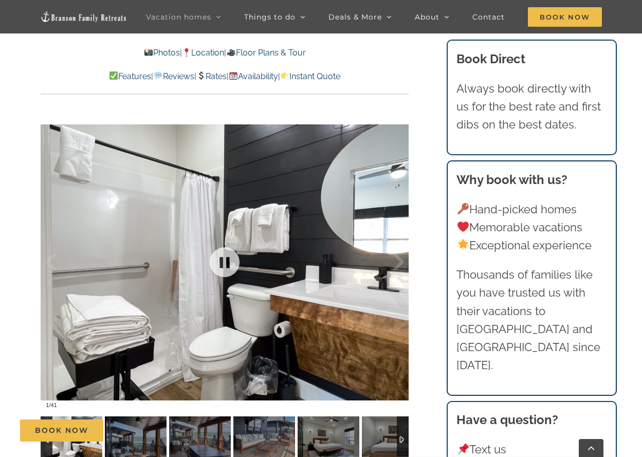
scroll to position [822, 0]
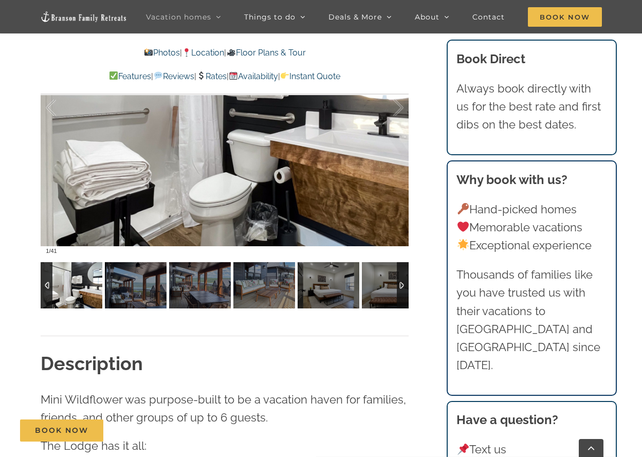
click at [93, 289] on img at bounding box center [72, 285] width 62 height 46
click at [78, 291] on img at bounding box center [72, 285] width 62 height 46
click at [385, 166] on div at bounding box center [225, 108] width 368 height 302
click at [393, 171] on div at bounding box center [225, 108] width 368 height 302
click at [115, 282] on img at bounding box center [136, 285] width 62 height 46
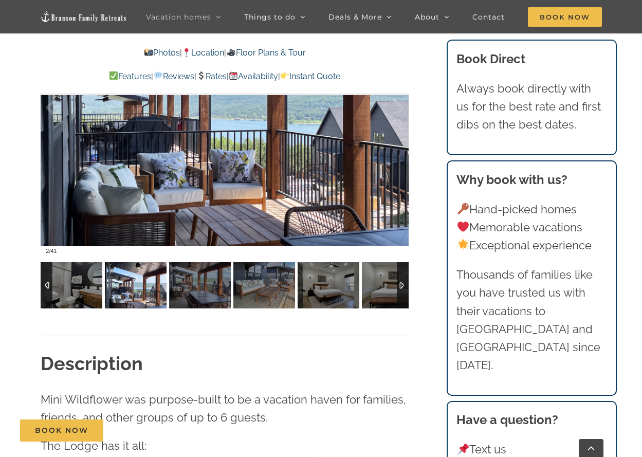
click at [401, 286] on div at bounding box center [403, 285] width 12 height 46
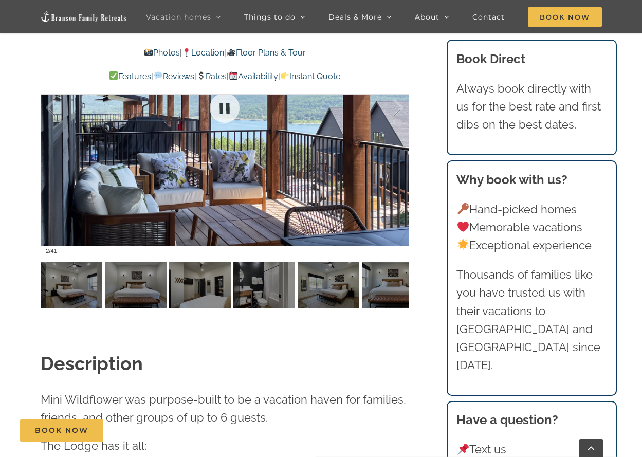
click at [251, 177] on div at bounding box center [225, 108] width 368 height 302
click at [228, 108] on link at bounding box center [224, 107] width 41 height 41
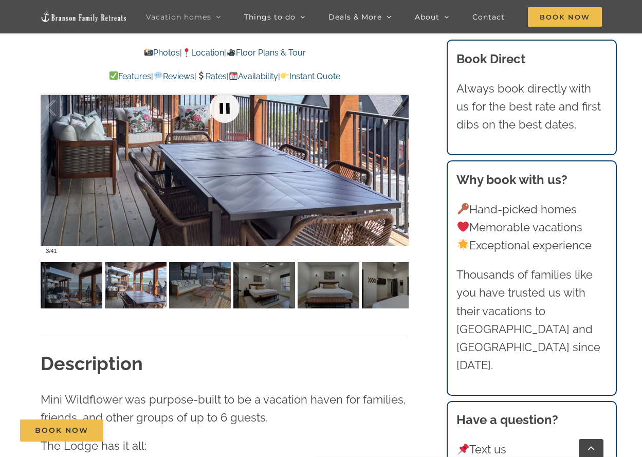
click at [233, 108] on link at bounding box center [224, 107] width 41 height 41
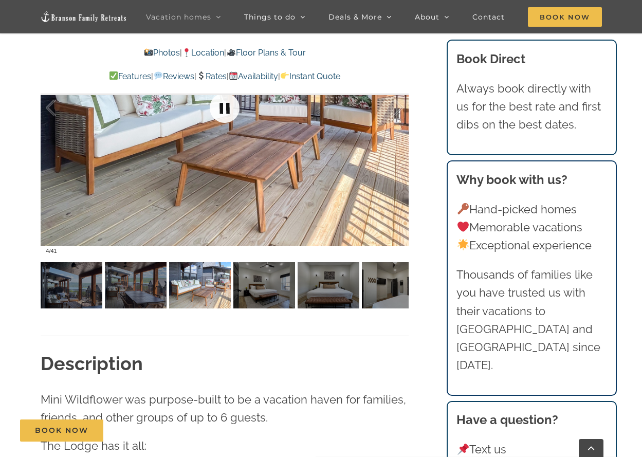
click at [233, 108] on link at bounding box center [224, 107] width 41 height 41
click at [231, 111] on link at bounding box center [224, 107] width 41 height 41
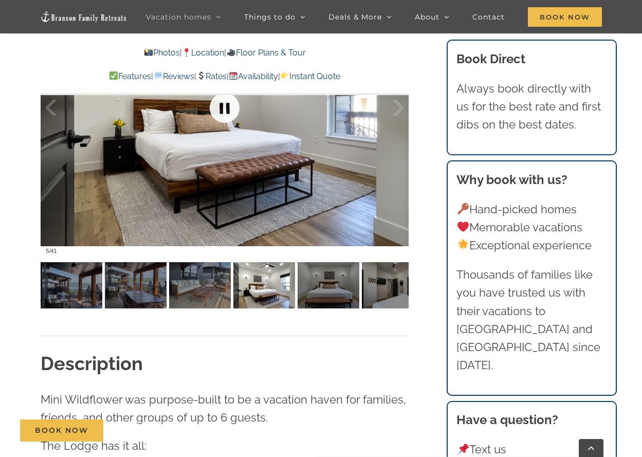
click at [232, 108] on link at bounding box center [224, 107] width 41 height 41
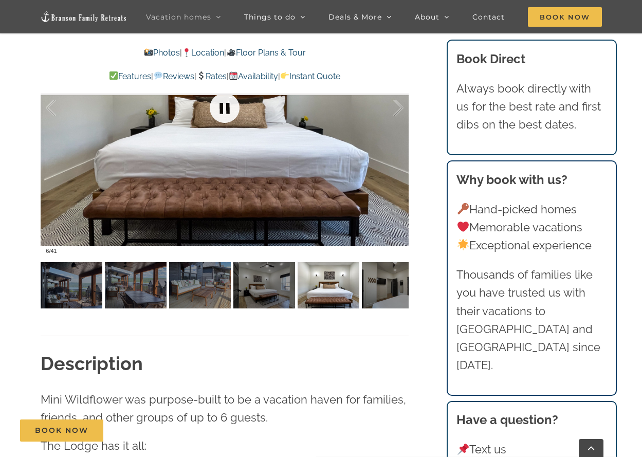
click at [232, 106] on link at bounding box center [224, 107] width 41 height 41
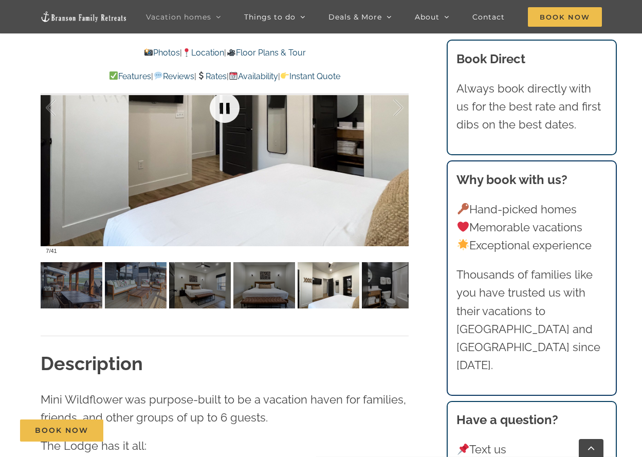
click at [233, 103] on link at bounding box center [224, 107] width 41 height 41
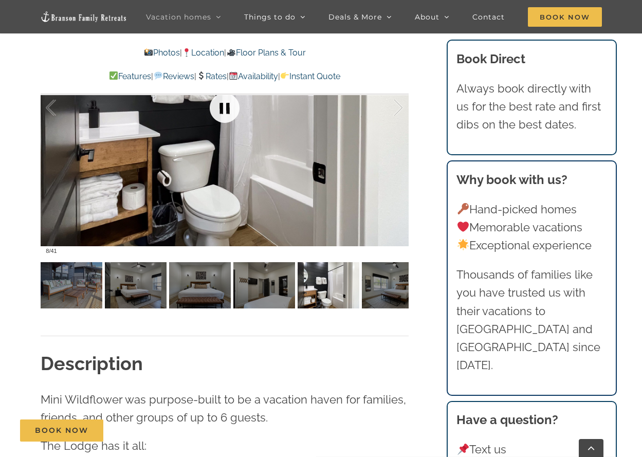
click at [233, 103] on link at bounding box center [224, 107] width 41 height 41
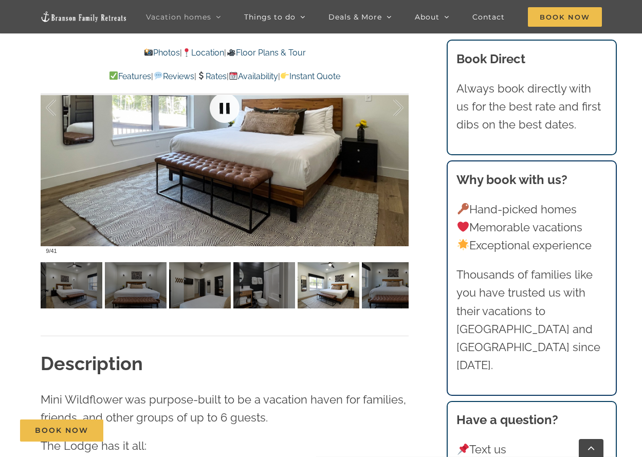
click at [233, 103] on link at bounding box center [224, 107] width 41 height 41
click at [234, 103] on link at bounding box center [224, 107] width 41 height 41
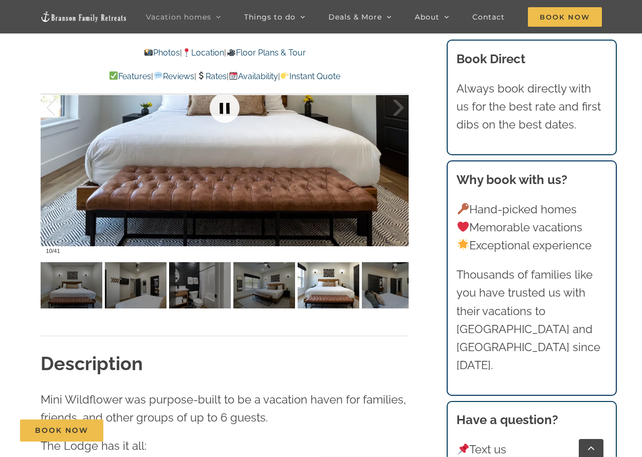
click at [234, 103] on link at bounding box center [224, 107] width 41 height 41
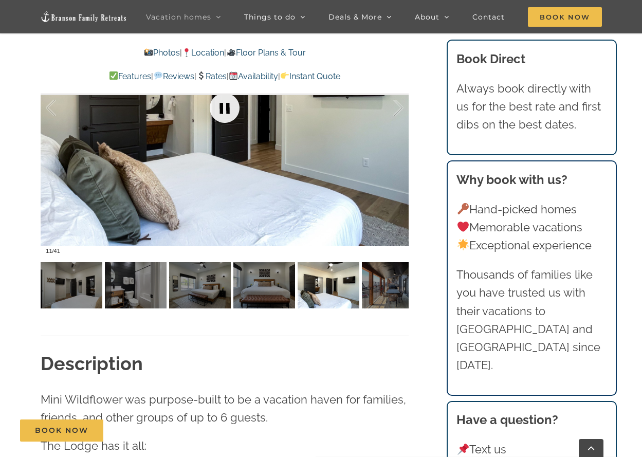
click at [234, 103] on link at bounding box center [224, 107] width 41 height 41
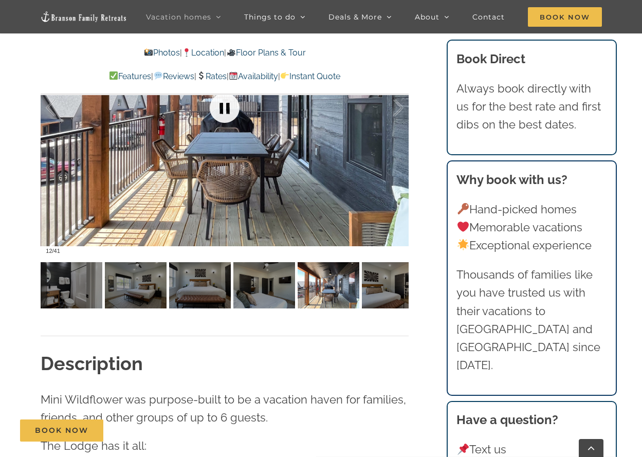
click at [234, 103] on link at bounding box center [224, 107] width 41 height 41
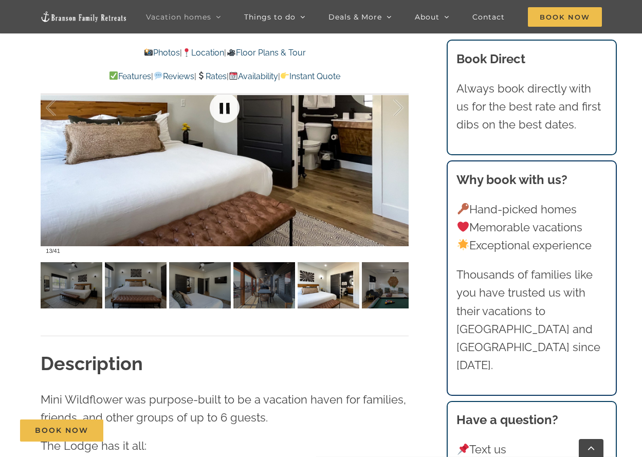
click at [234, 103] on link at bounding box center [224, 107] width 41 height 41
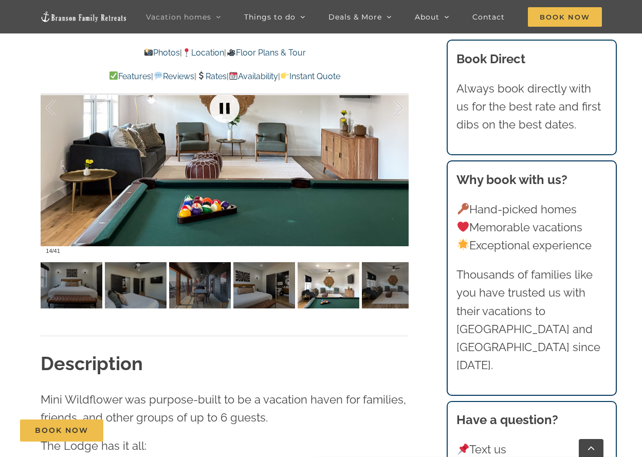
click at [234, 103] on link at bounding box center [224, 107] width 41 height 41
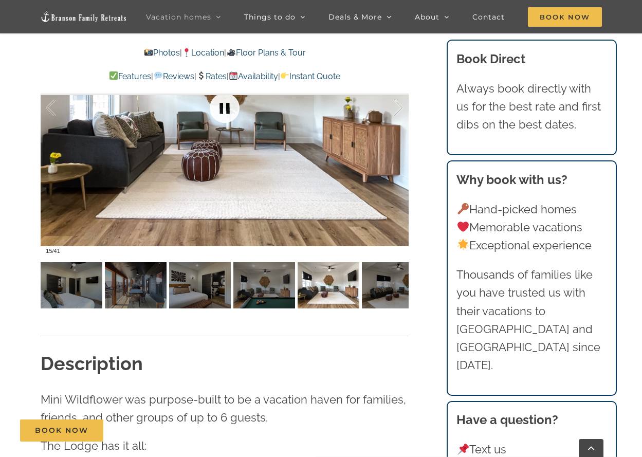
click at [234, 105] on link at bounding box center [224, 107] width 41 height 41
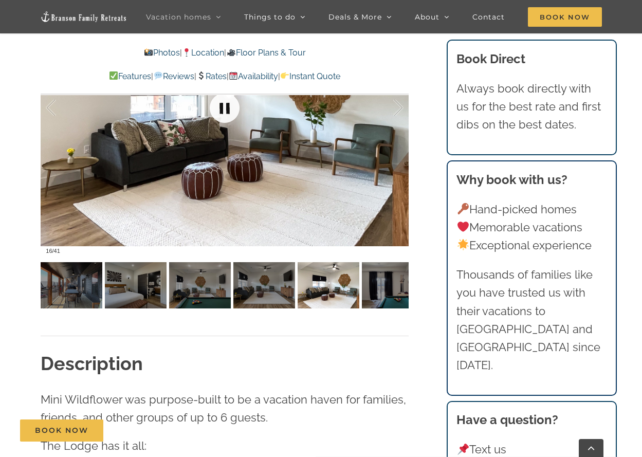
click at [233, 104] on link at bounding box center [224, 107] width 41 height 41
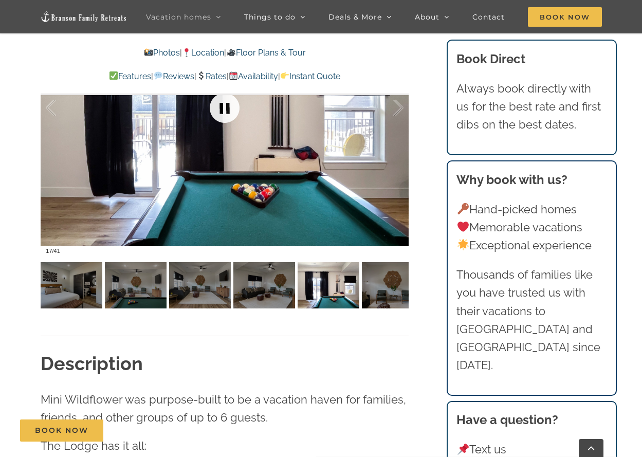
click at [233, 104] on link at bounding box center [224, 107] width 41 height 41
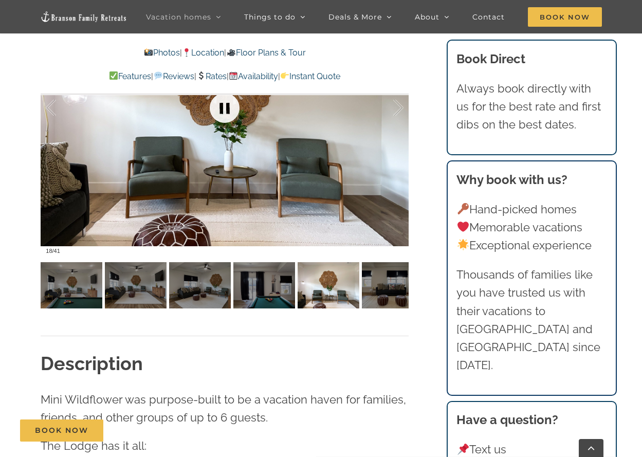
click at [233, 104] on link at bounding box center [224, 107] width 41 height 41
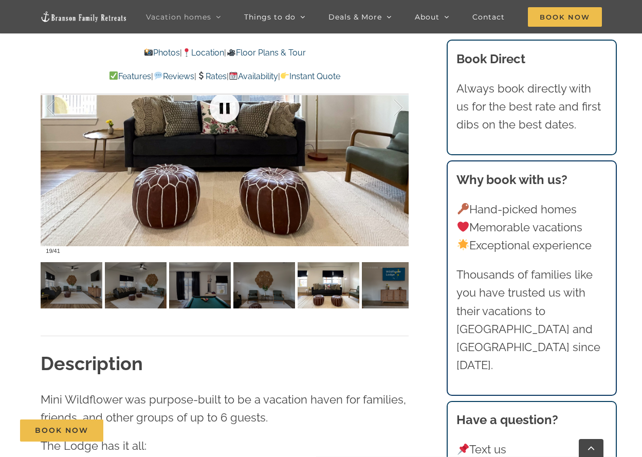
click at [233, 102] on link at bounding box center [224, 107] width 41 height 41
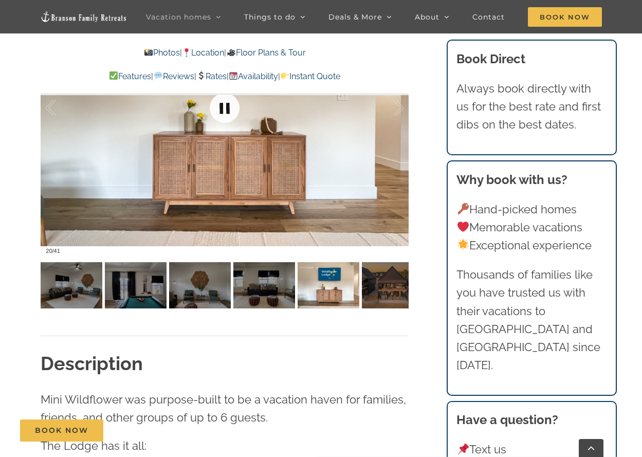
click at [233, 101] on link at bounding box center [224, 107] width 41 height 41
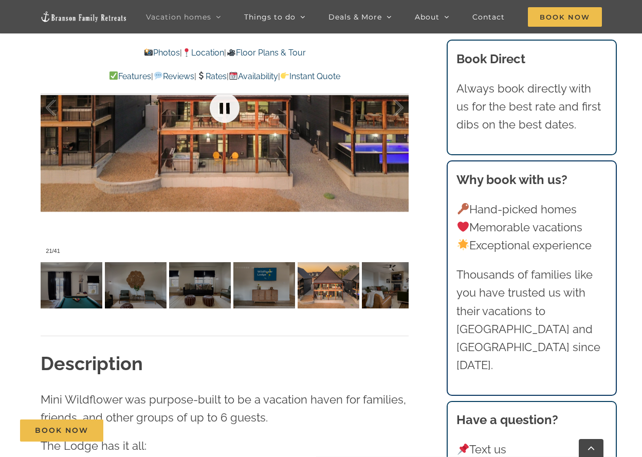
click at [233, 101] on link at bounding box center [224, 107] width 41 height 41
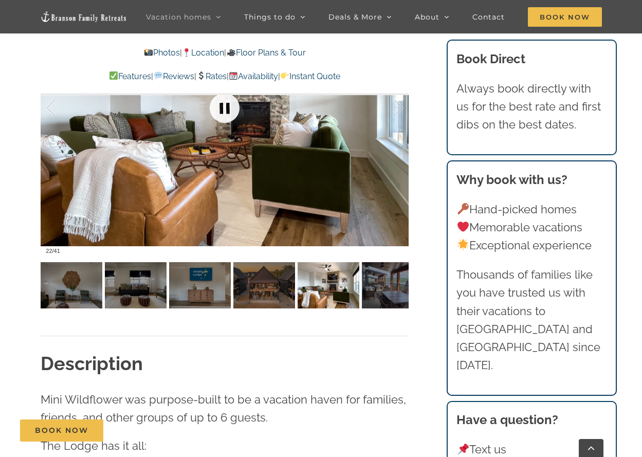
click at [233, 99] on link at bounding box center [224, 107] width 41 height 41
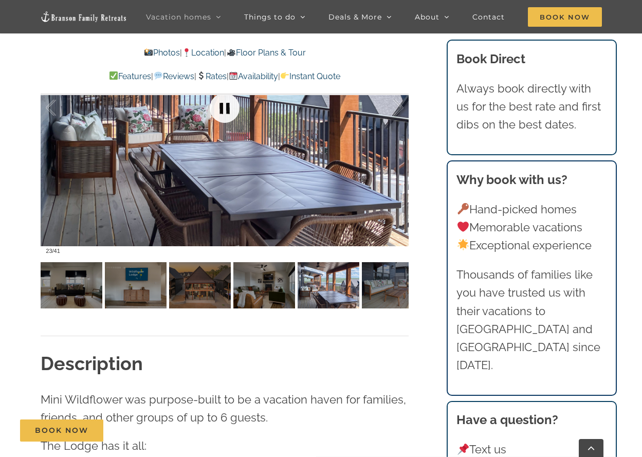
click at [233, 99] on link at bounding box center [224, 107] width 41 height 41
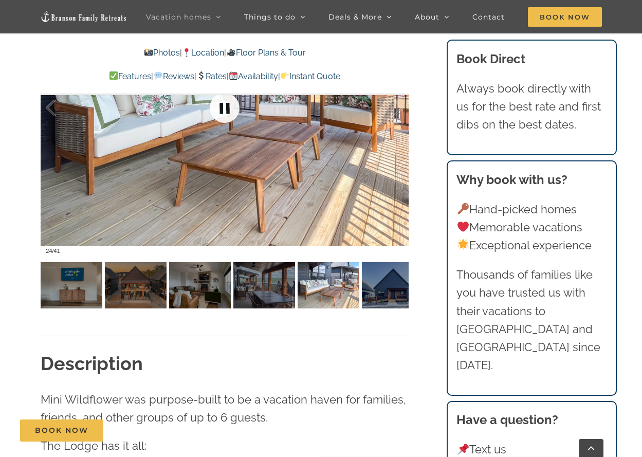
click at [233, 99] on link at bounding box center [224, 107] width 41 height 41
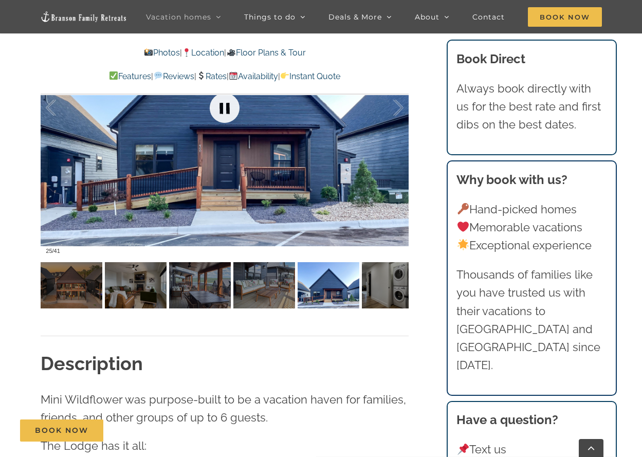
click at [233, 99] on link at bounding box center [224, 107] width 41 height 41
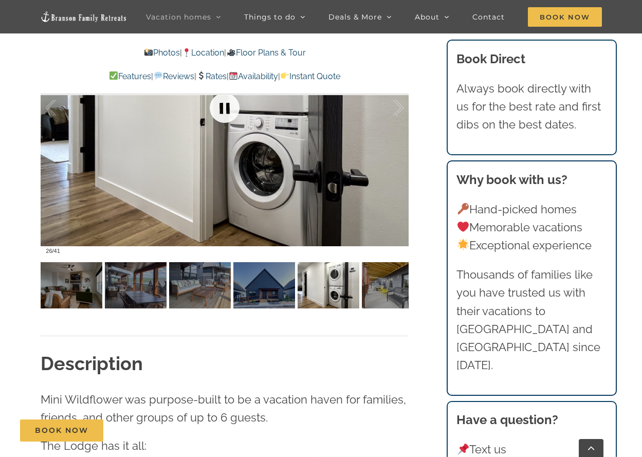
click at [233, 99] on link at bounding box center [224, 107] width 41 height 41
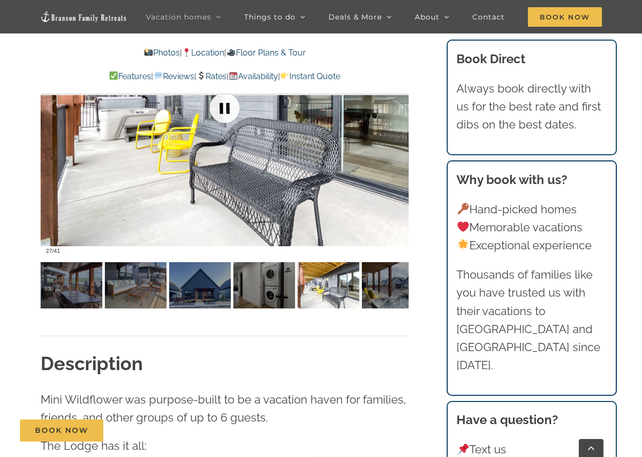
click at [233, 99] on link at bounding box center [224, 107] width 41 height 41
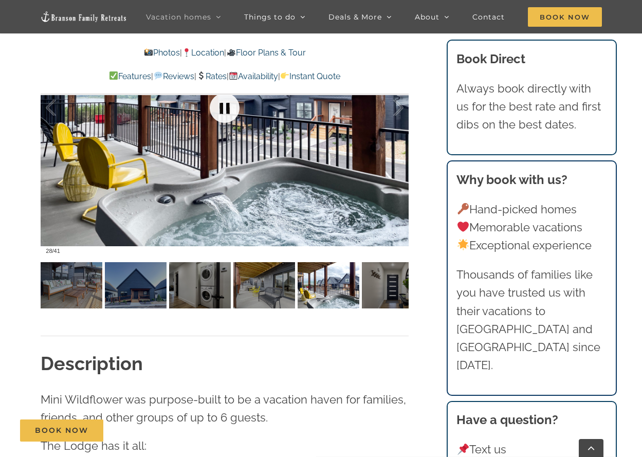
click at [233, 99] on link at bounding box center [224, 107] width 41 height 41
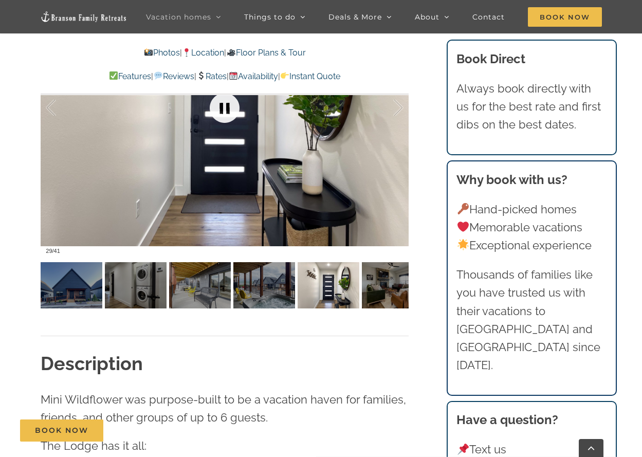
click at [233, 99] on link at bounding box center [224, 107] width 41 height 41
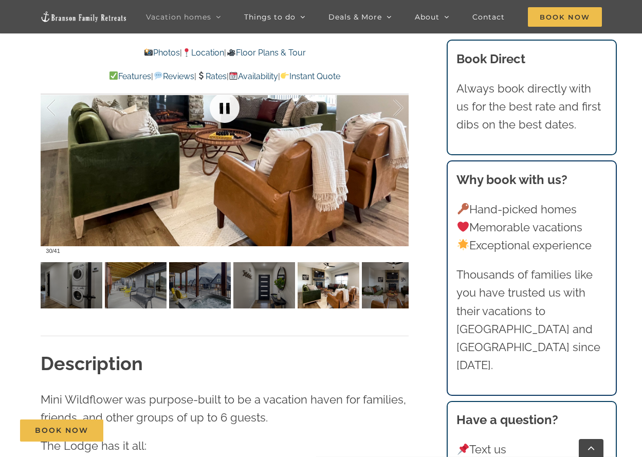
click at [233, 99] on link at bounding box center [224, 107] width 41 height 41
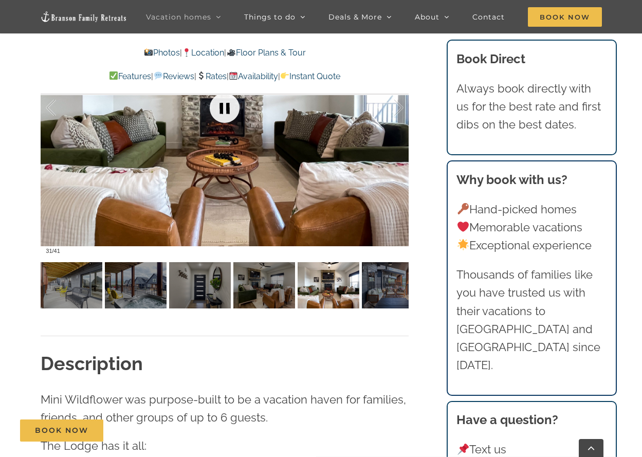
click at [233, 99] on link at bounding box center [224, 107] width 41 height 41
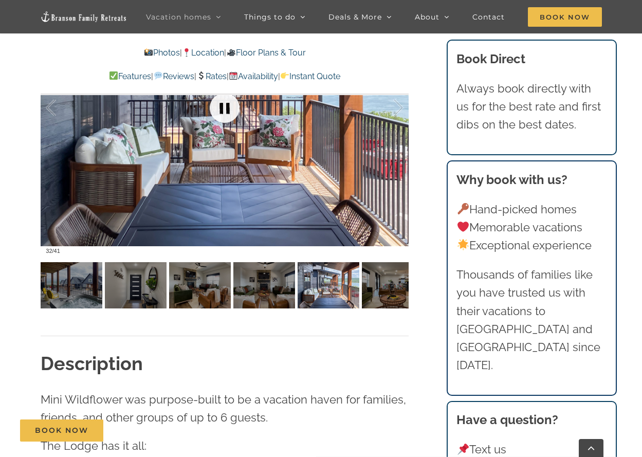
click at [233, 99] on link at bounding box center [224, 107] width 41 height 41
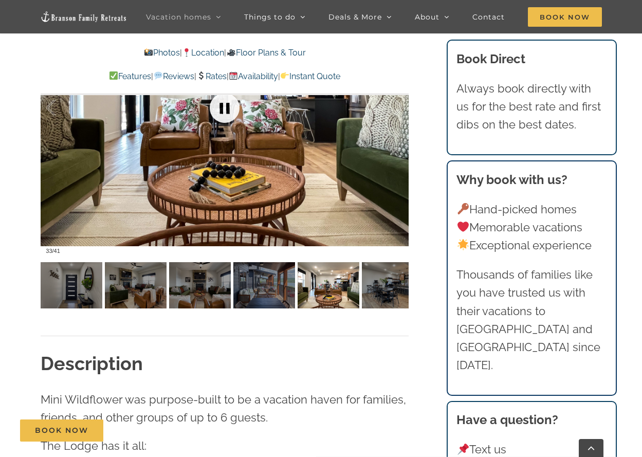
click at [233, 99] on link at bounding box center [224, 107] width 41 height 41
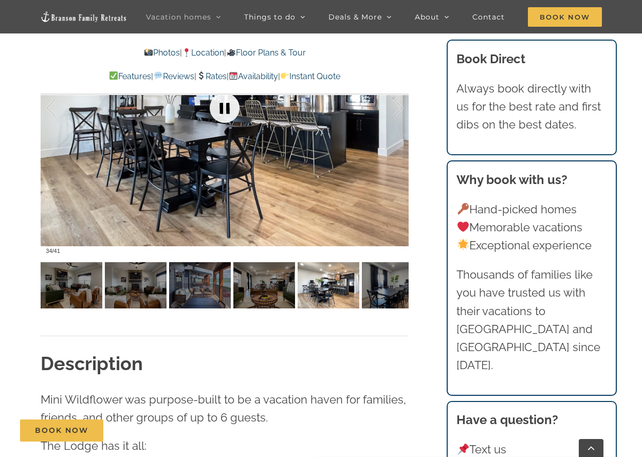
click at [234, 96] on link at bounding box center [224, 107] width 41 height 41
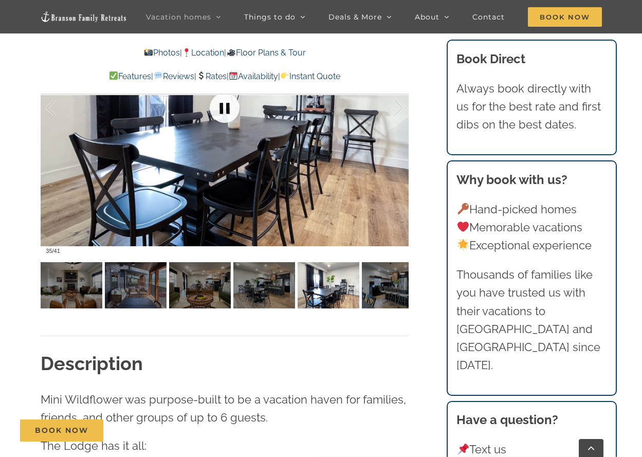
click at [234, 96] on link at bounding box center [224, 107] width 41 height 41
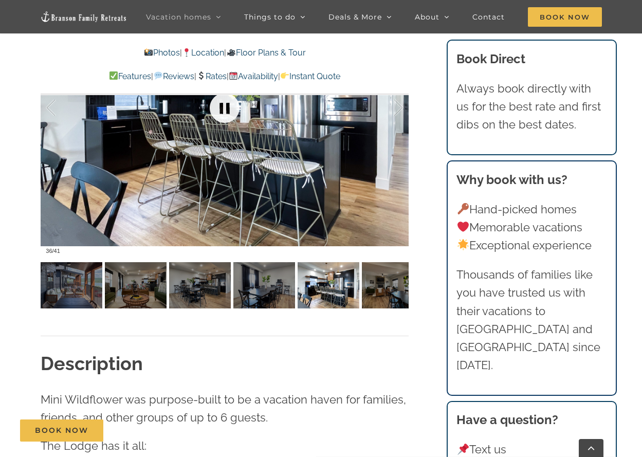
click at [234, 96] on link at bounding box center [224, 107] width 41 height 41
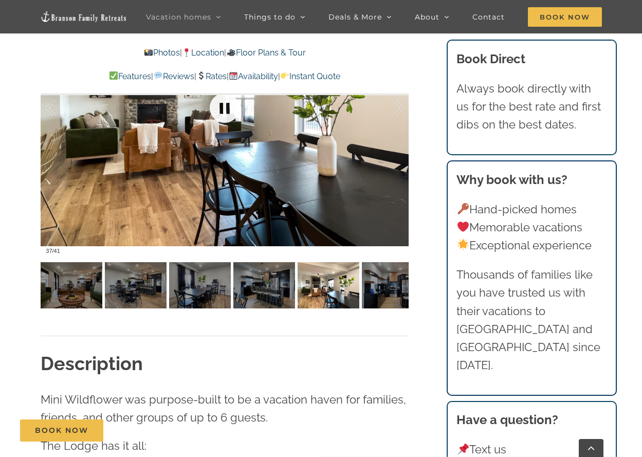
click at [234, 96] on link at bounding box center [224, 107] width 41 height 41
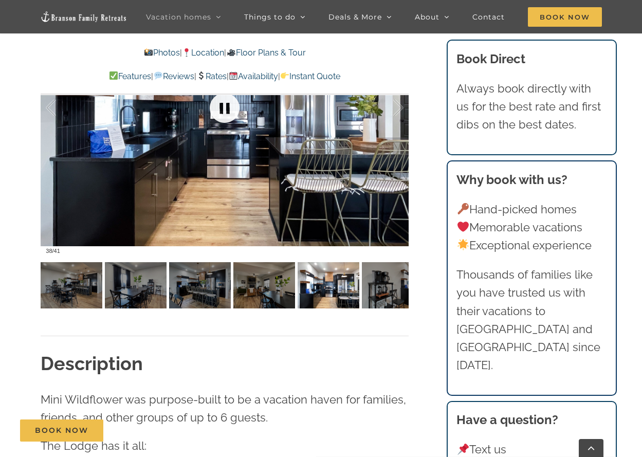
click at [234, 96] on link at bounding box center [224, 107] width 41 height 41
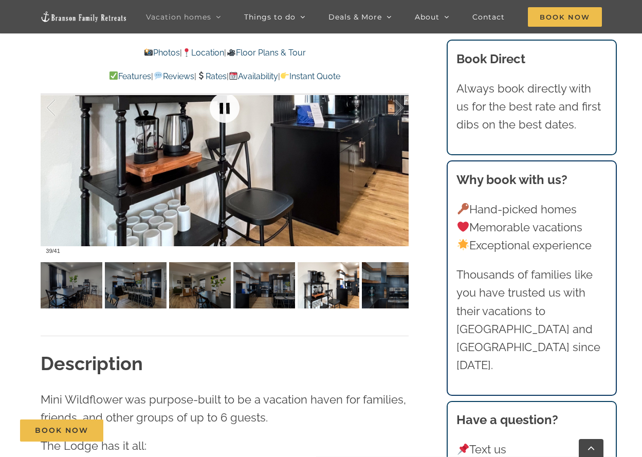
click at [234, 96] on link at bounding box center [224, 107] width 41 height 41
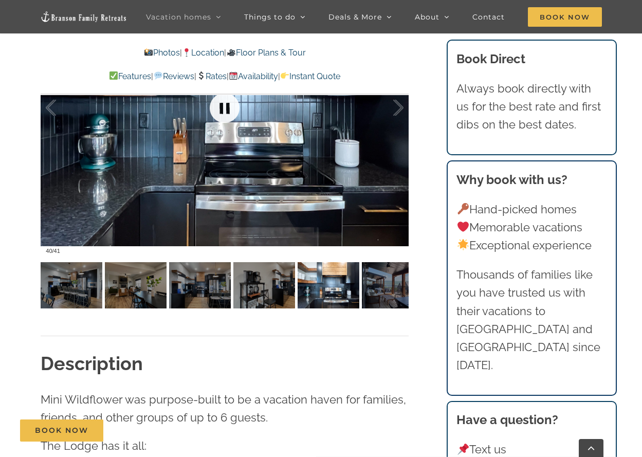
click at [234, 96] on link at bounding box center [224, 107] width 41 height 41
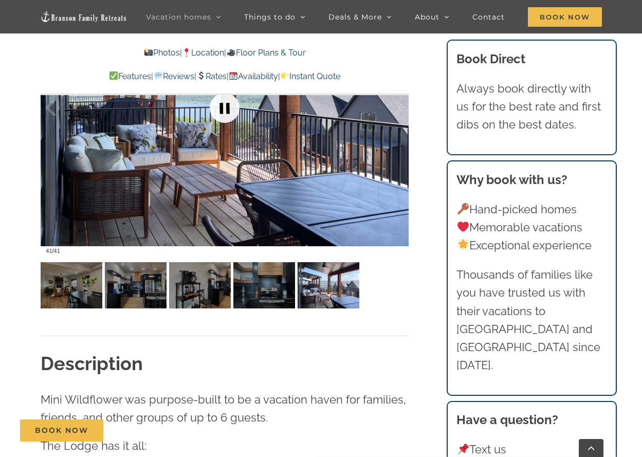
click at [234, 96] on link at bounding box center [224, 107] width 41 height 41
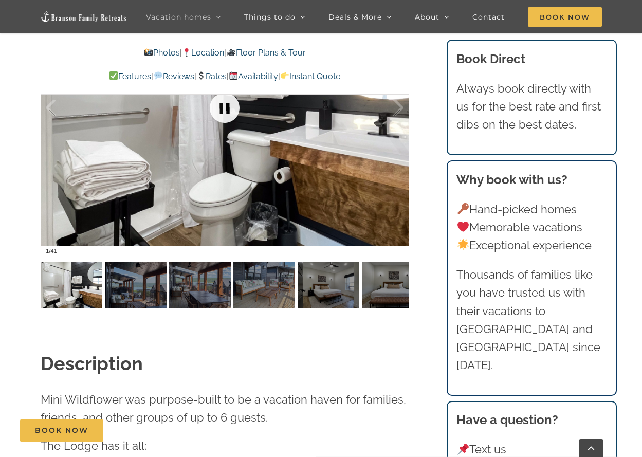
click at [234, 96] on link at bounding box center [224, 107] width 41 height 41
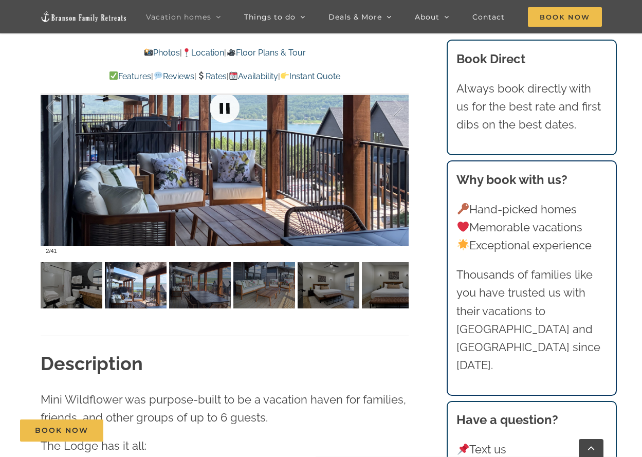
click at [234, 96] on link at bounding box center [224, 107] width 41 height 41
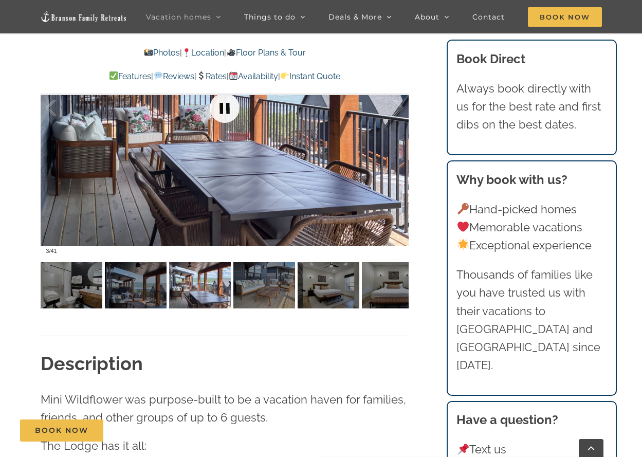
click at [234, 96] on link at bounding box center [224, 107] width 41 height 41
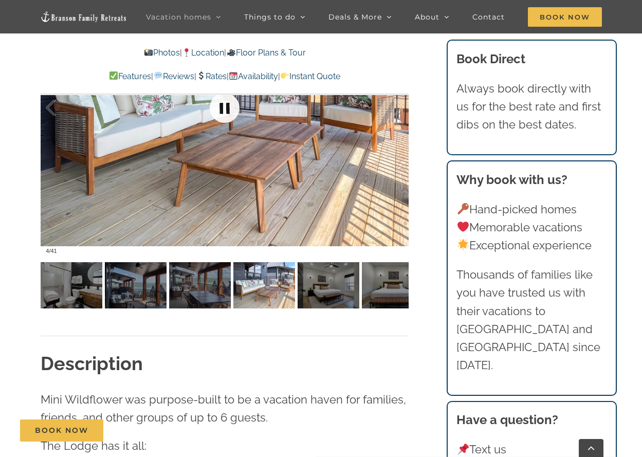
click at [234, 96] on link at bounding box center [224, 107] width 41 height 41
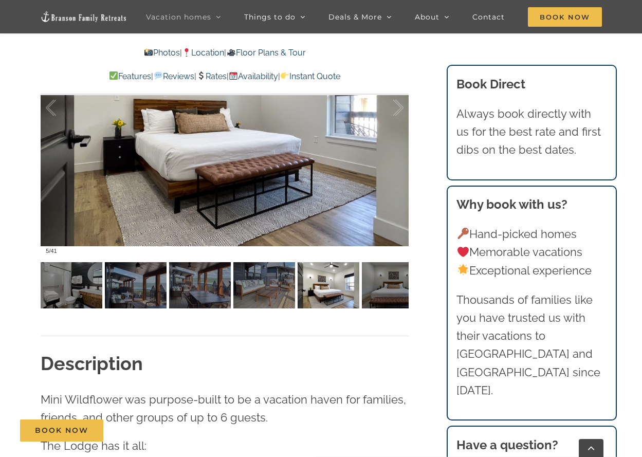
click at [340, 76] on link "Instant Quote" at bounding box center [310, 76] width 60 height 10
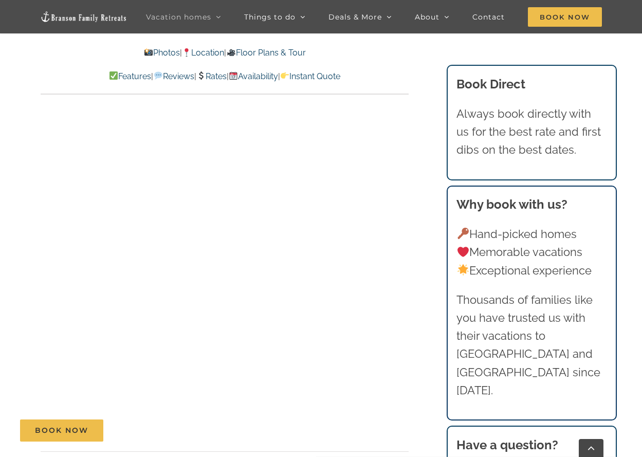
scroll to position [5042, 0]
click at [152, 52] on link "Photos" at bounding box center [162, 53] width 36 height 10
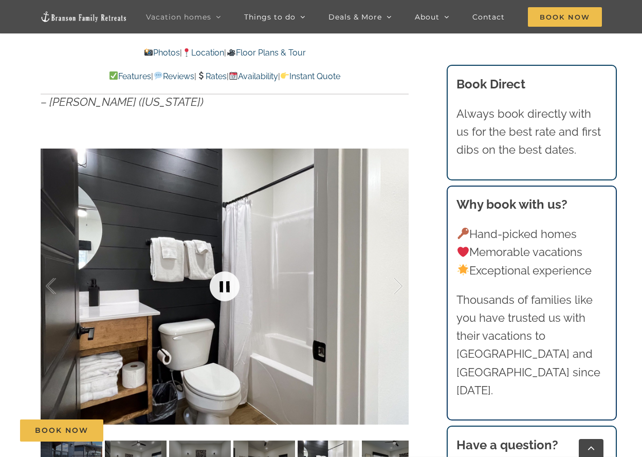
click at [233, 289] on link at bounding box center [224, 286] width 41 height 41
click at [402, 283] on div at bounding box center [388, 286] width 32 height 64
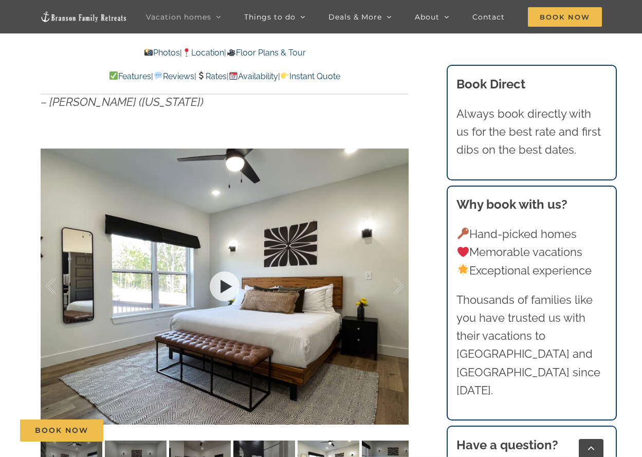
click at [405, 289] on div at bounding box center [225, 286] width 368 height 302
click at [400, 283] on div at bounding box center [388, 286] width 32 height 64
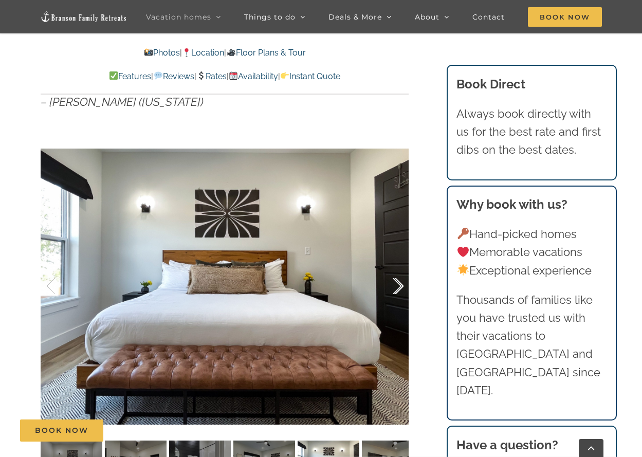
click at [397, 284] on div at bounding box center [388, 286] width 32 height 64
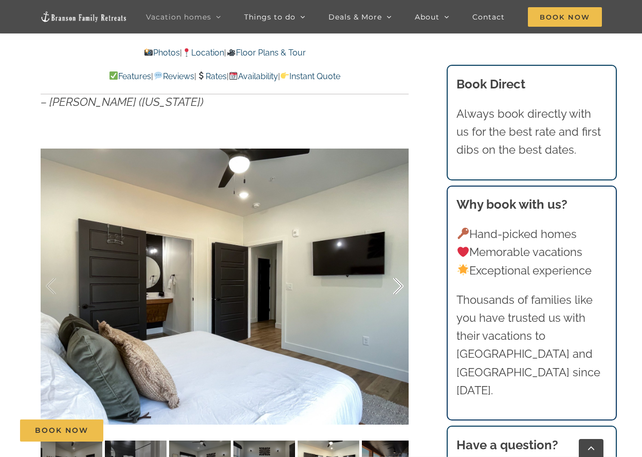
click at [396, 286] on div at bounding box center [388, 286] width 32 height 64
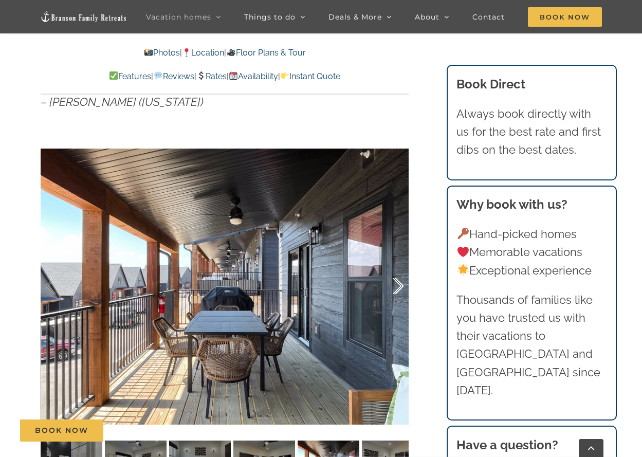
click at [395, 287] on div at bounding box center [388, 286] width 32 height 64
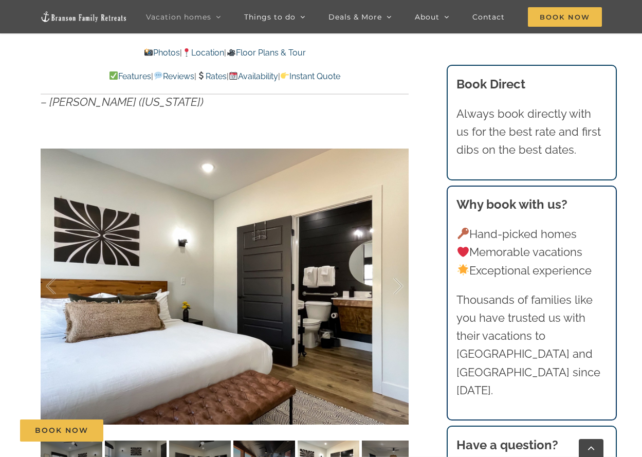
click at [45, 280] on div at bounding box center [225, 286] width 368 height 302
click at [44, 281] on div at bounding box center [225, 286] width 368 height 302
click at [48, 288] on div at bounding box center [62, 286] width 32 height 64
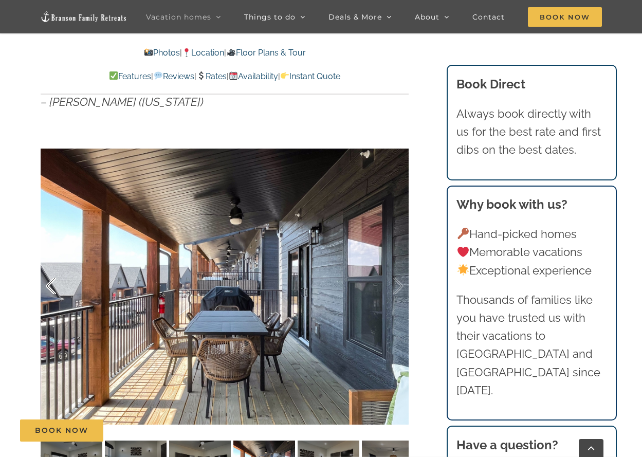
click at [48, 288] on div at bounding box center [62, 286] width 32 height 64
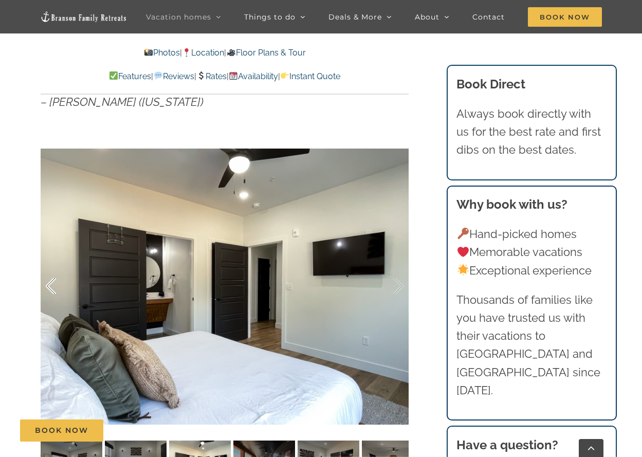
click at [48, 288] on div at bounding box center [62, 286] width 32 height 64
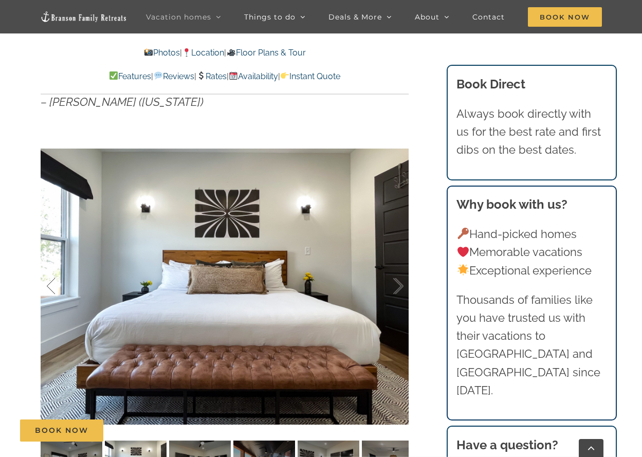
click at [48, 288] on div at bounding box center [62, 286] width 32 height 64
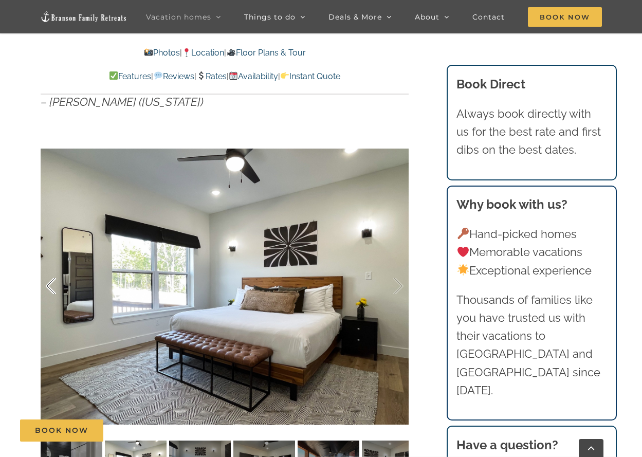
click at [48, 289] on div at bounding box center [62, 286] width 32 height 64
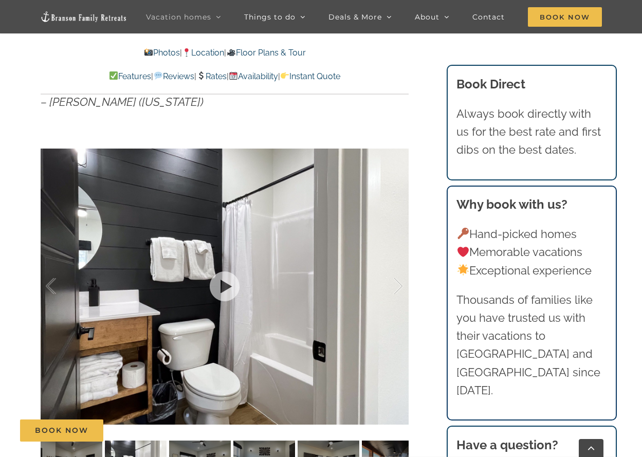
click at [47, 289] on div "8 / 41" at bounding box center [225, 286] width 368 height 302
click at [49, 286] on div at bounding box center [62, 286] width 32 height 64
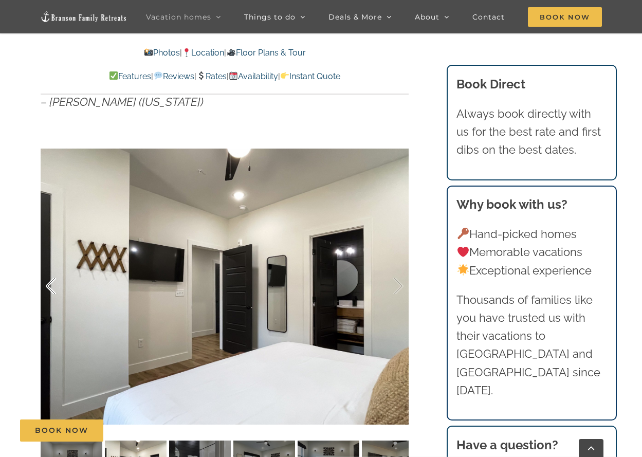
click at [49, 284] on div at bounding box center [62, 286] width 32 height 64
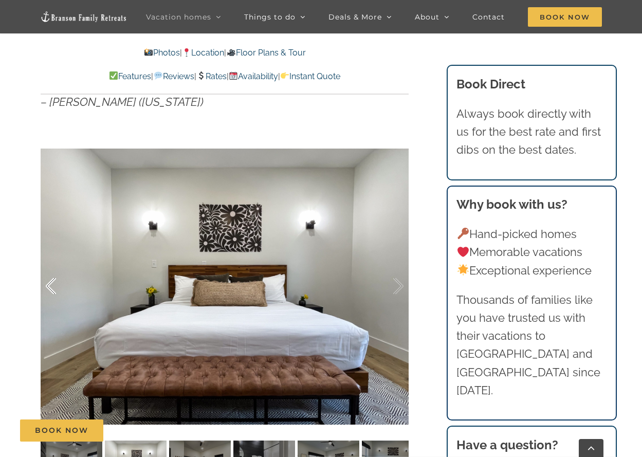
click at [49, 285] on div at bounding box center [62, 286] width 32 height 64
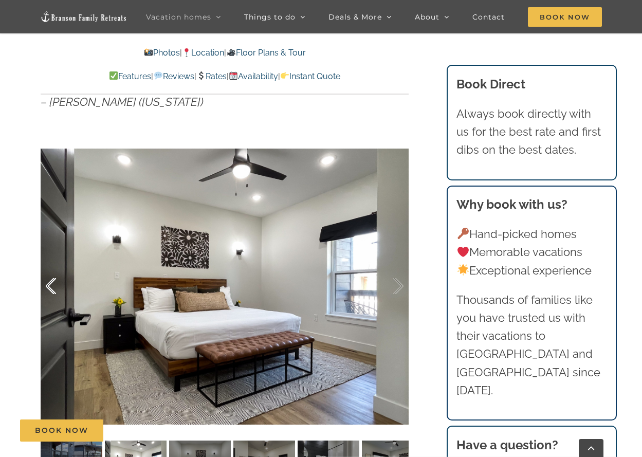
click at [50, 284] on div at bounding box center [62, 286] width 32 height 64
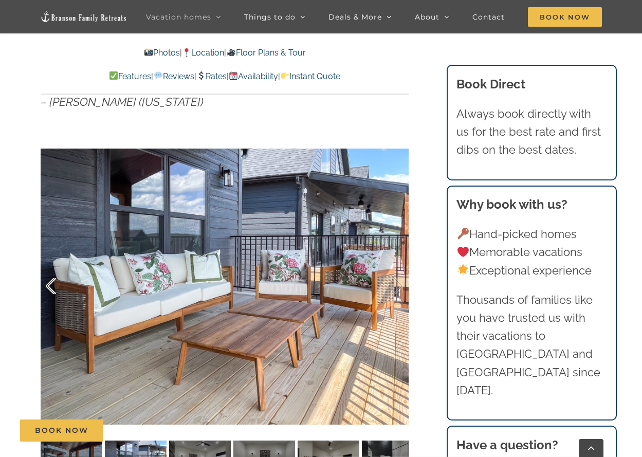
click at [49, 284] on div at bounding box center [62, 286] width 32 height 64
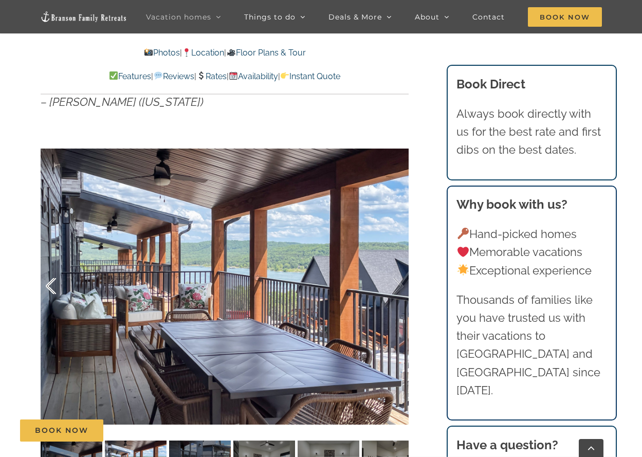
click at [50, 284] on div at bounding box center [62, 286] width 32 height 64
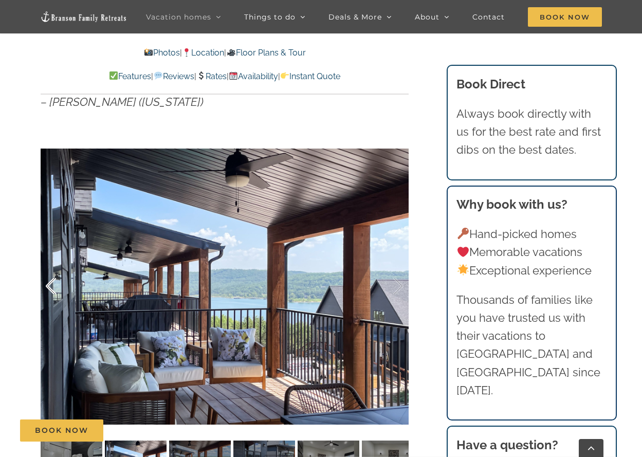
click at [49, 282] on div at bounding box center [62, 286] width 32 height 64
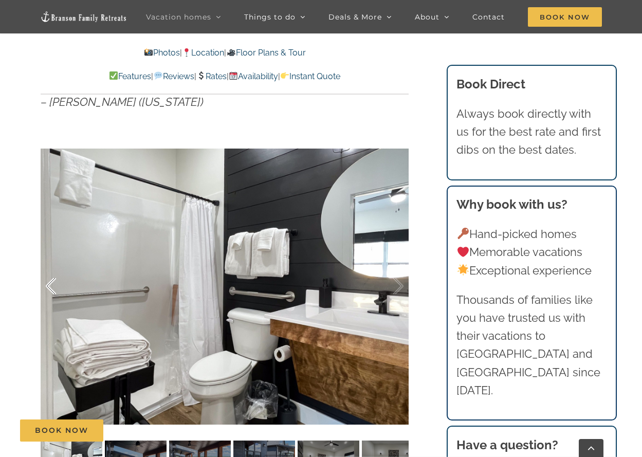
click at [50, 281] on div at bounding box center [62, 286] width 32 height 64
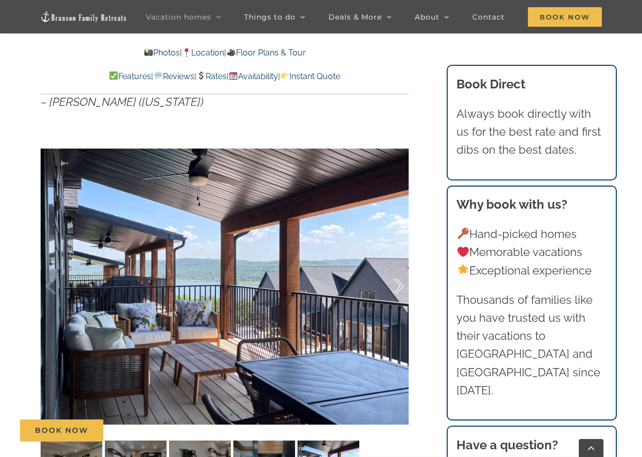
click at [393, 284] on div at bounding box center [388, 286] width 32 height 64
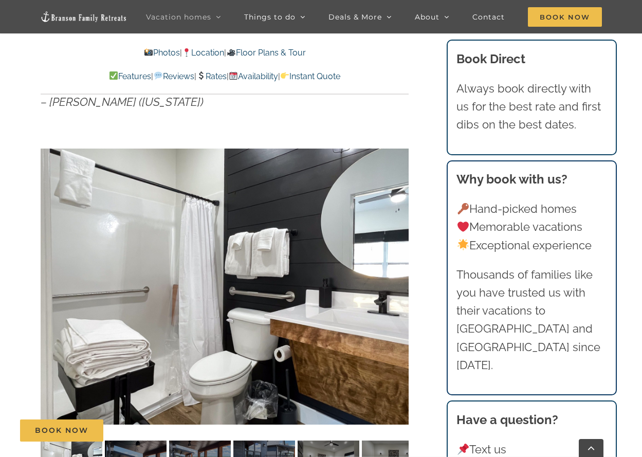
scroll to position [6019, 0]
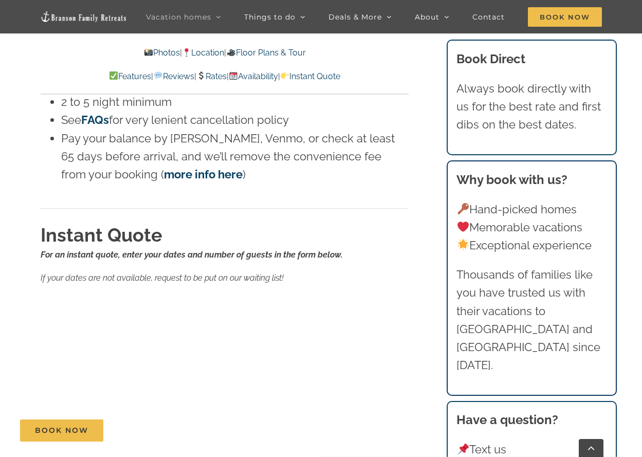
scroll to position [822, 0]
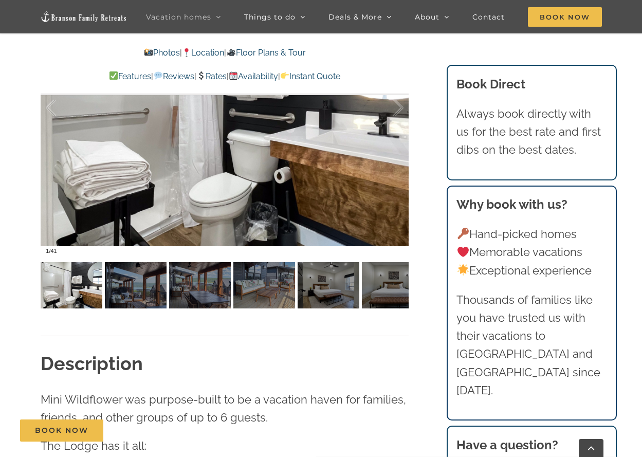
click at [280, 51] on link "Floor Plans & Tour" at bounding box center [265, 53] width 79 height 10
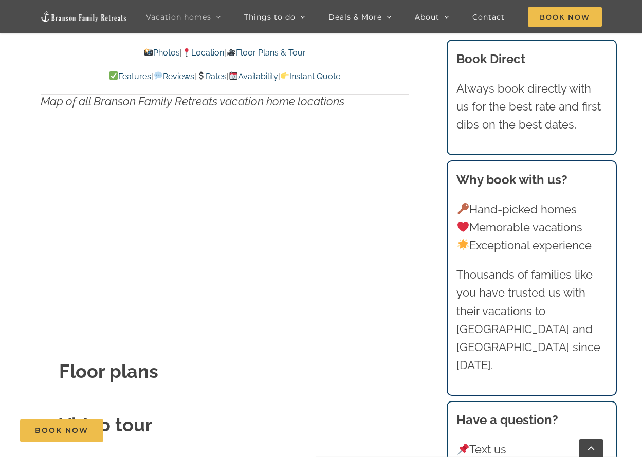
scroll to position [3469, 0]
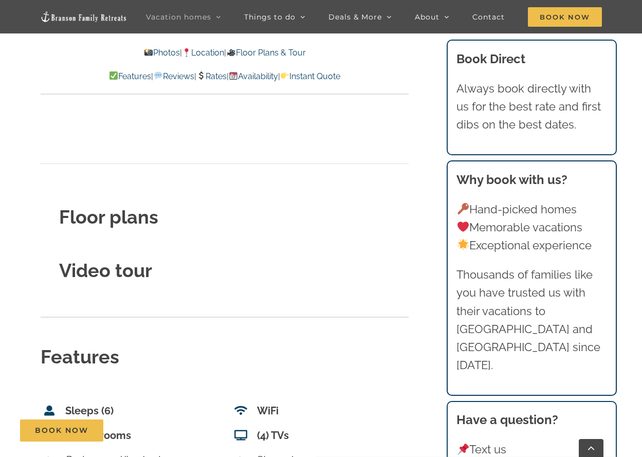
click at [127, 260] on strong "Video tour" at bounding box center [105, 271] width 93 height 22
click at [136, 260] on strong "Video tour" at bounding box center [105, 271] width 93 height 22
click at [153, 206] on strong "Floor plans" at bounding box center [108, 217] width 99 height 22
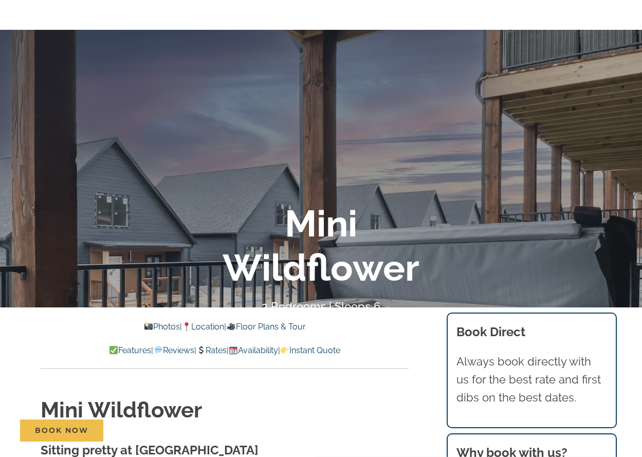
scroll to position [0, 0]
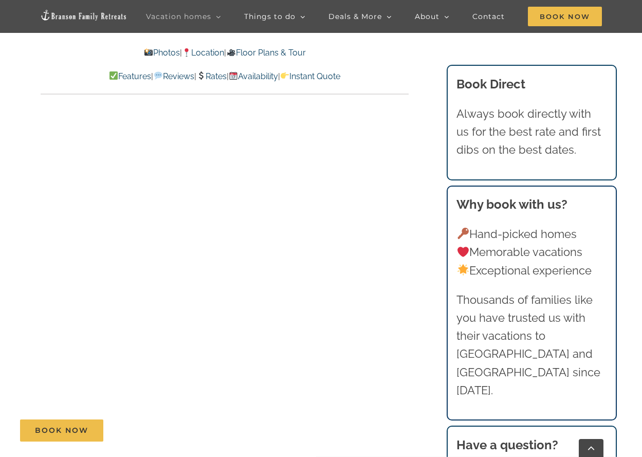
scroll to position [822, 0]
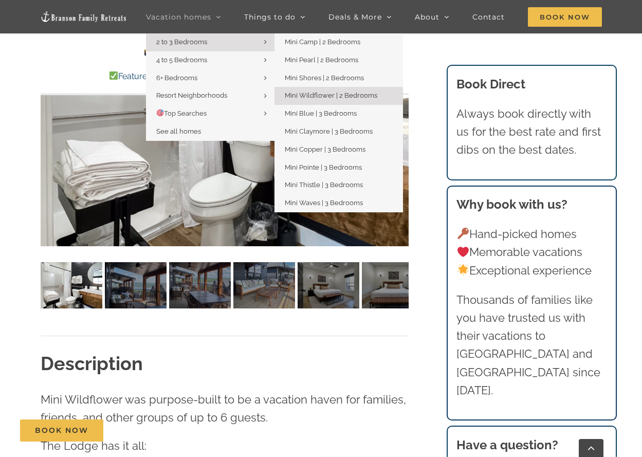
click at [189, 39] on span "2 to 3 Bedrooms" at bounding box center [181, 42] width 51 height 8
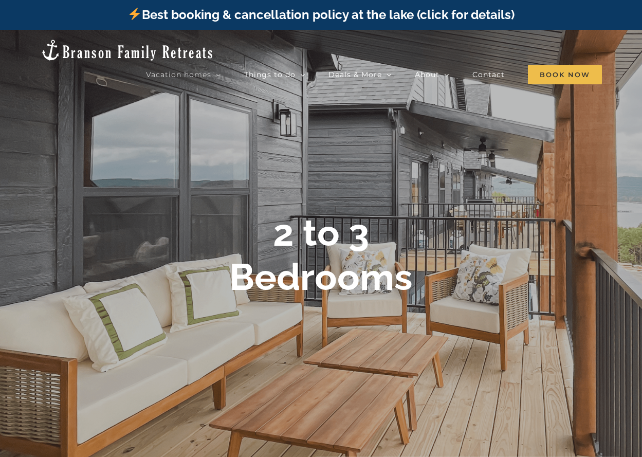
click at [329, 227] on b "2 to 3 Bedrooms" at bounding box center [321, 255] width 184 height 88
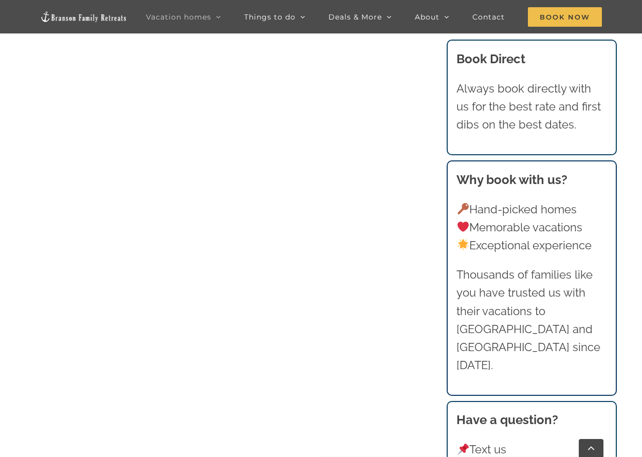
scroll to position [874, 0]
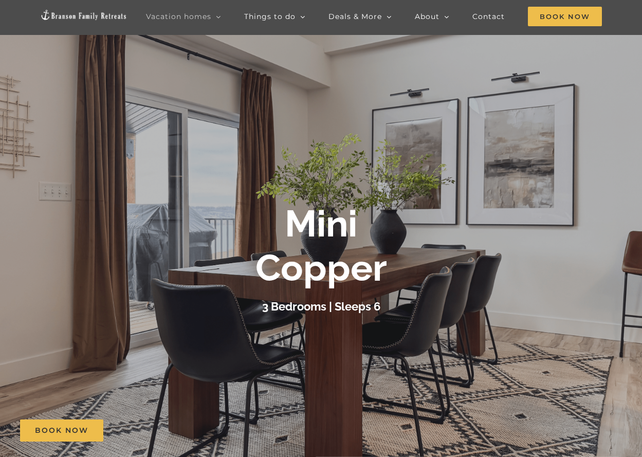
scroll to position [154, 0]
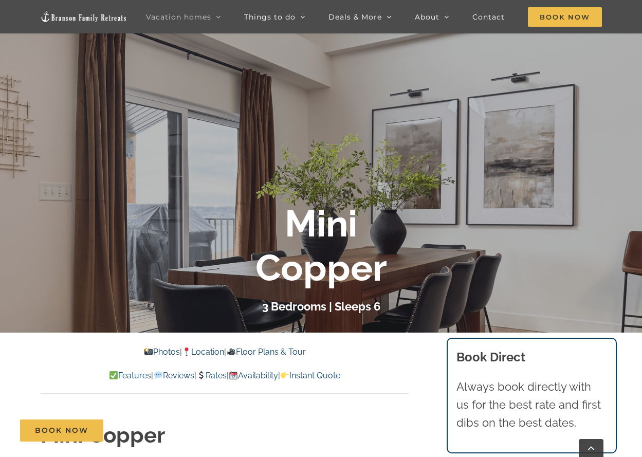
click at [326, 377] on link "Instant Quote" at bounding box center [310, 376] width 60 height 10
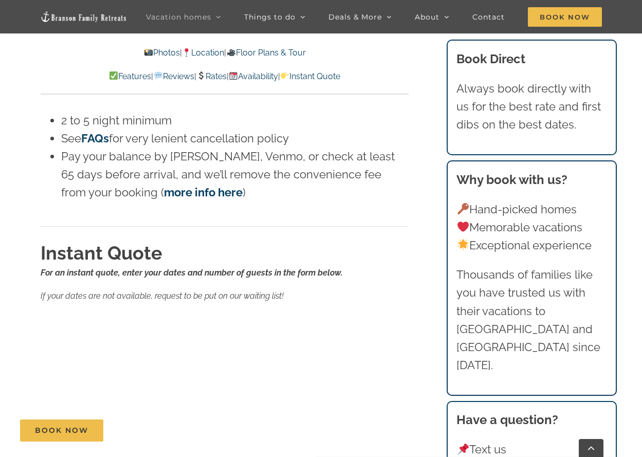
scroll to position [5905, 0]
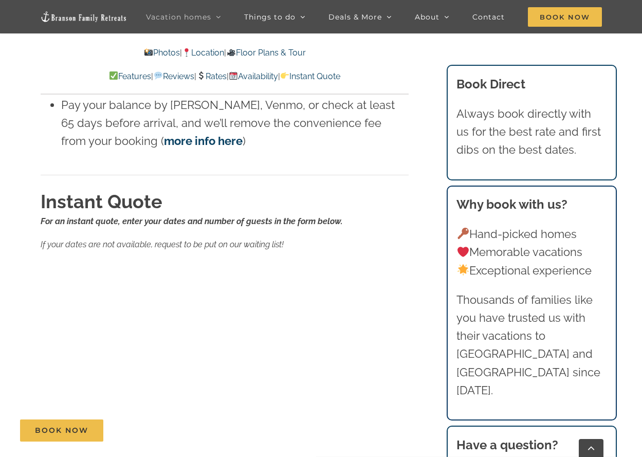
scroll to position [154, 0]
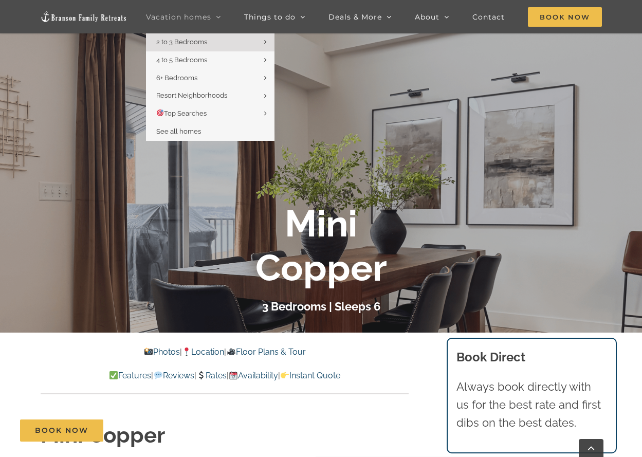
click at [219, 19] on icon "Main Menu Sticky" at bounding box center [218, 16] width 5 height 9
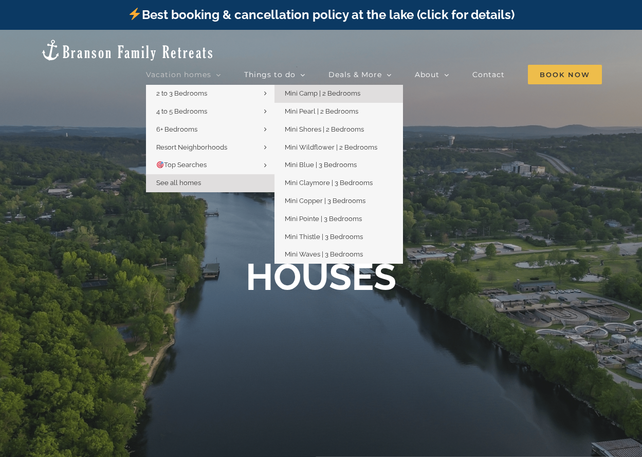
click at [299, 89] on span "Mini Camp | 2 Bedrooms" at bounding box center [323, 93] width 76 height 8
click at [321, 107] on span "Mini Pearl | 2 Bedrooms" at bounding box center [322, 111] width 74 height 8
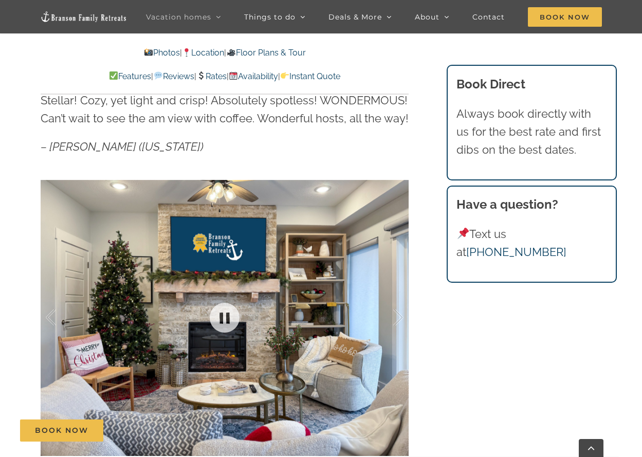
drag, startPoint x: 284, startPoint y: 298, endPoint x: 289, endPoint y: 304, distance: 8.4
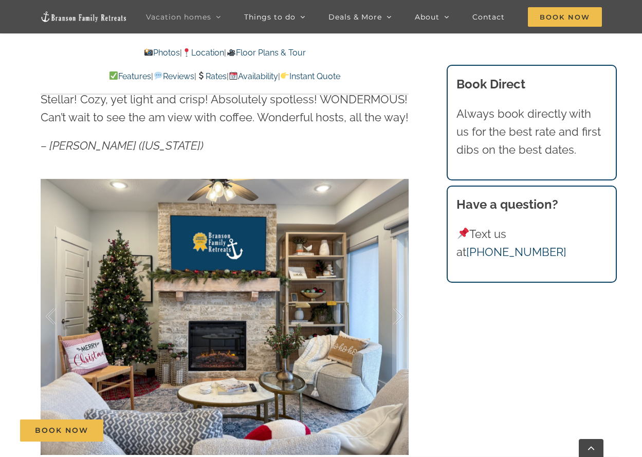
scroll to position [362, 0]
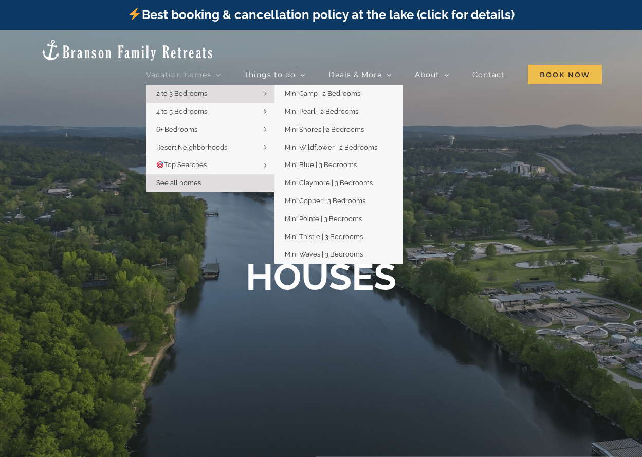
click at [212, 85] on link "2 to 3 Bedrooms" at bounding box center [210, 94] width 129 height 18
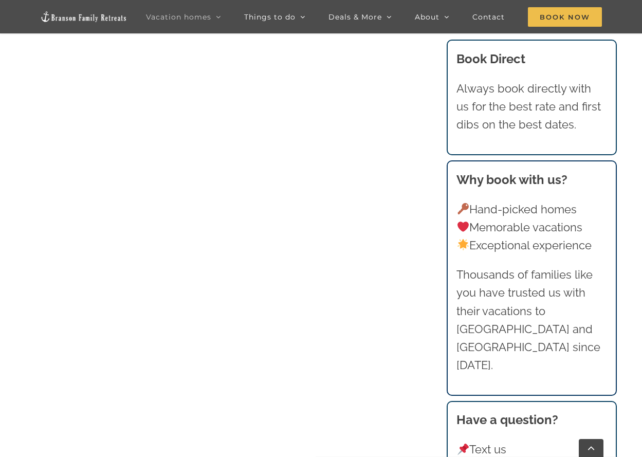
scroll to position [1388, 0]
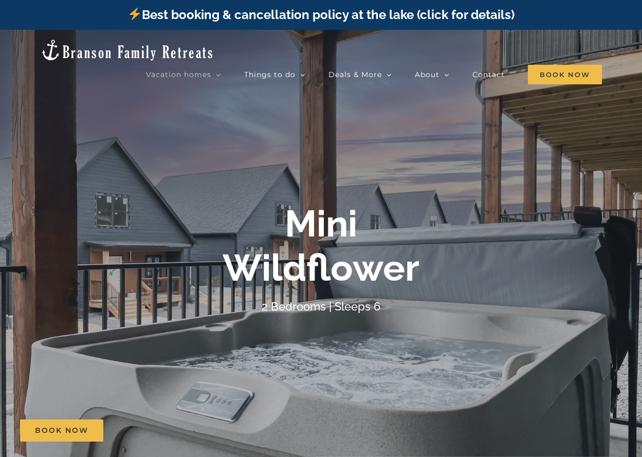
scroll to position [154, 0]
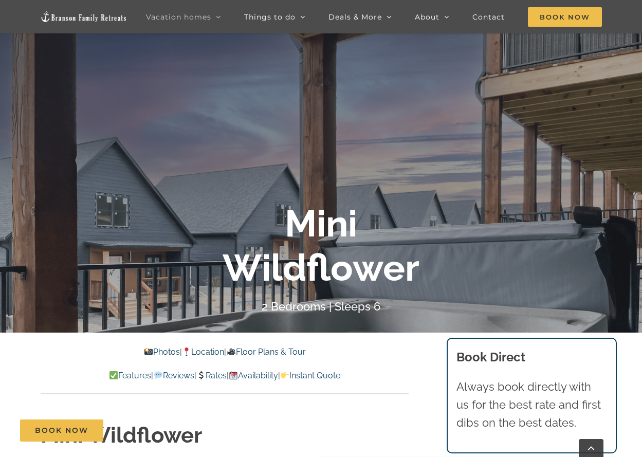
click at [340, 377] on link "Instant Quote" at bounding box center [310, 376] width 60 height 10
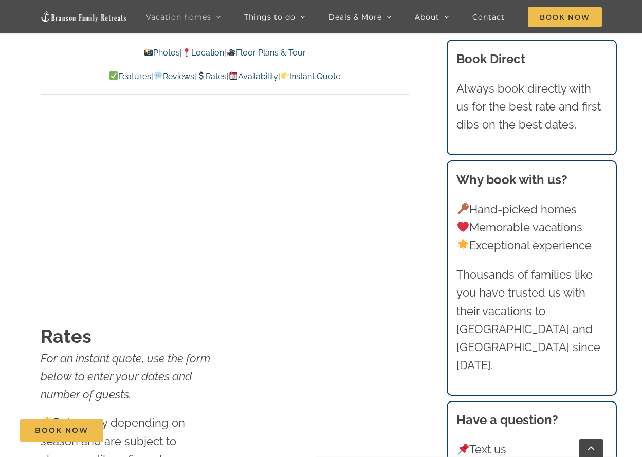
scroll to position [5205, 0]
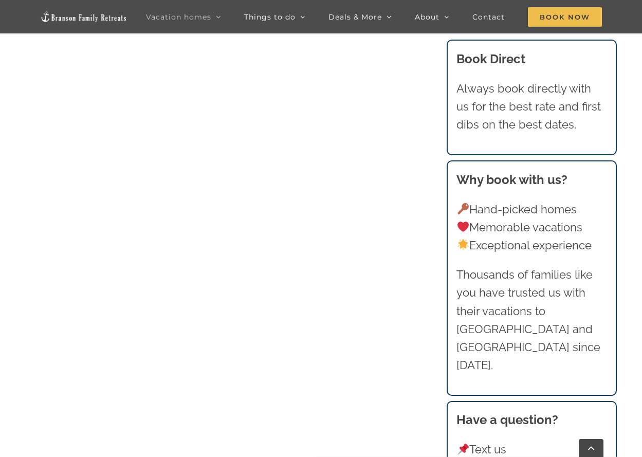
scroll to position [1336, 0]
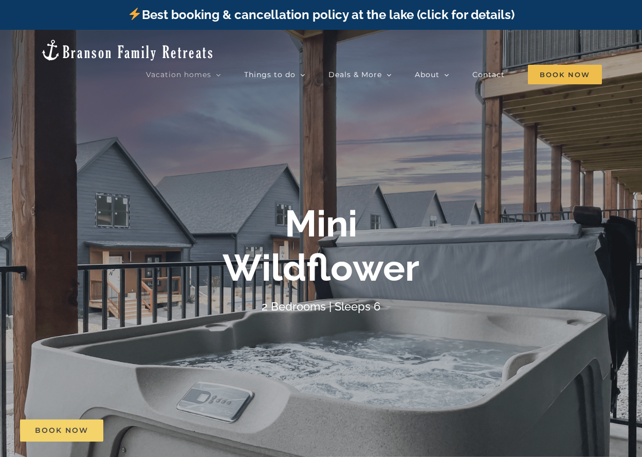
click at [79, 429] on span "Book Now" at bounding box center [61, 430] width 53 height 9
